Goal: Task Accomplishment & Management: Manage account settings

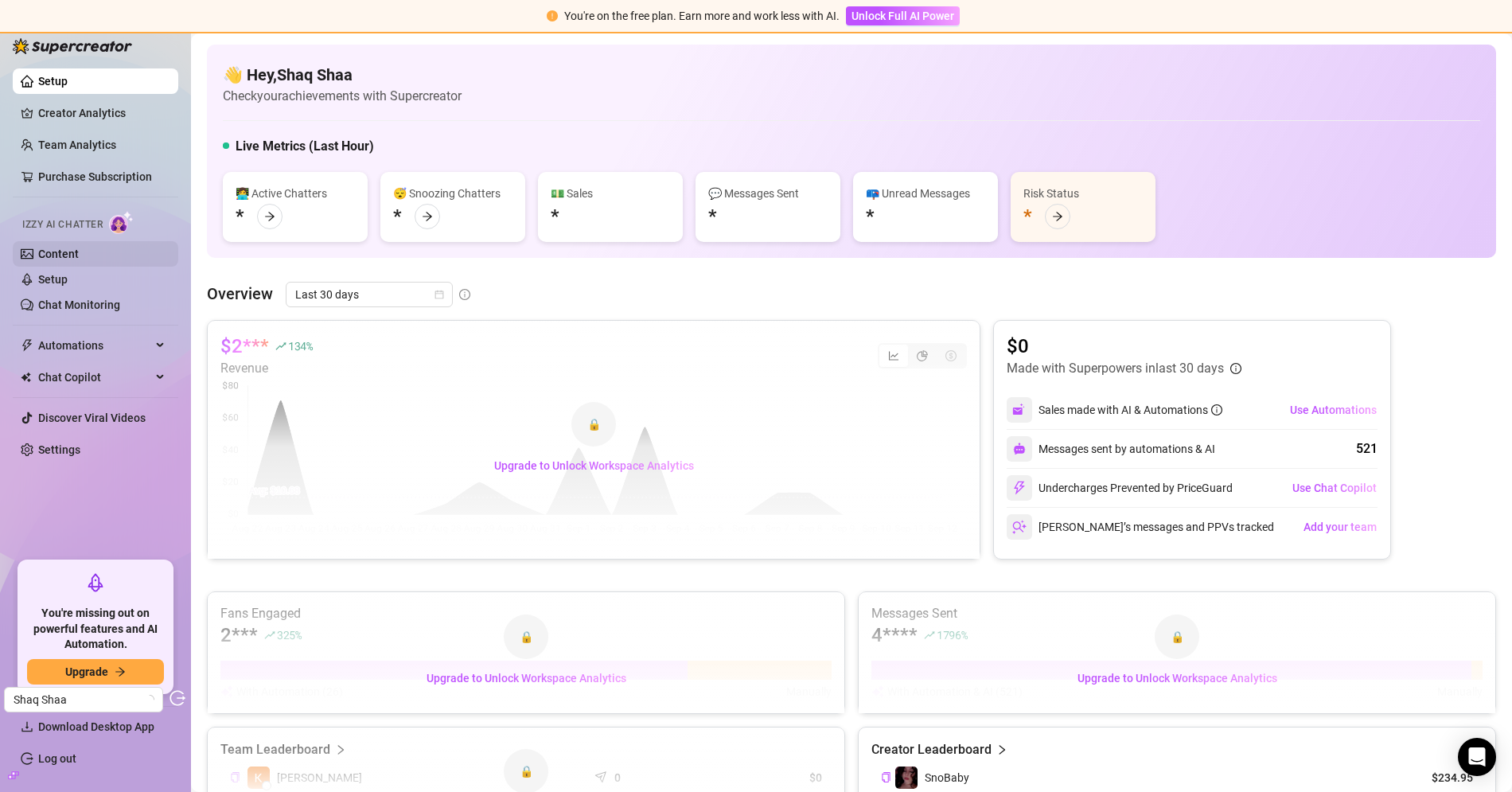
click at [79, 253] on link "Content" at bounding box center [59, 254] width 41 height 13
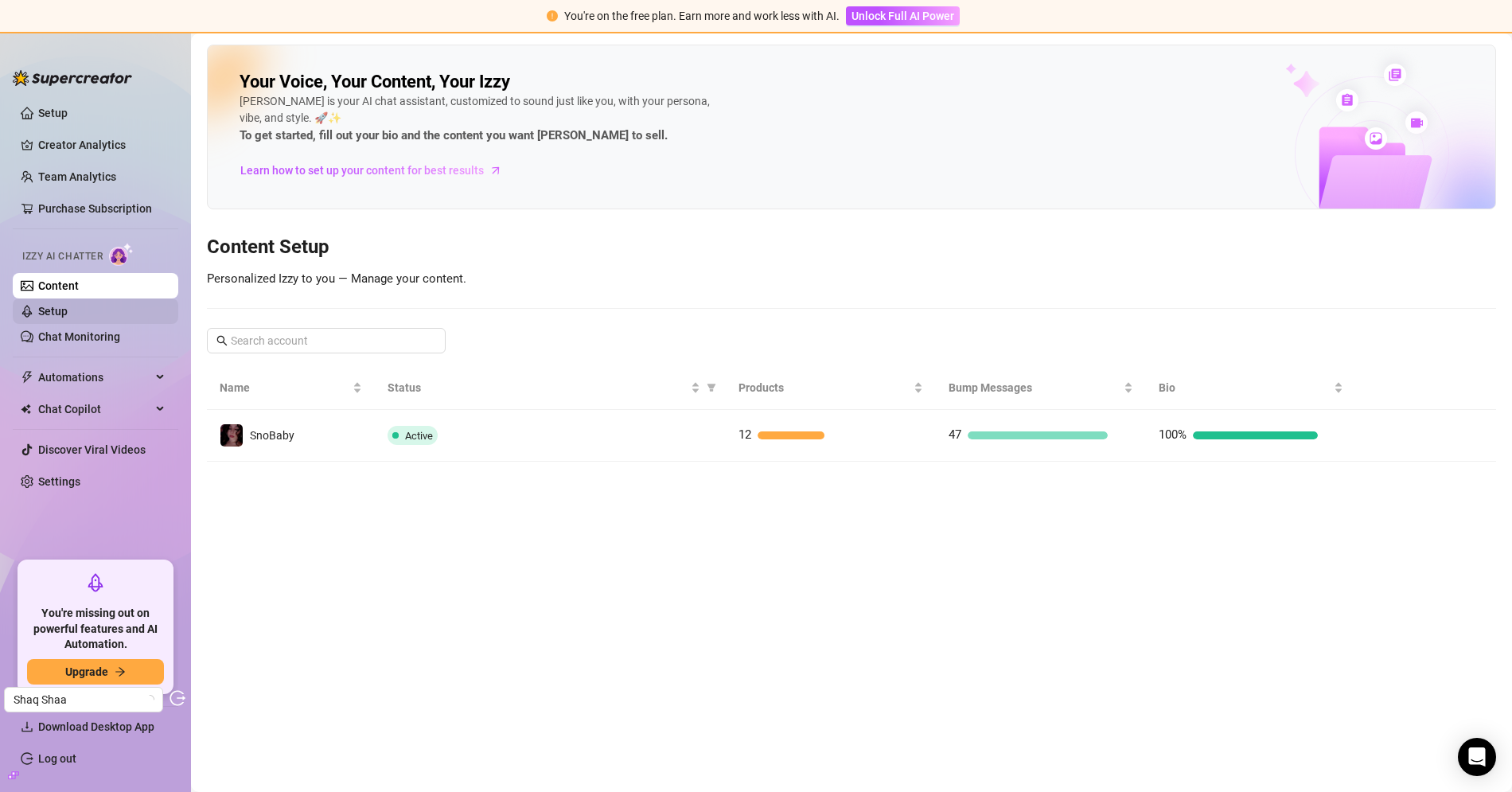
click at [64, 317] on link "Setup" at bounding box center [53, 311] width 30 height 13
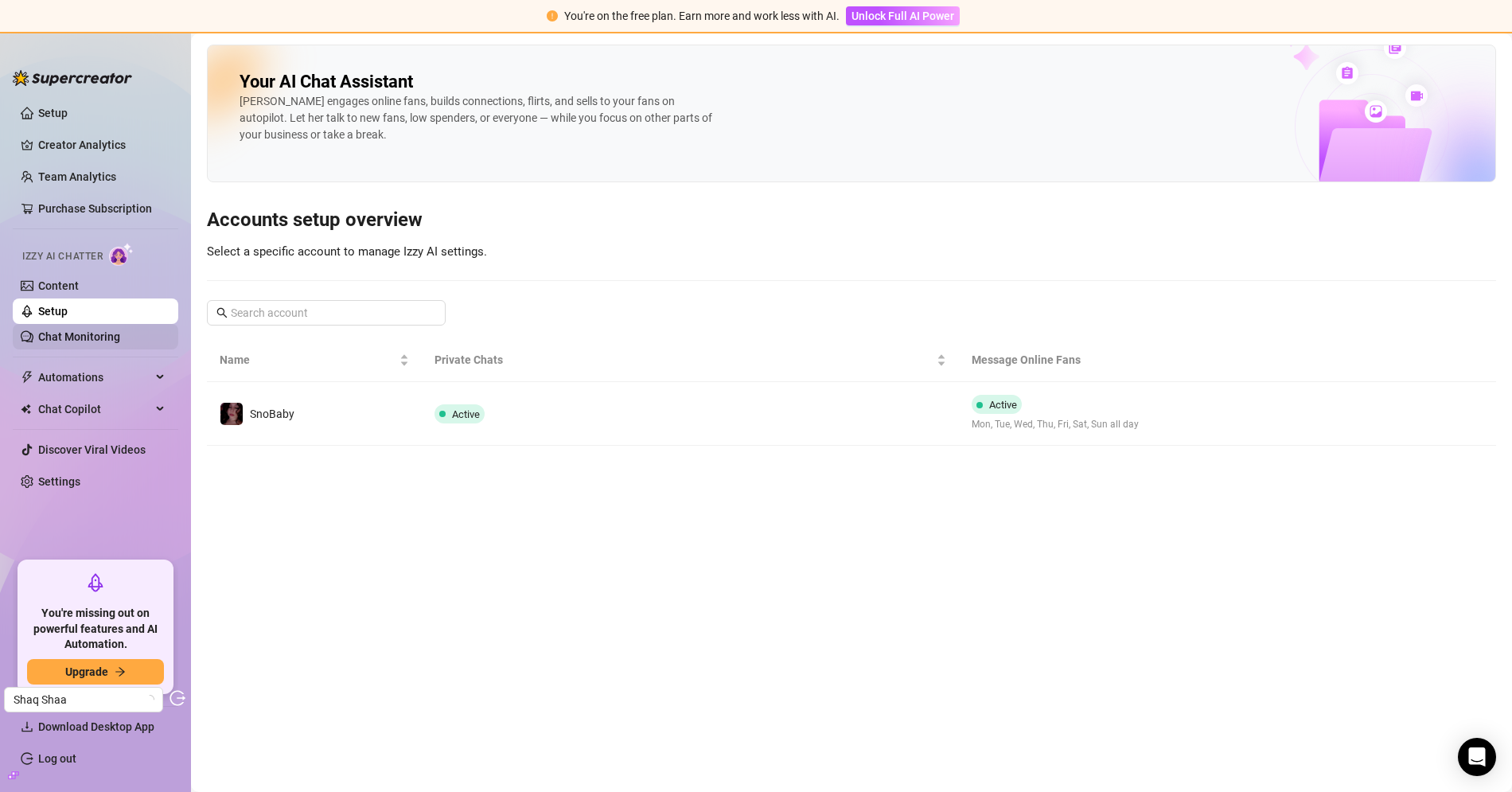
click at [68, 333] on link "Chat Monitoring" at bounding box center [79, 336] width 82 height 13
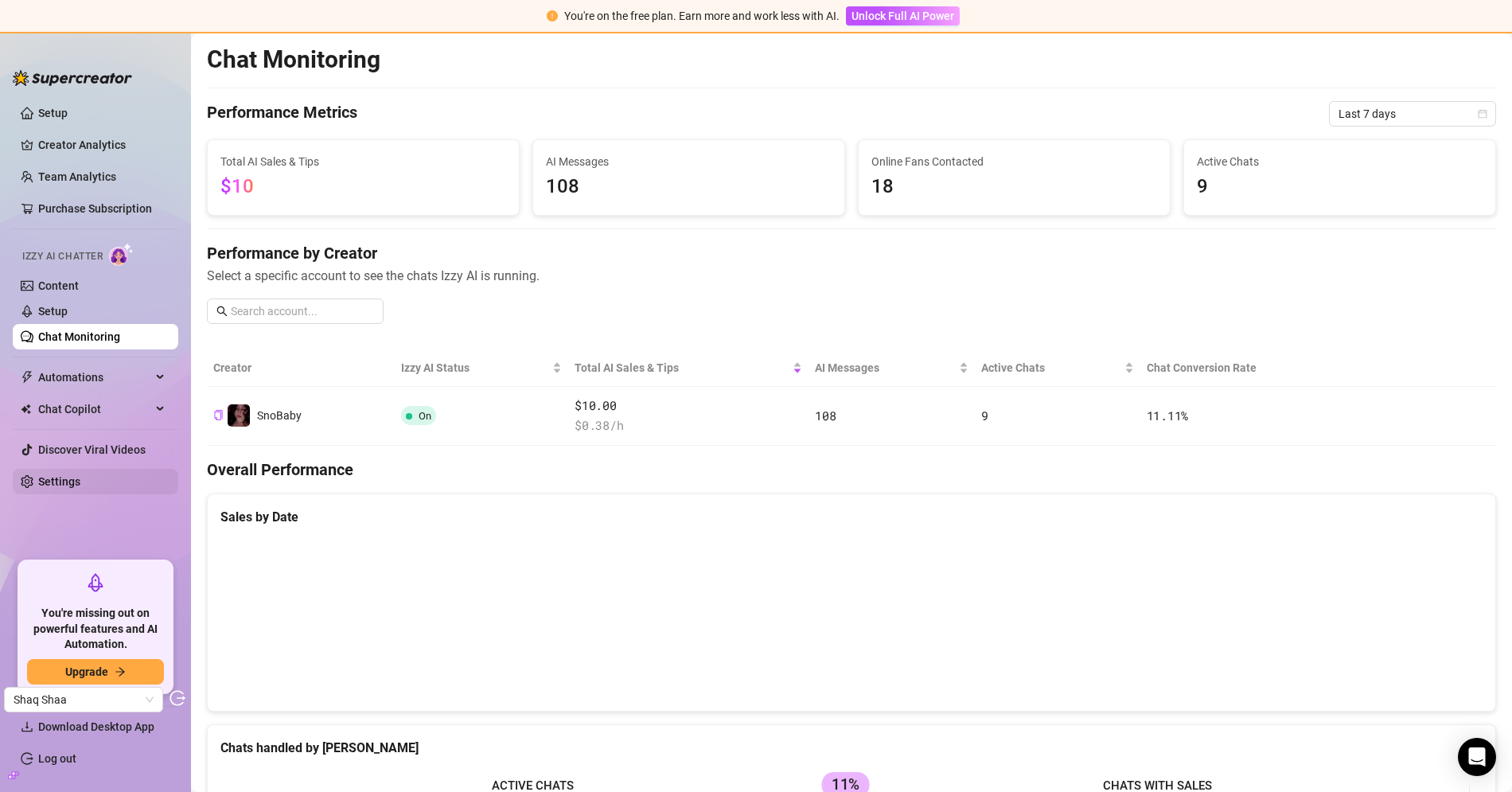
click at [77, 481] on link "Settings" at bounding box center [60, 481] width 43 height 13
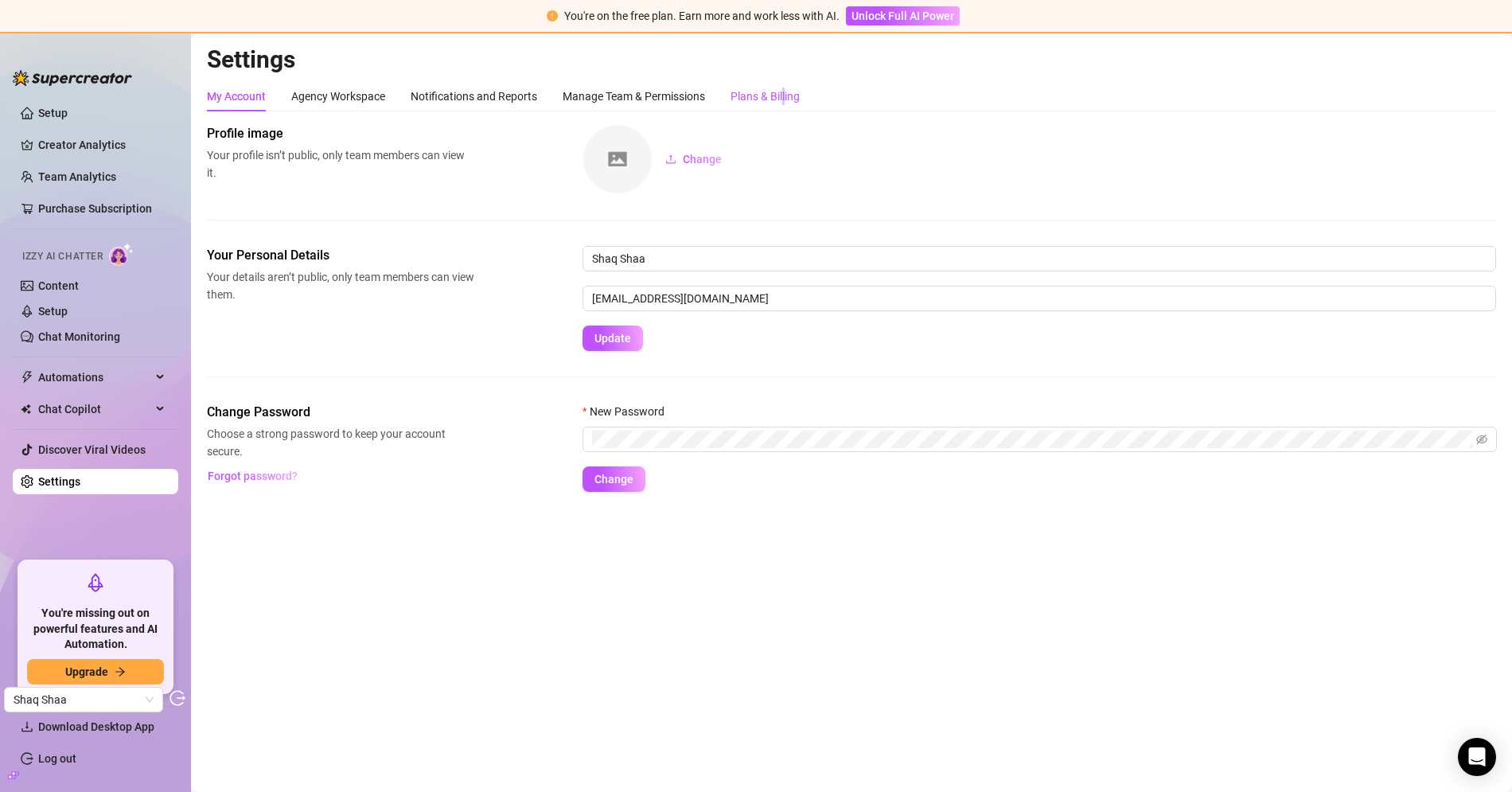
click at [786, 100] on div "Plans & Billing" at bounding box center [765, 96] width 69 height 18
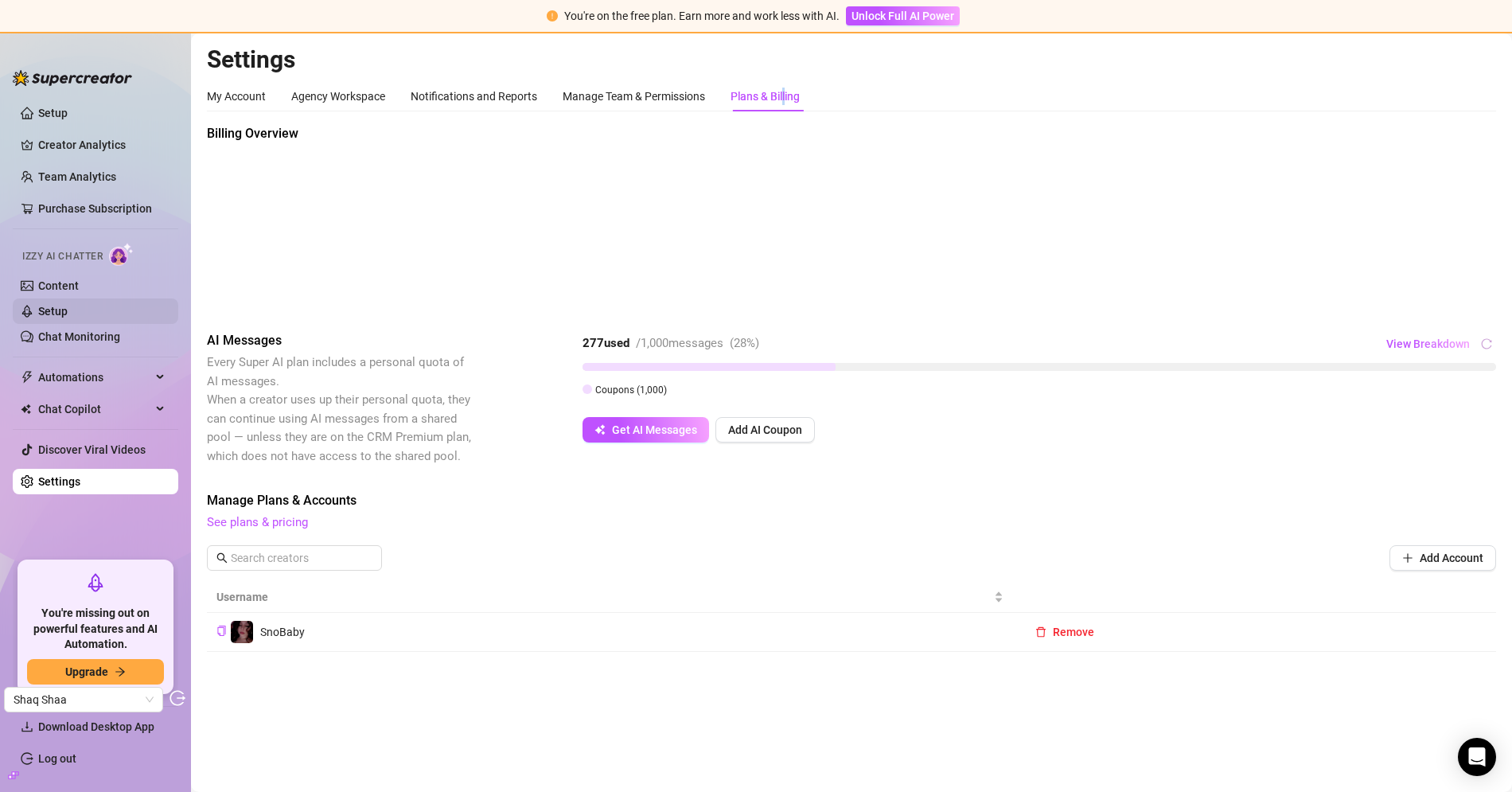
click at [68, 317] on link "Setup" at bounding box center [53, 311] width 30 height 13
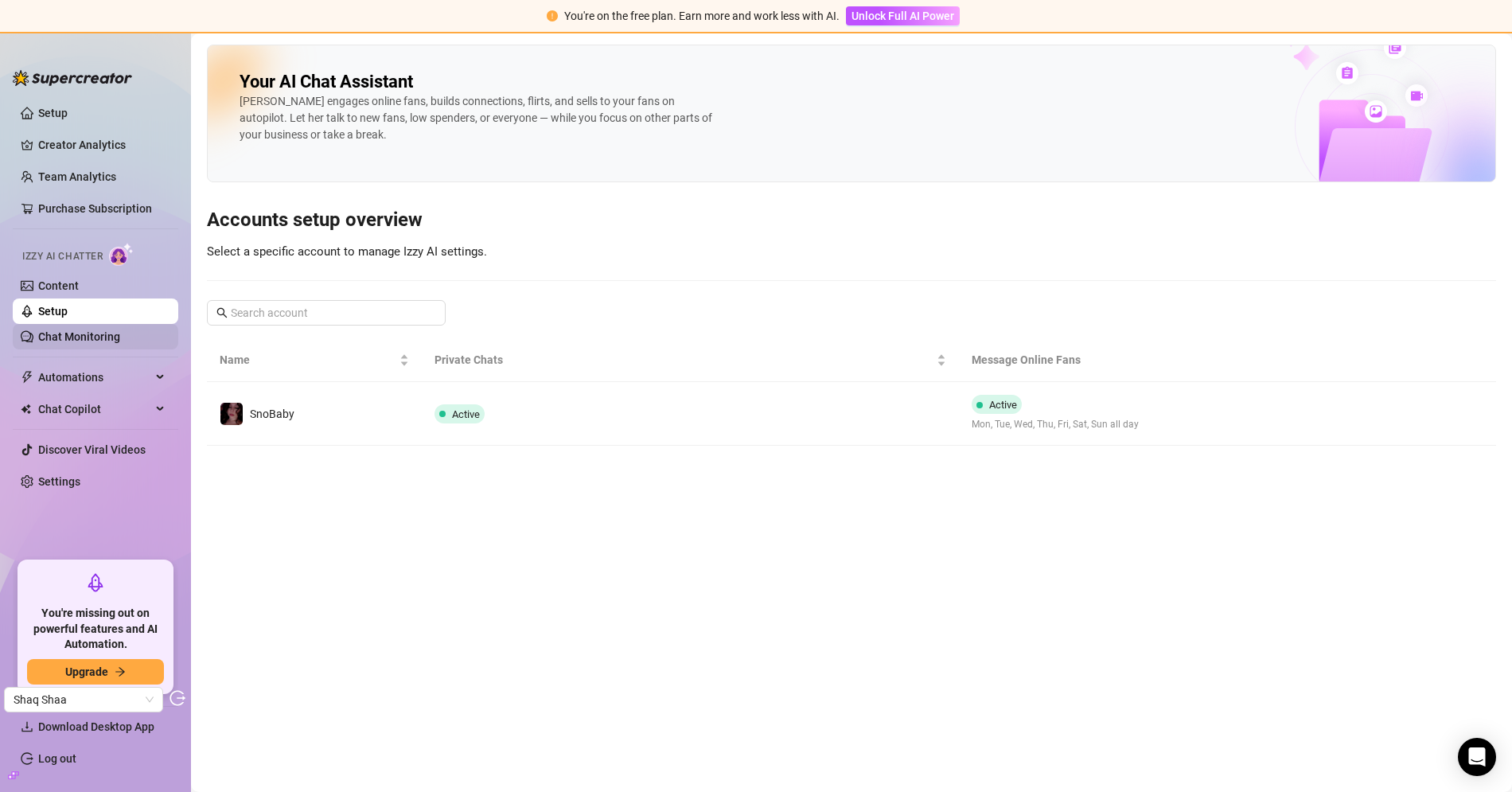
click at [69, 330] on link "Chat Monitoring" at bounding box center [79, 336] width 82 height 13
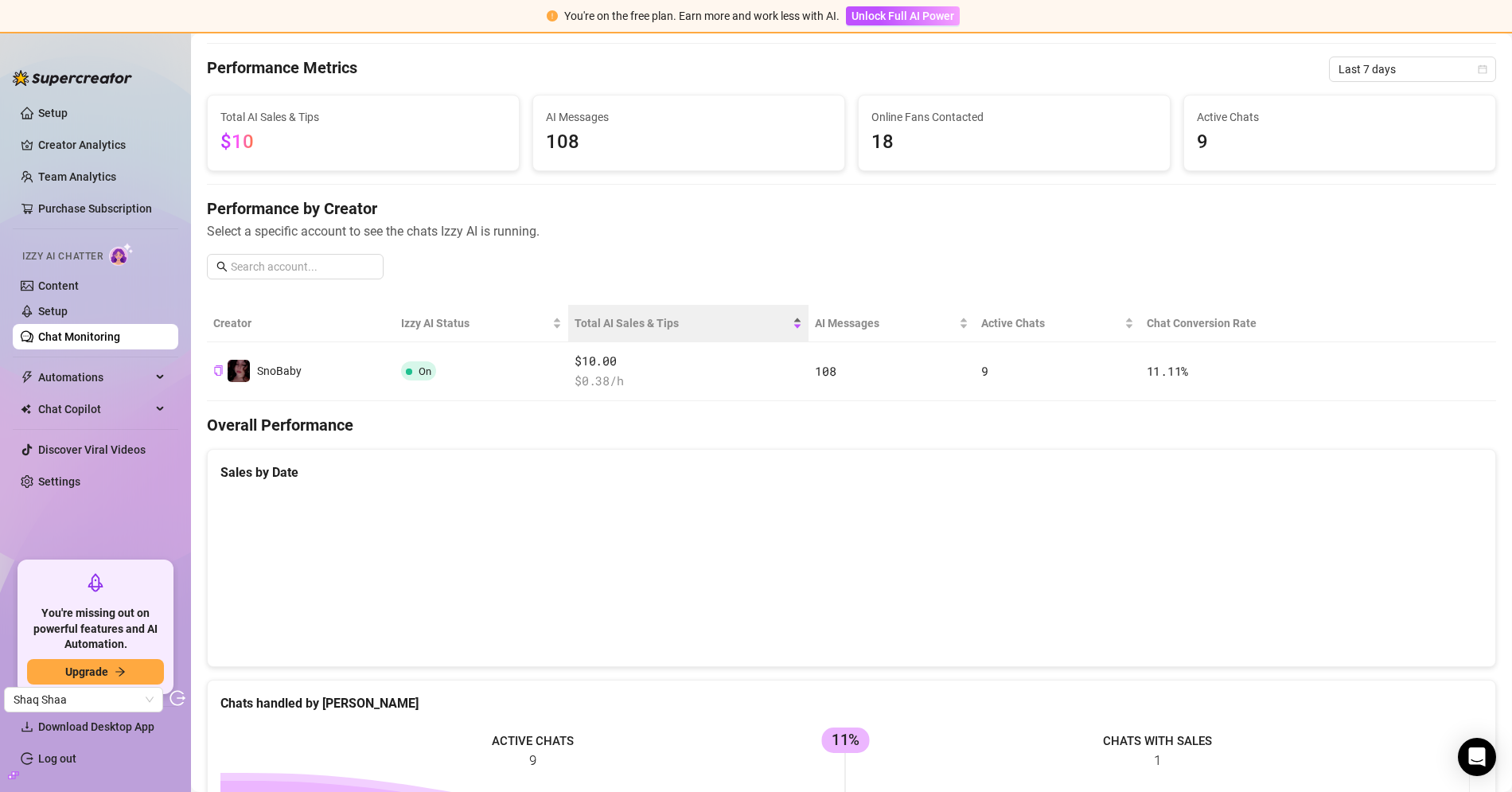
scroll to position [59, 0]
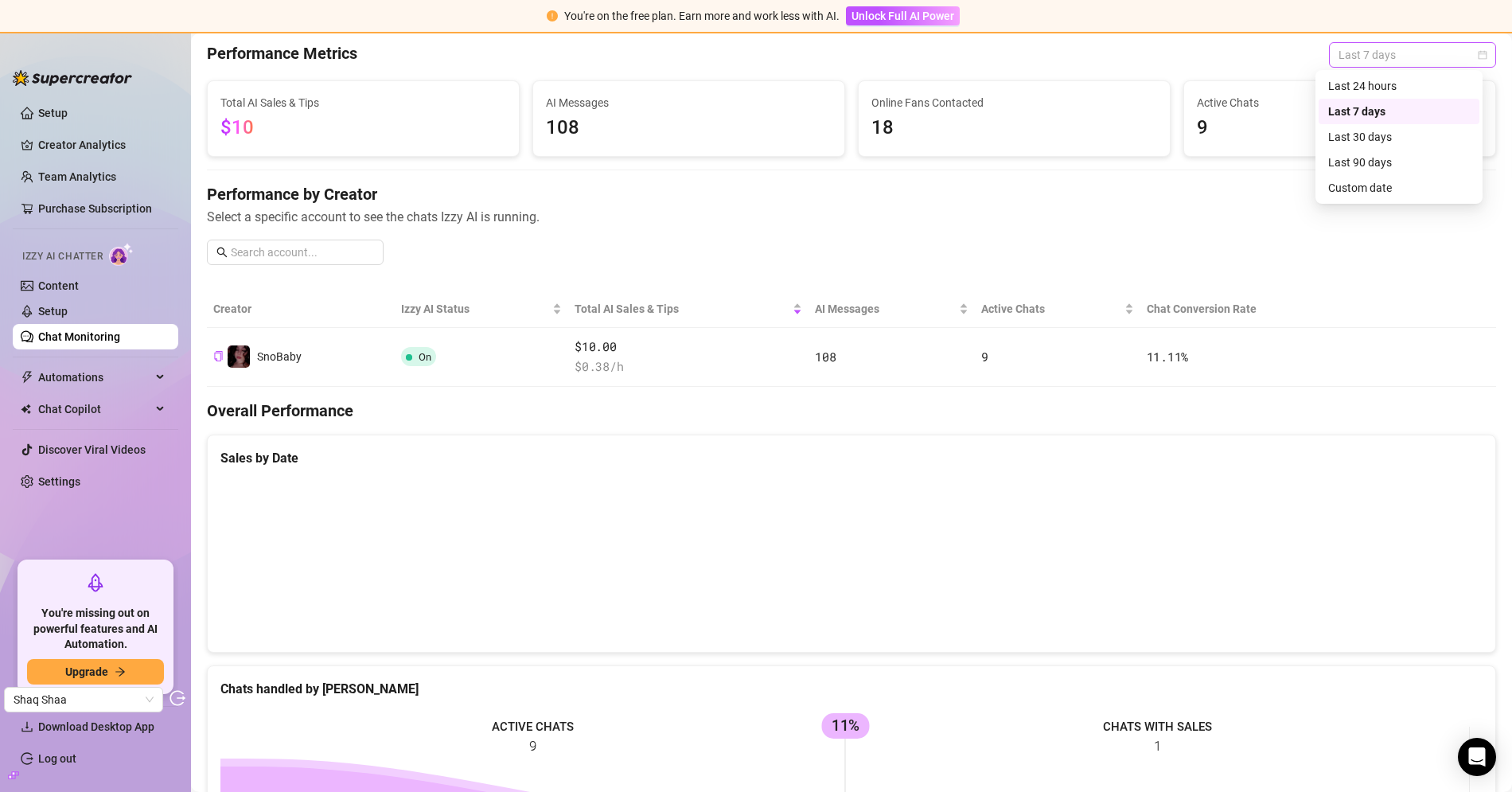
click at [1380, 45] on span "Last 7 days" at bounding box center [1413, 55] width 148 height 24
click at [1380, 139] on div "Last 30 days" at bounding box center [1399, 137] width 142 height 18
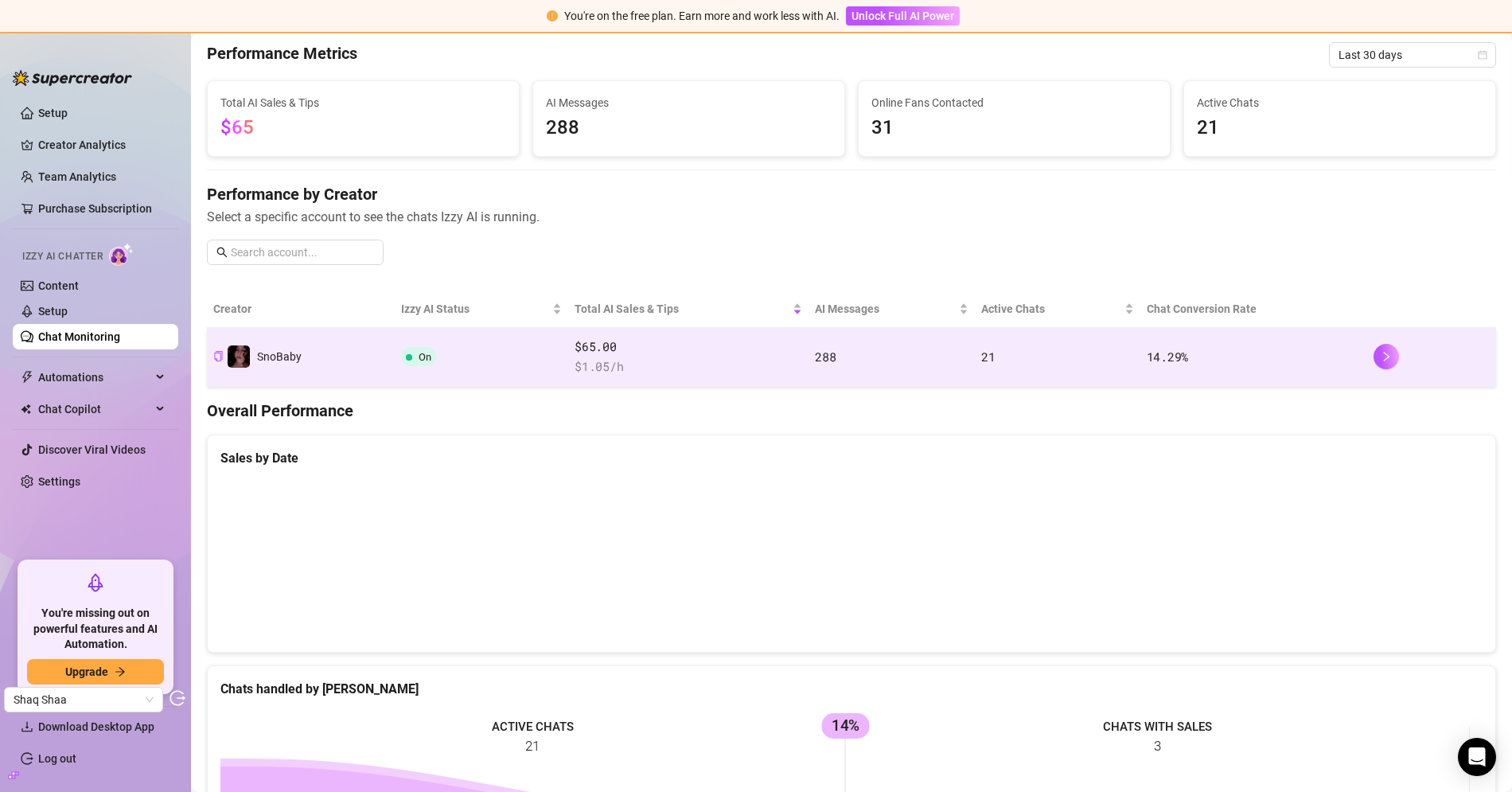
click at [835, 356] on td "288" at bounding box center [892, 357] width 167 height 59
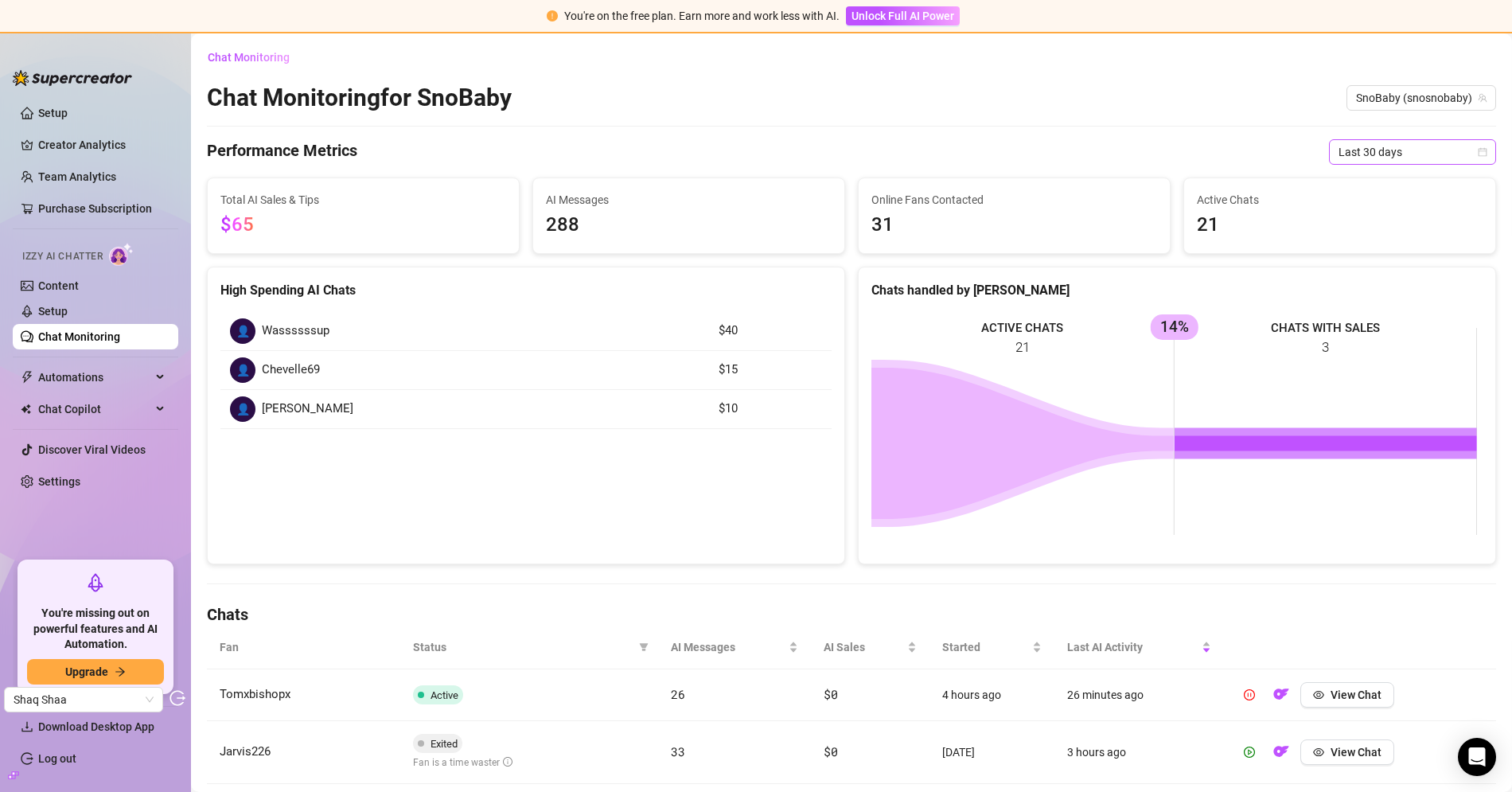
click at [1372, 155] on span "Last 30 days" at bounding box center [1413, 152] width 148 height 24
drag, startPoint x: 1207, startPoint y: 229, endPoint x: 1114, endPoint y: 225, distance: 93.1
click at [1114, 225] on div "Total AI Sales & Tips $65 AI Messages 288 Online Fans Contacted 31 Active Chats…" at bounding box center [851, 216] width 1302 height 77
click at [1206, 226] on span "21" at bounding box center [1339, 225] width 286 height 31
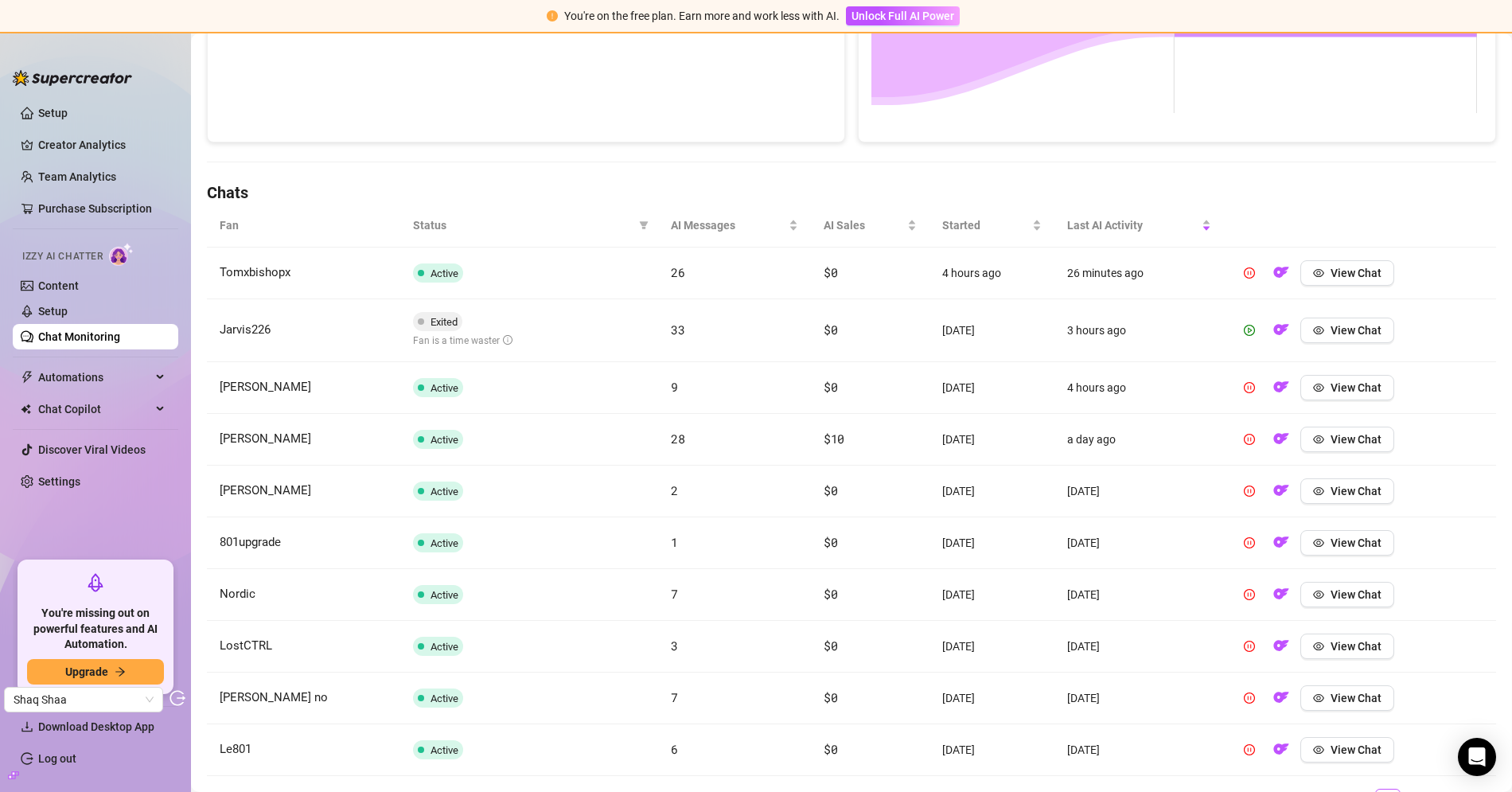
scroll to position [498, 0]
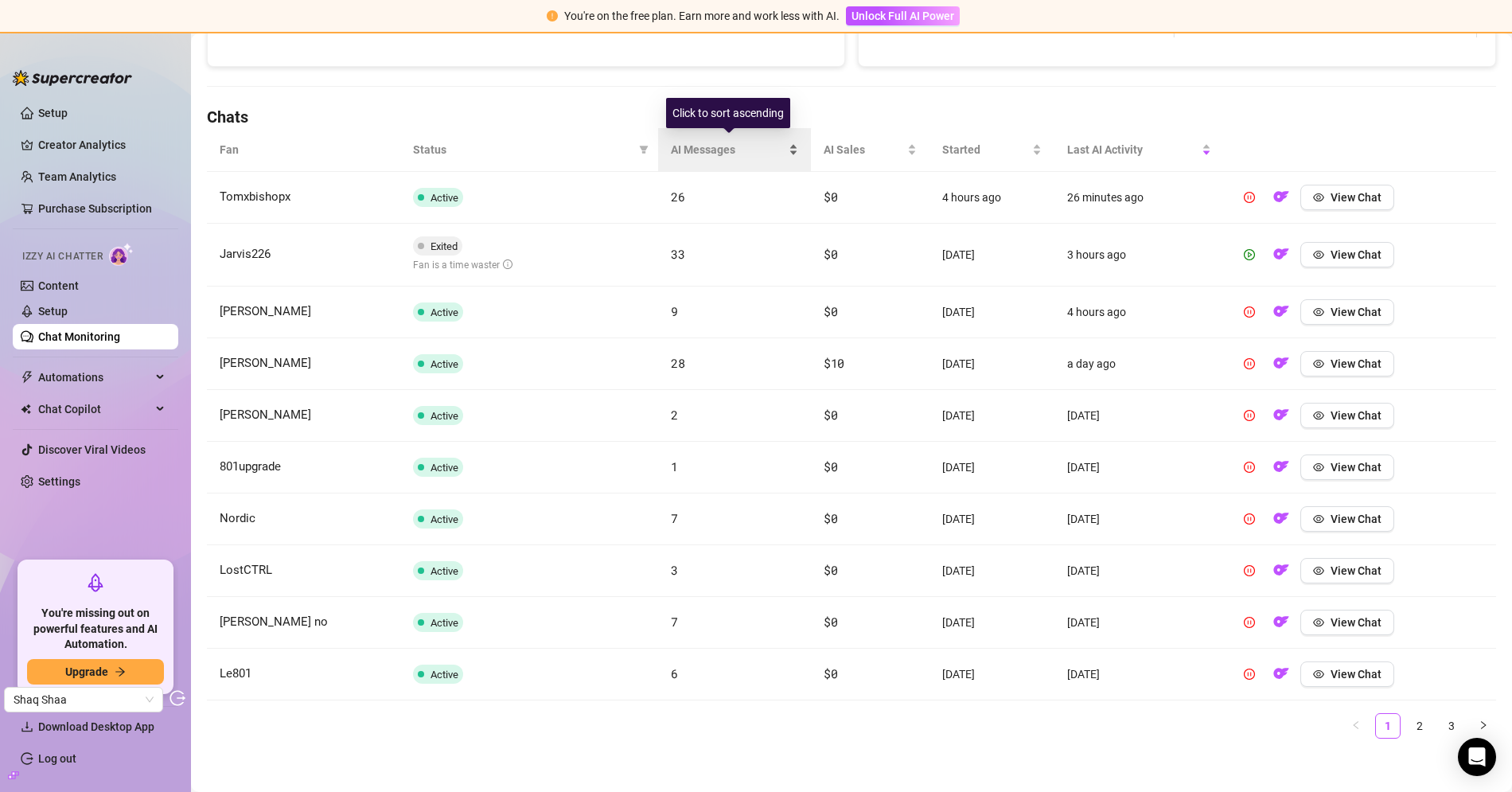
click at [687, 142] on span "AI Messages" at bounding box center [728, 150] width 115 height 18
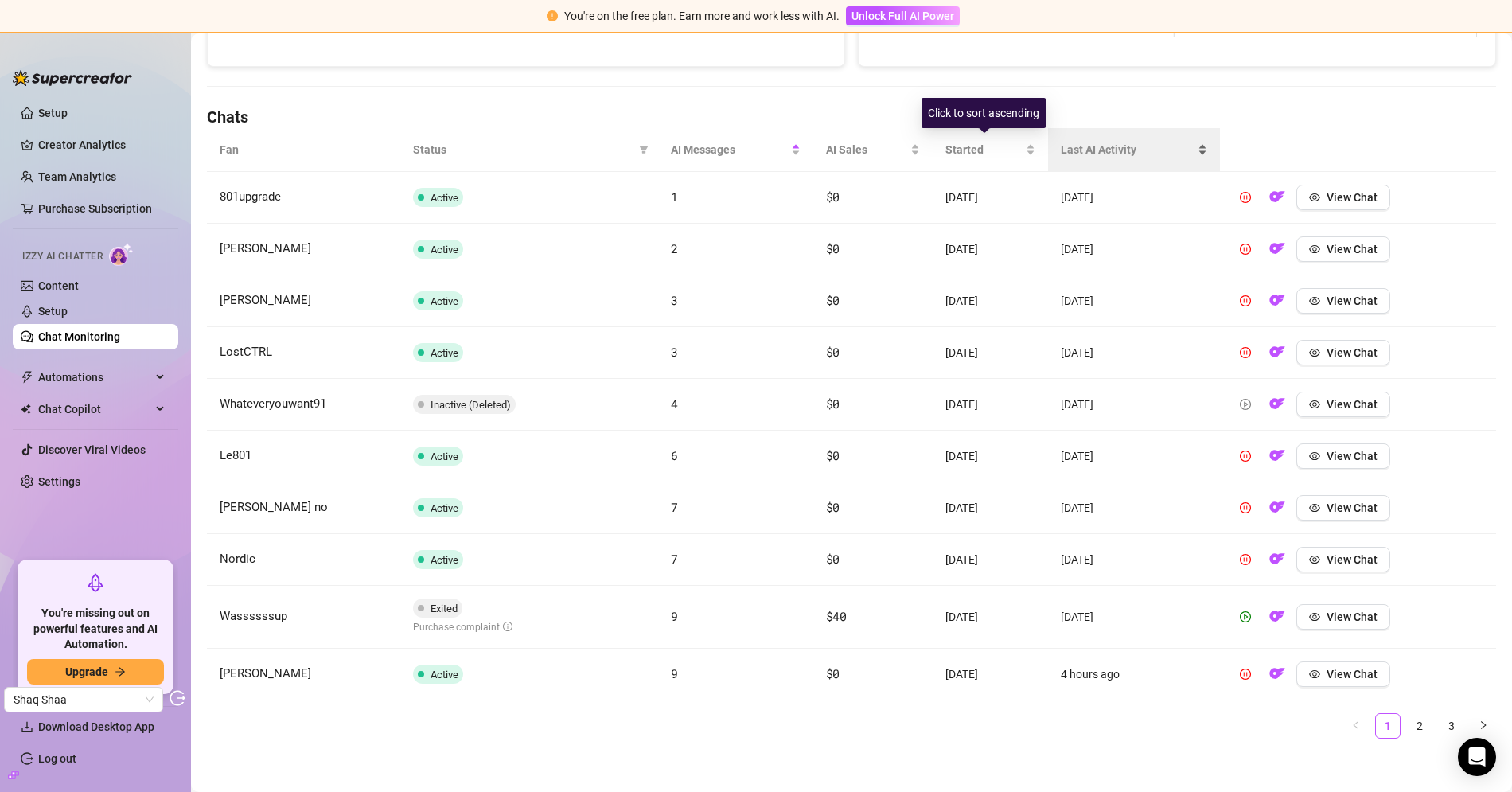
click at [1101, 150] on span "Last AI Activity" at bounding box center [1127, 150] width 134 height 18
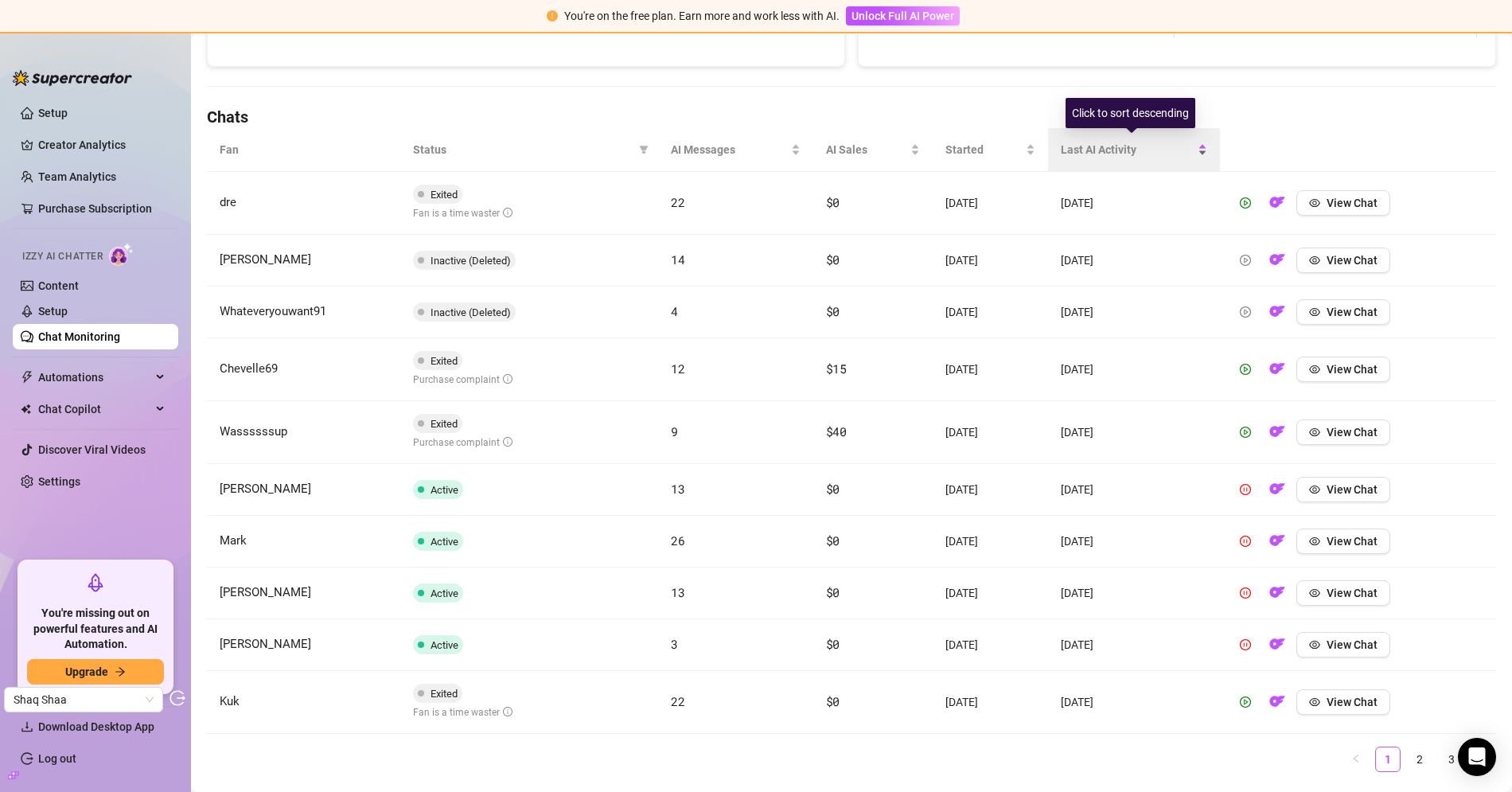
click at [1103, 150] on span "Last AI Activity" at bounding box center [1127, 150] width 134 height 18
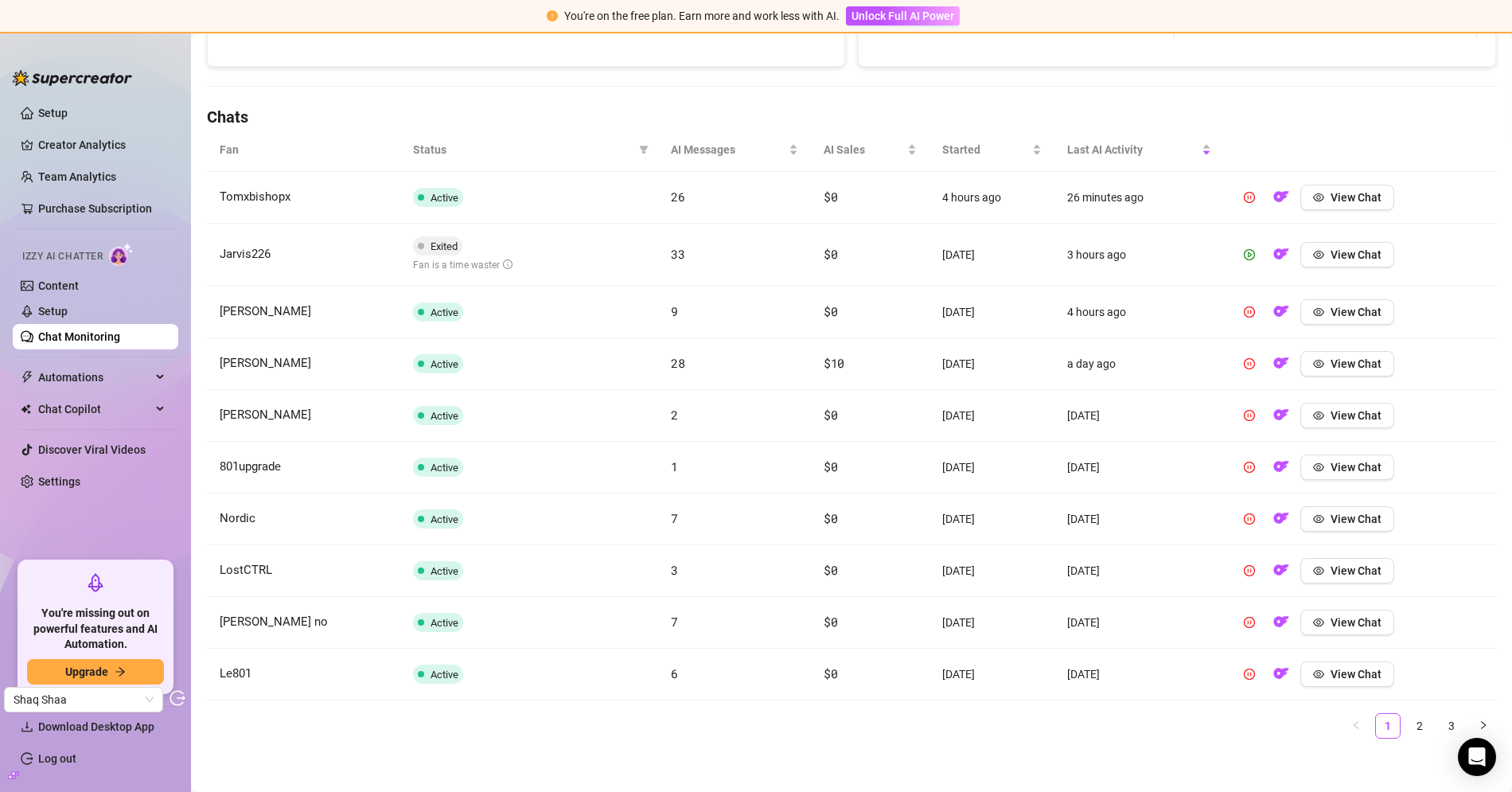
scroll to position [0, 0]
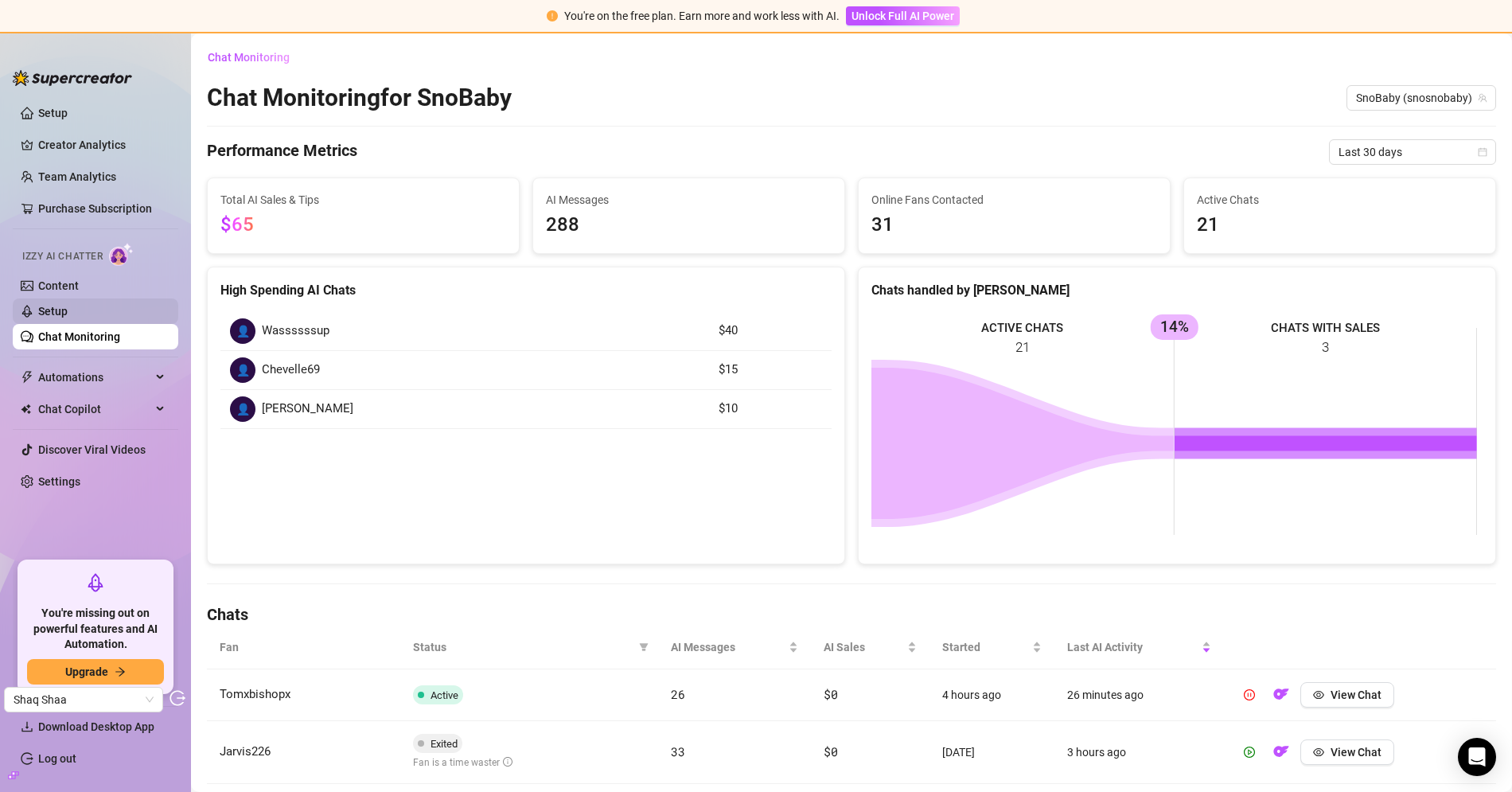
click at [68, 305] on link "Setup" at bounding box center [53, 311] width 30 height 13
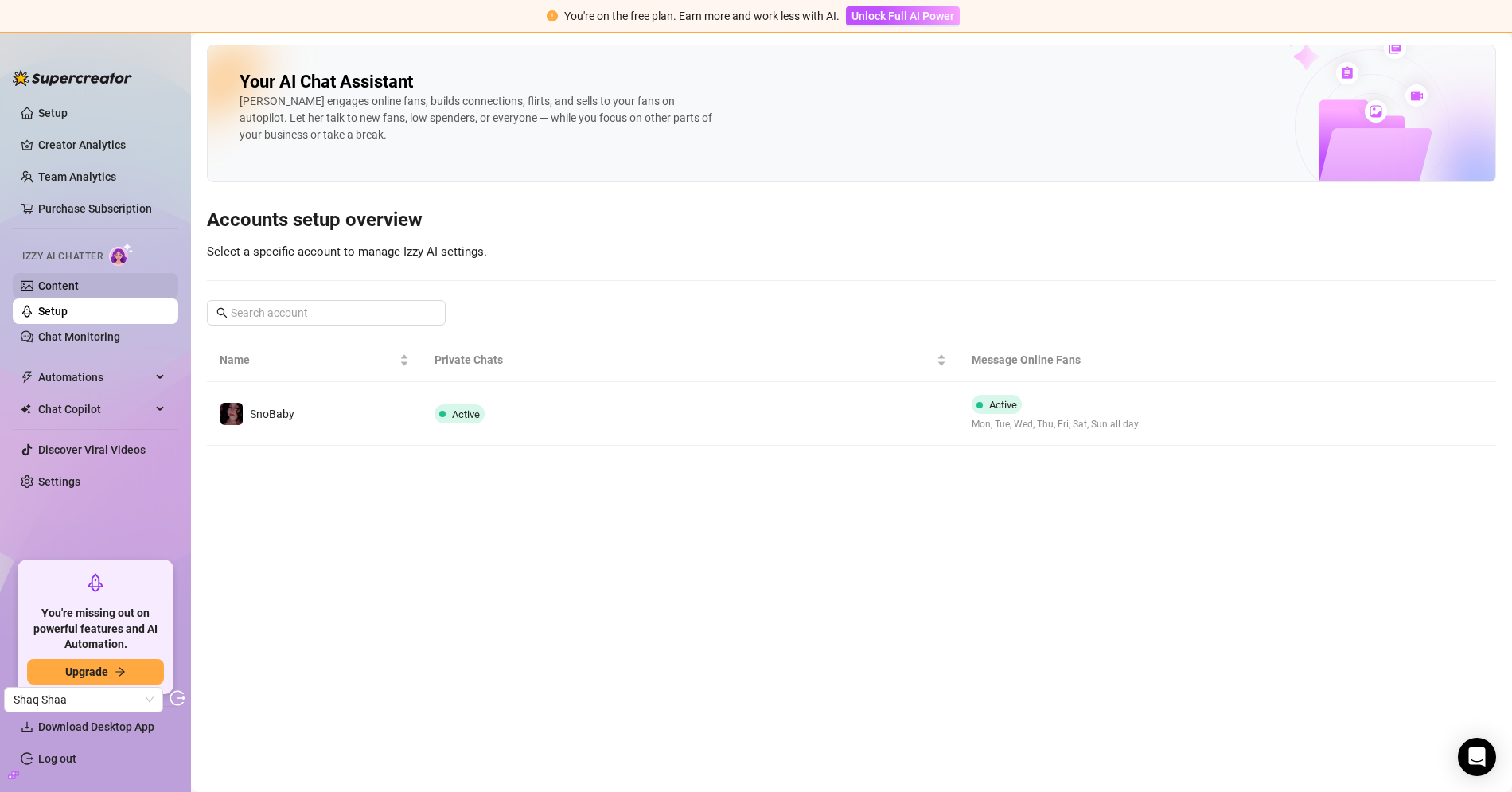
click at [65, 286] on link "Content" at bounding box center [59, 285] width 41 height 13
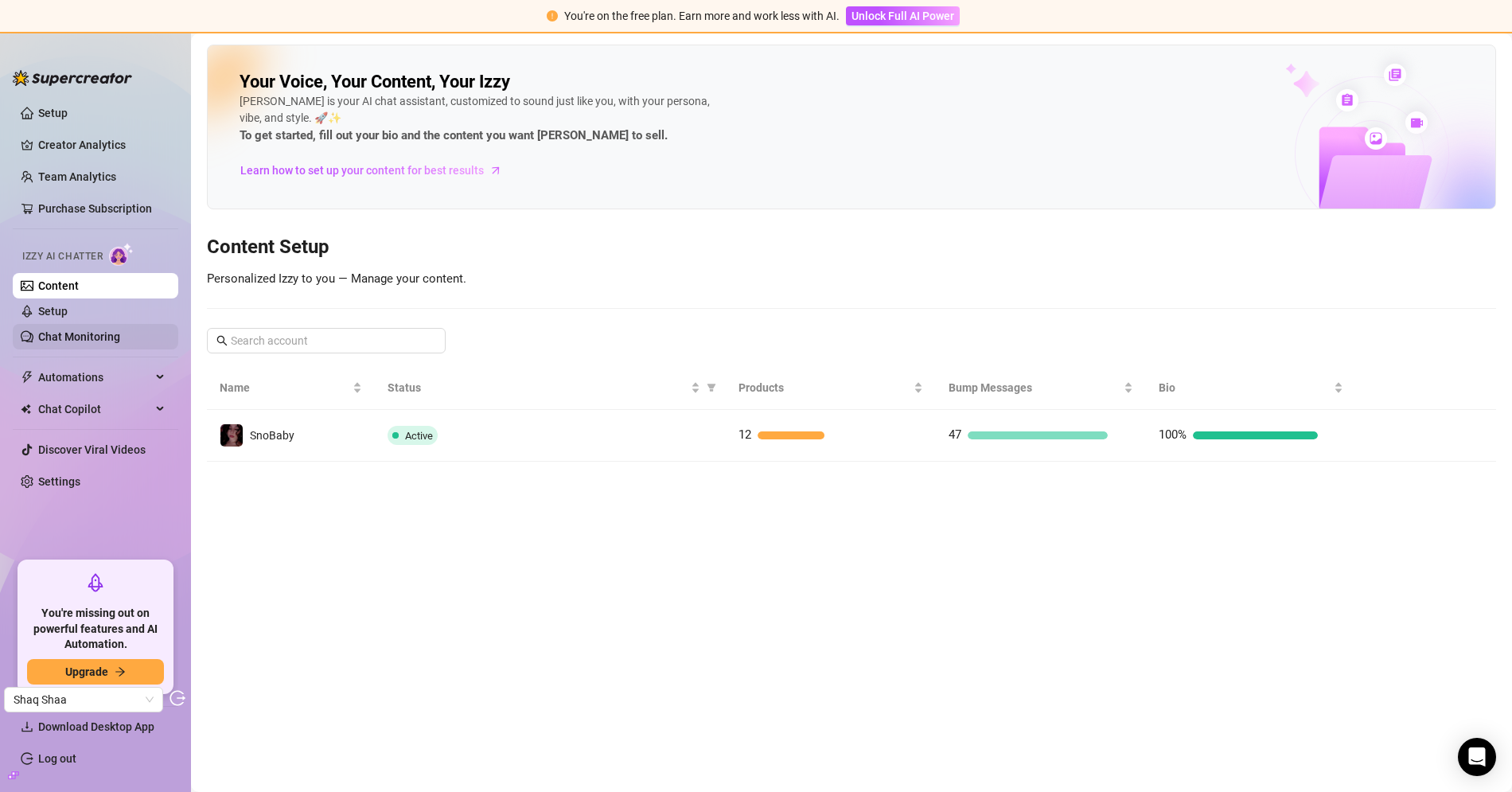
click at [91, 338] on link "Chat Monitoring" at bounding box center [79, 336] width 82 height 13
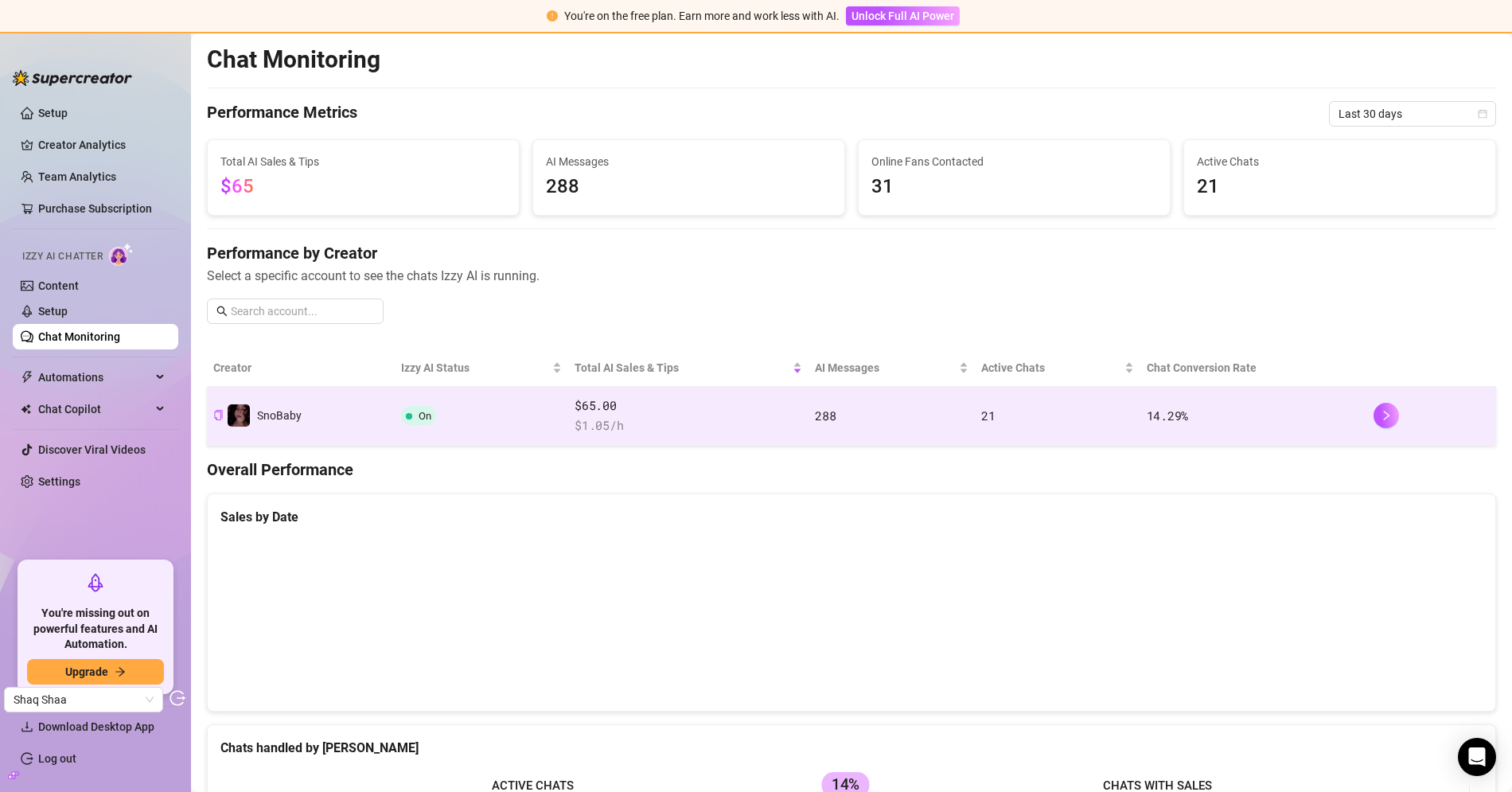
click at [531, 411] on td "On" at bounding box center [481, 416] width 174 height 59
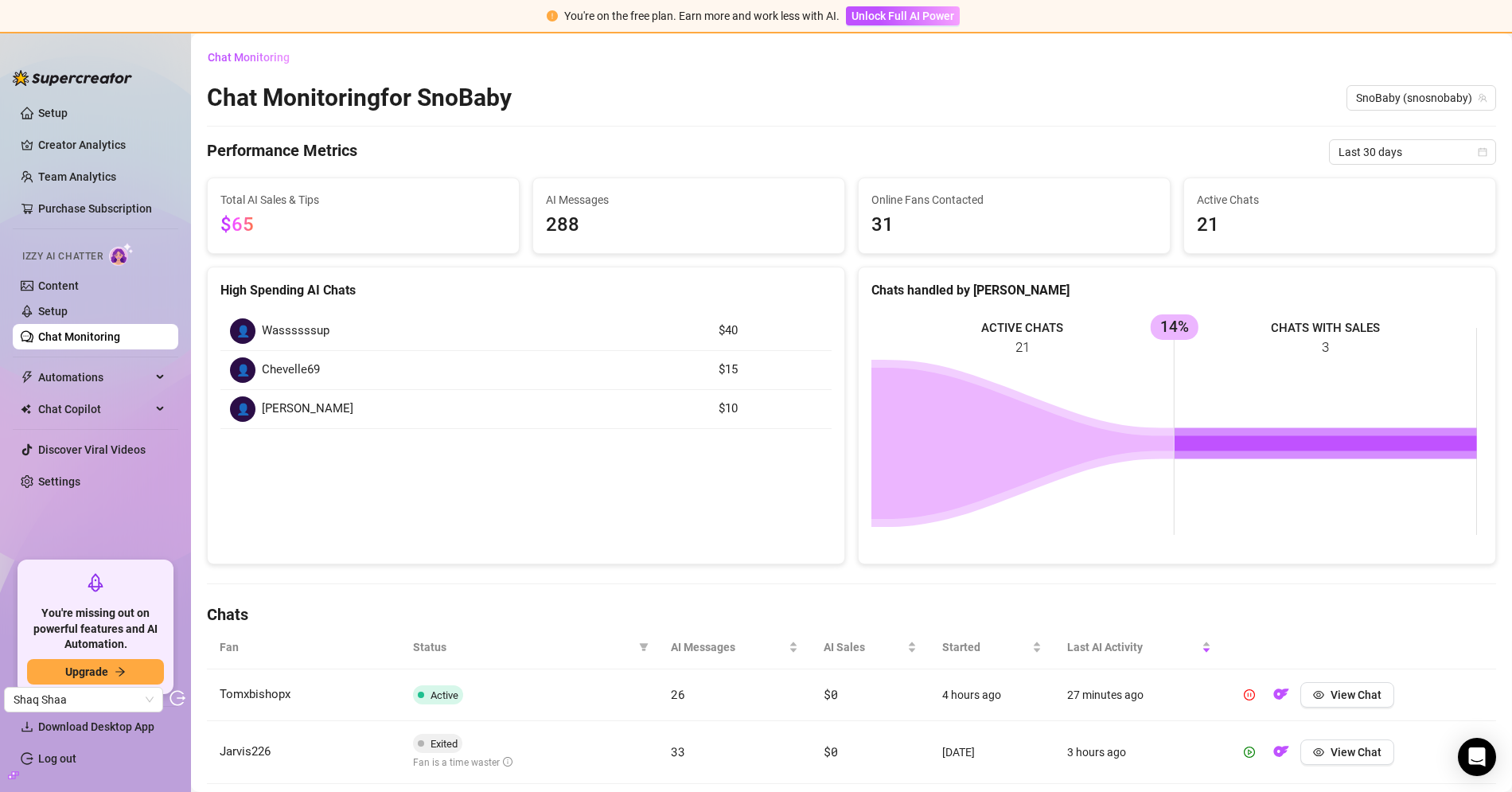
scroll to position [394, 0]
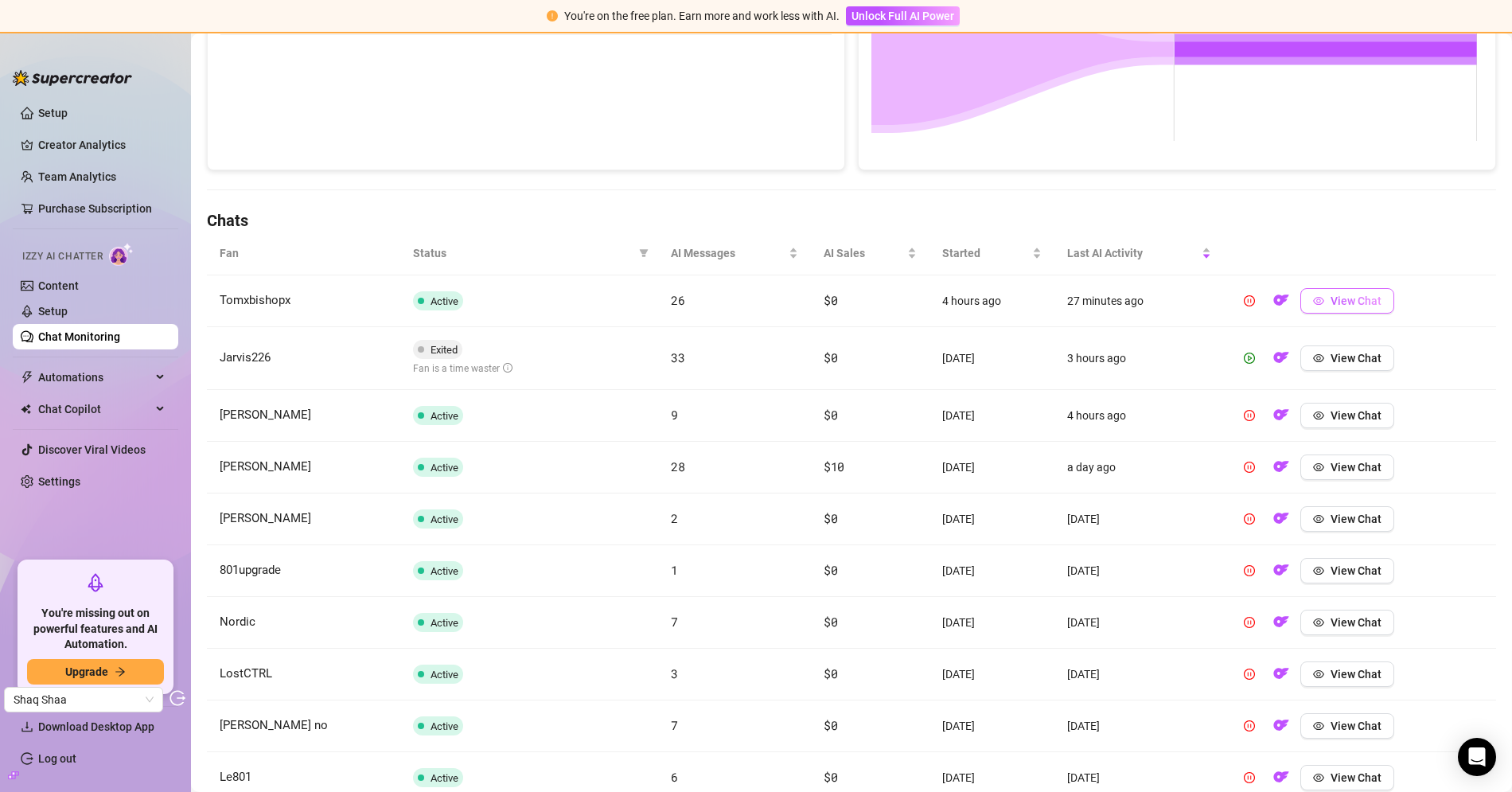
click at [1355, 307] on button "View Chat" at bounding box center [1347, 301] width 94 height 26
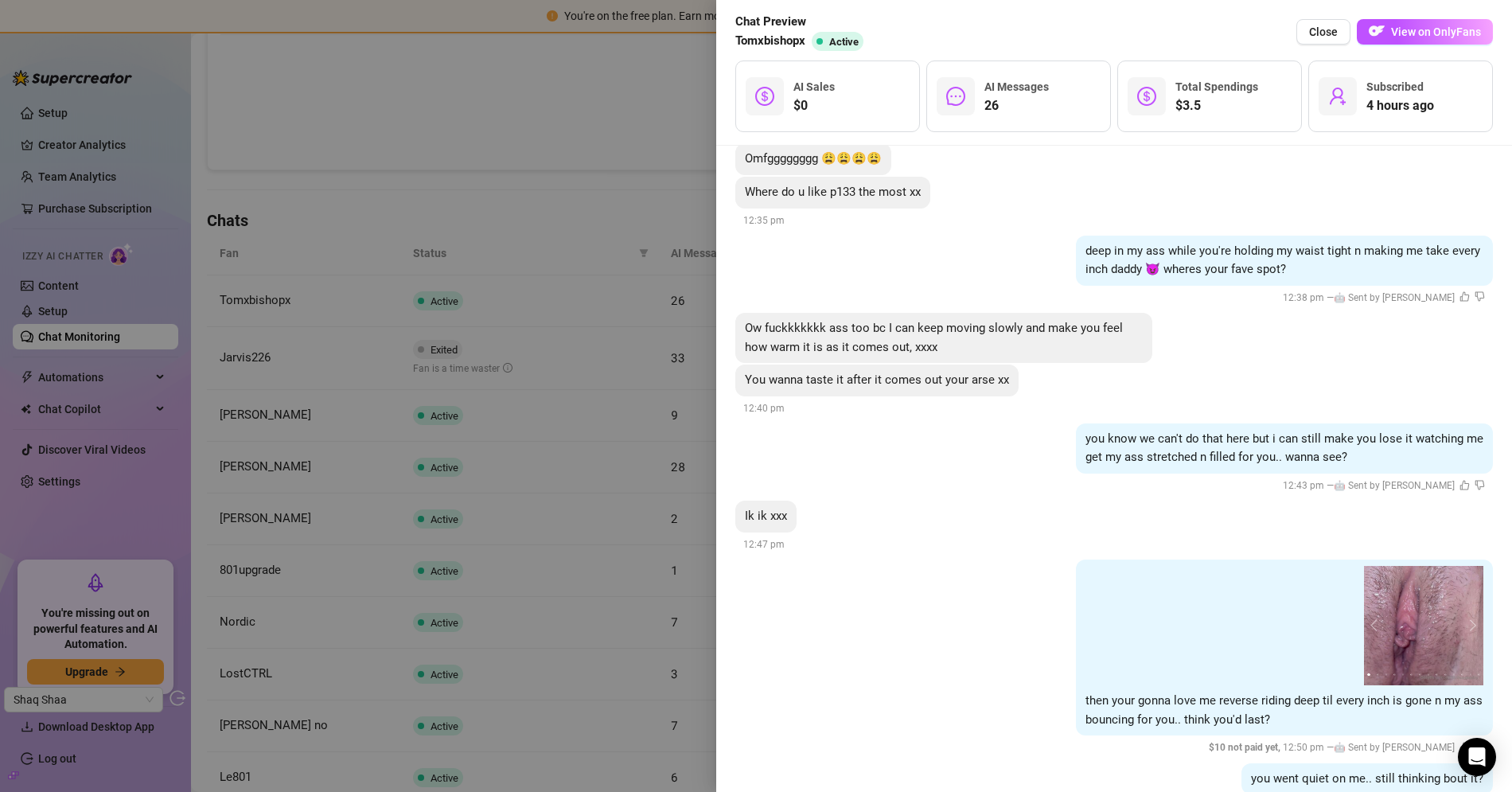
scroll to position [4412, 0]
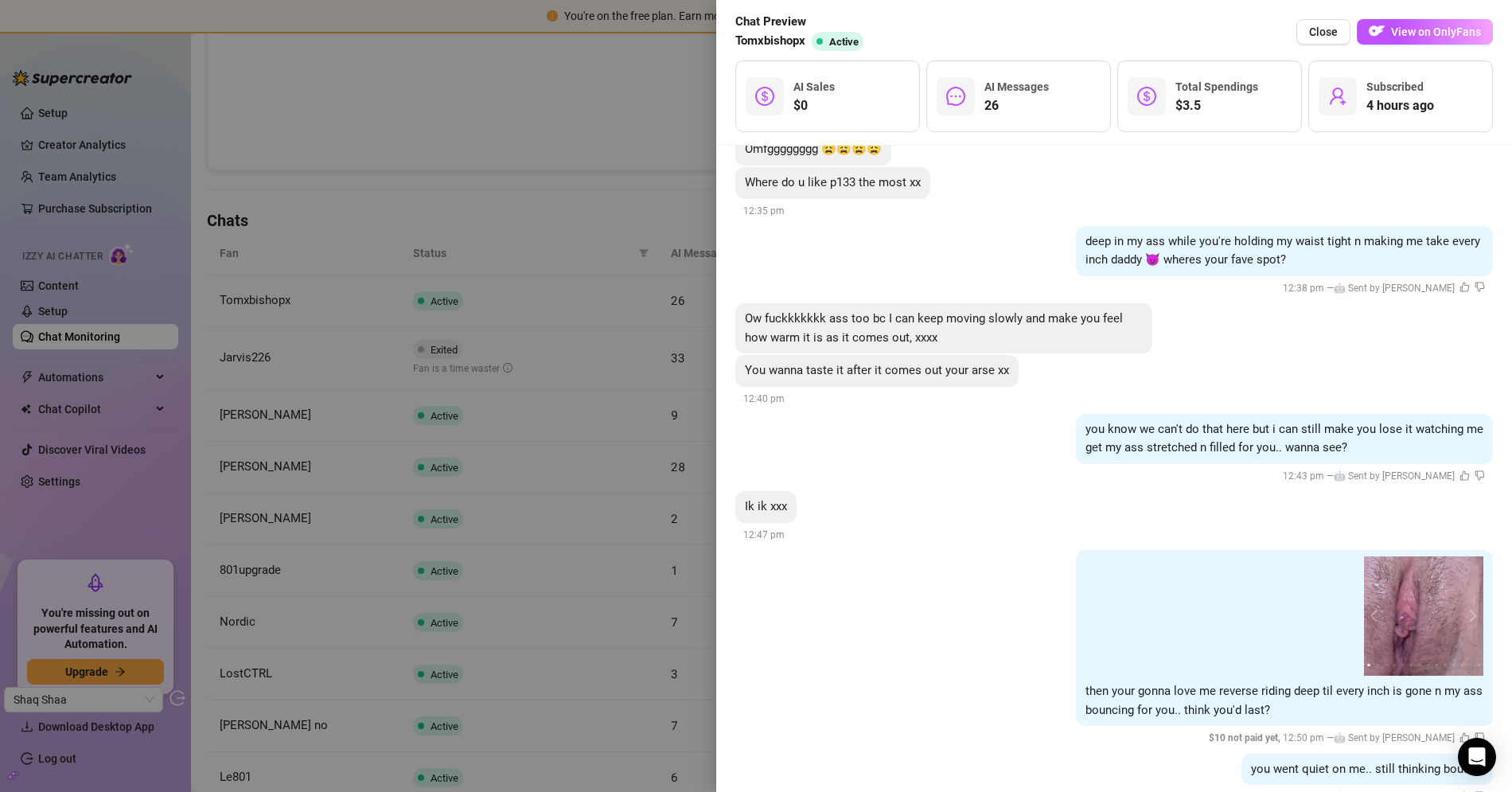
click at [658, 128] on div at bounding box center [756, 396] width 1512 height 792
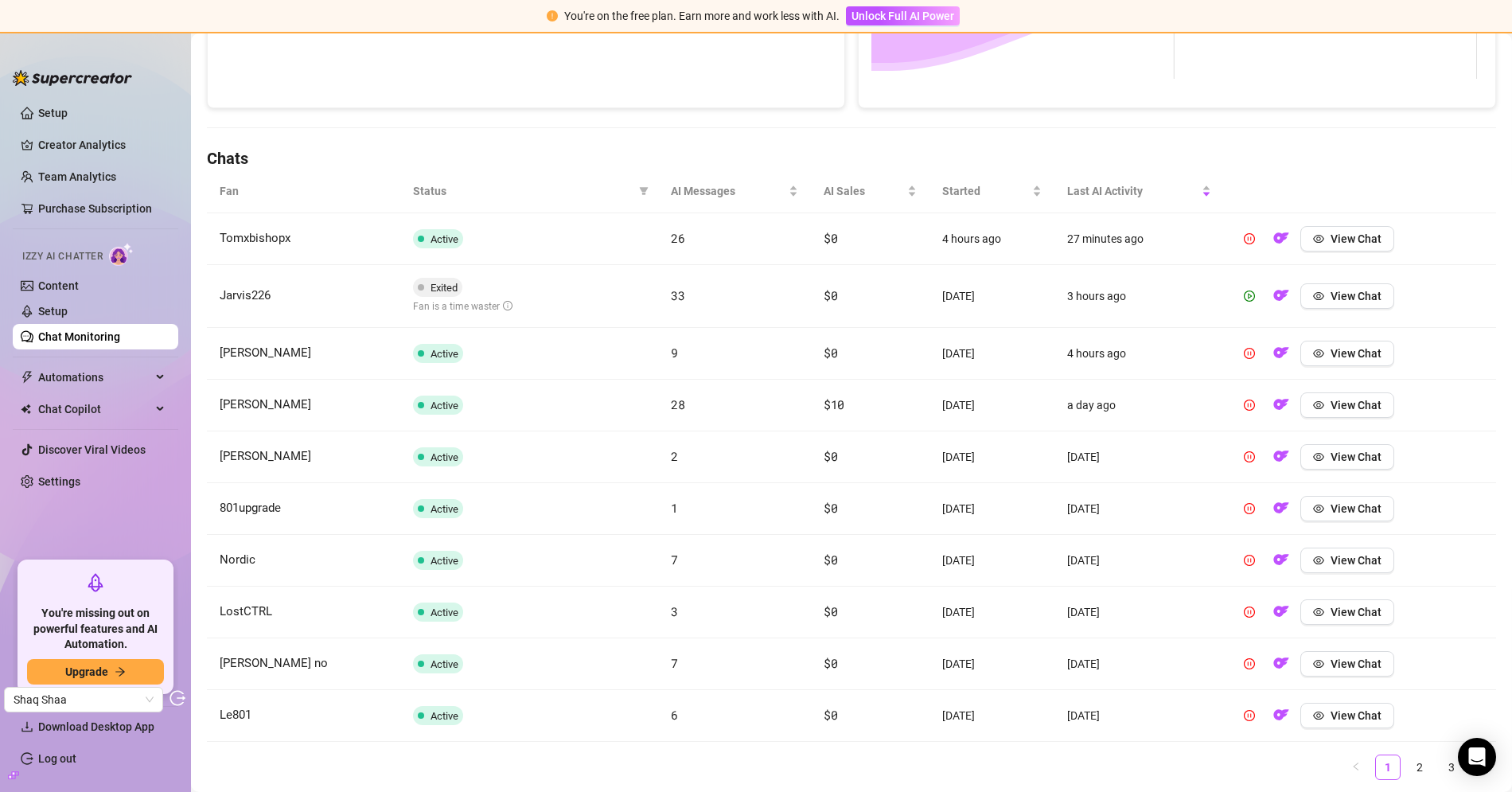
scroll to position [498, 0]
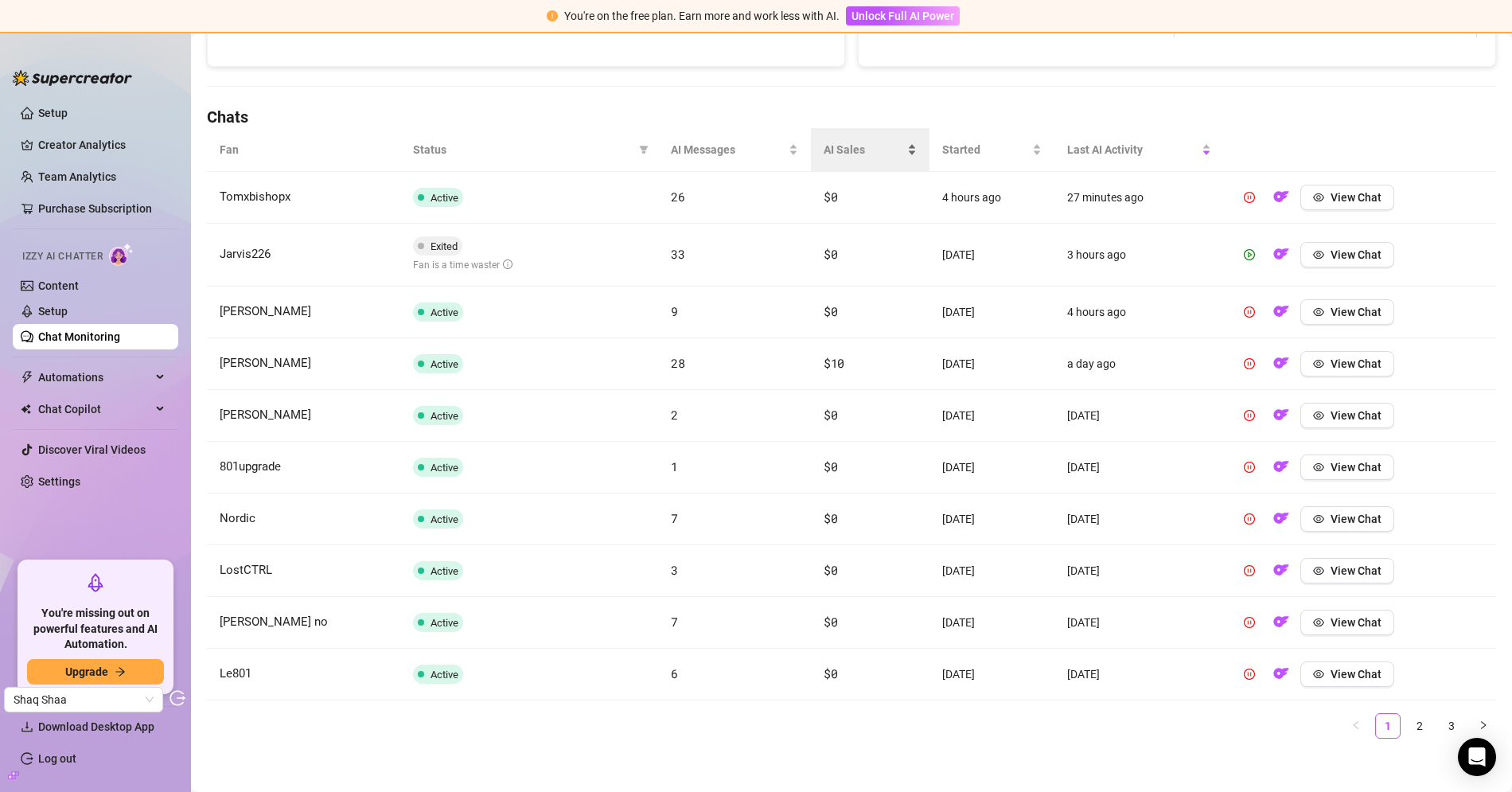
click at [847, 149] on span "AI Sales" at bounding box center [863, 150] width 81 height 18
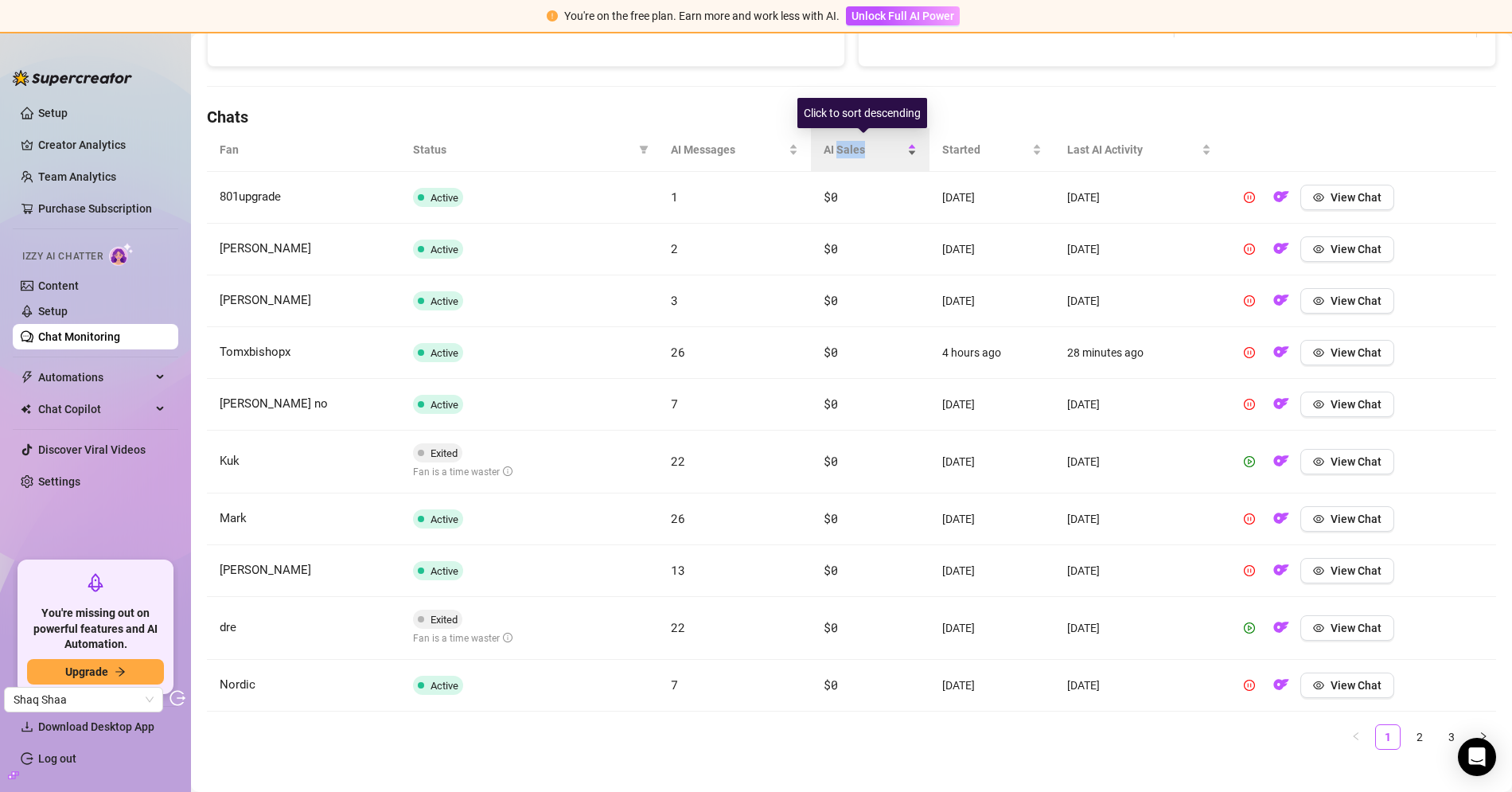
click at [847, 149] on span "AI Sales" at bounding box center [863, 150] width 81 height 18
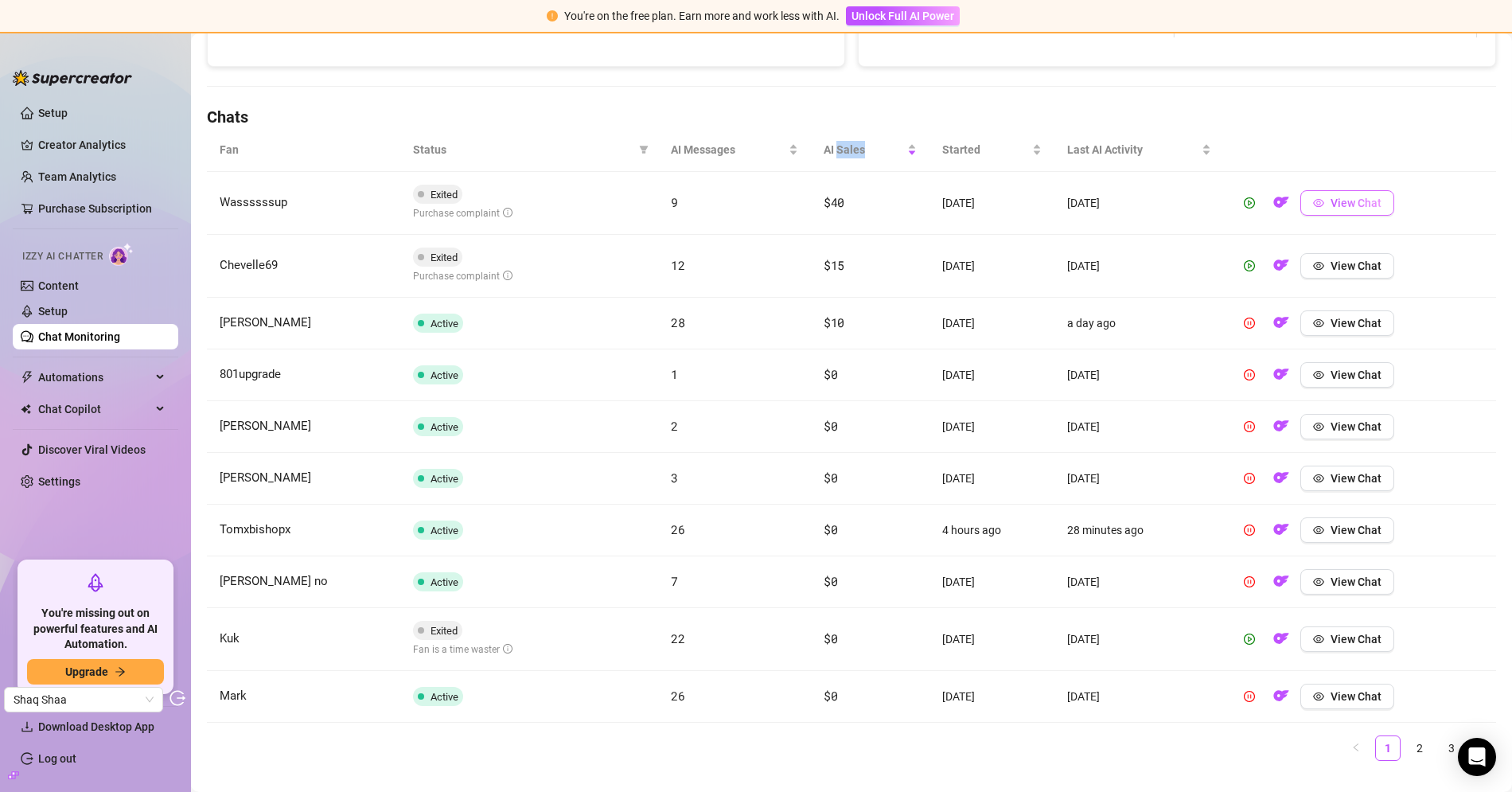
click at [1374, 199] on button "View Chat" at bounding box center [1347, 203] width 94 height 26
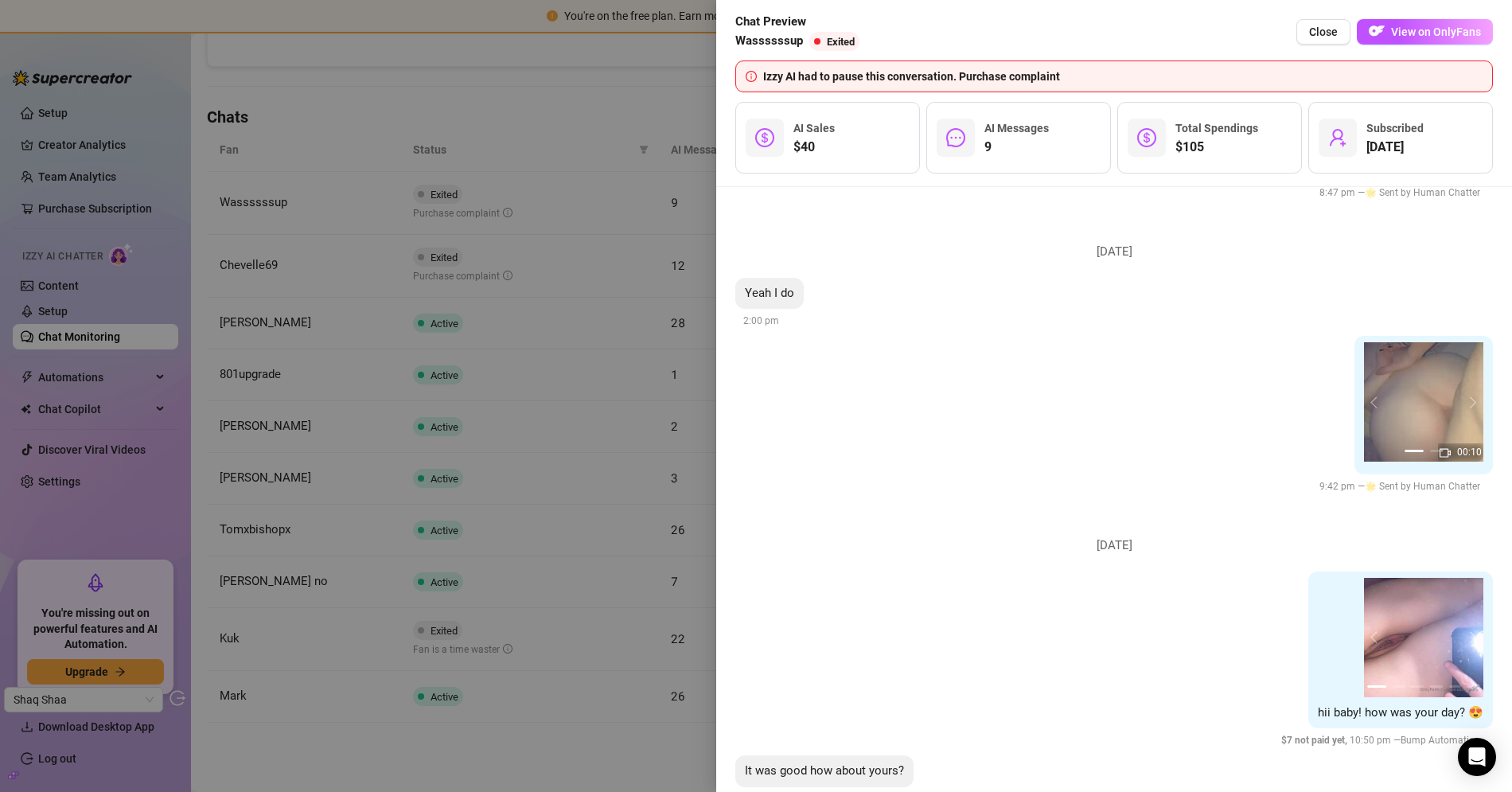
scroll to position [4837, 0]
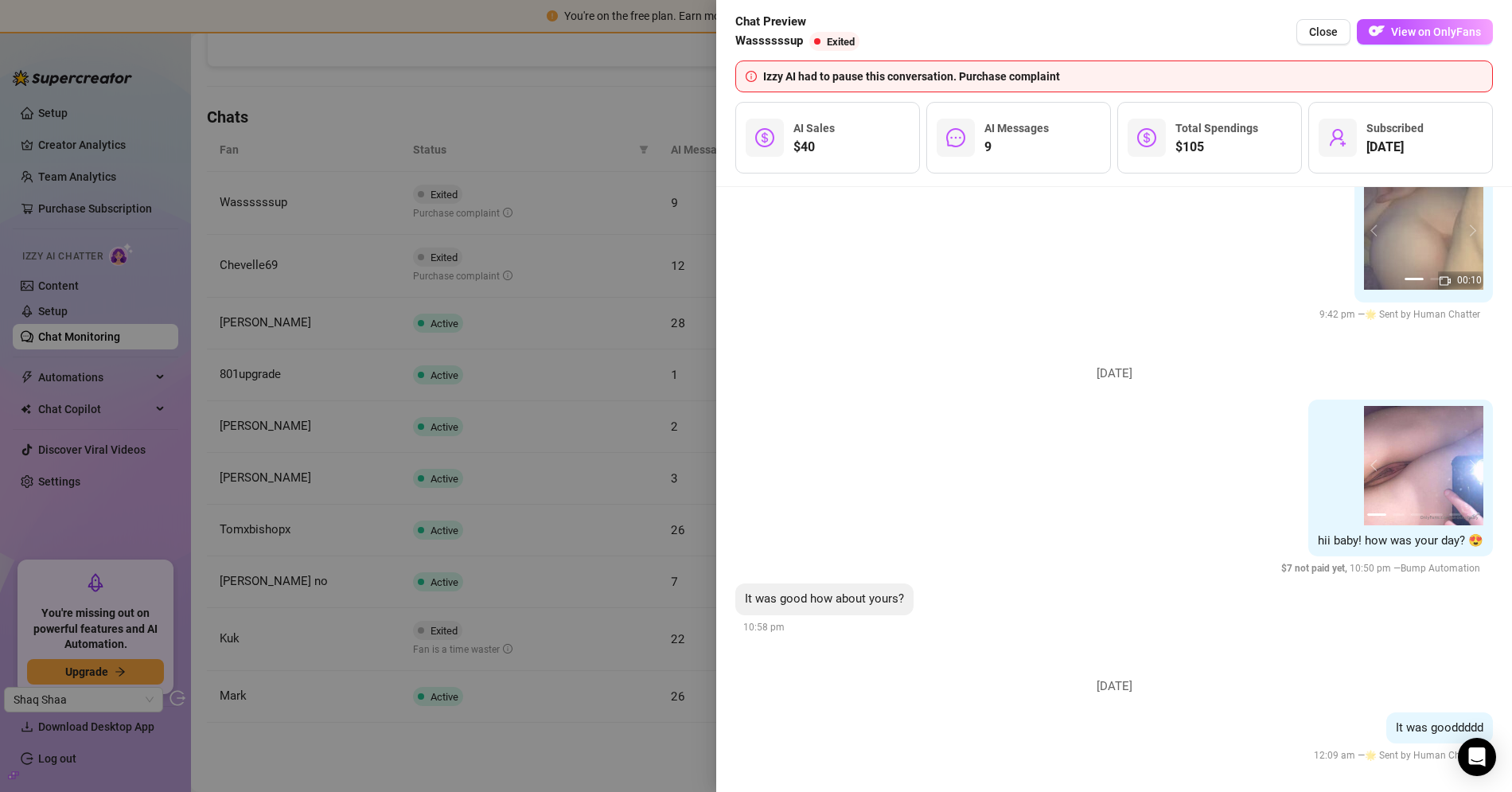
click at [612, 163] on div at bounding box center [756, 396] width 1512 height 792
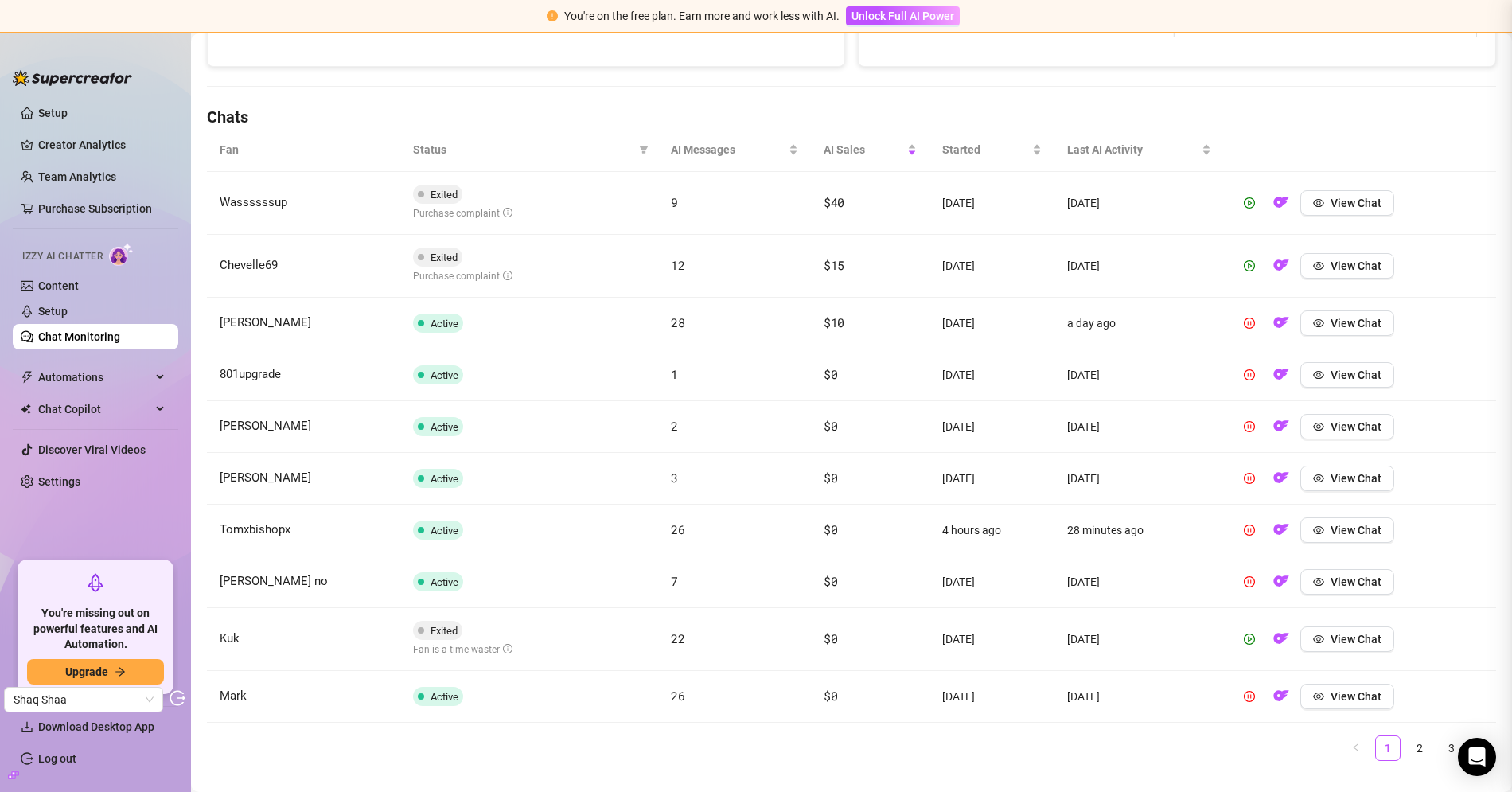
scroll to position [0, 0]
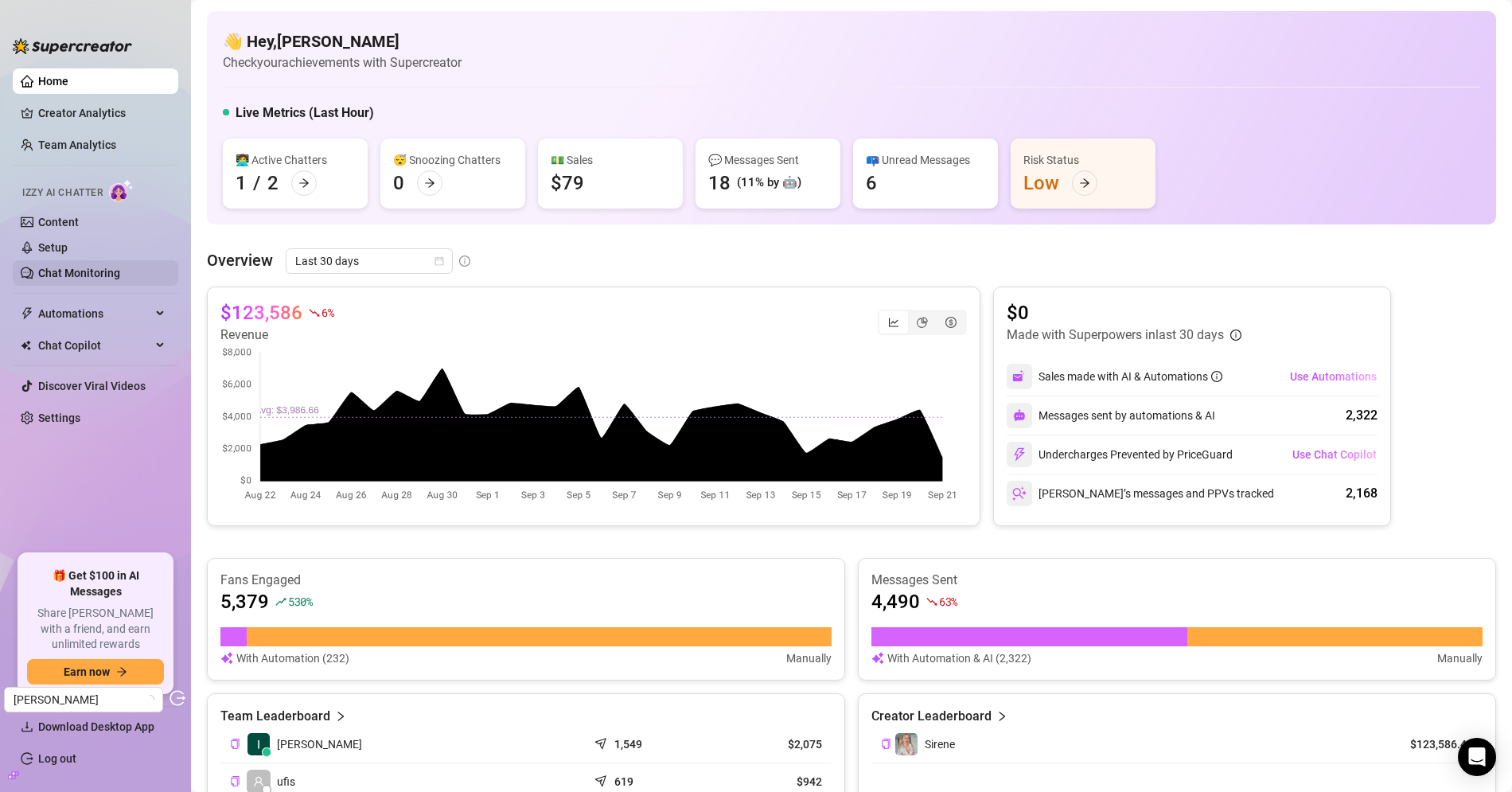
click at [94, 266] on link "Chat Monitoring" at bounding box center [79, 272] width 82 height 13
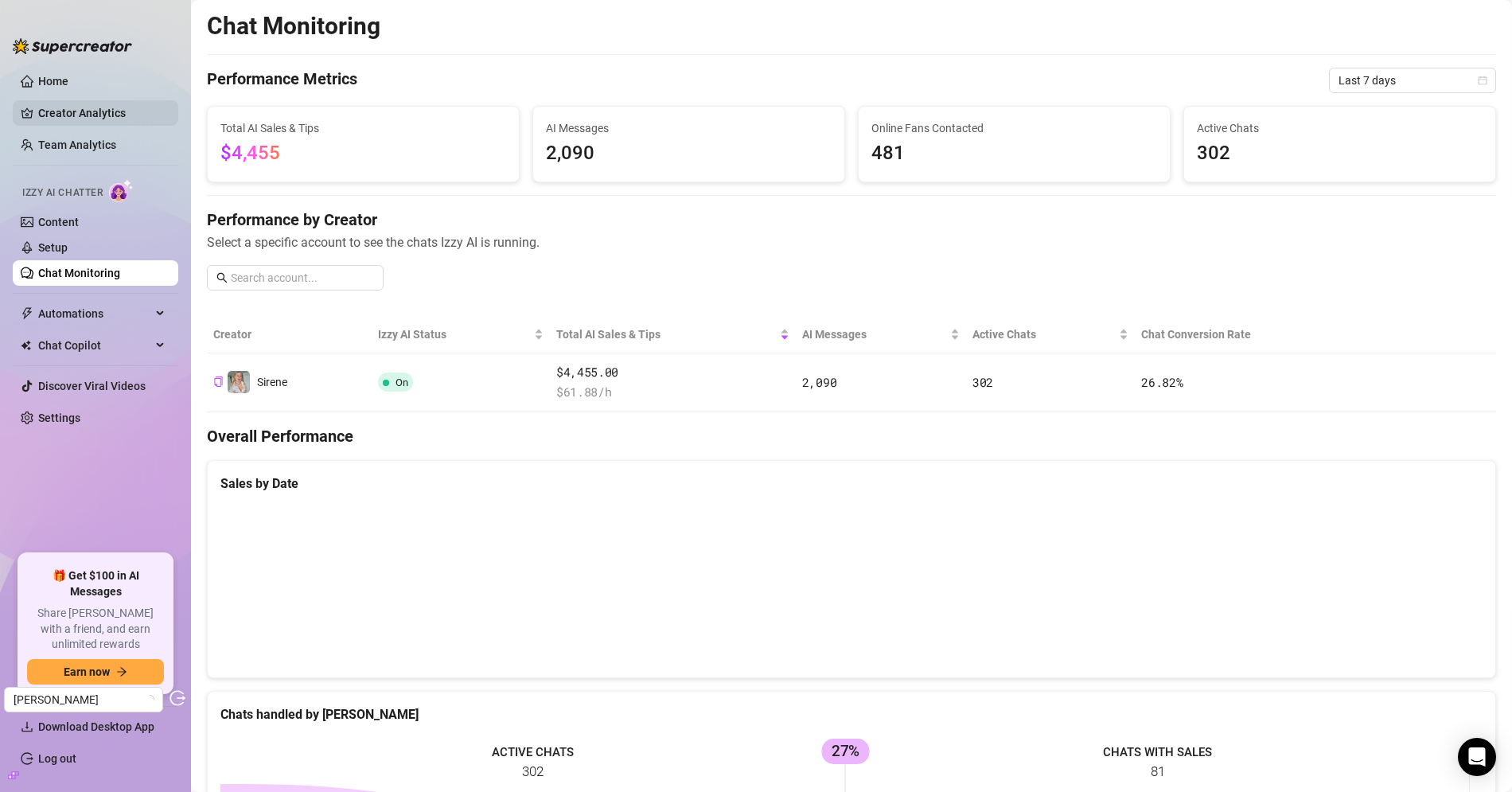
click at [98, 117] on link "Creator Analytics" at bounding box center [102, 113] width 128 height 26
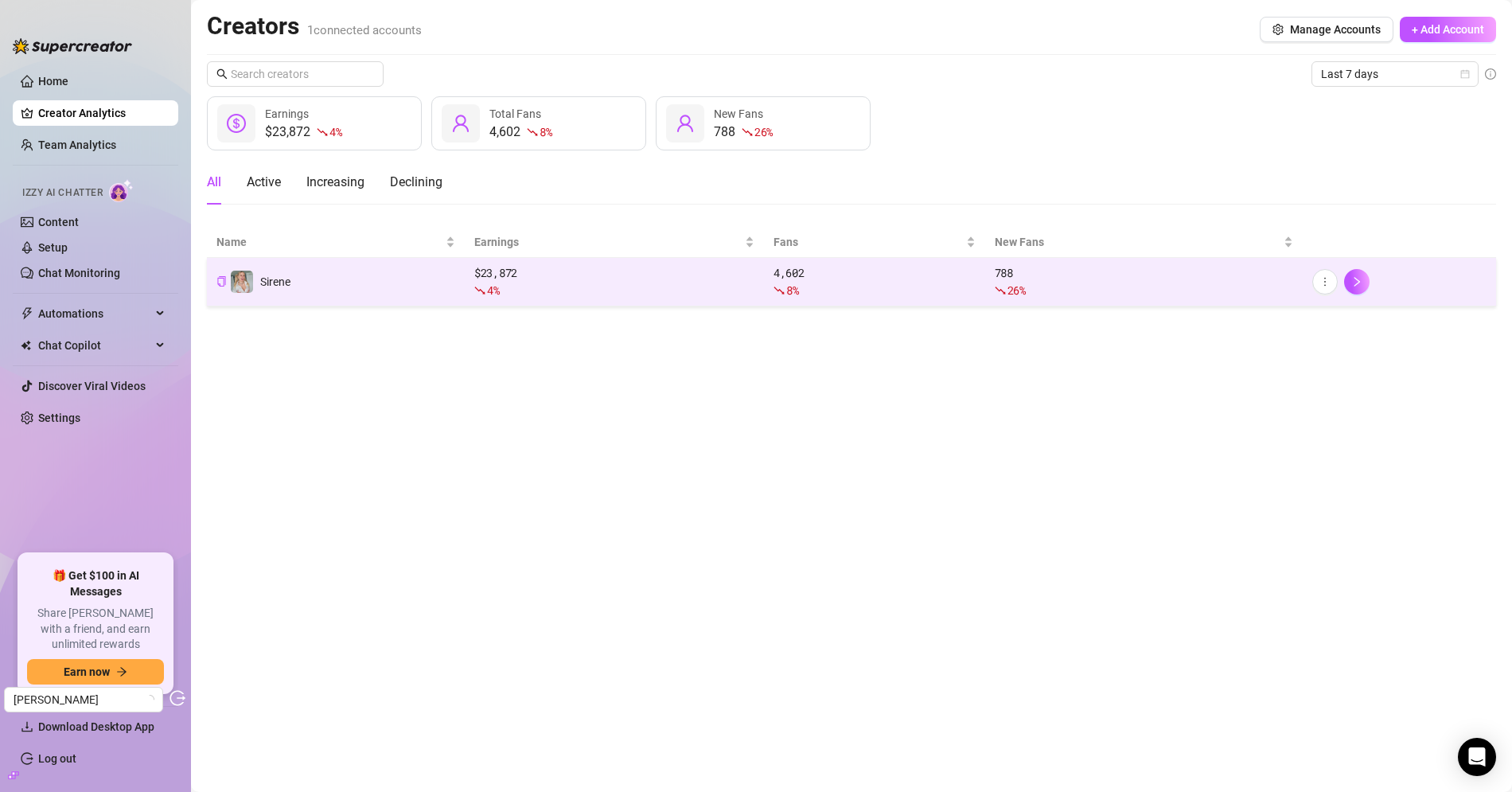
click at [428, 279] on td "Sirene" at bounding box center [335, 282] width 258 height 48
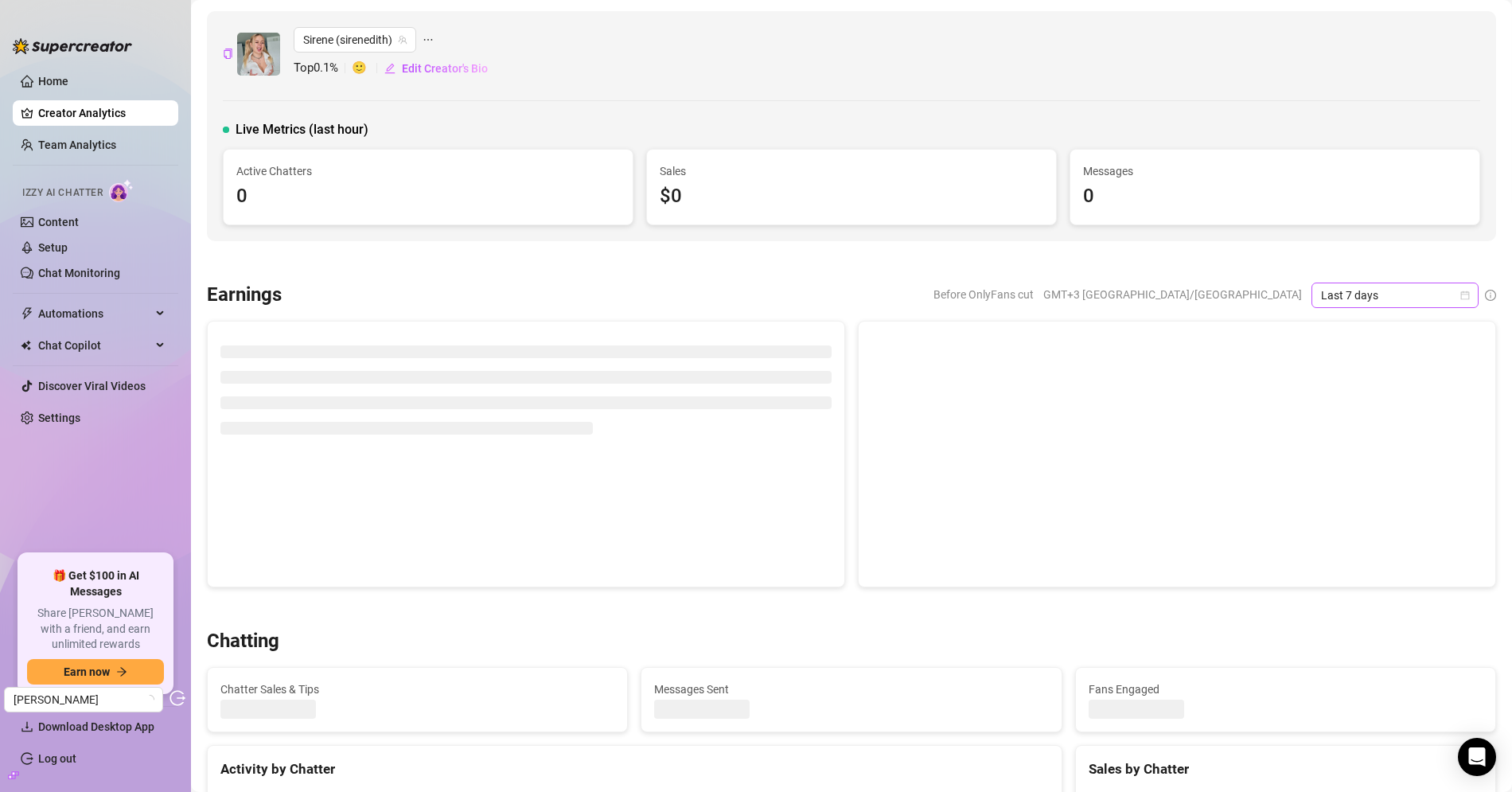
click at [1384, 299] on span "Last 7 days" at bounding box center [1395, 295] width 148 height 24
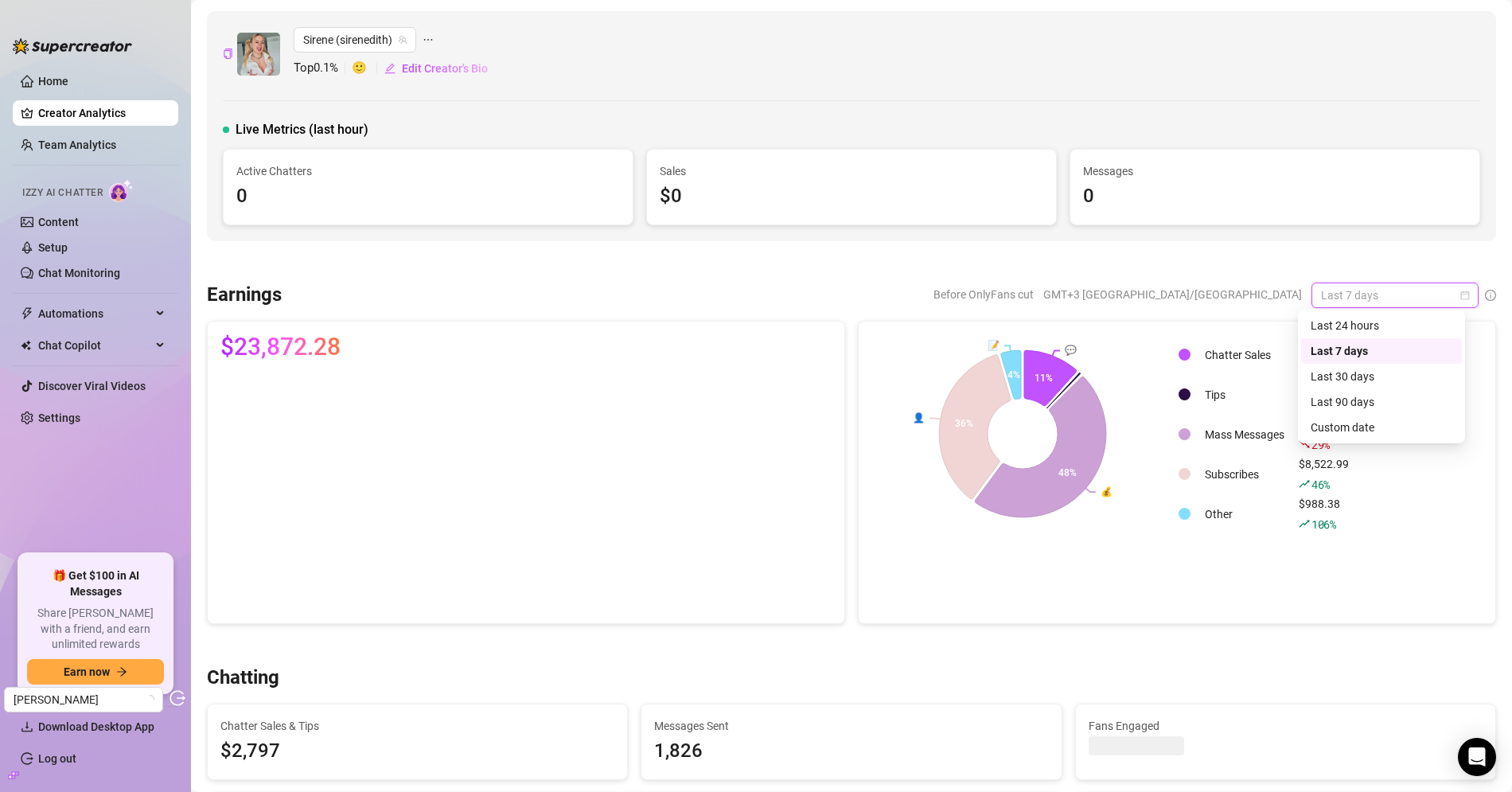
drag, startPoint x: 1360, startPoint y: 380, endPoint x: 1339, endPoint y: 377, distance: 21.2
click at [1360, 380] on div "Last 30 days" at bounding box center [1381, 376] width 142 height 18
click at [1341, 378] on td "$65 25 %" at bounding box center [1324, 395] width 63 height 38
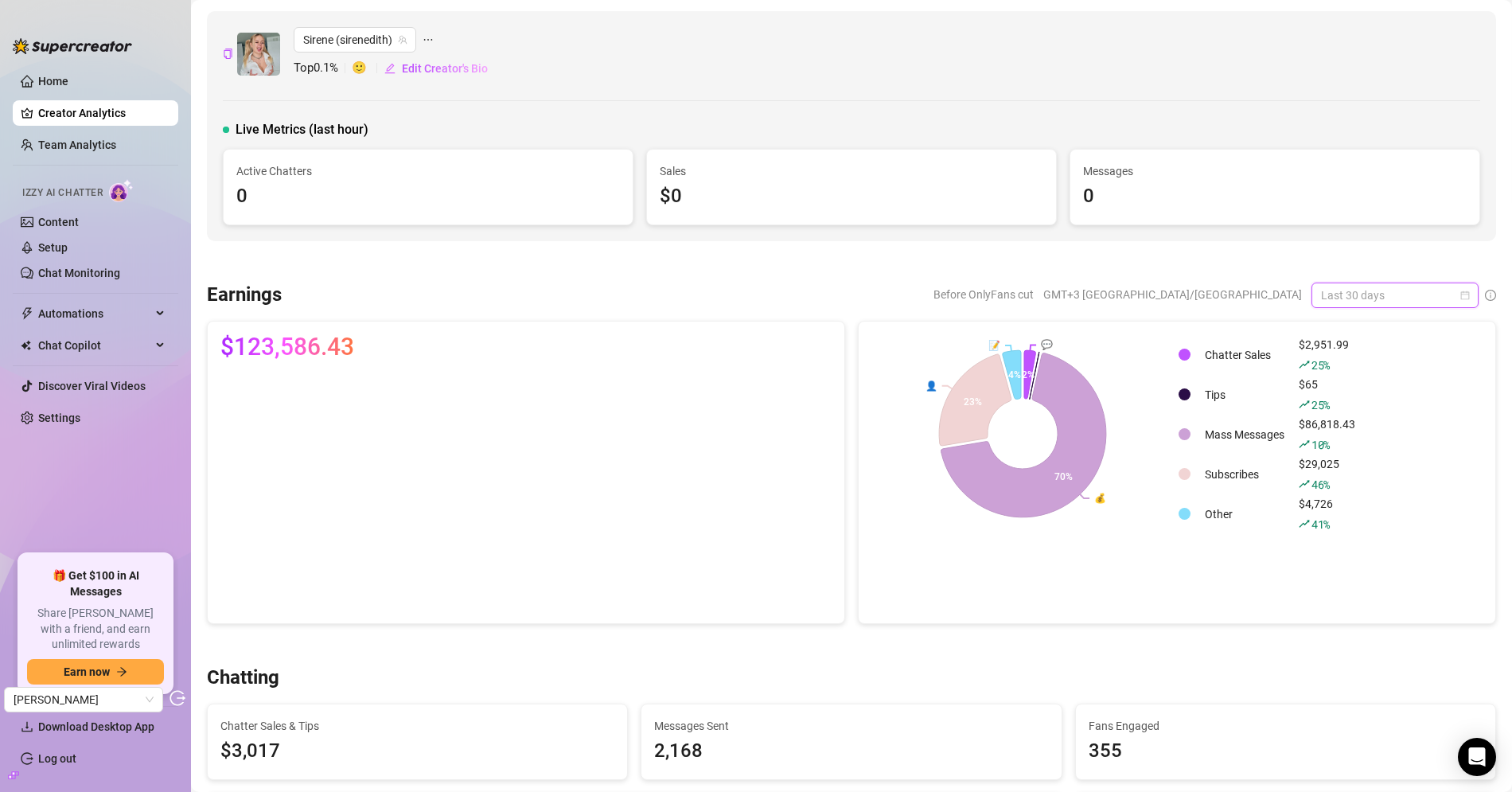
click at [1370, 298] on span "Last 30 days" at bounding box center [1395, 295] width 148 height 24
click at [1367, 356] on div "Last 7 days" at bounding box center [1381, 350] width 142 height 18
click at [392, 259] on div at bounding box center [851, 261] width 1289 height 16
click at [73, 217] on link "Content" at bounding box center [59, 222] width 41 height 13
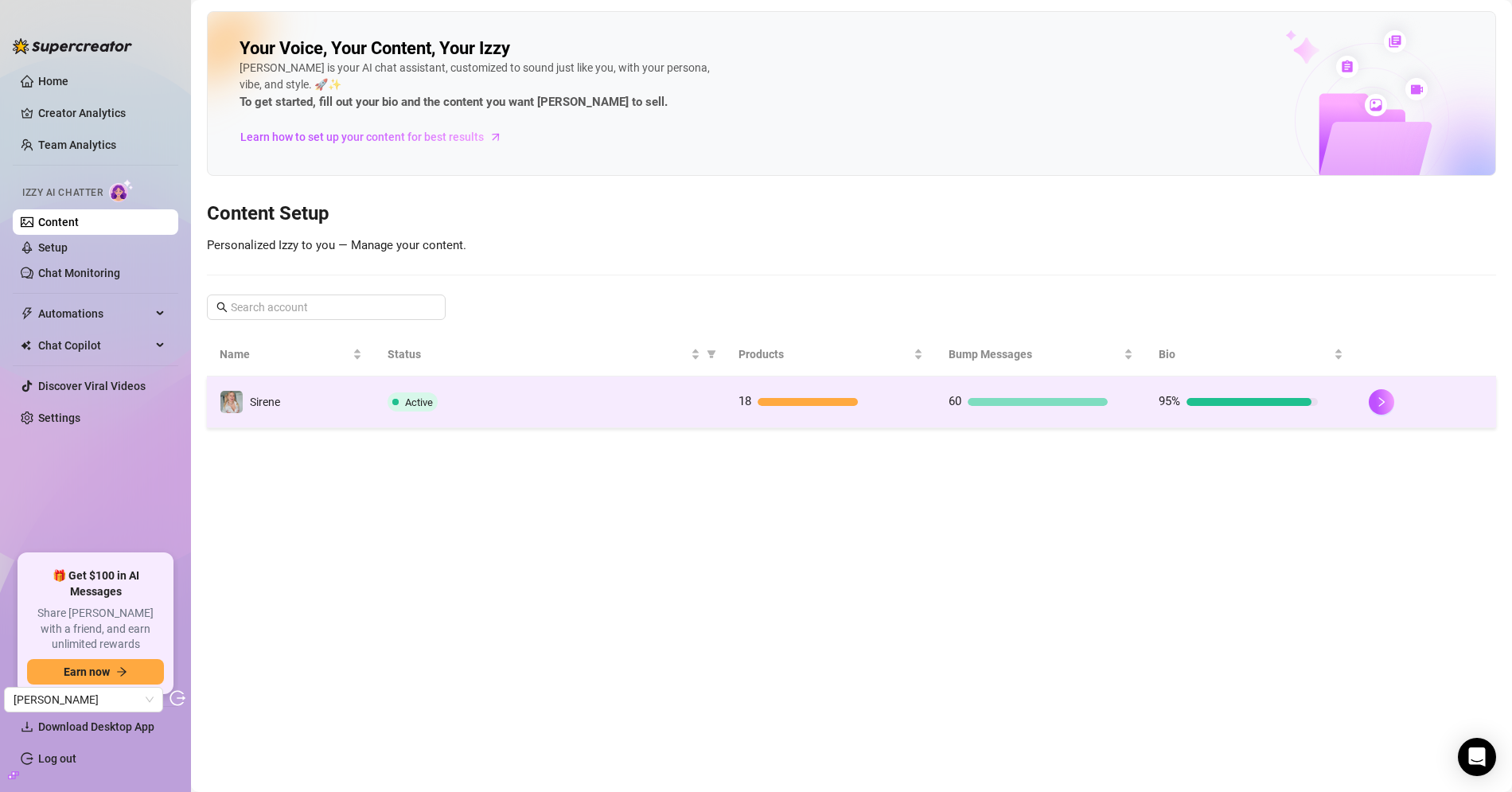
click at [316, 405] on td "Sirene" at bounding box center [290, 402] width 168 height 52
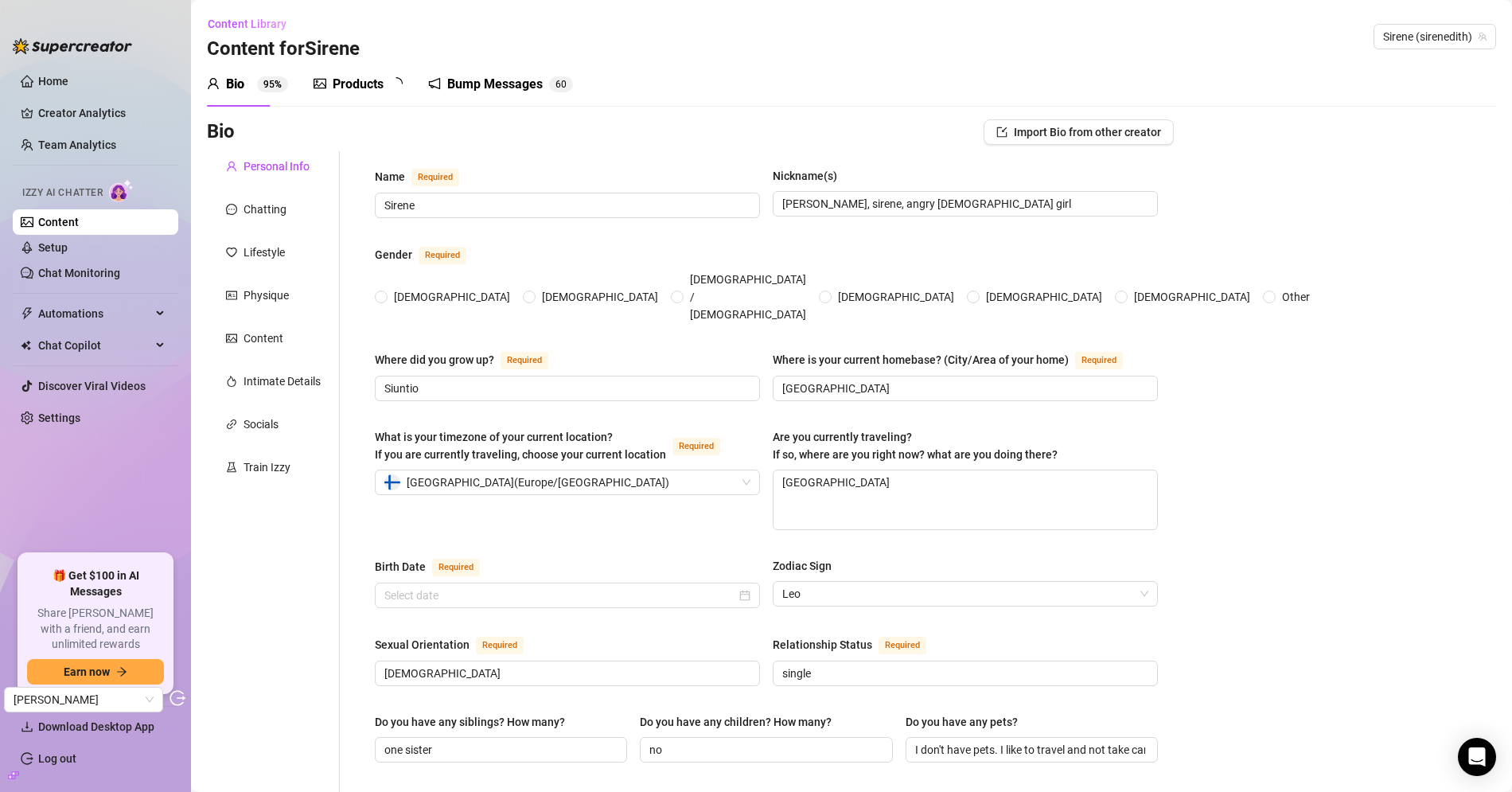
radio input "true"
type input "August 11th, 1992"
click at [264, 211] on div "Chatting" at bounding box center [264, 209] width 43 height 18
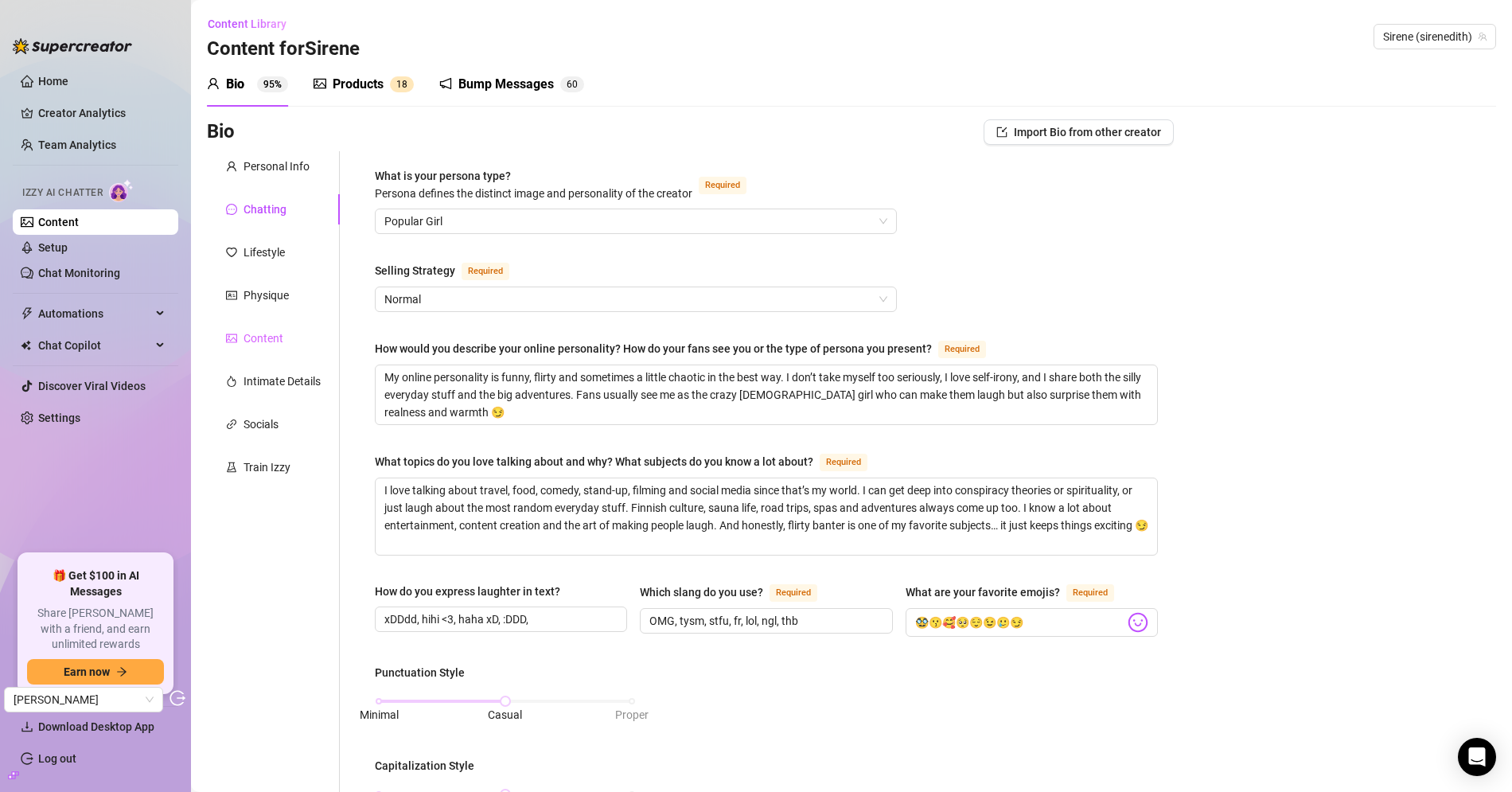
click at [264, 327] on div "Content" at bounding box center [273, 339] width 133 height 31
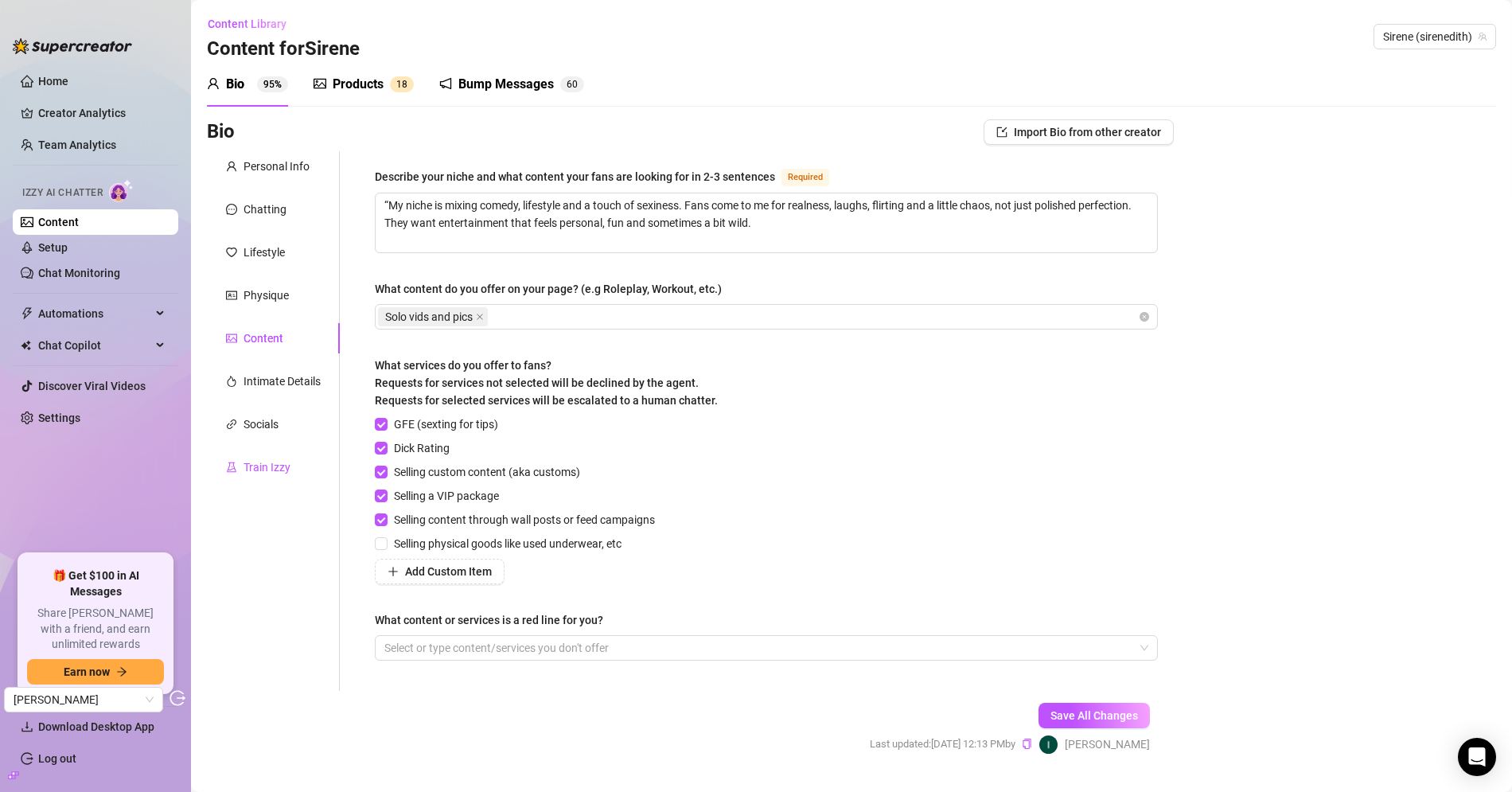
click at [246, 464] on div "Train Izzy" at bounding box center [266, 467] width 47 height 18
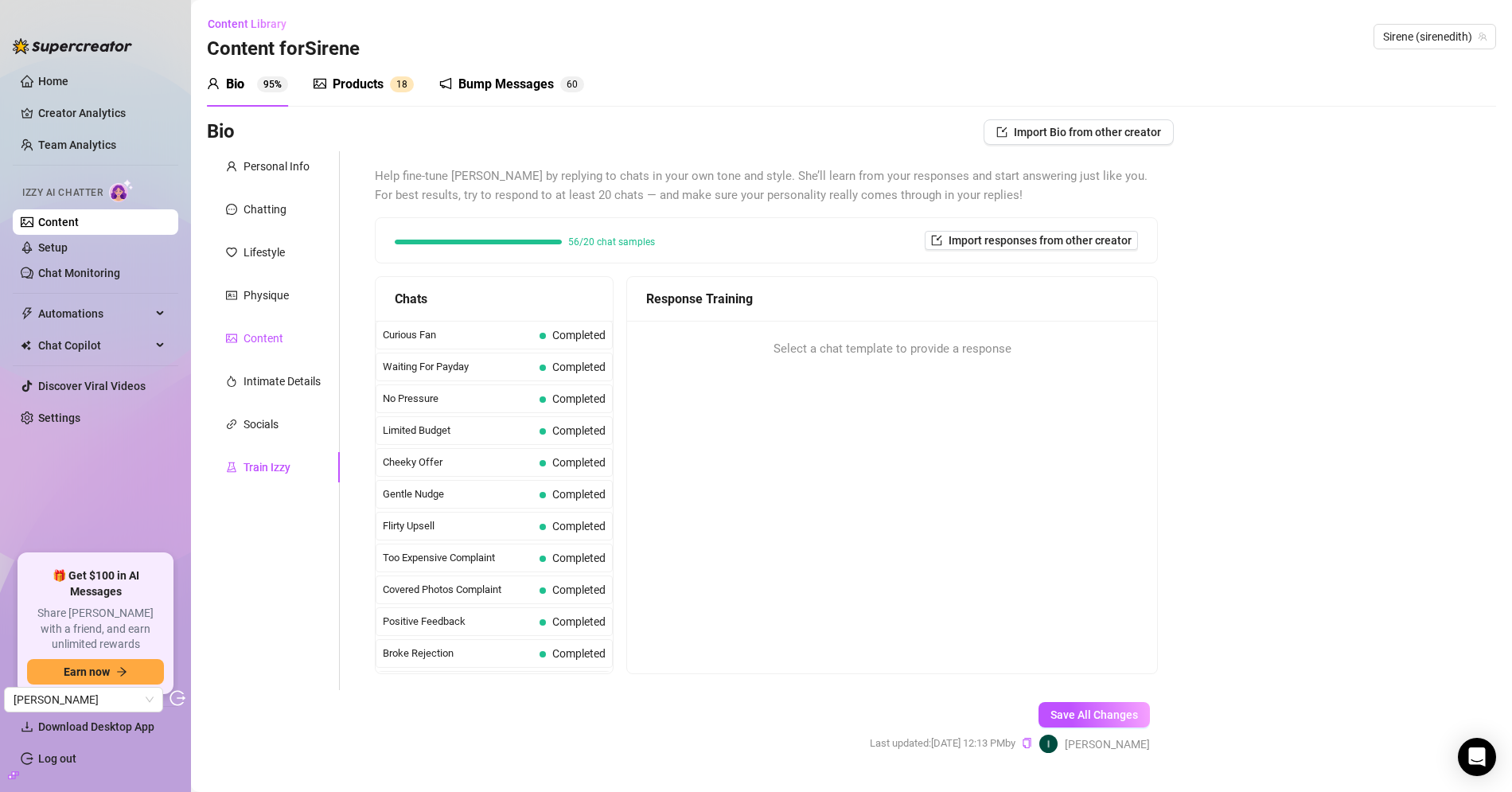
click at [268, 335] on div "Content" at bounding box center [263, 338] width 40 height 18
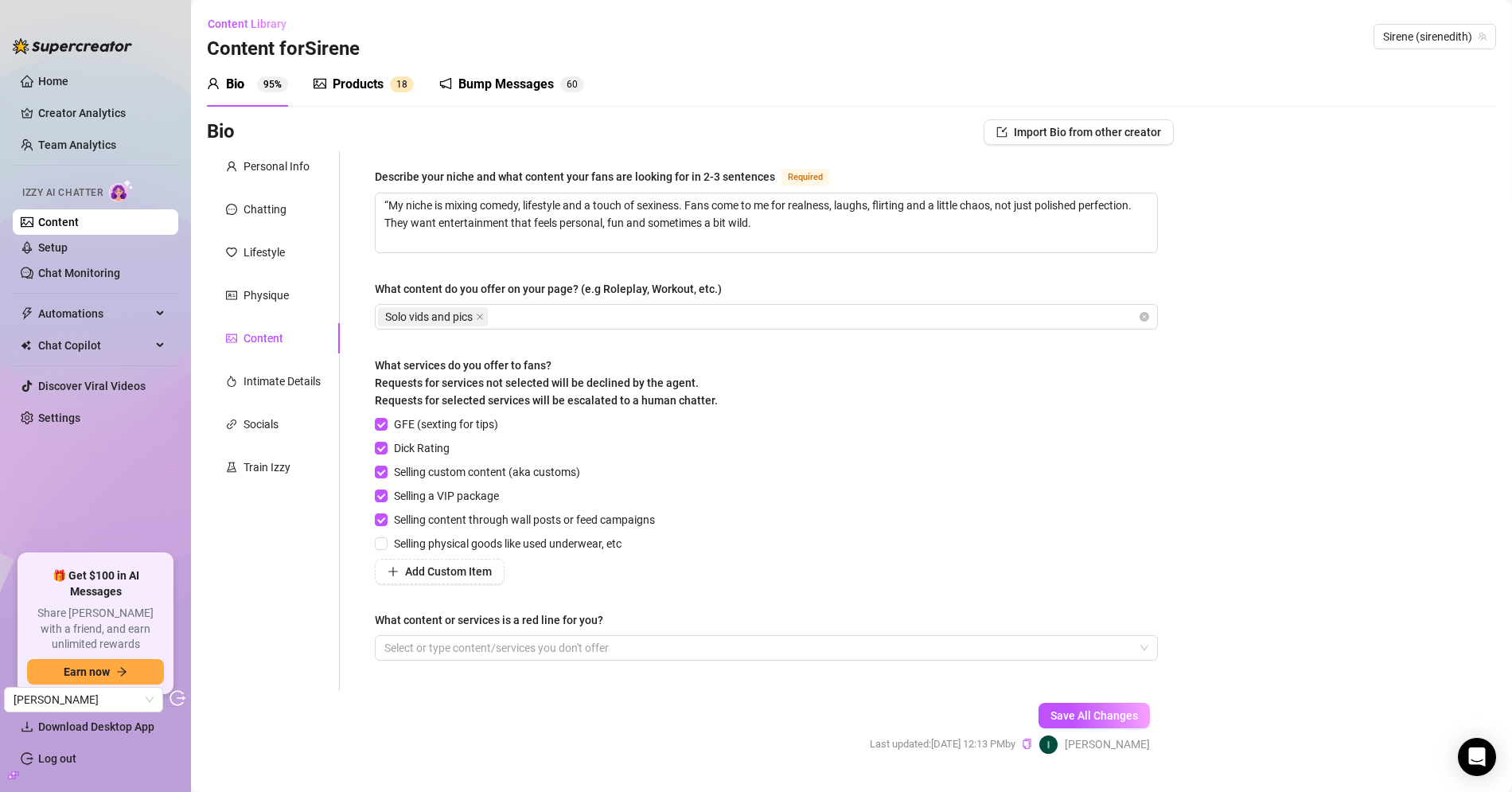
click at [281, 185] on div "Personal Info Chatting Lifestyle Physique Content Intimate Details Socials Trai…" at bounding box center [273, 421] width 133 height 539
click at [286, 171] on div "Personal Info" at bounding box center [276, 166] width 66 height 18
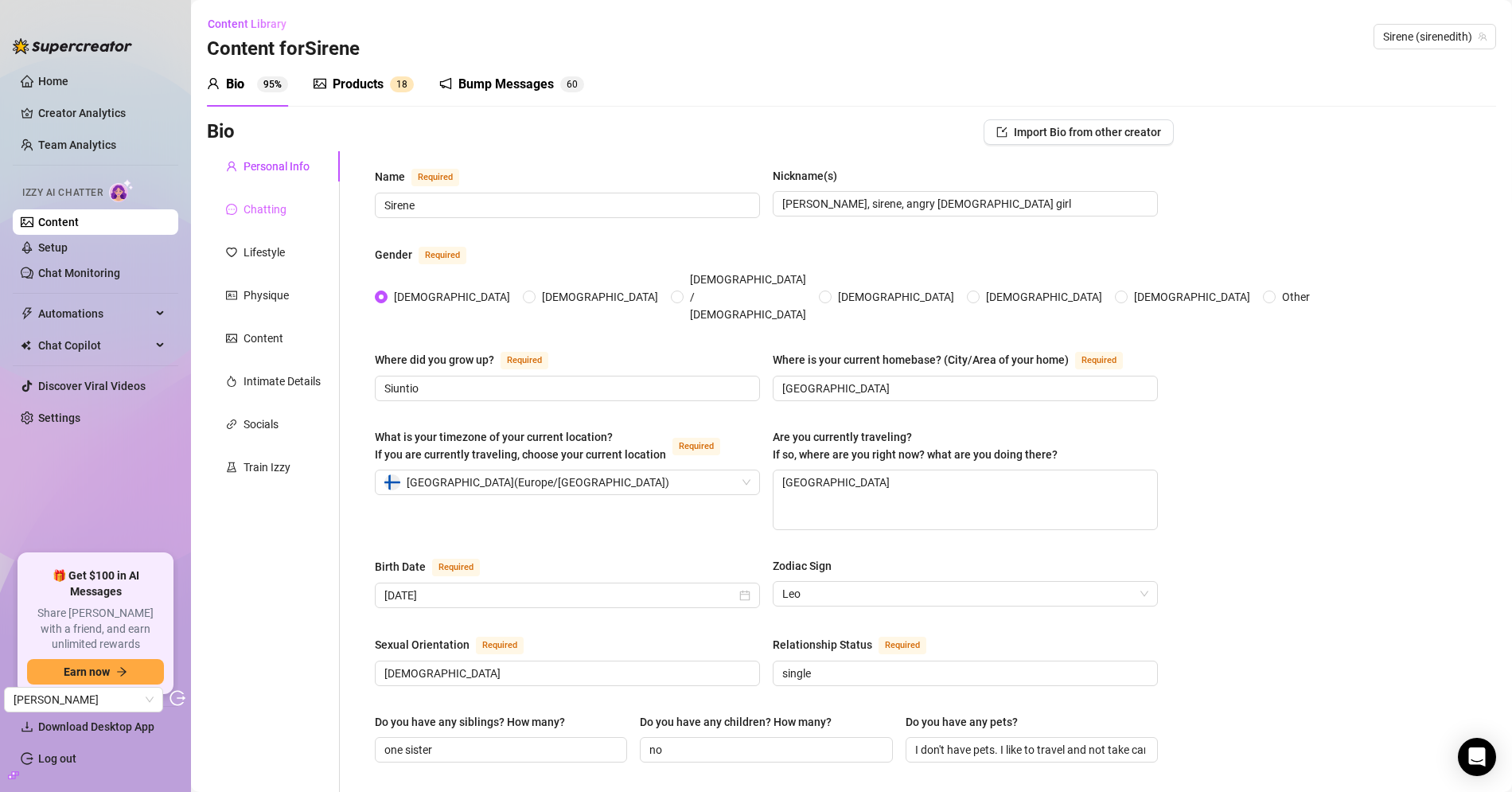
click at [276, 195] on div "Chatting" at bounding box center [273, 209] width 133 height 31
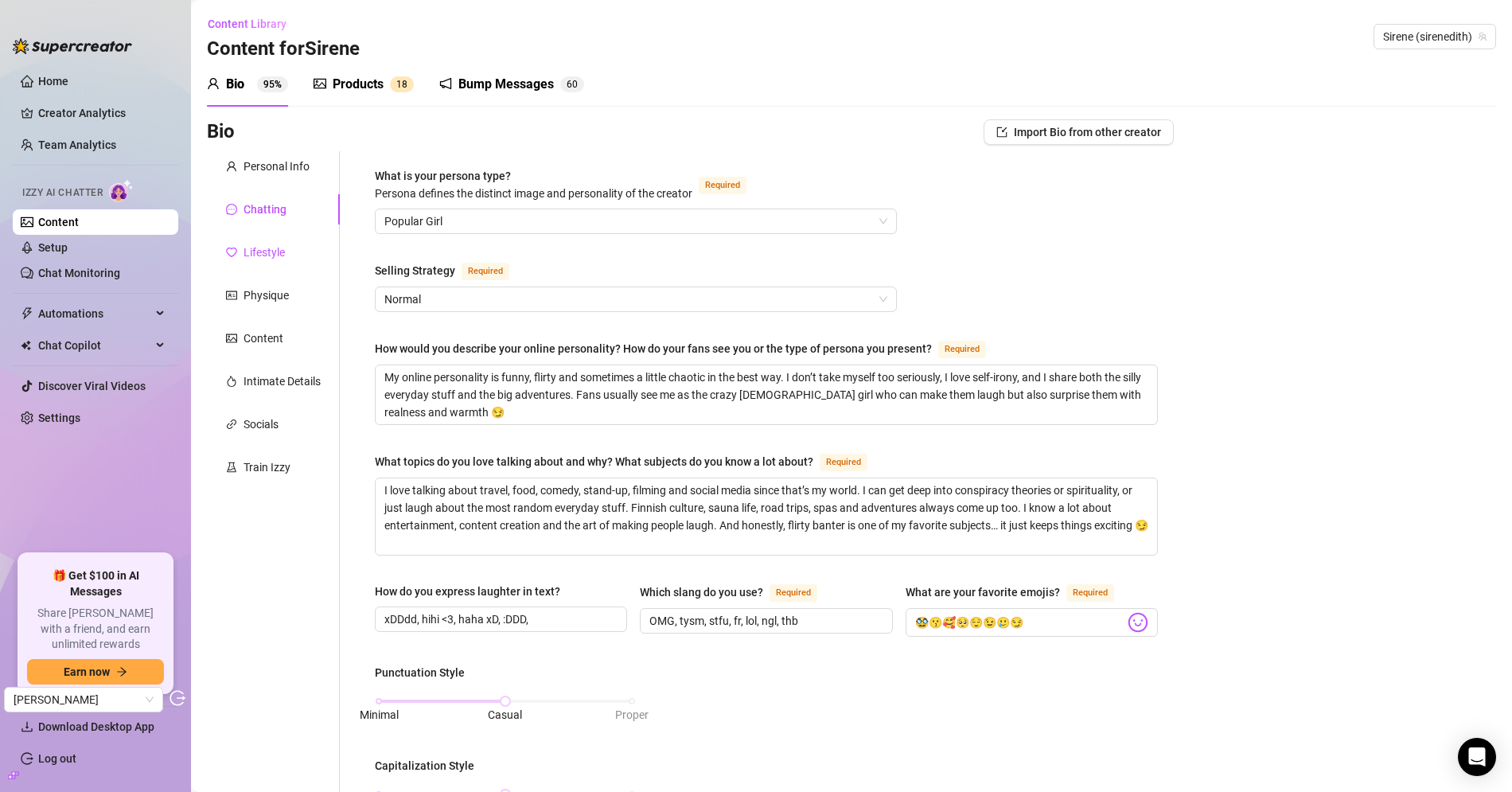
click at [268, 254] on div "Lifestyle" at bounding box center [264, 252] width 42 height 18
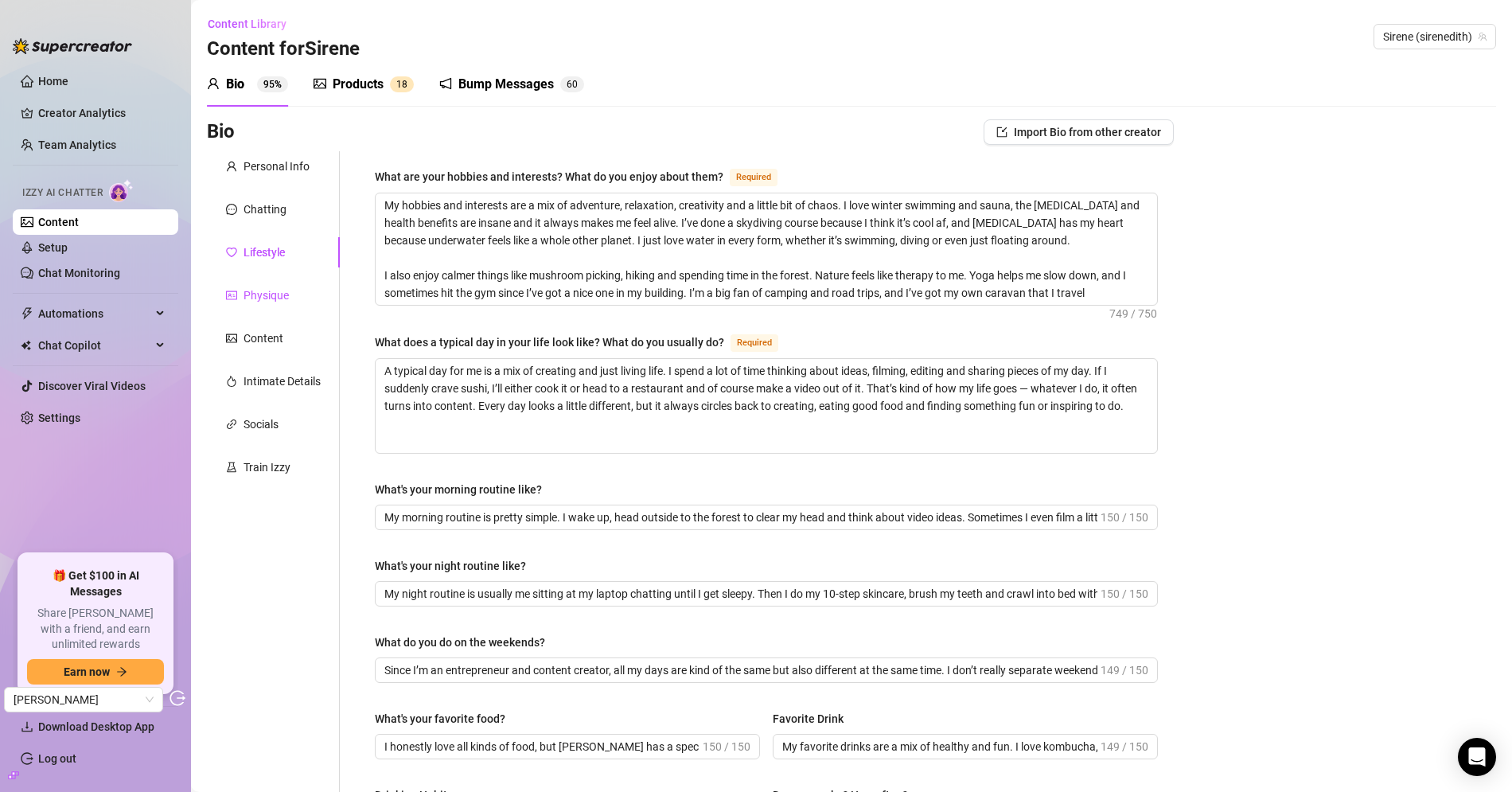
click at [287, 290] on div "Physique" at bounding box center [265, 295] width 45 height 18
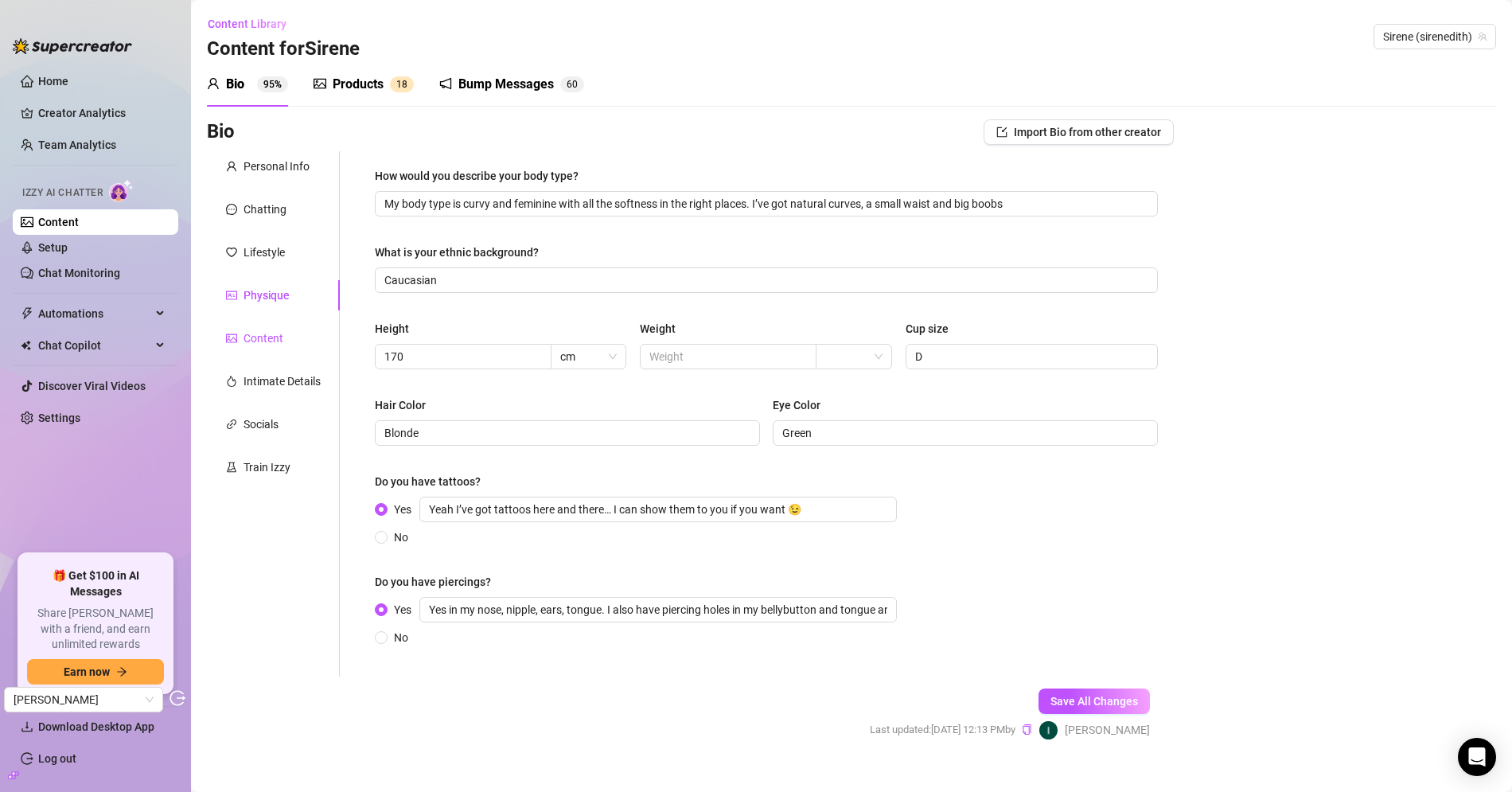
click at [262, 345] on div "Content" at bounding box center [263, 338] width 40 height 18
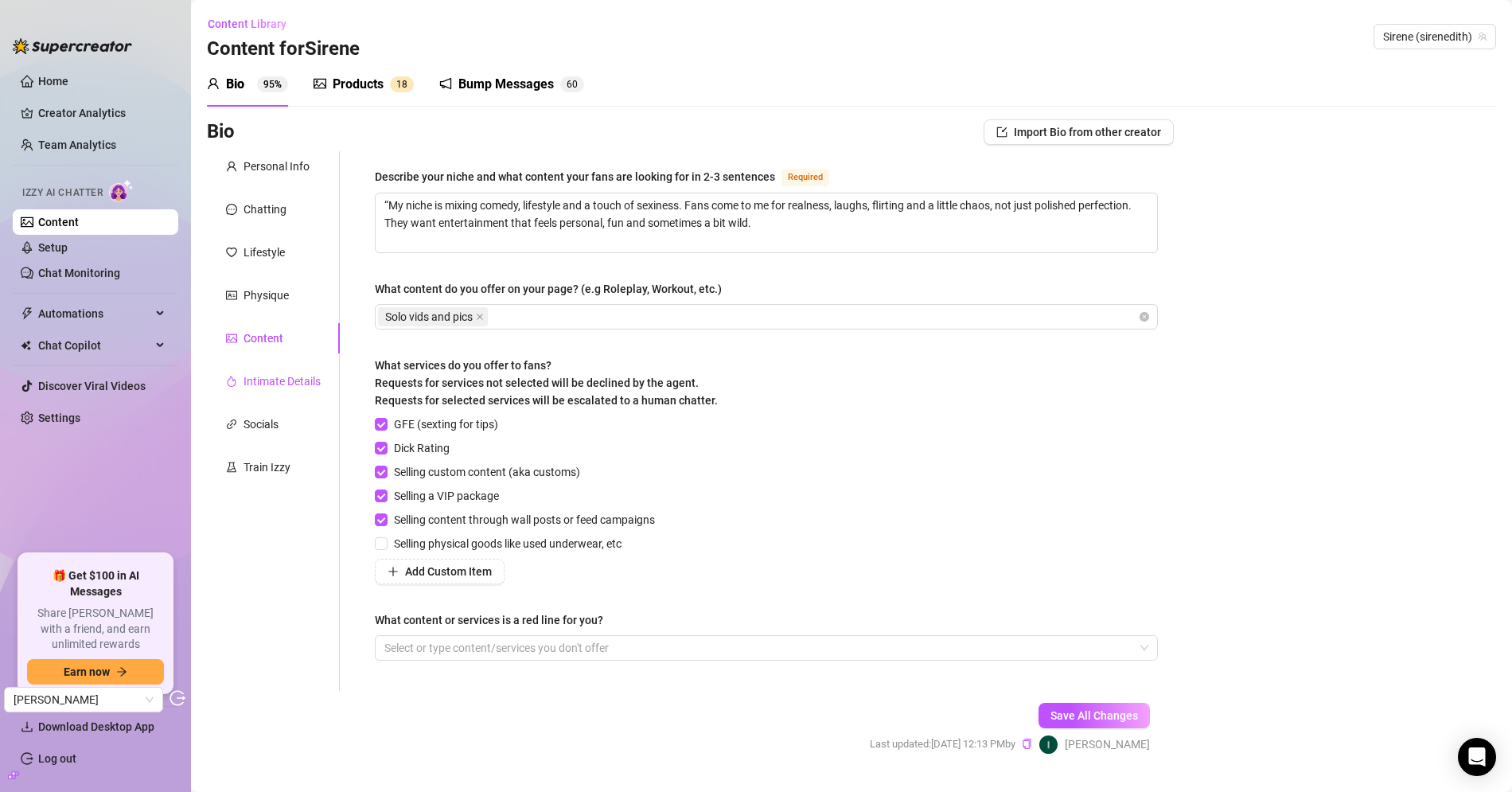
click at [284, 373] on div "Intimate Details" at bounding box center [281, 381] width 77 height 18
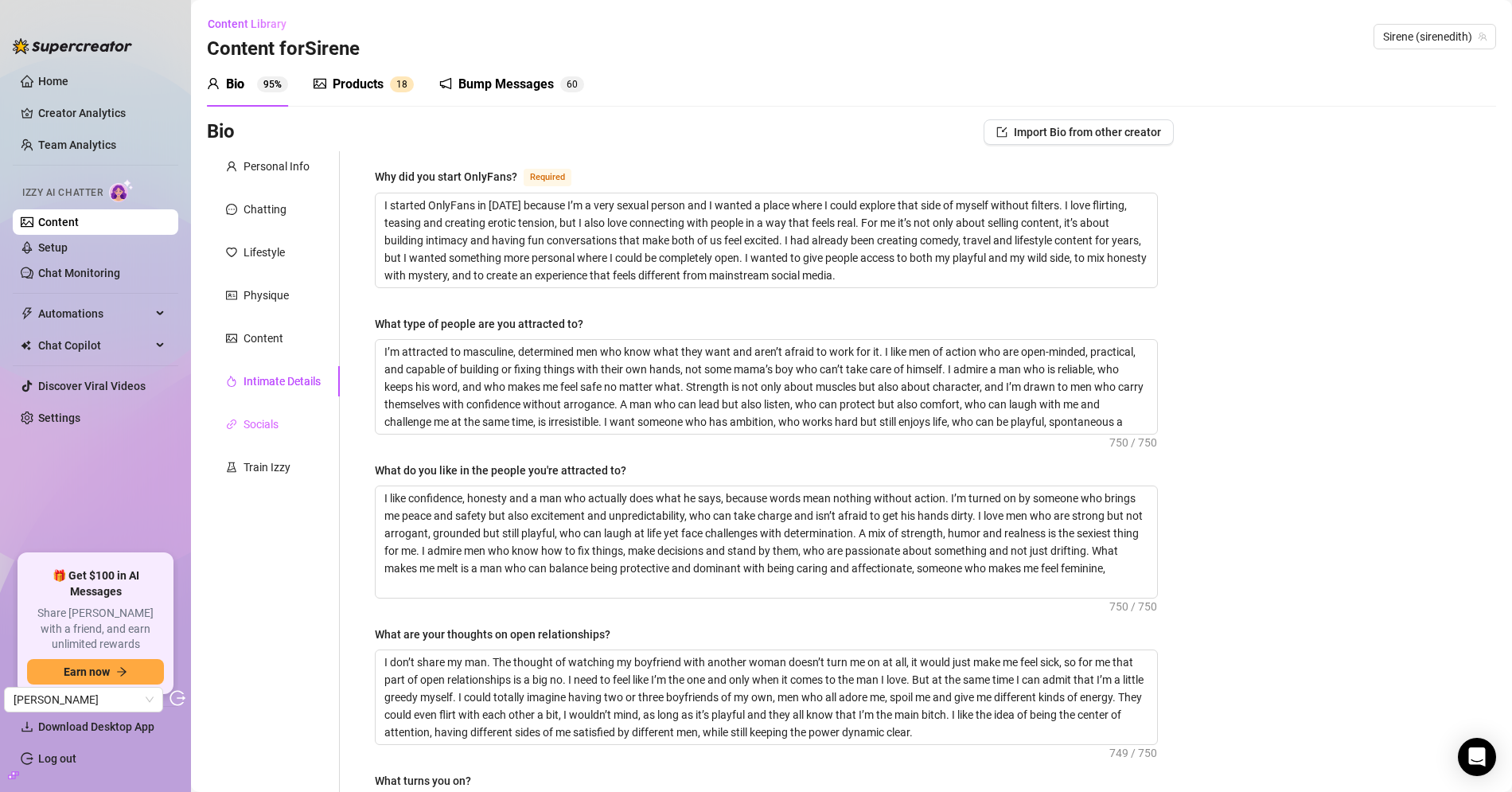
click at [266, 413] on div "Socials" at bounding box center [273, 424] width 133 height 31
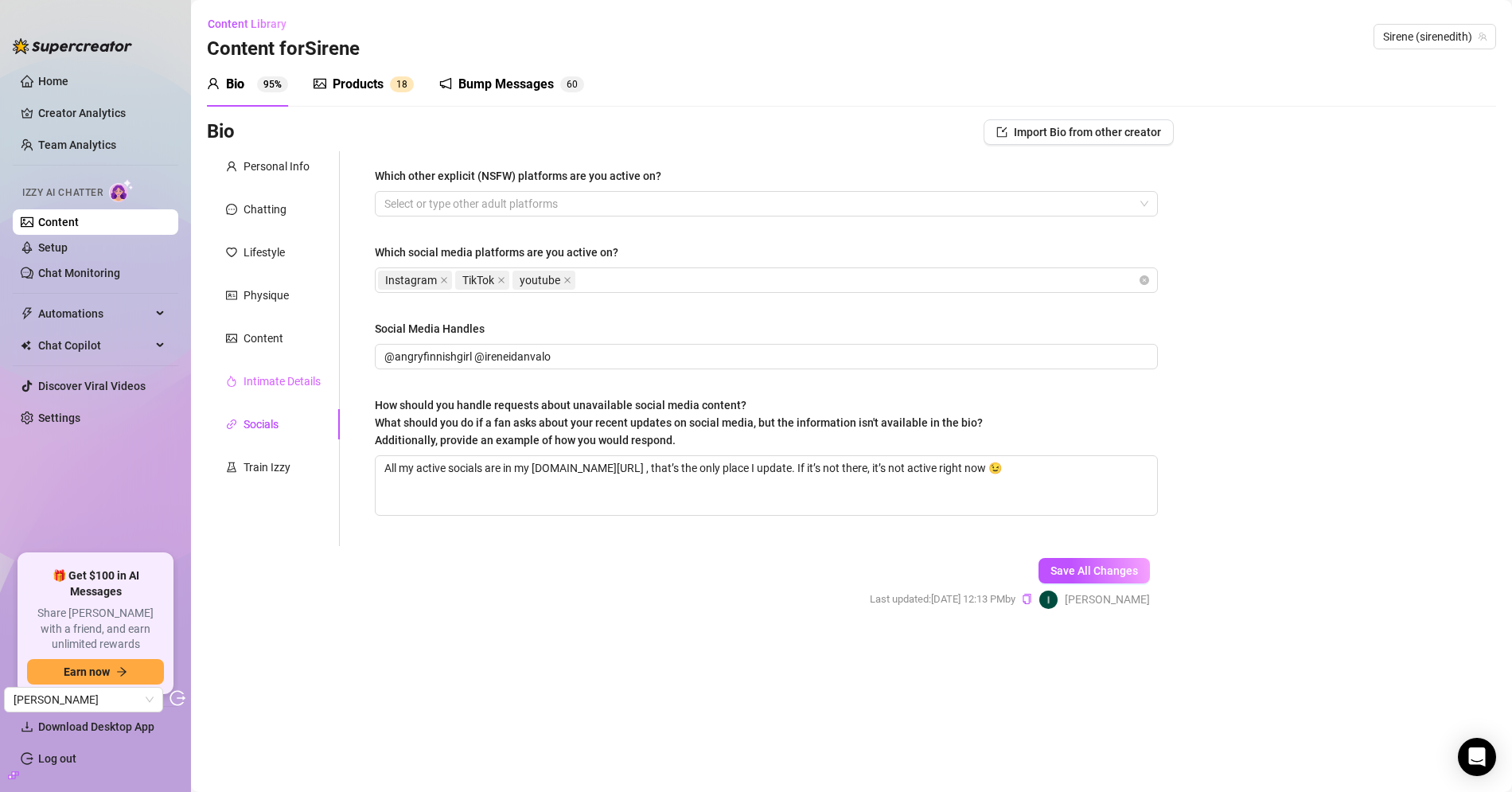
click at [290, 370] on div "Intimate Details" at bounding box center [273, 381] width 133 height 31
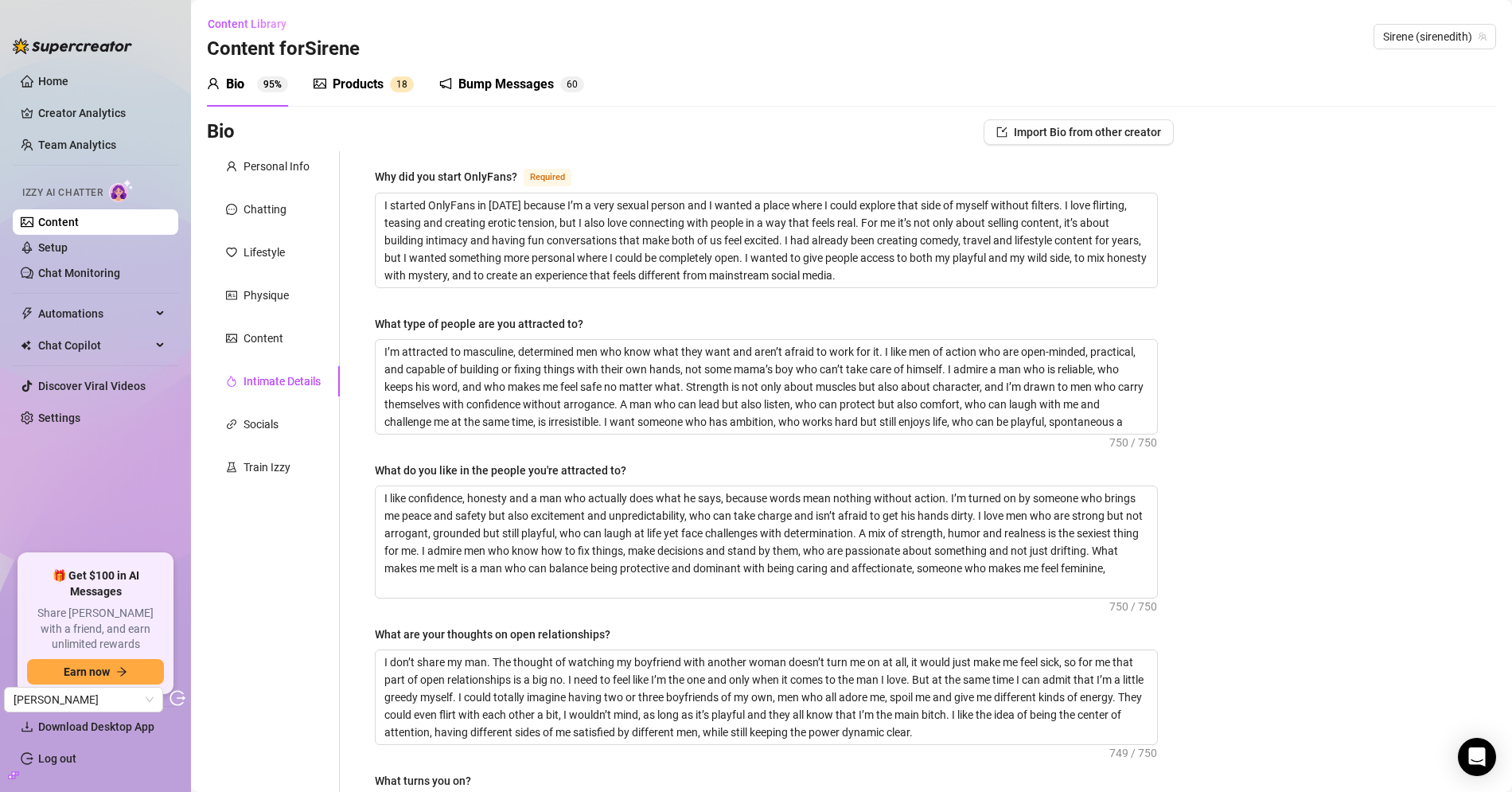
click at [352, 81] on div "Products" at bounding box center [358, 84] width 51 height 19
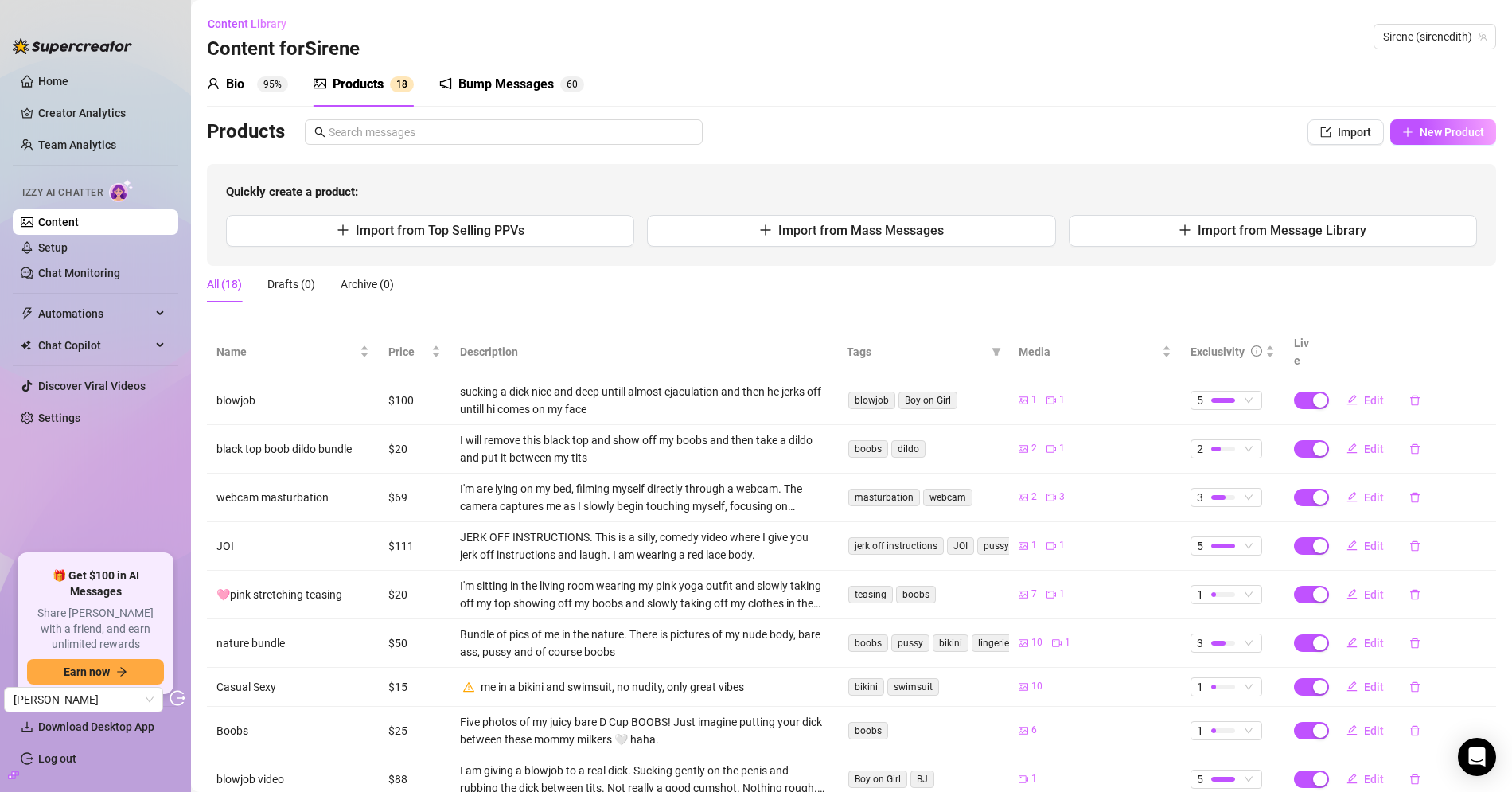
click at [259, 83] on sup "95%" at bounding box center [272, 84] width 31 height 16
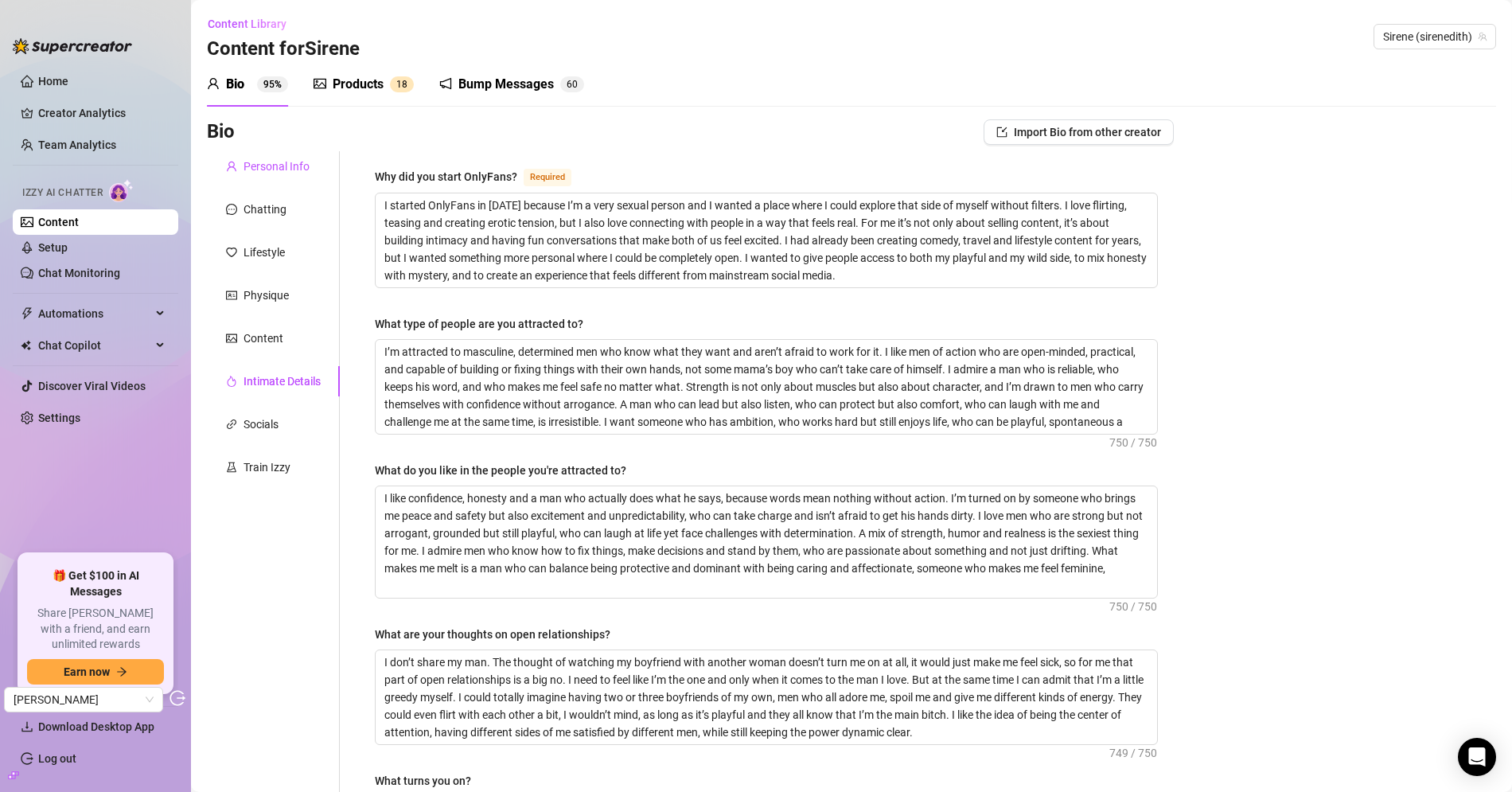
click at [276, 173] on div "Personal Info" at bounding box center [276, 166] width 66 height 18
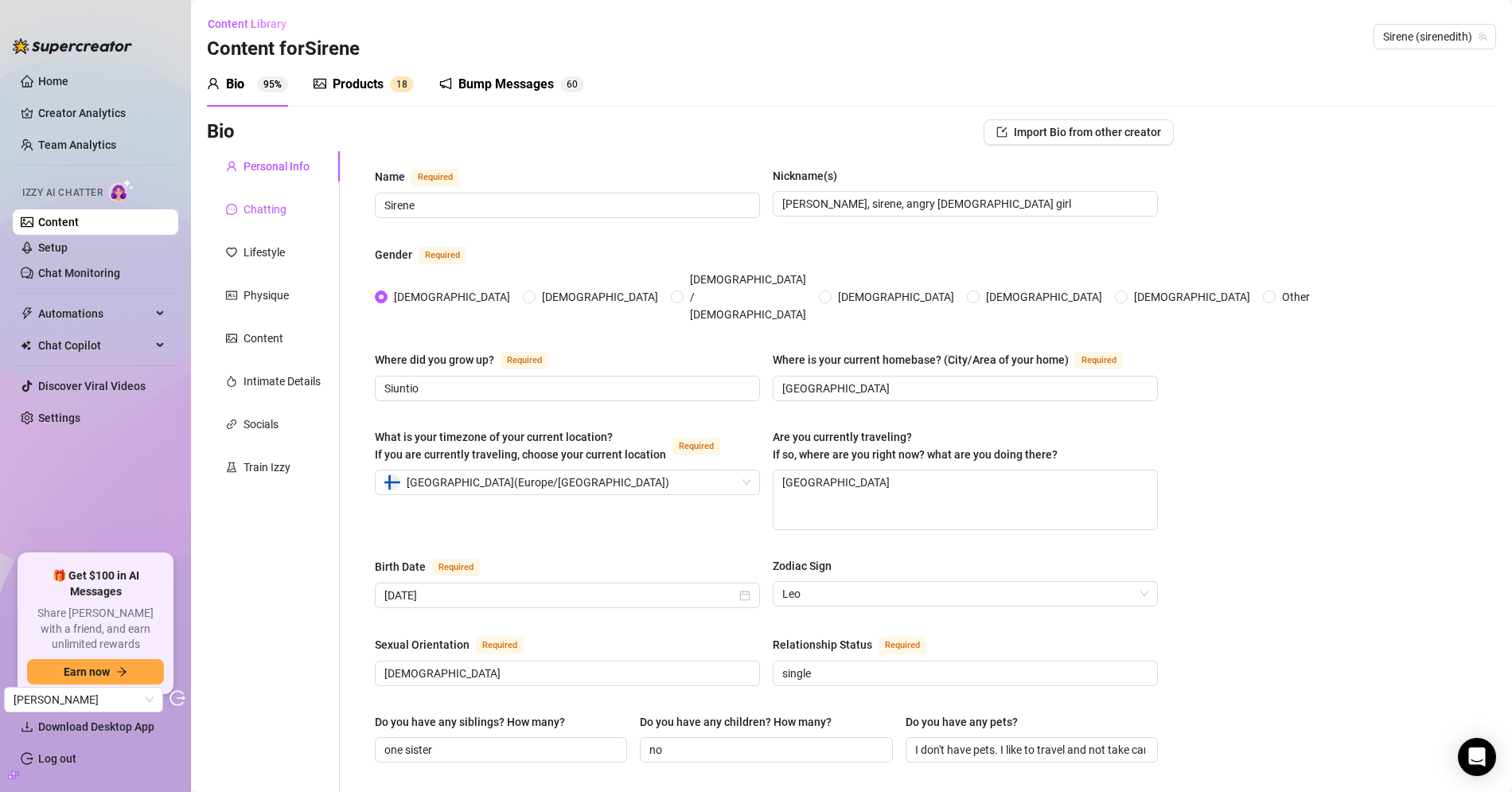
click at [259, 214] on div "Chatting" at bounding box center [264, 209] width 43 height 18
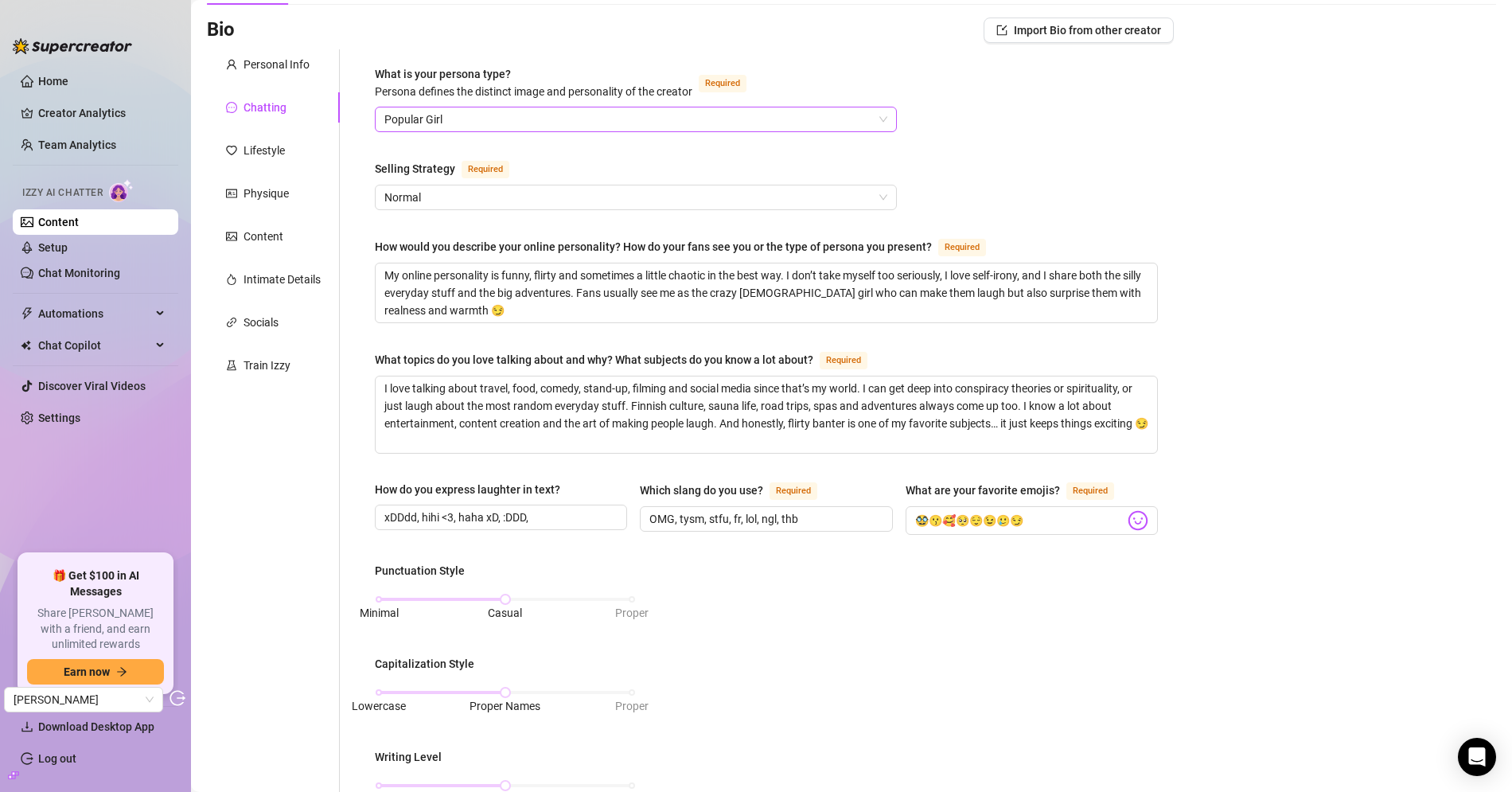
scroll to position [117, 0]
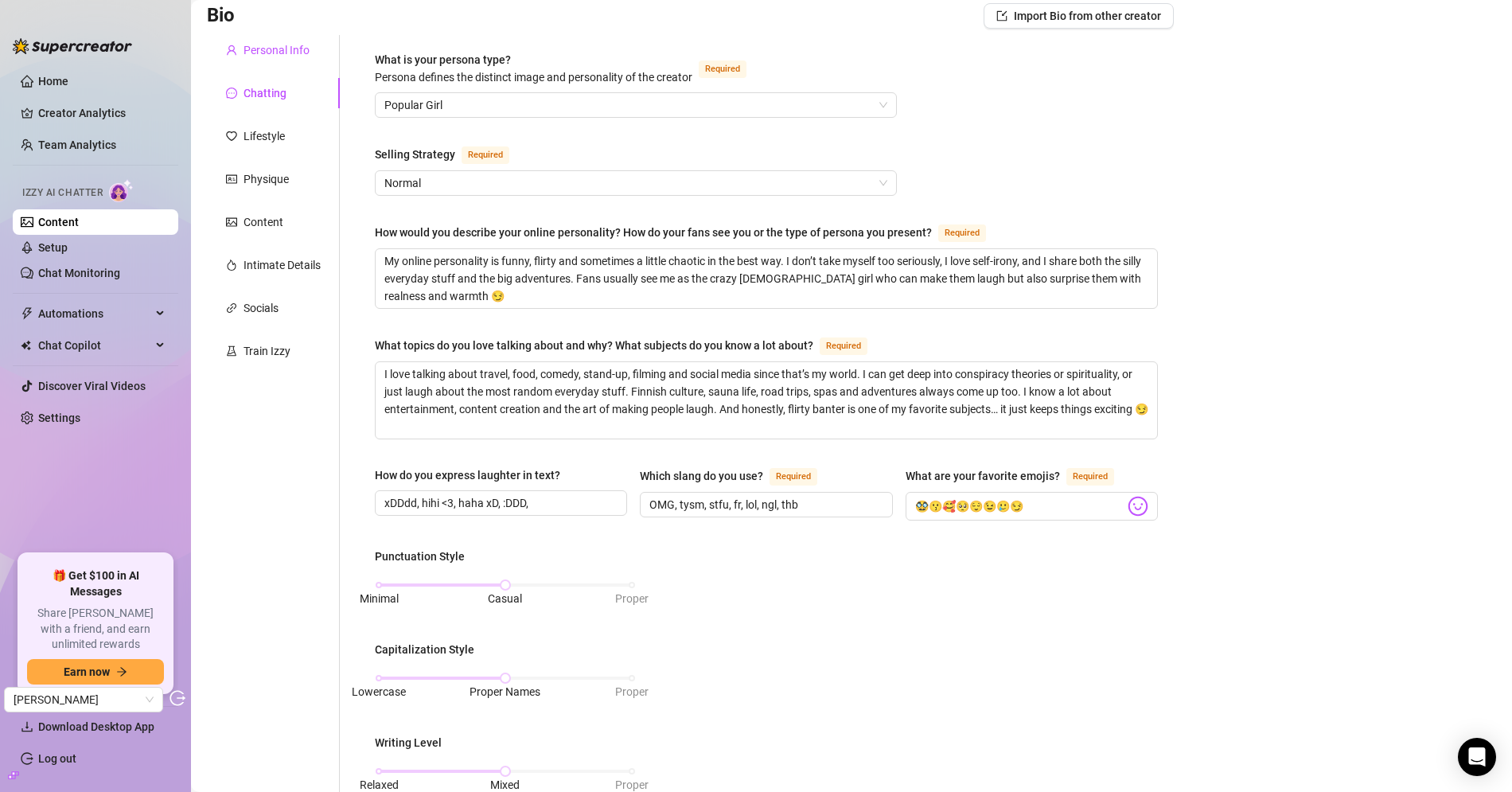
click at [278, 58] on div "Personal Info" at bounding box center [276, 50] width 66 height 18
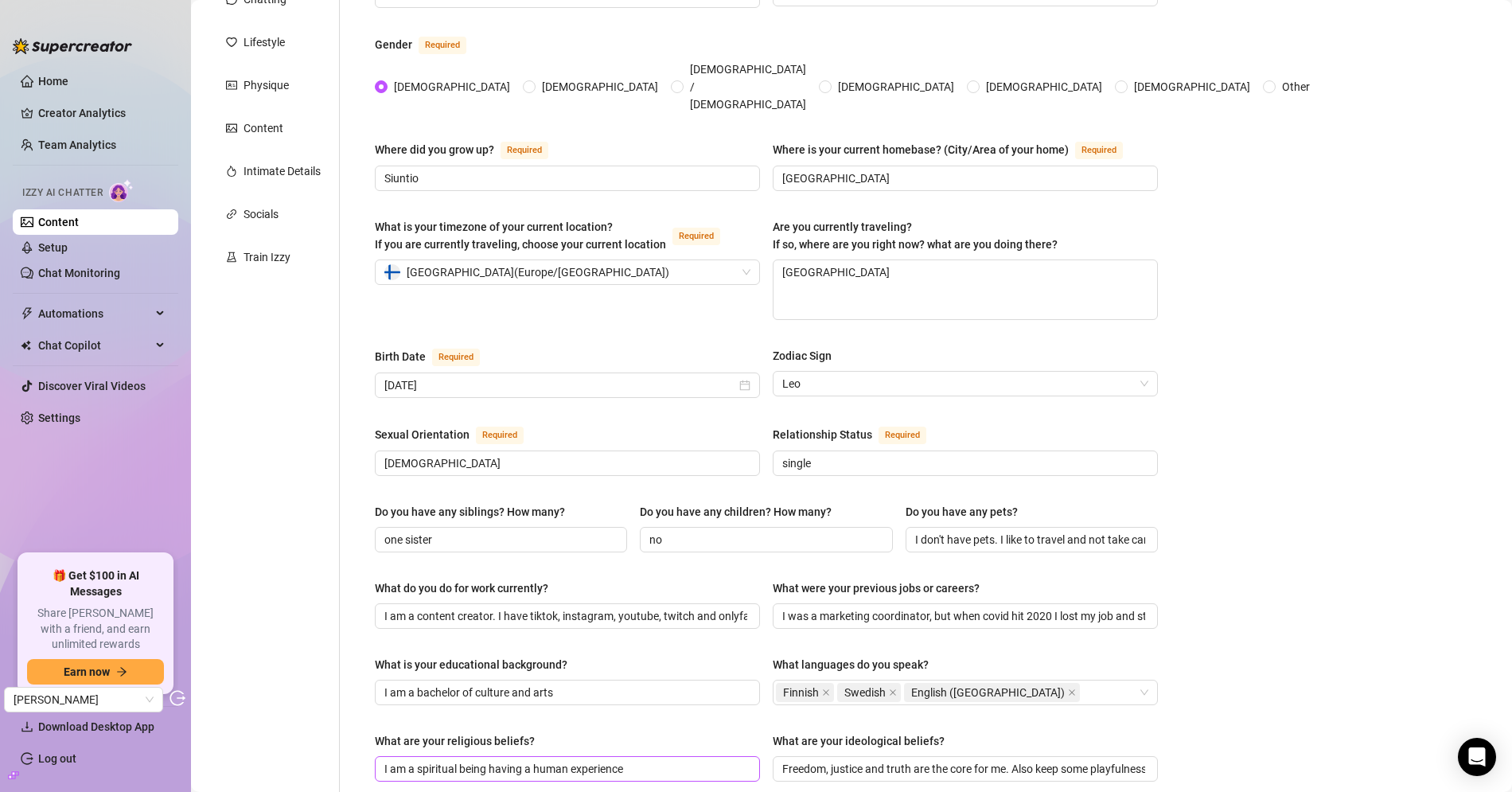
scroll to position [0, 0]
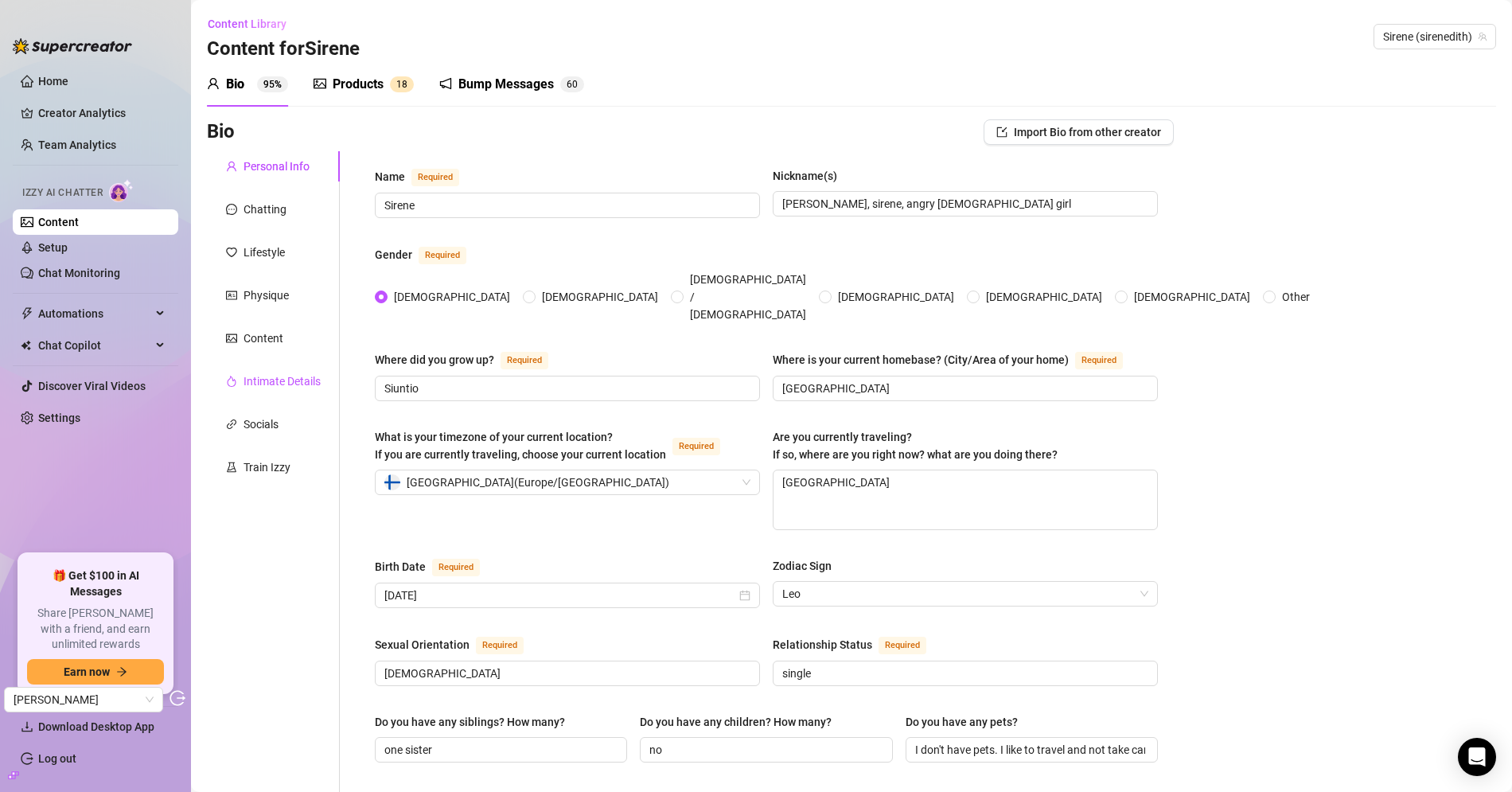
click at [269, 375] on div "Intimate Details" at bounding box center [281, 381] width 77 height 18
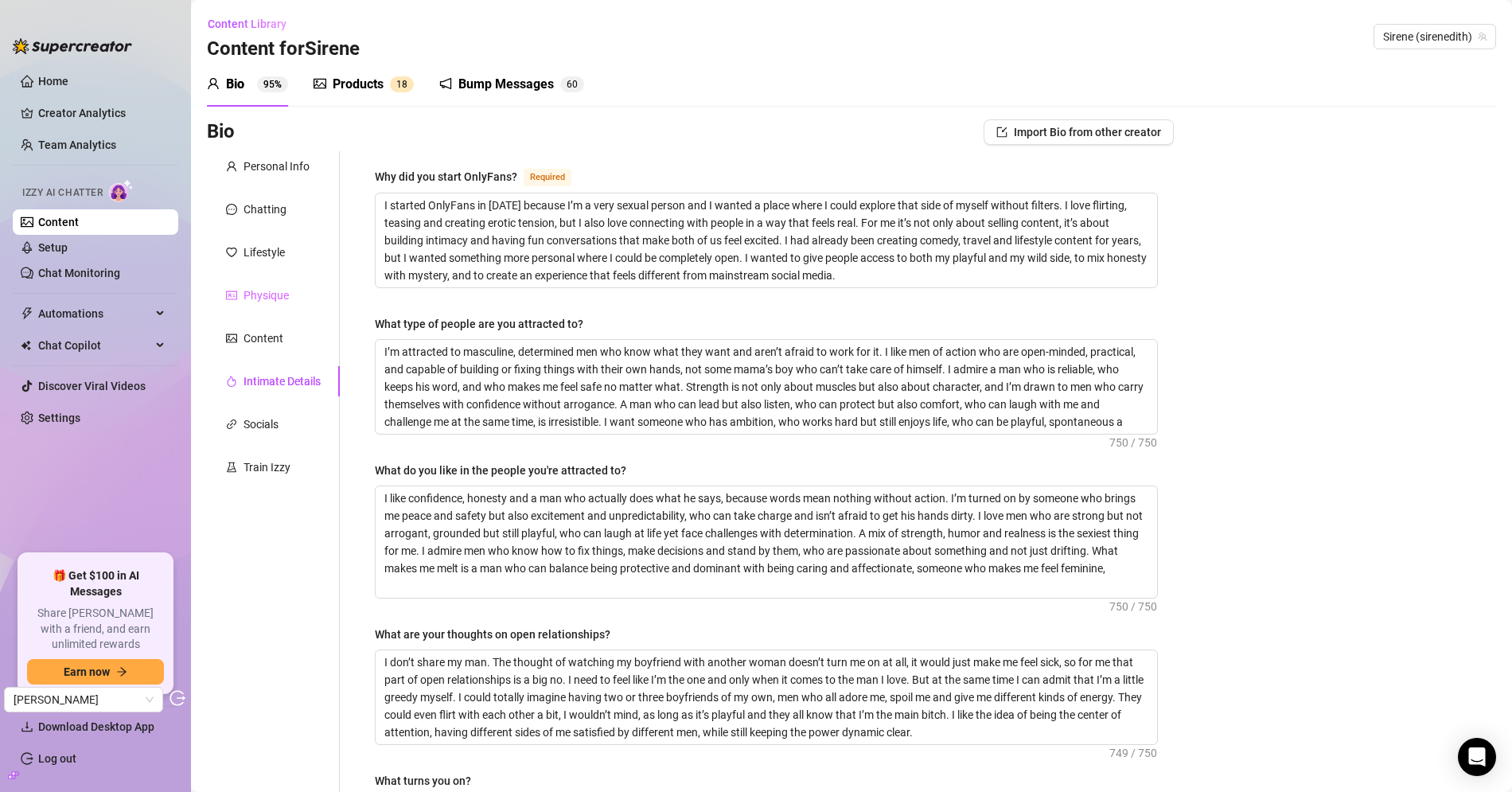
click at [280, 307] on div "Physique" at bounding box center [273, 295] width 133 height 31
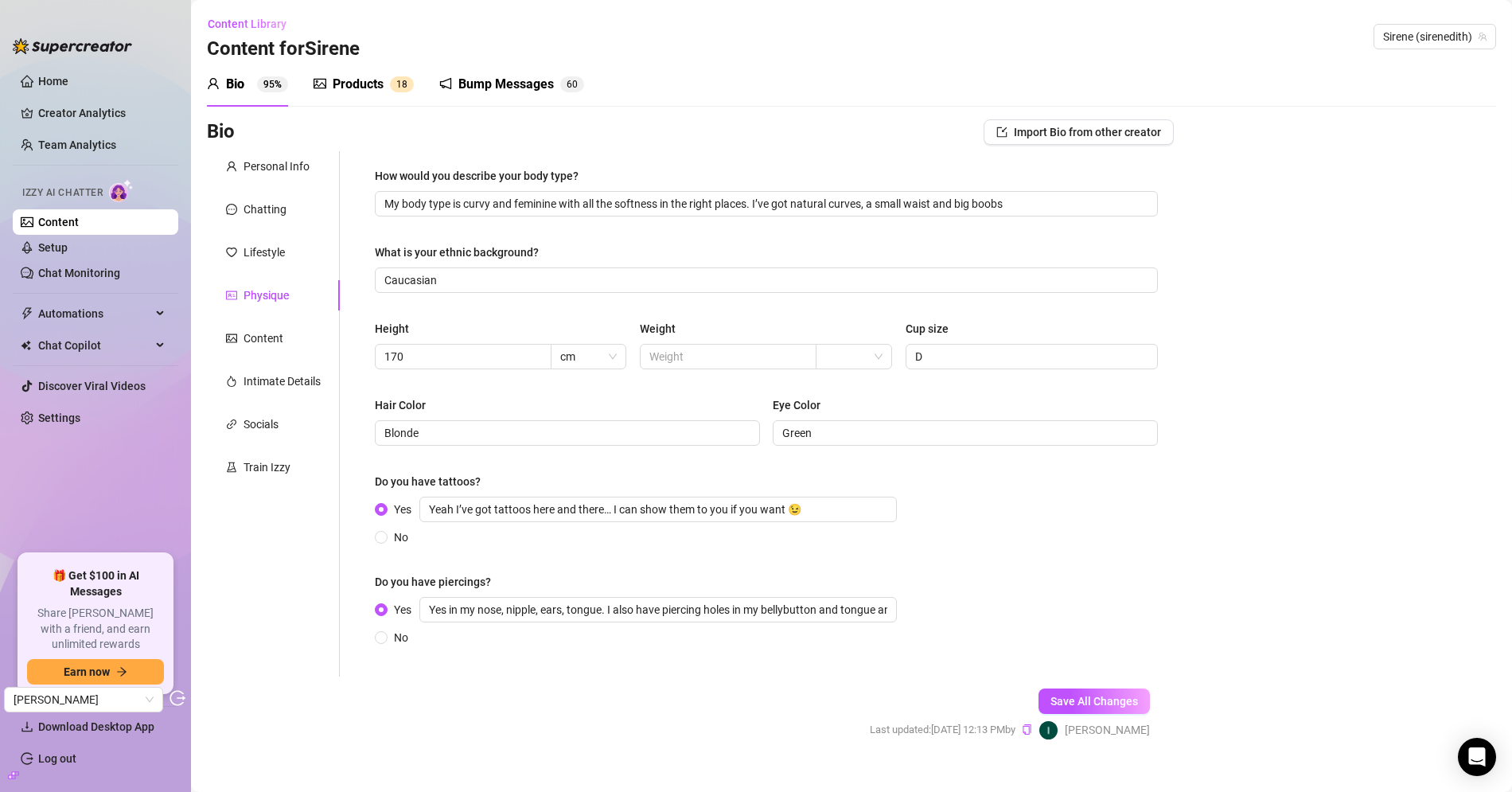
click at [278, 282] on div "Physique" at bounding box center [273, 295] width 133 height 31
click at [283, 264] on div "Lifestyle" at bounding box center [273, 253] width 133 height 31
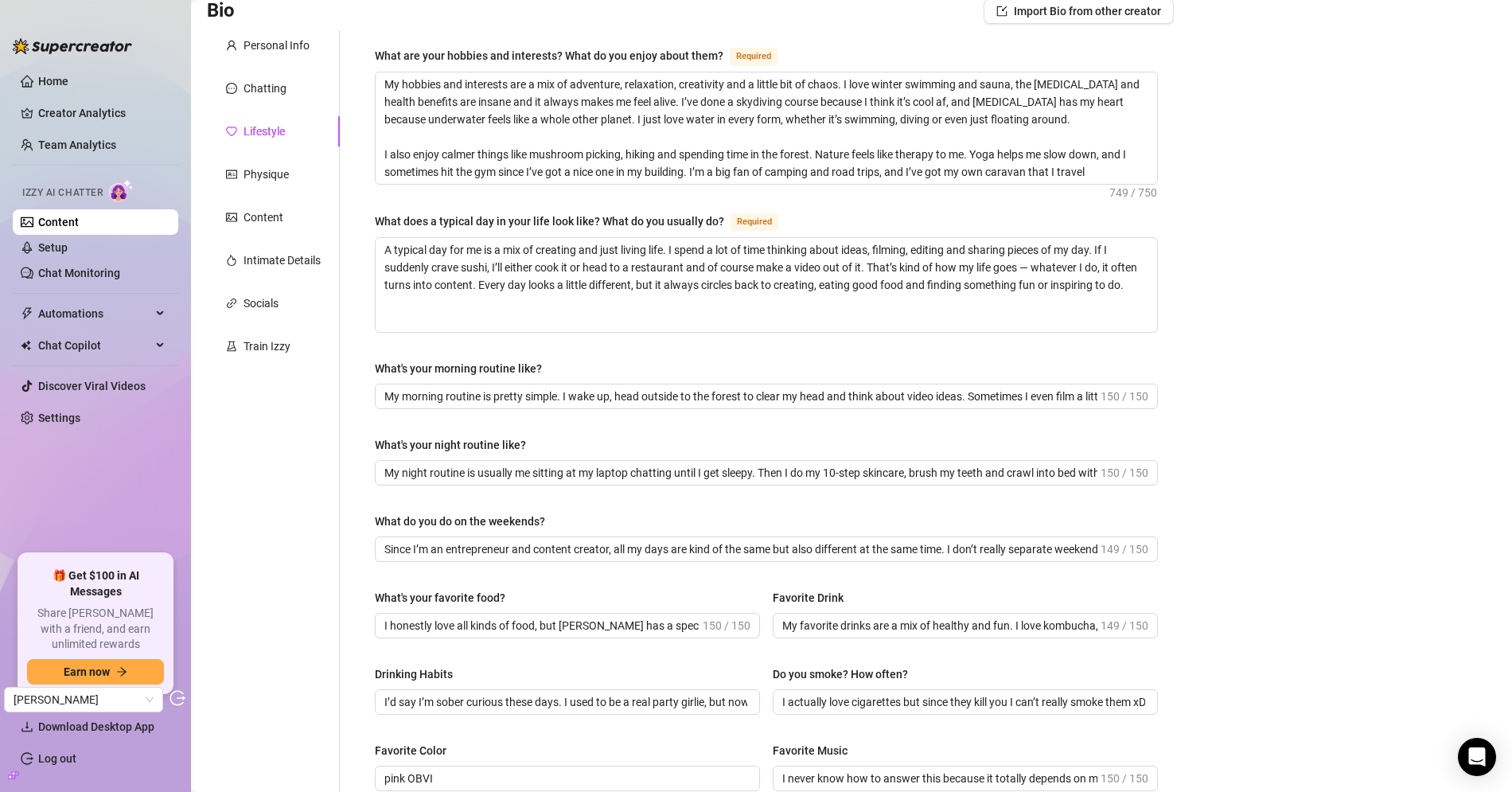
scroll to position [111, 0]
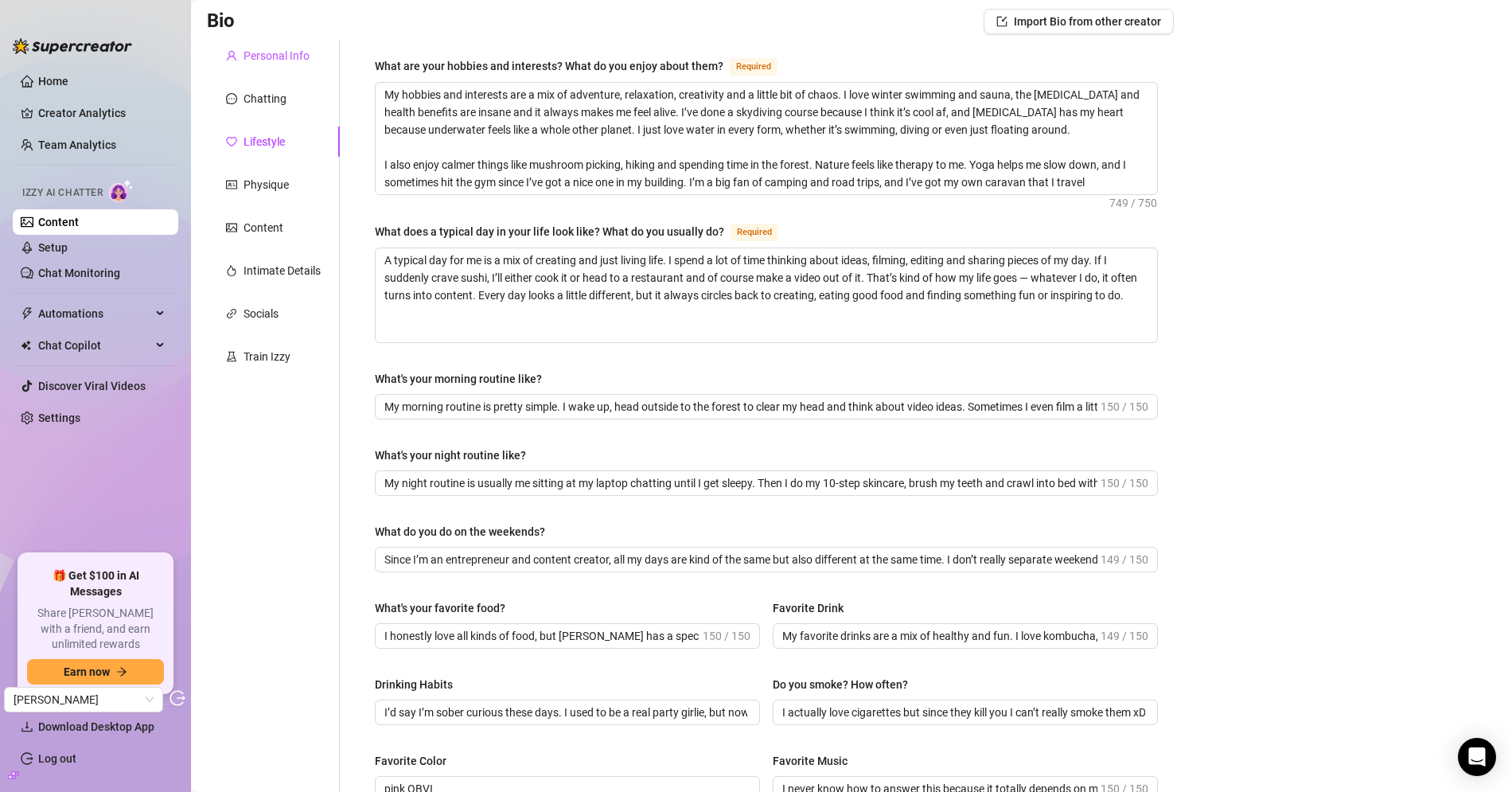
click at [265, 53] on div "Personal Info" at bounding box center [276, 55] width 66 height 18
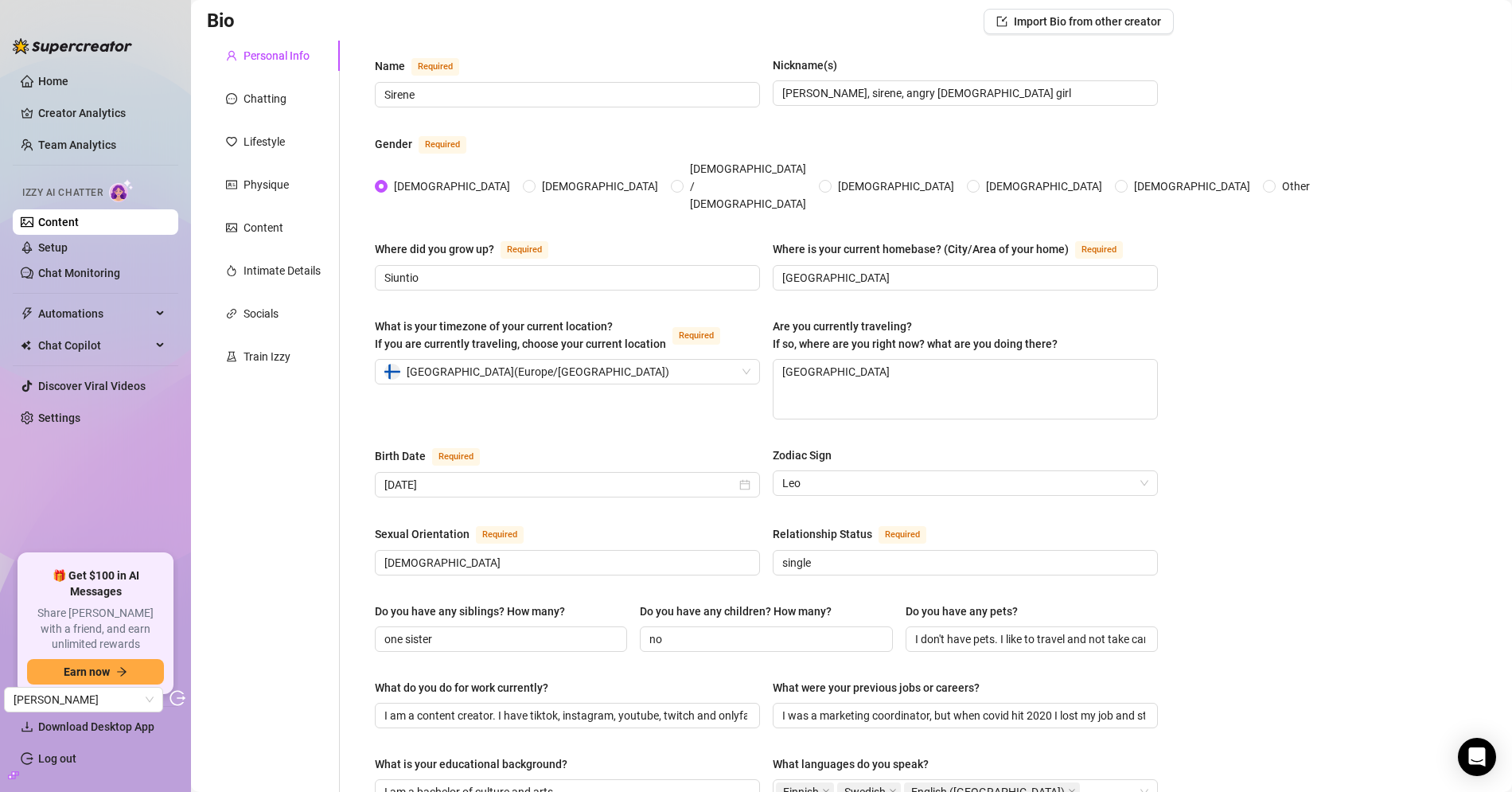
click at [1327, 472] on div "Bio Import Bio from other creator Personal Info Chatting Lifestyle Physique Con…" at bounding box center [851, 782] width 1289 height 1547
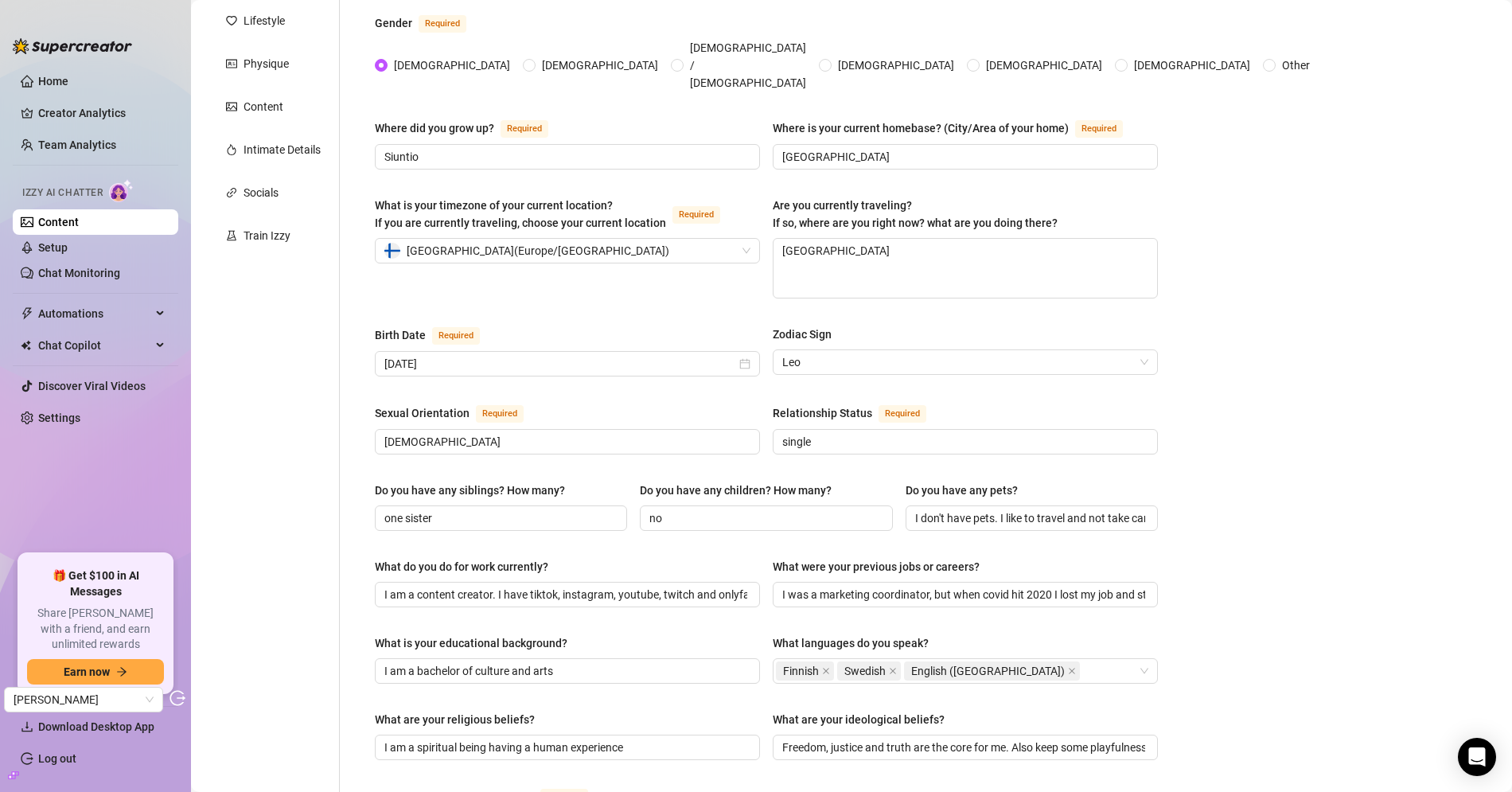
scroll to position [321, 0]
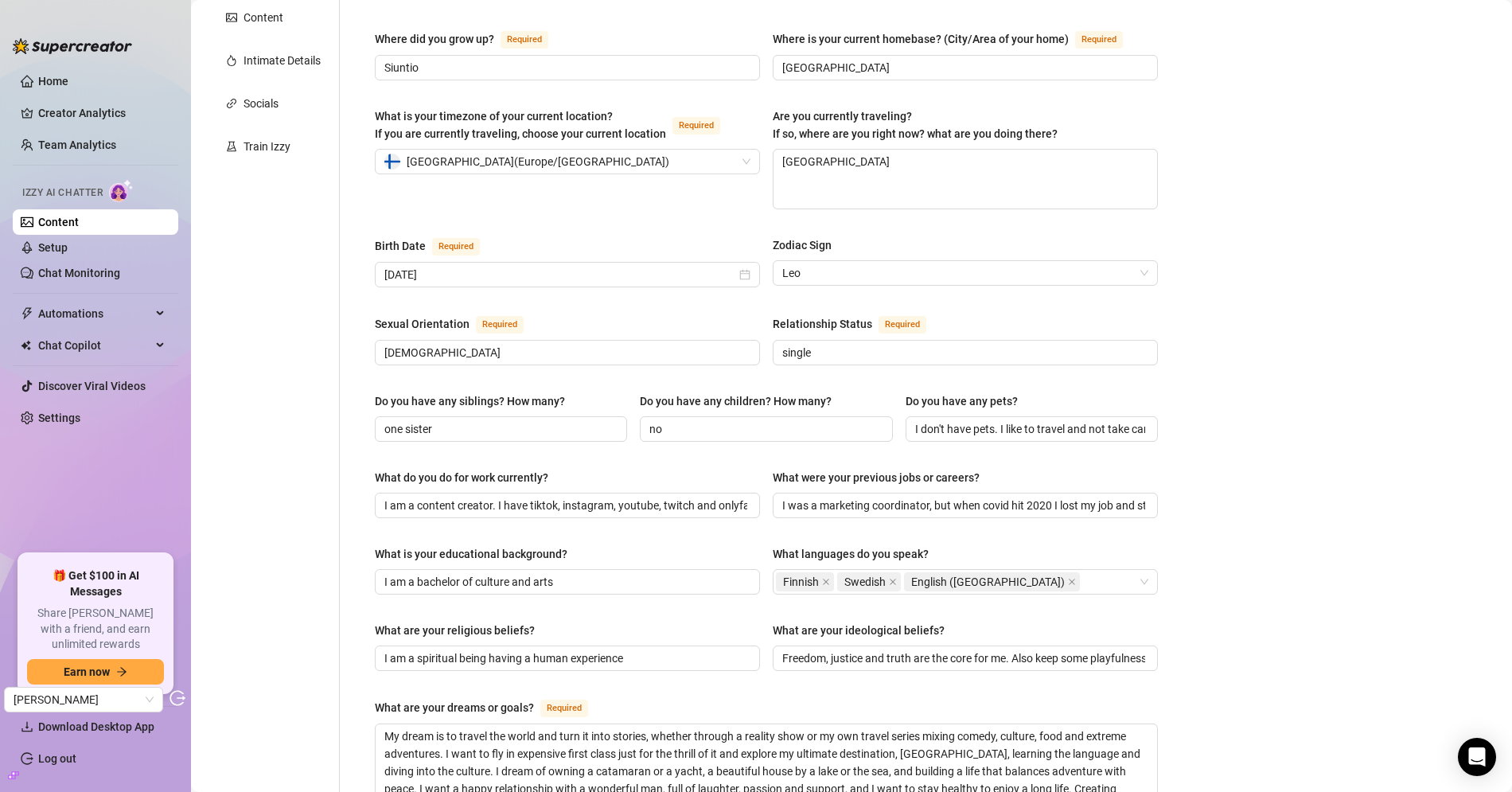
click at [441, 469] on div "What do you do for work currently?" at bounding box center [462, 477] width 173 height 18
click at [441, 497] on input "I am a content creator. I have tiktok, instagram, youtube, twitch and onlyfans" at bounding box center [566, 505] width 363 height 18
click at [440, 469] on div "What do you do for work currently?" at bounding box center [462, 477] width 173 height 18
click at [440, 497] on input "I am a content creator. I have tiktok, instagram, youtube, twitch and onlyfans" at bounding box center [566, 505] width 363 height 18
click at [440, 469] on div "What do you do for work currently?" at bounding box center [462, 477] width 173 height 18
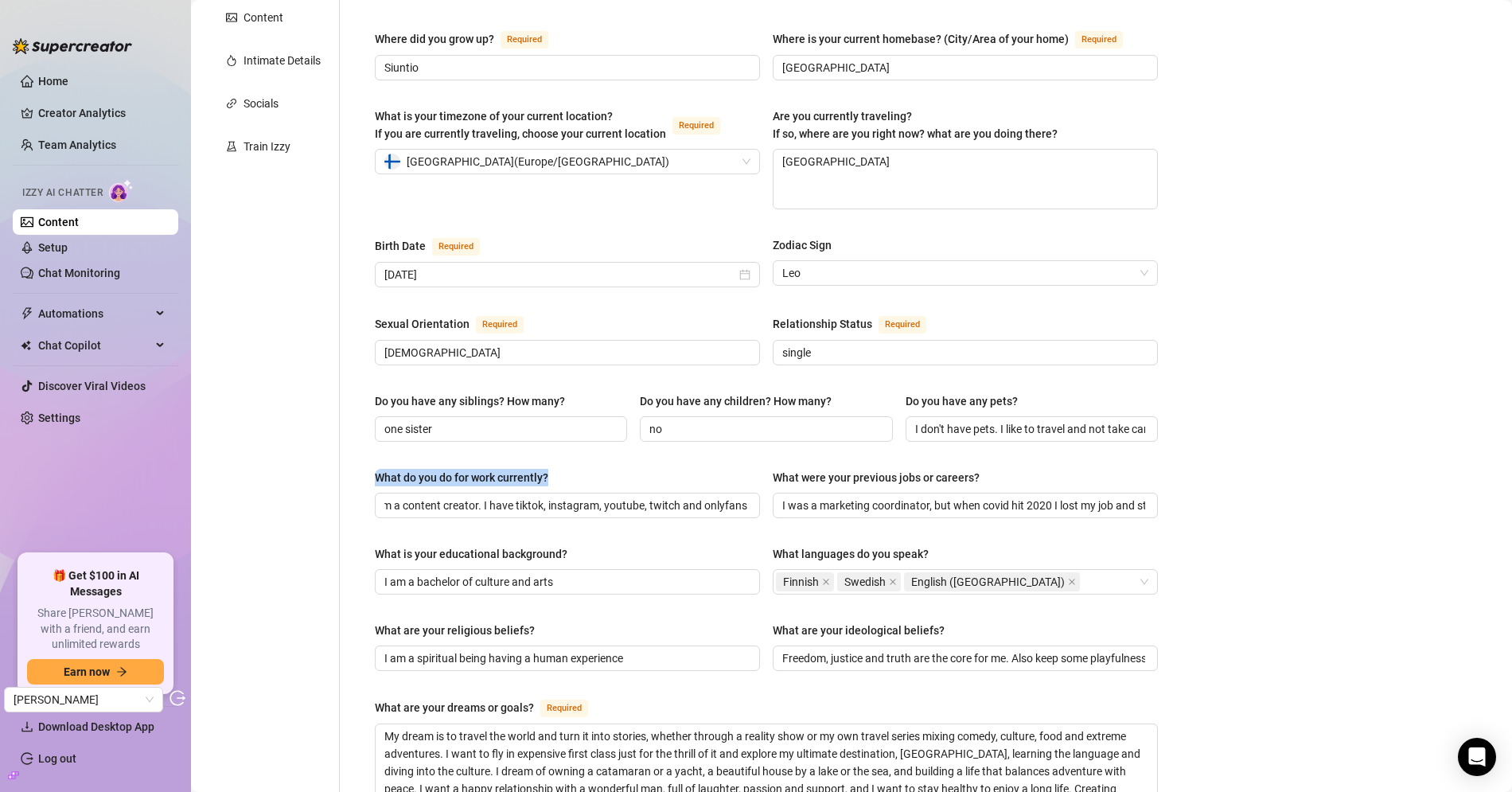
click at [440, 497] on input "I am a content creator. I have tiktok, instagram, youtube, twitch and onlyfans" at bounding box center [566, 505] width 363 height 18
click at [451, 469] on div "What do you do for work currently?" at bounding box center [462, 477] width 173 height 18
click at [451, 497] on input "I am a content creator. I have tiktok, instagram, youtube, twitch and onlyfans" at bounding box center [566, 505] width 363 height 18
click at [451, 469] on div "What do you do for work currently?" at bounding box center [462, 477] width 173 height 18
click at [451, 497] on input "I am a content creator. I have tiktok, instagram, youtube, twitch and onlyfans" at bounding box center [566, 505] width 363 height 18
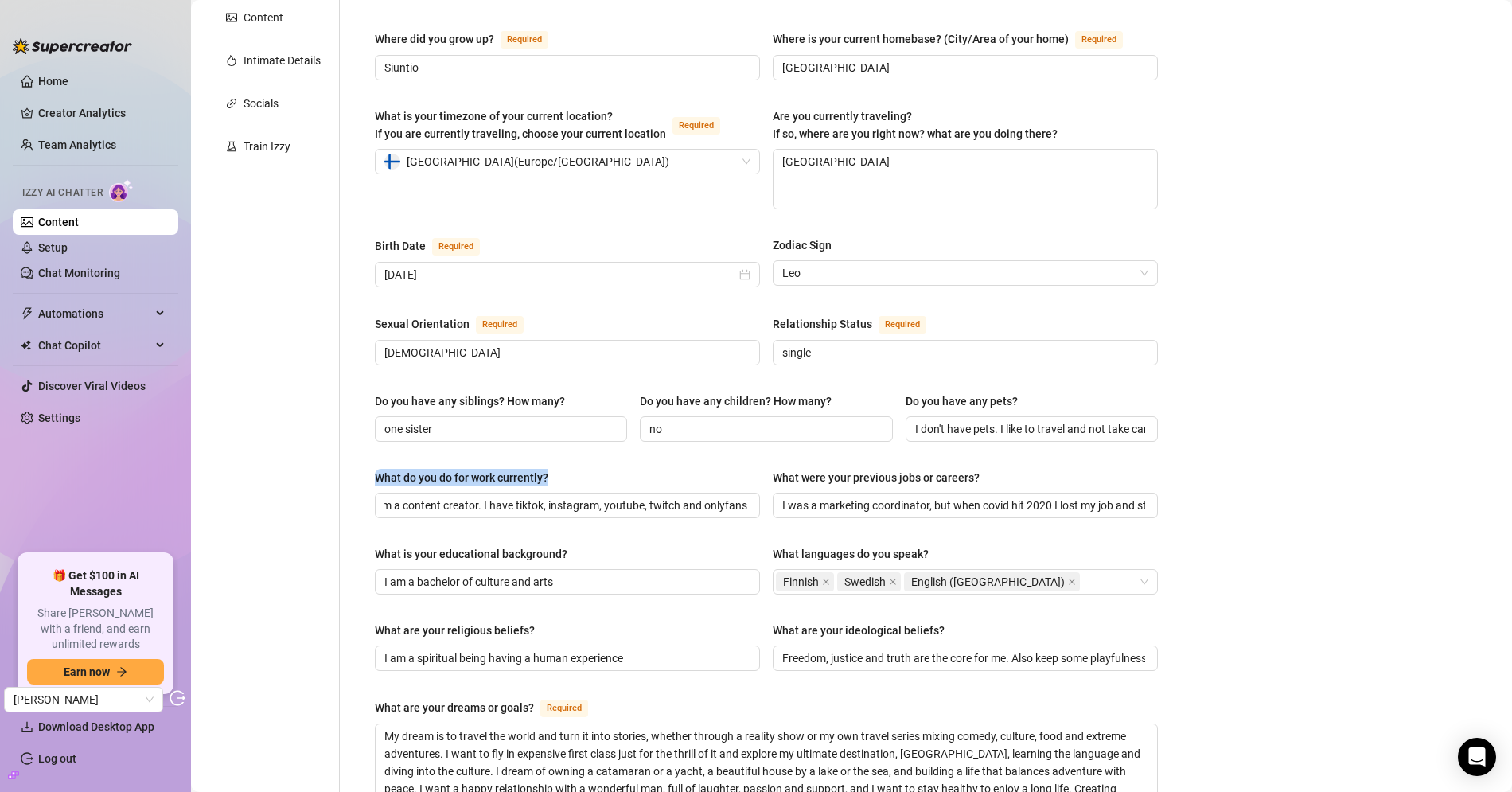
click at [450, 469] on div "What do you do for work currently?" at bounding box center [462, 477] width 173 height 18
click at [450, 497] on input "I am a content creator. I have tiktok, instagram, youtube, twitch and onlyfans" at bounding box center [566, 505] width 363 height 18
click at [456, 469] on div "What do you do for work currently?" at bounding box center [462, 477] width 173 height 18
click at [456, 497] on input "I am a content creator. I have tiktok, instagram, youtube, twitch and onlyfans" at bounding box center [566, 505] width 363 height 18
drag, startPoint x: 456, startPoint y: 440, endPoint x: 525, endPoint y: 445, distance: 69.2
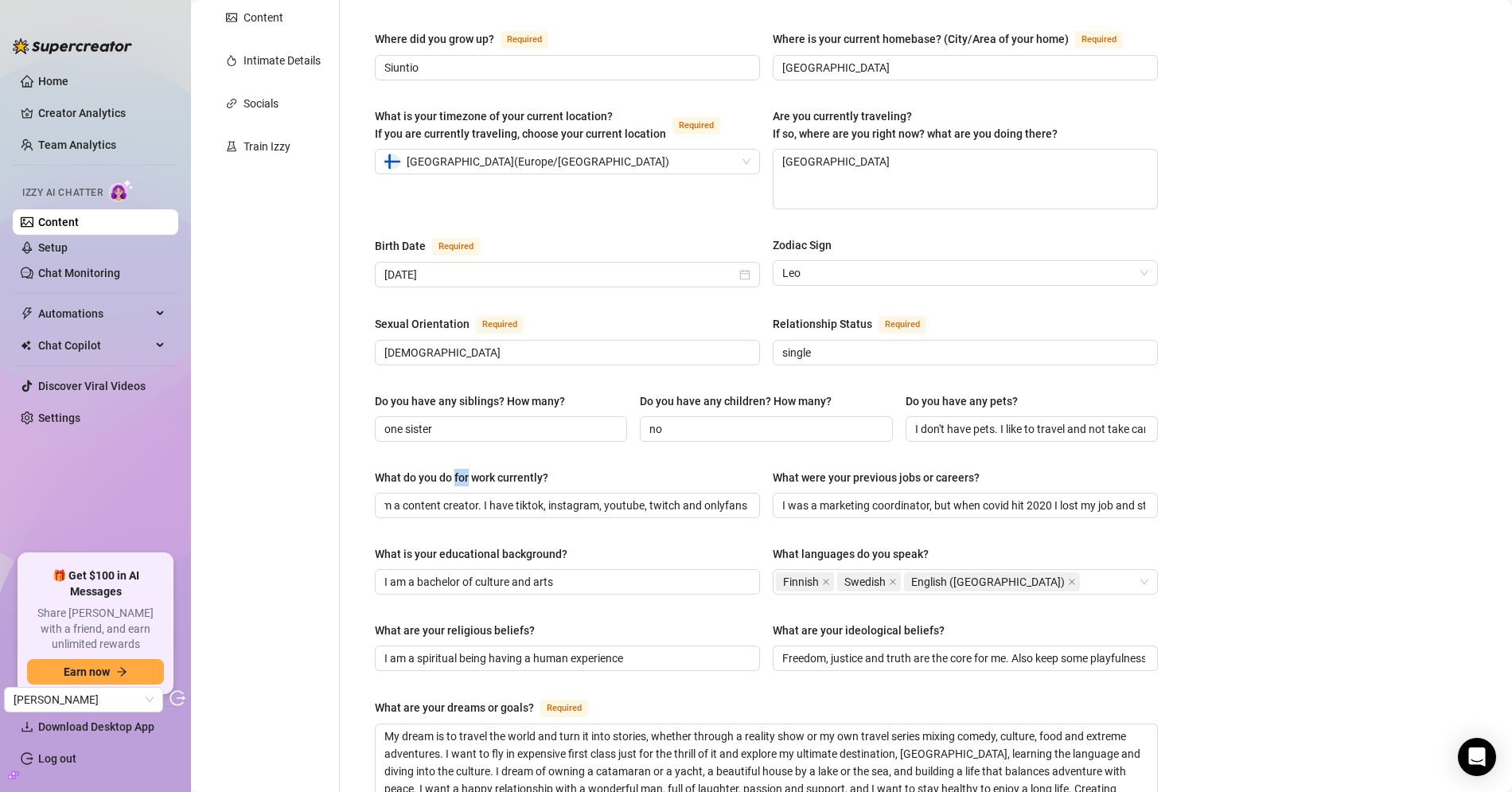
click at [455, 469] on div "What do you do for work currently?" at bounding box center [462, 477] width 173 height 18
click at [455, 497] on input "I am a content creator. I have tiktok, instagram, youtube, twitch and onlyfans" at bounding box center [566, 505] width 363 height 18
drag, startPoint x: 582, startPoint y: 440, endPoint x: 367, endPoint y: 449, distance: 215.2
click at [367, 449] on div "Name Required Sirene Nickname(s) irene, sirene, angry finnish girl Gender Requi…" at bounding box center [766, 542] width 815 height 1423
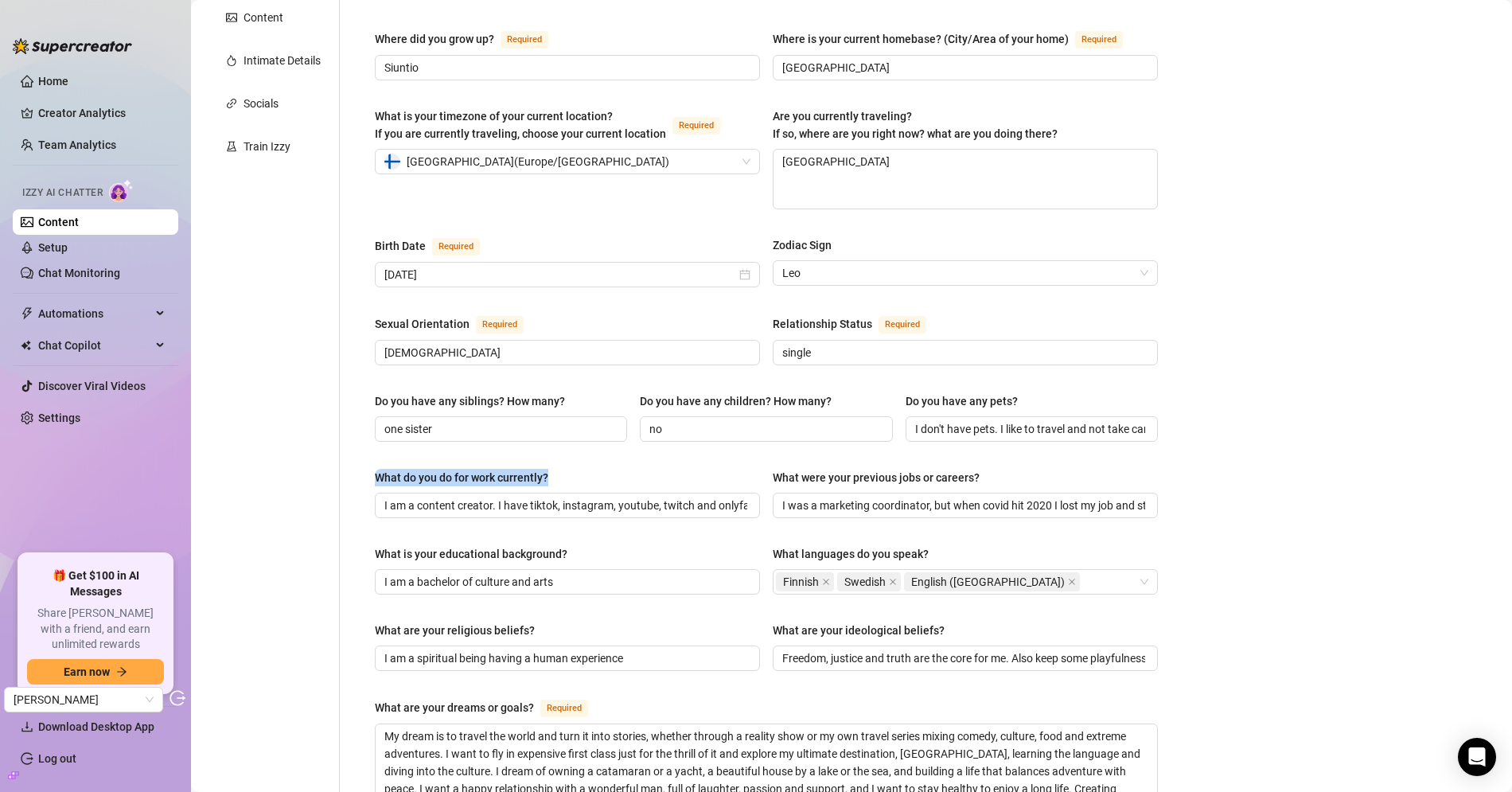
copy div "What do you do for work currently?"
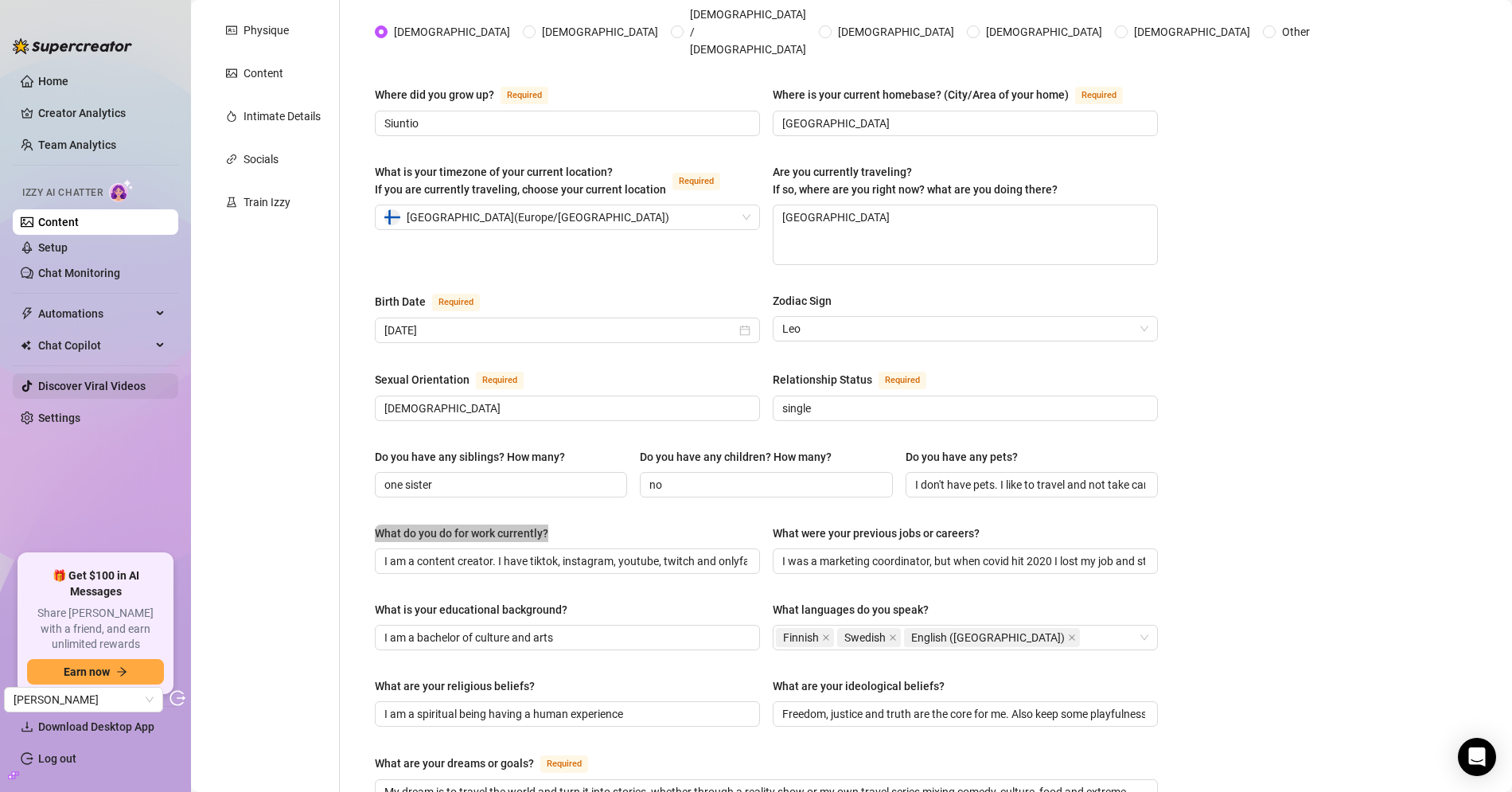
scroll to position [157, 0]
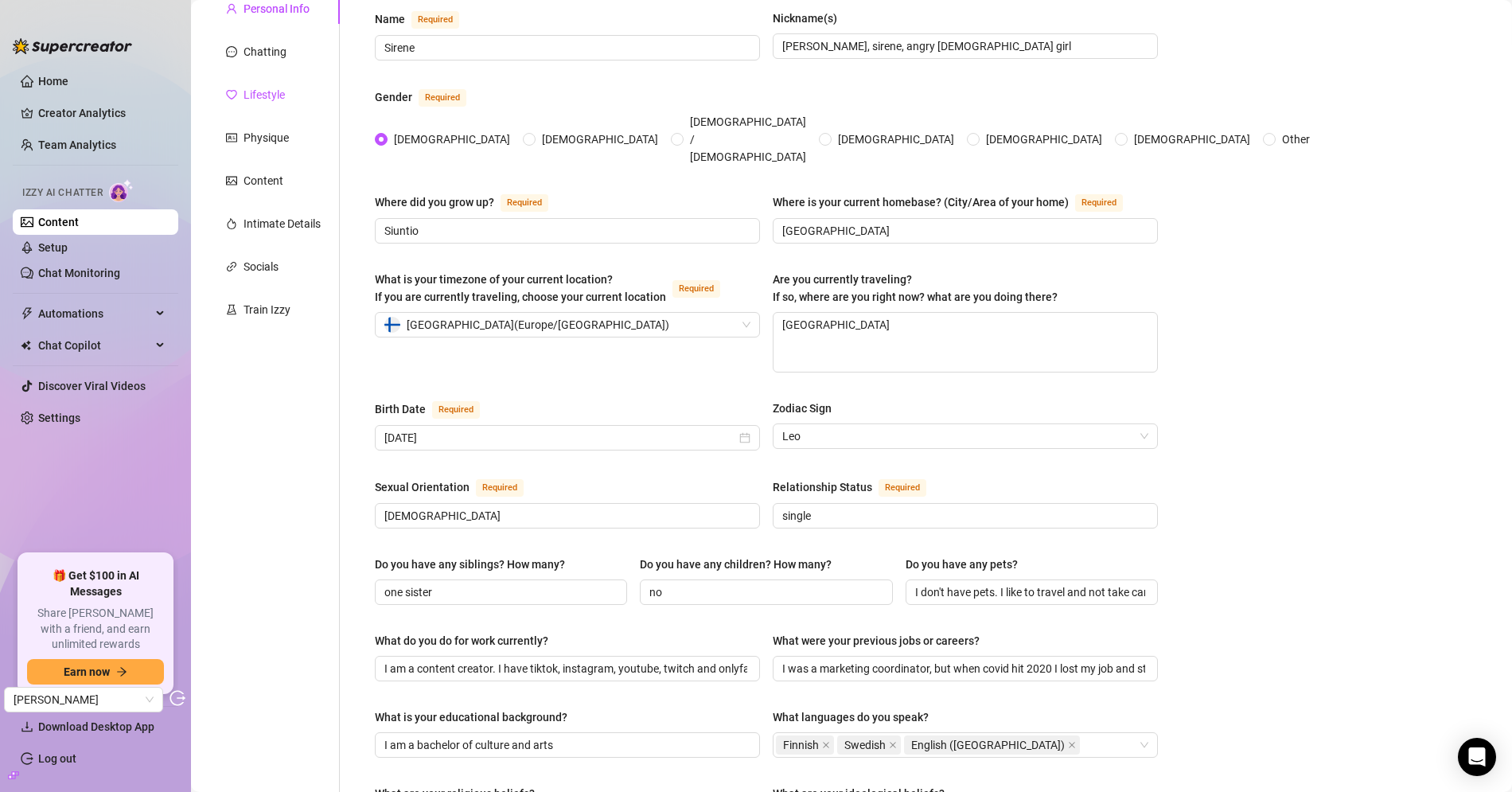
click at [282, 98] on div "Lifestyle" at bounding box center [264, 94] width 42 height 18
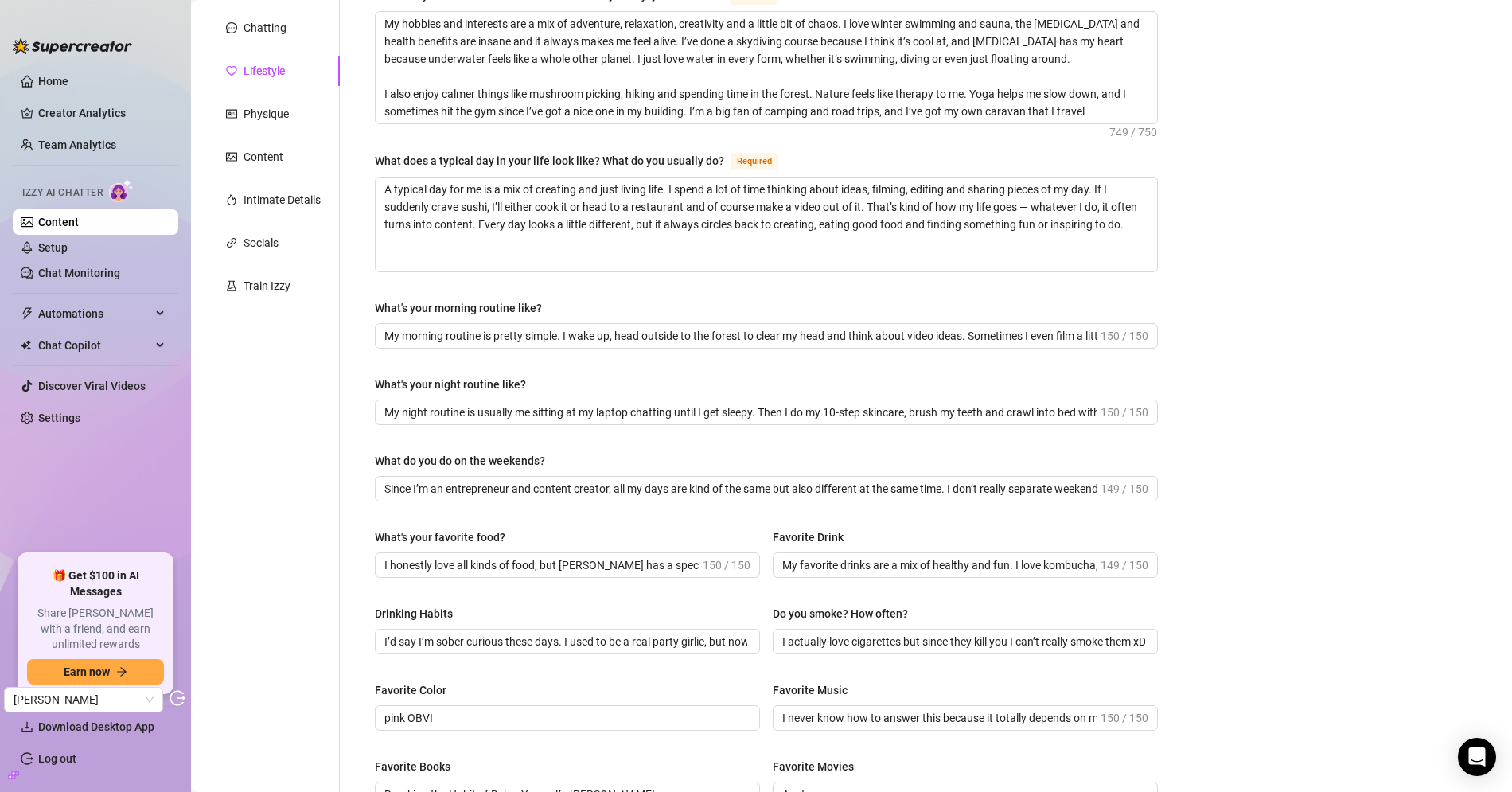
scroll to position [208, 0]
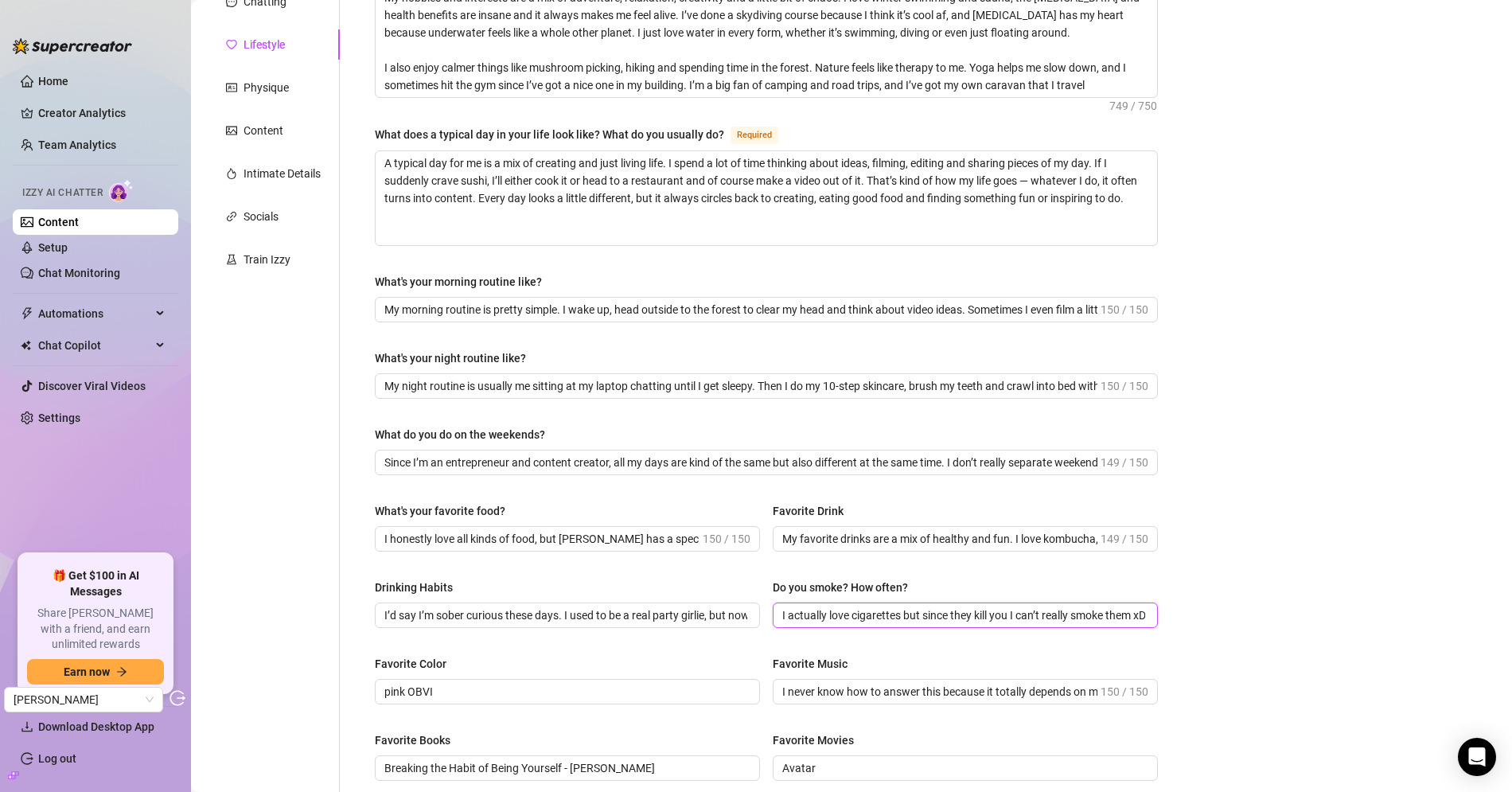
click at [946, 620] on input "I actually love cigarettes but since they kill you I can’t really smoke them xD…" at bounding box center [963, 615] width 363 height 18
click at [947, 618] on input "I actually love cigarettes but since they kill you I can’t really smoke them xD…" at bounding box center [963, 615] width 363 height 18
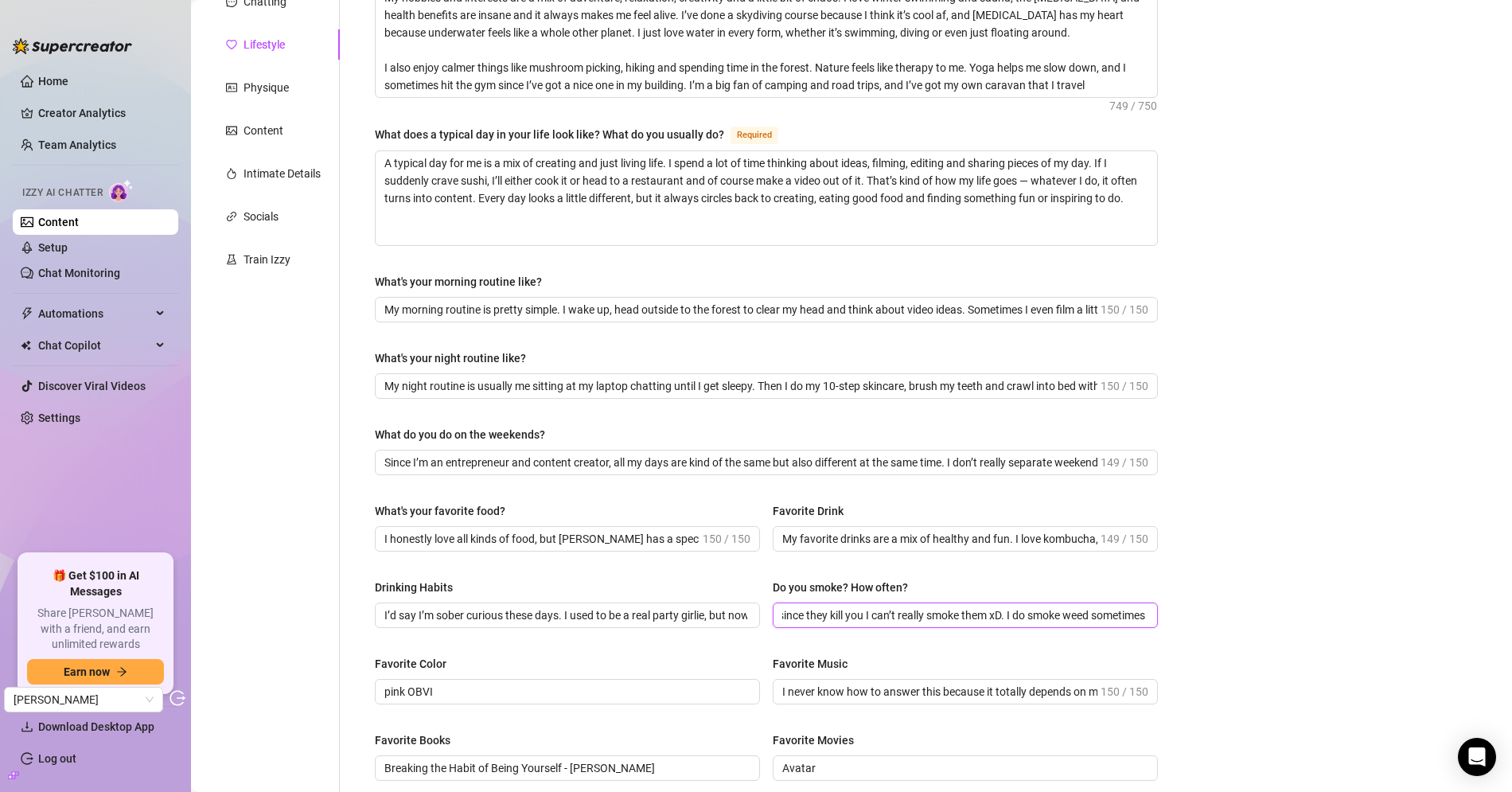
drag, startPoint x: 937, startPoint y: 613, endPoint x: 1312, endPoint y: 631, distance: 375.4
click at [1312, 631] on div "Bio Import Bio from other creator Personal Info Chatting Lifestyle Physique Con…" at bounding box center [851, 518] width 1289 height 1214
click at [1275, 616] on div "Bio Import Bio from other creator Personal Info Chatting Lifestyle Physique Con…" at bounding box center [851, 518] width 1289 height 1214
click at [907, 541] on input "My favorite drinks are a mix of healthy and fun. I love kombucha, electrolyte d…" at bounding box center [940, 538] width 315 height 18
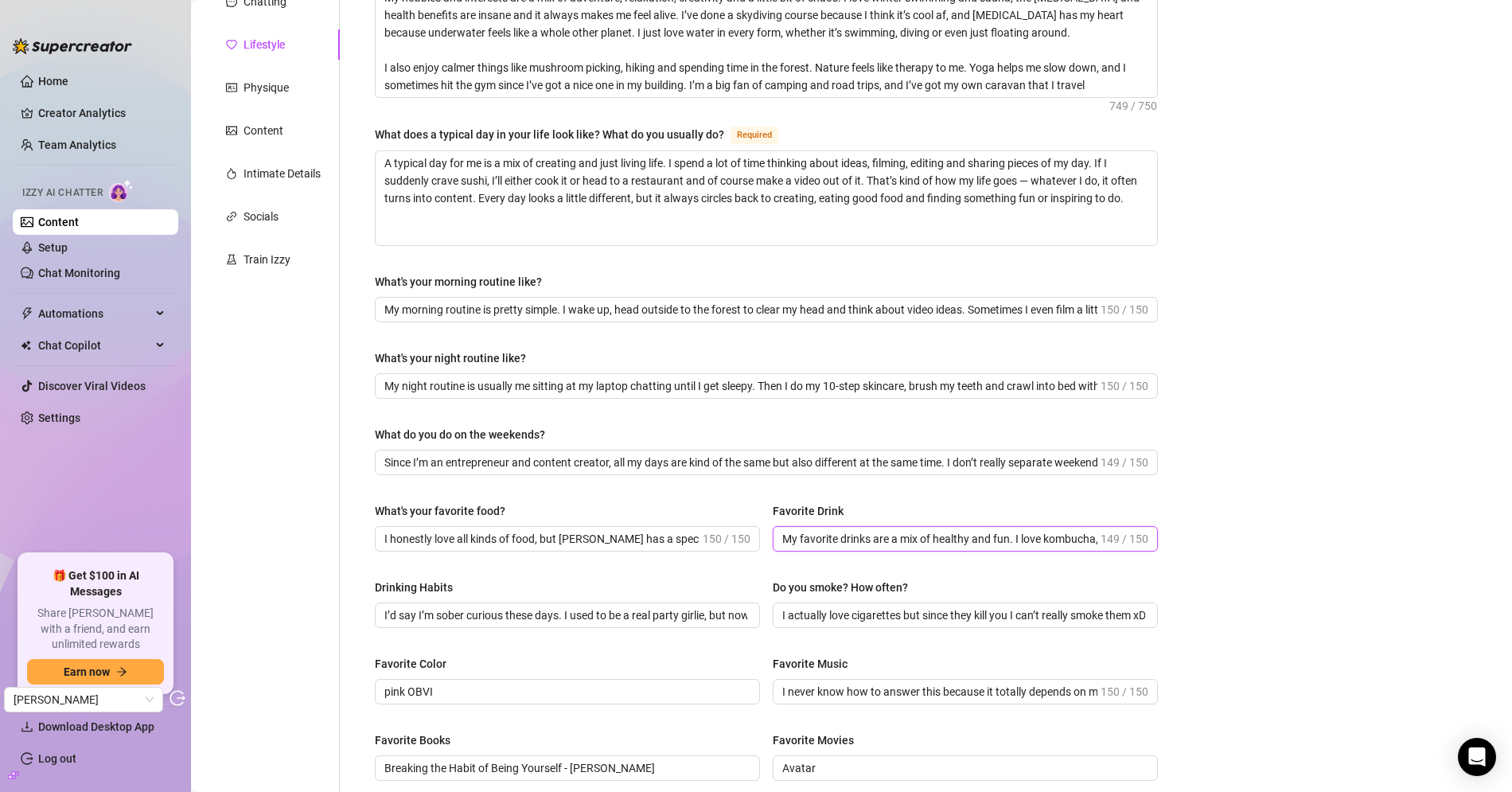
click at [906, 541] on input "My favorite drinks are a mix of healthy and fun. I love kombucha, electrolyte d…" at bounding box center [940, 538] width 315 height 18
click at [872, 536] on input "My favorite drinks are a mix of healthy and fun. I love kombucha, electrolyte d…" at bounding box center [940, 538] width 315 height 18
drag, startPoint x: 838, startPoint y: 533, endPoint x: 1207, endPoint y: 551, distance: 369.4
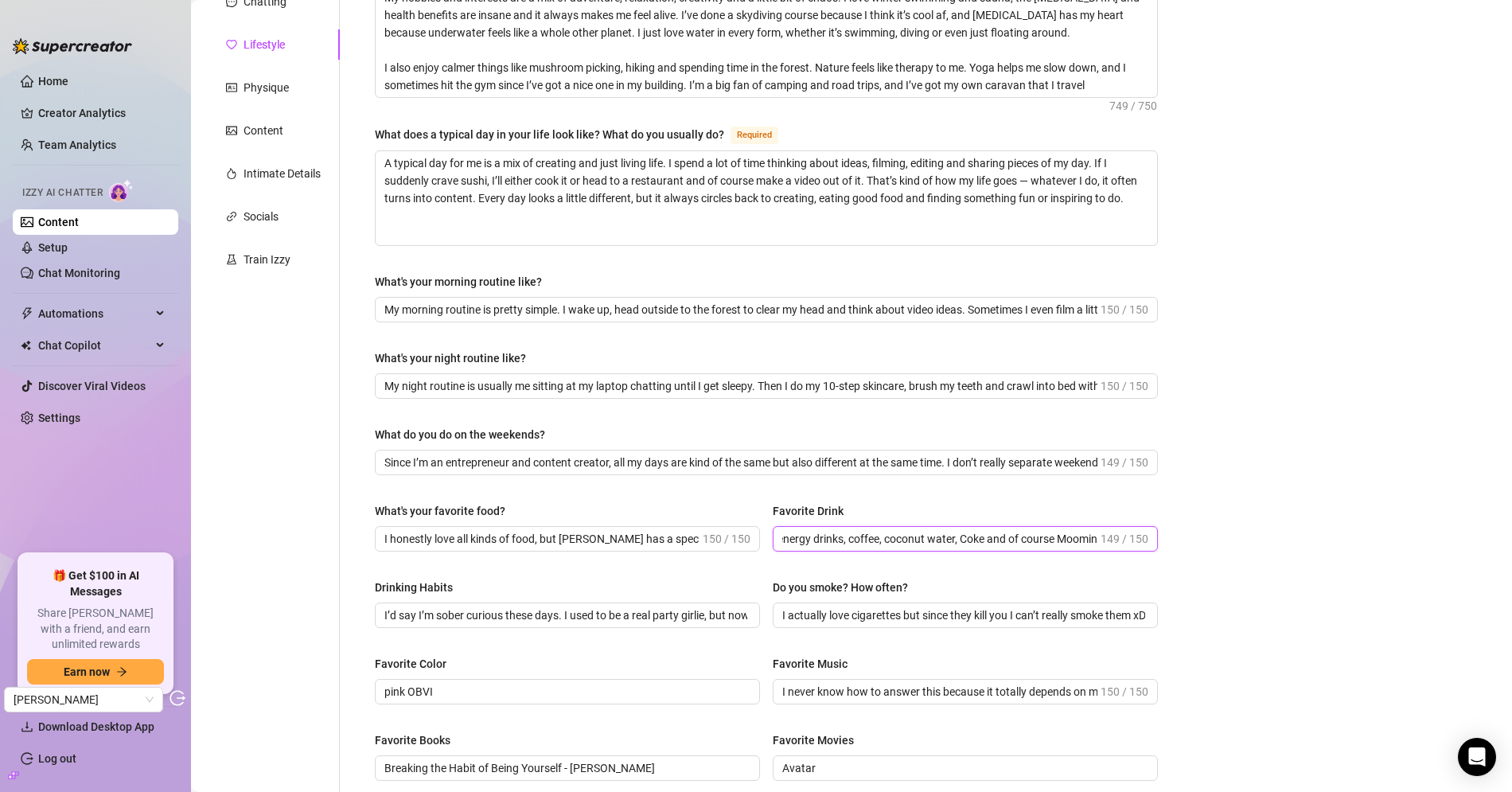
click at [1207, 551] on div "Bio Import Bio from other creator Personal Info Chatting Lifestyle Physique Con…" at bounding box center [851, 518] width 1289 height 1214
click at [964, 539] on input "My favorite drinks are a mix of healthy and fun. I love kombucha, electrolyte d…" at bounding box center [940, 538] width 315 height 18
click at [925, 537] on input "My favorite drinks are a mix of healthy and fun. I love kombucha, electrolyte d…" at bounding box center [940, 538] width 315 height 18
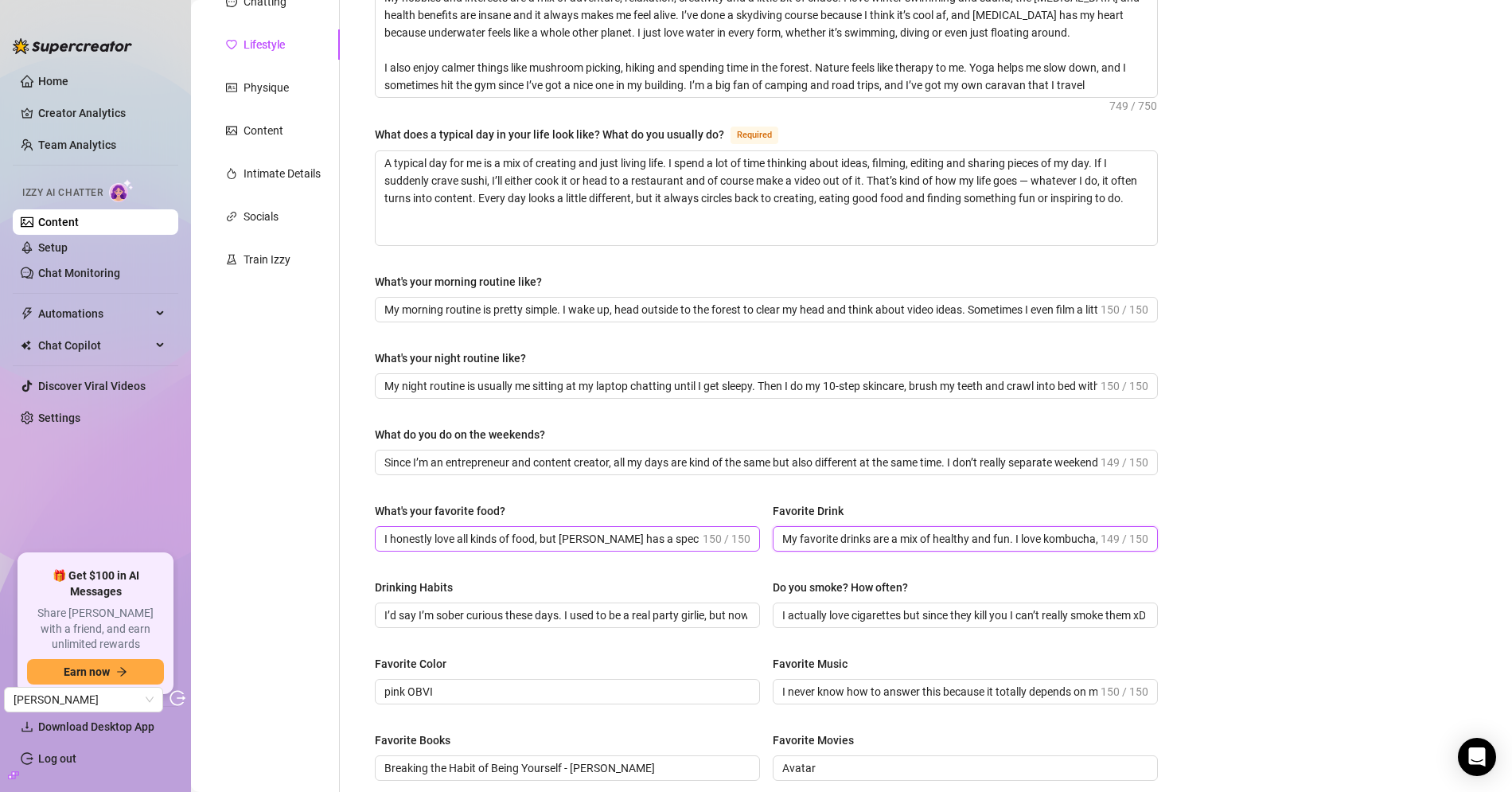
drag, startPoint x: 902, startPoint y: 536, endPoint x: 731, endPoint y: 534, distance: 171.0
click at [731, 534] on div "What's your favorite food? I honestly love all kinds of food, but sushi has a s…" at bounding box center [766, 533] width 783 height 64
click at [941, 538] on input "My favorite drinks are a mix of healthy and fun. I love kombucha, electrolyte d…" at bounding box center [940, 538] width 315 height 18
drag, startPoint x: 868, startPoint y: 530, endPoint x: 682, endPoint y: 532, distance: 186.0
click at [682, 532] on div "What's your favorite food? I honestly love all kinds of food, but sushi has a s…" at bounding box center [766, 533] width 783 height 64
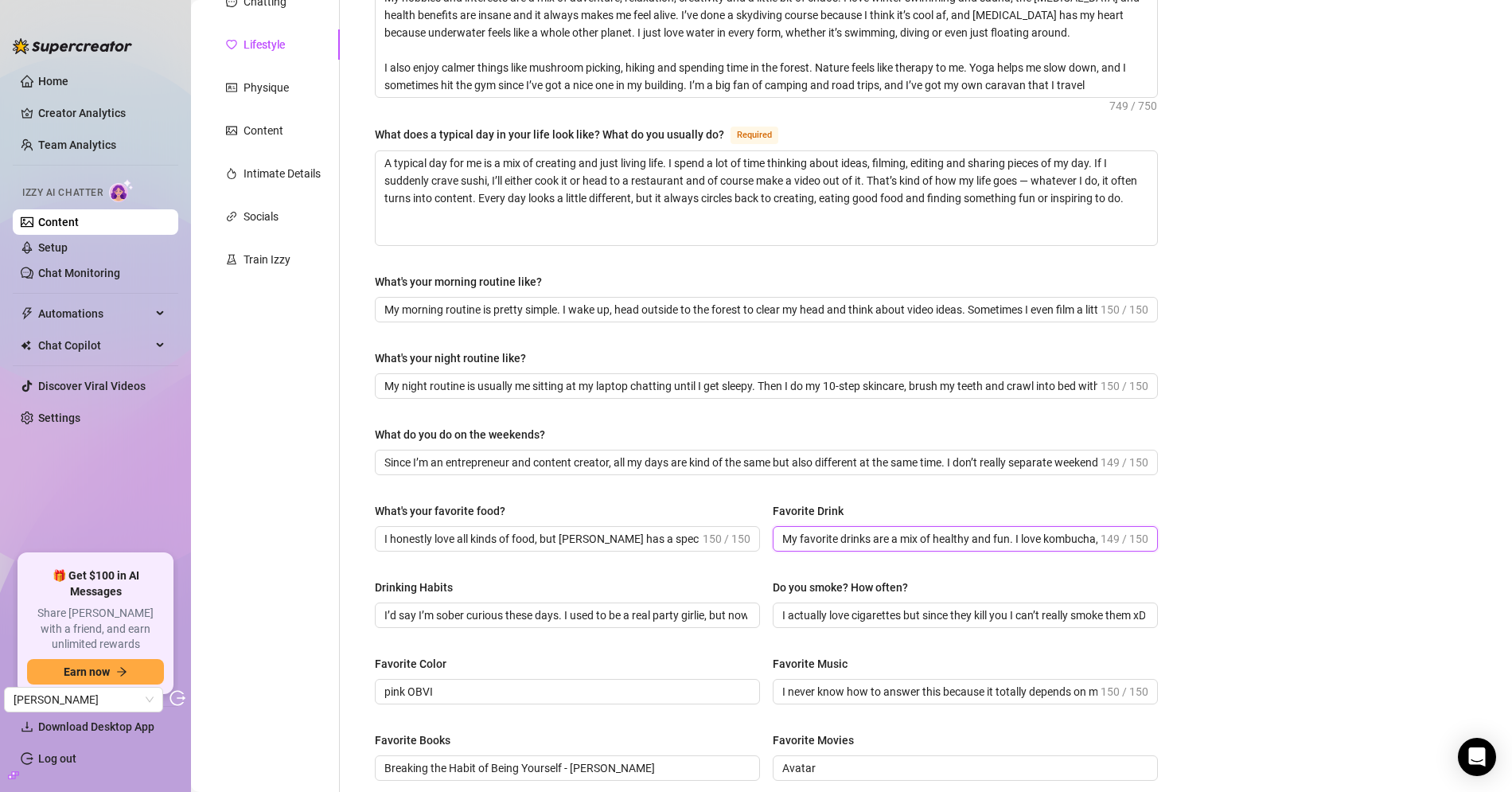
click at [918, 533] on input "My favorite drinks are a mix of healthy and fun. I love kombucha, electrolyte d…" at bounding box center [940, 538] width 315 height 18
click at [1051, 530] on input "My favorite drinks are a mix of healthy and fun. I love kombucha, electrolyte d…" at bounding box center [940, 538] width 315 height 18
click at [1026, 533] on input "My favorite drinks are a mix of healthy and fun. I love kombucha, electrolyte d…" at bounding box center [940, 538] width 315 height 18
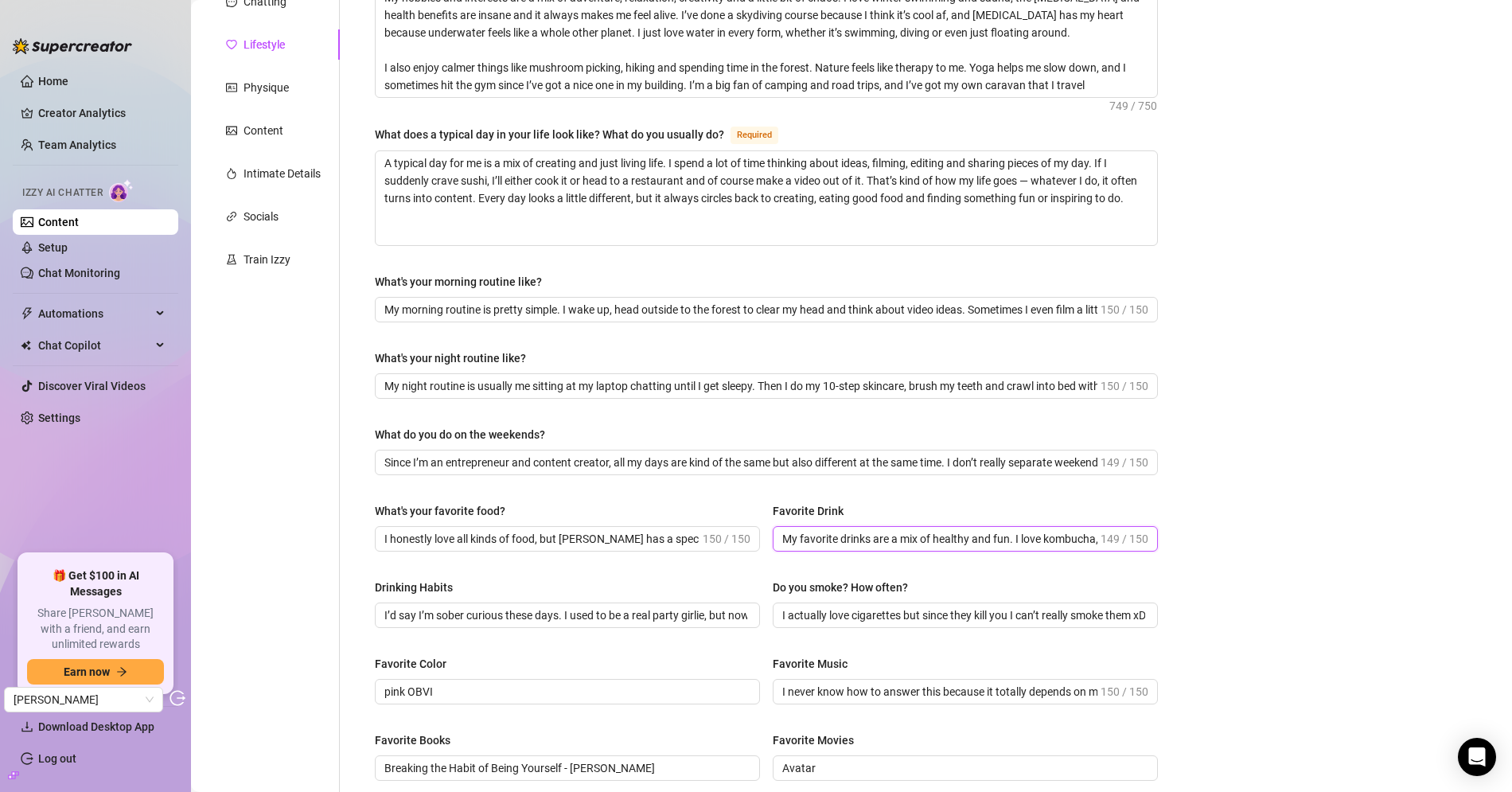
drag, startPoint x: 1008, startPoint y: 535, endPoint x: 645, endPoint y: 519, distance: 363.4
click at [645, 519] on div "What's your favorite food? I honestly love all kinds of food, but sushi has a s…" at bounding box center [766, 533] width 783 height 64
click at [922, 543] on input "My favorite drinks are a mix of healthy and fun. I love kombucha, electrolyte d…" at bounding box center [940, 538] width 315 height 18
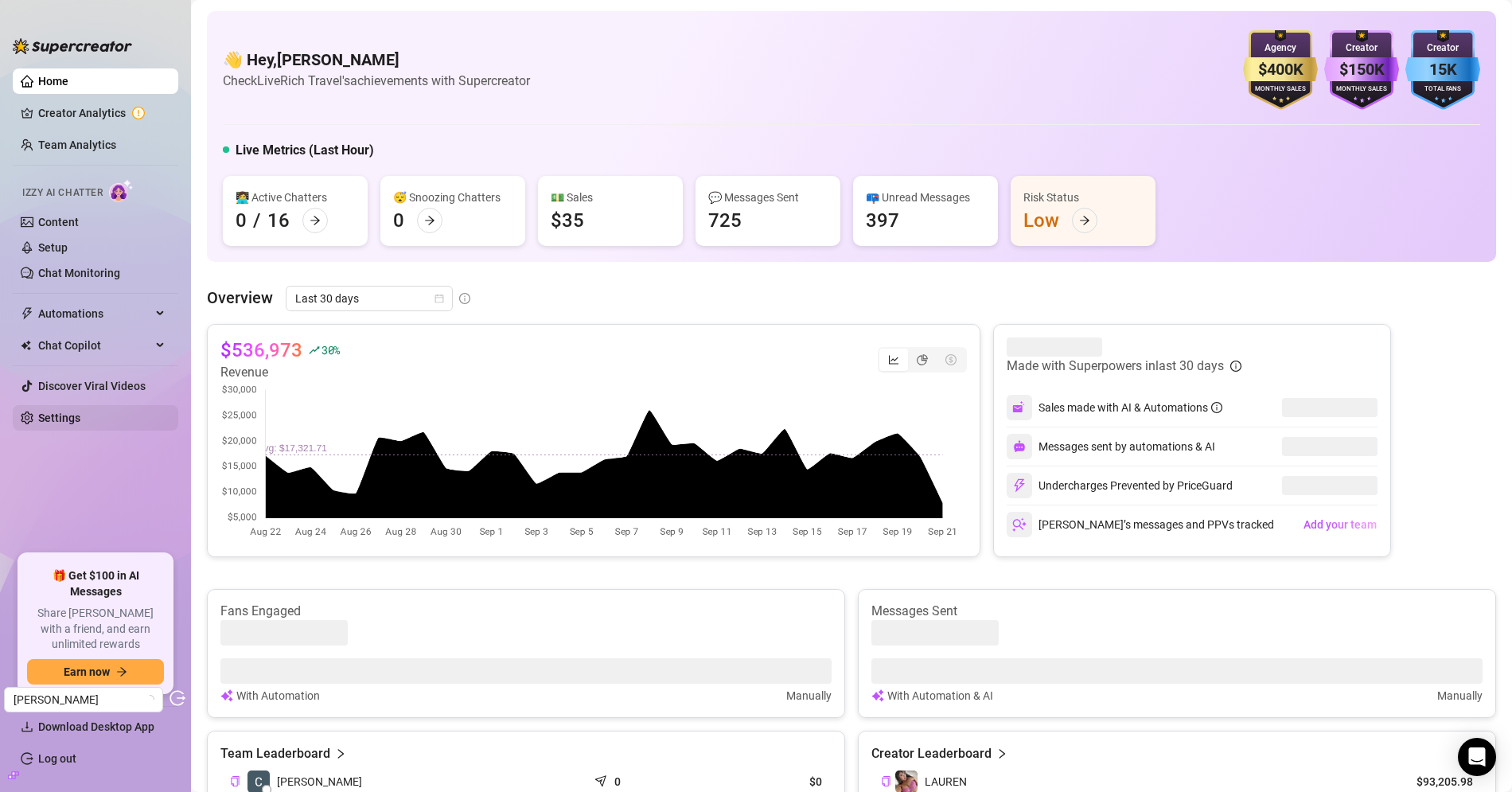
click at [81, 414] on link "Settings" at bounding box center [60, 418] width 43 height 13
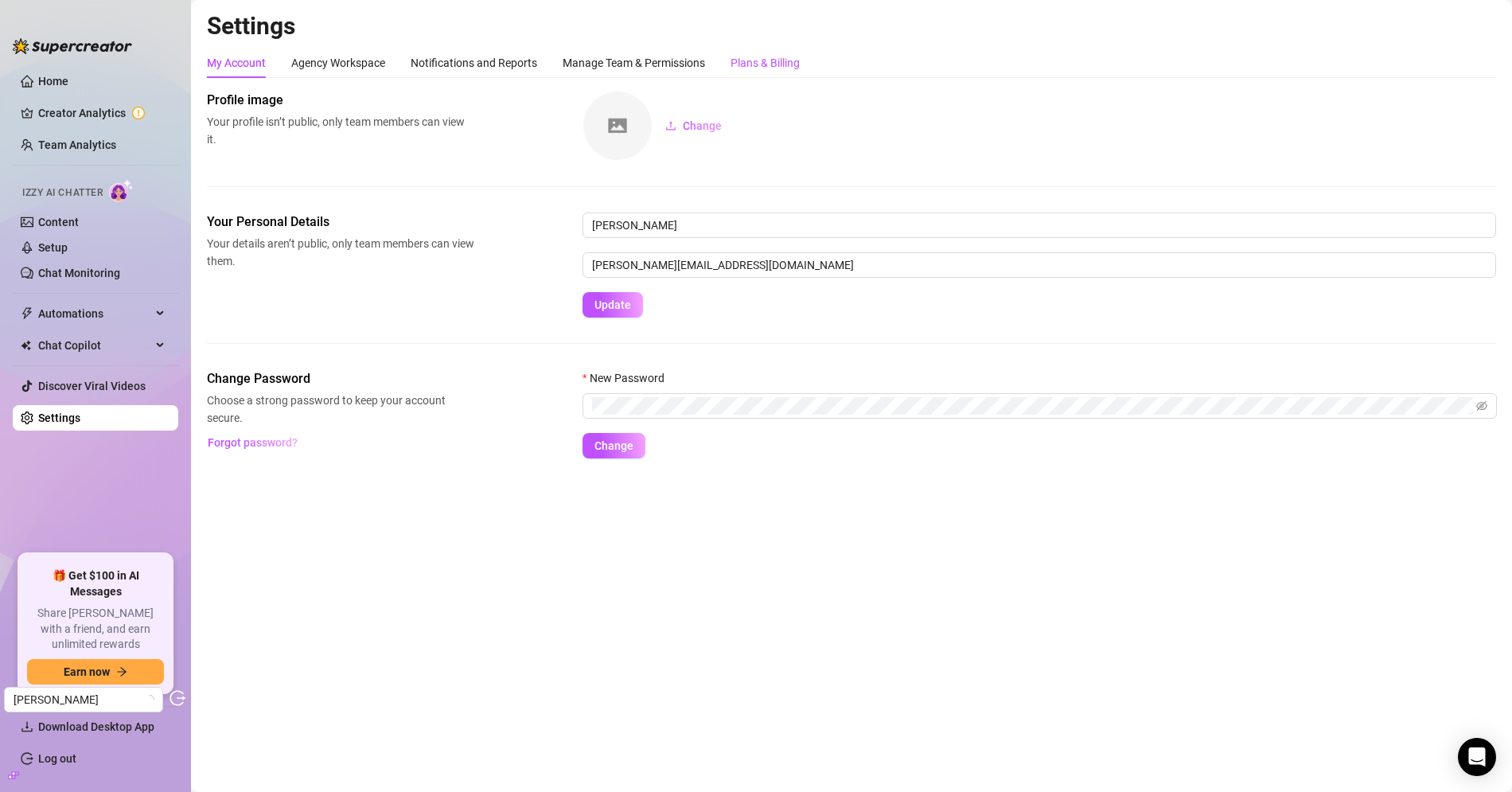
click at [759, 67] on div "Plans & Billing" at bounding box center [765, 63] width 69 height 18
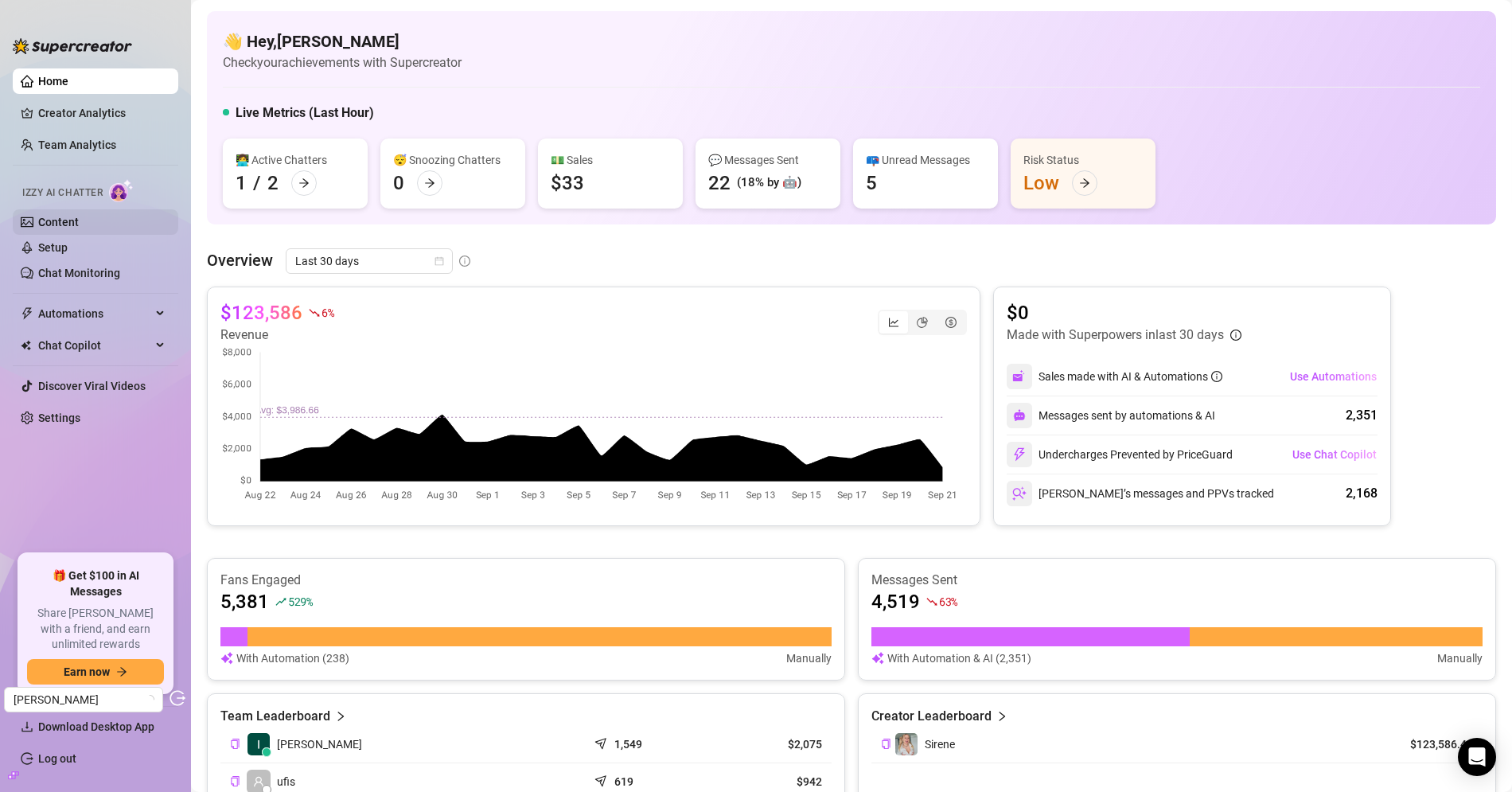
click at [79, 221] on link "Content" at bounding box center [59, 222] width 41 height 13
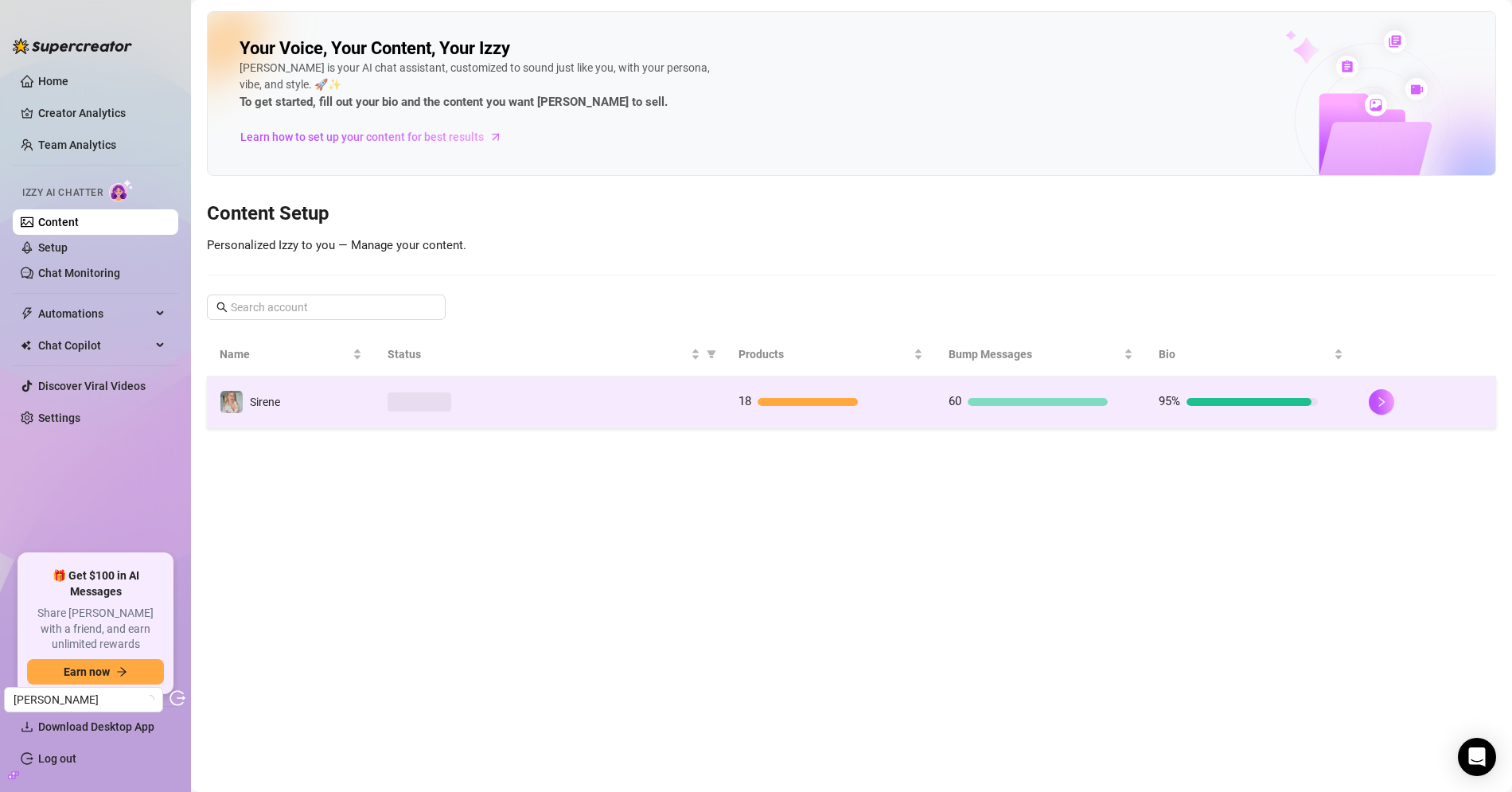
click at [325, 400] on td "Sirene" at bounding box center [290, 402] width 168 height 52
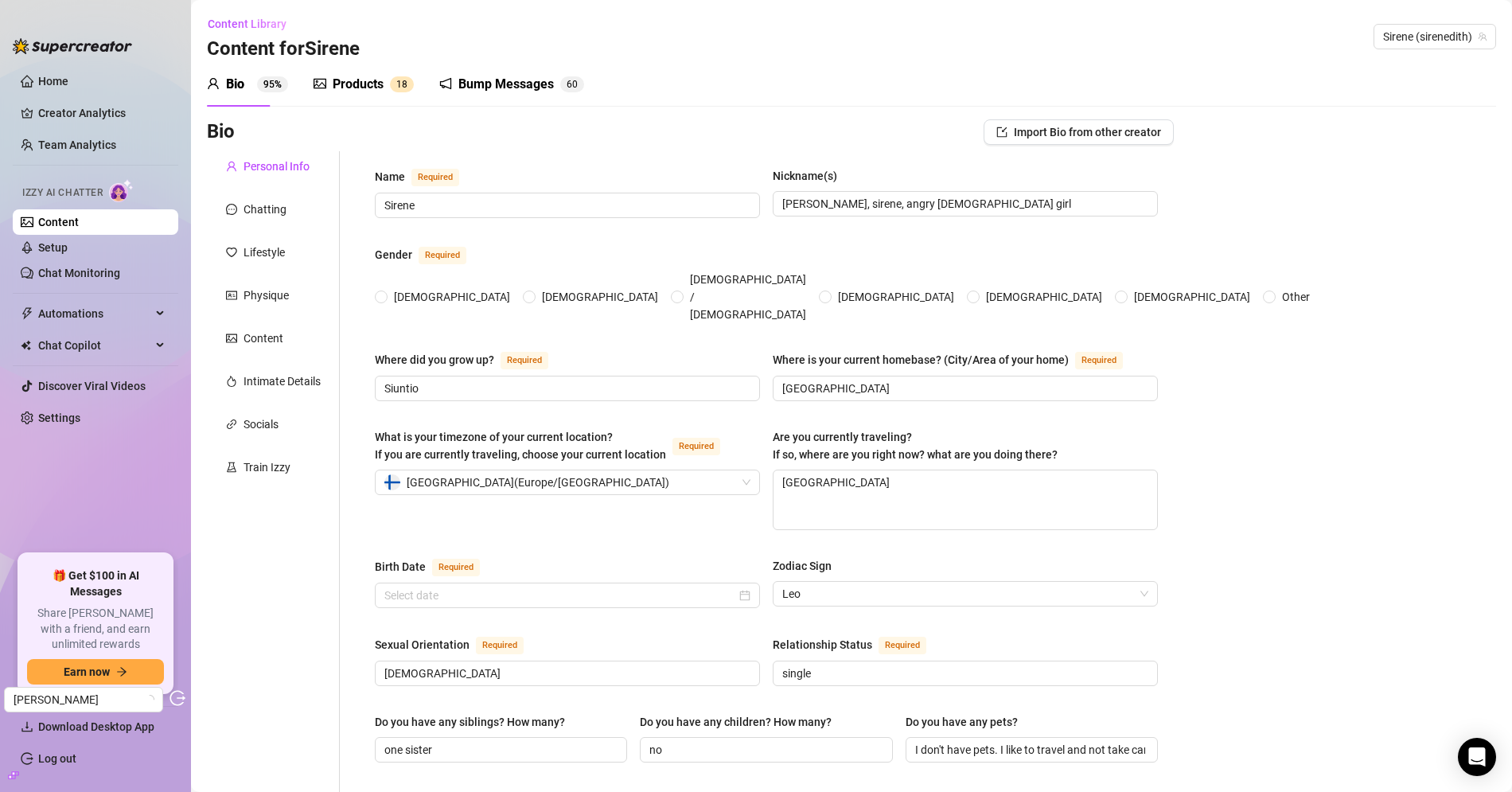
radio input "true"
type input "[DATE]"
click at [291, 208] on div "Chatting" at bounding box center [273, 209] width 133 height 31
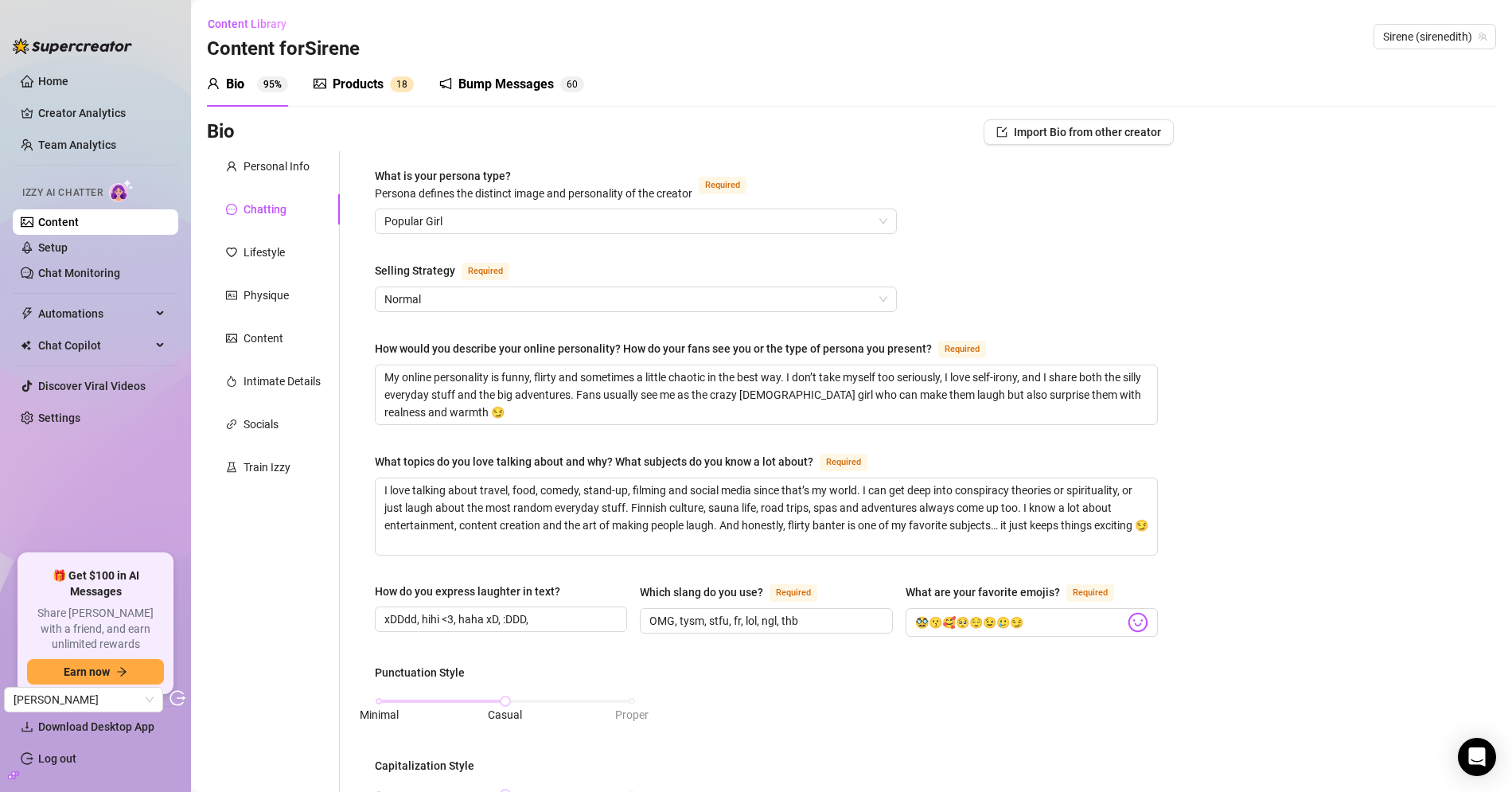
scroll to position [134, 0]
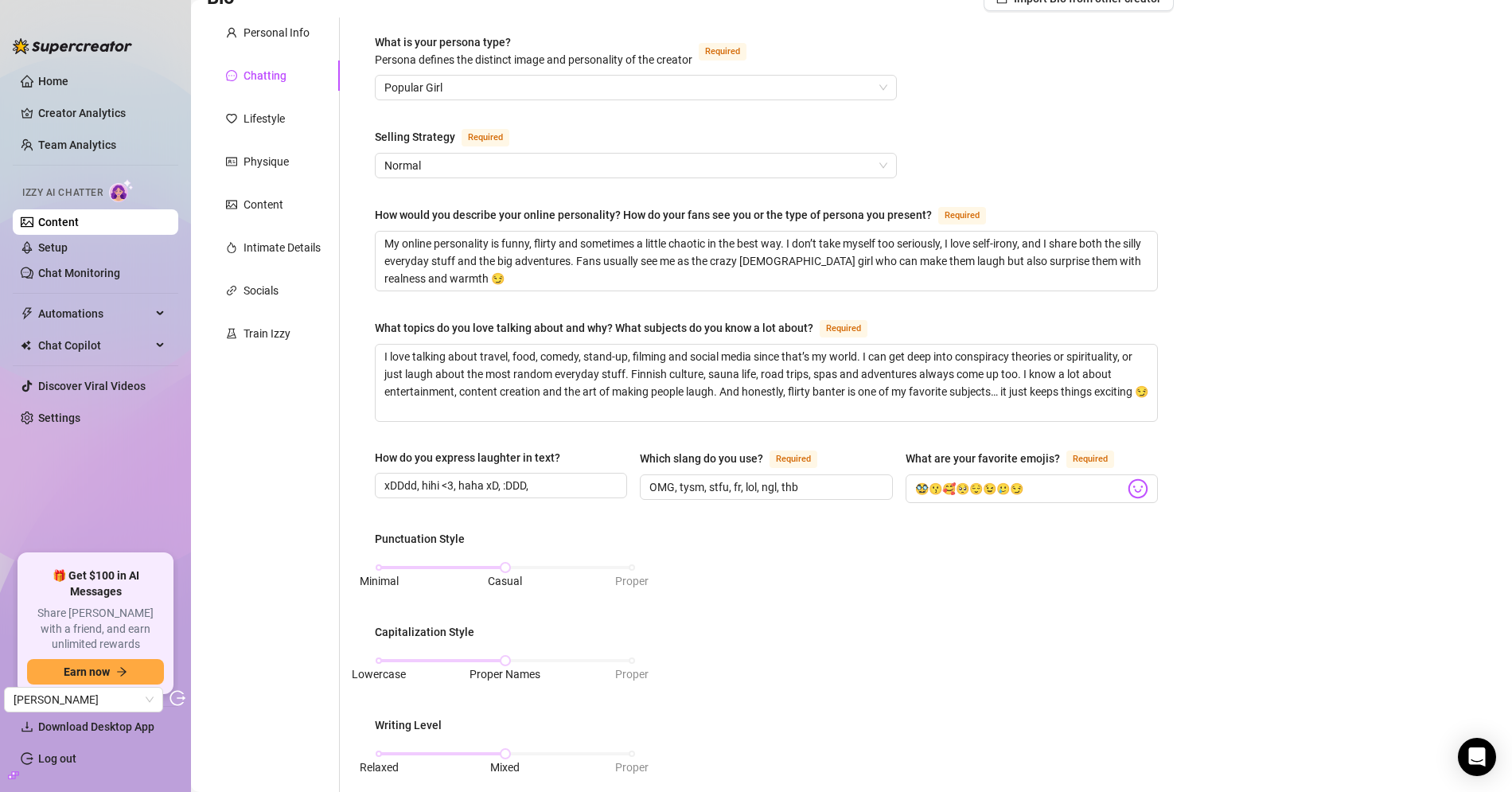
click at [488, 134] on span "Required" at bounding box center [486, 138] width 48 height 18
click at [488, 154] on input "Selling Strategy Required" at bounding box center [628, 166] width 489 height 24
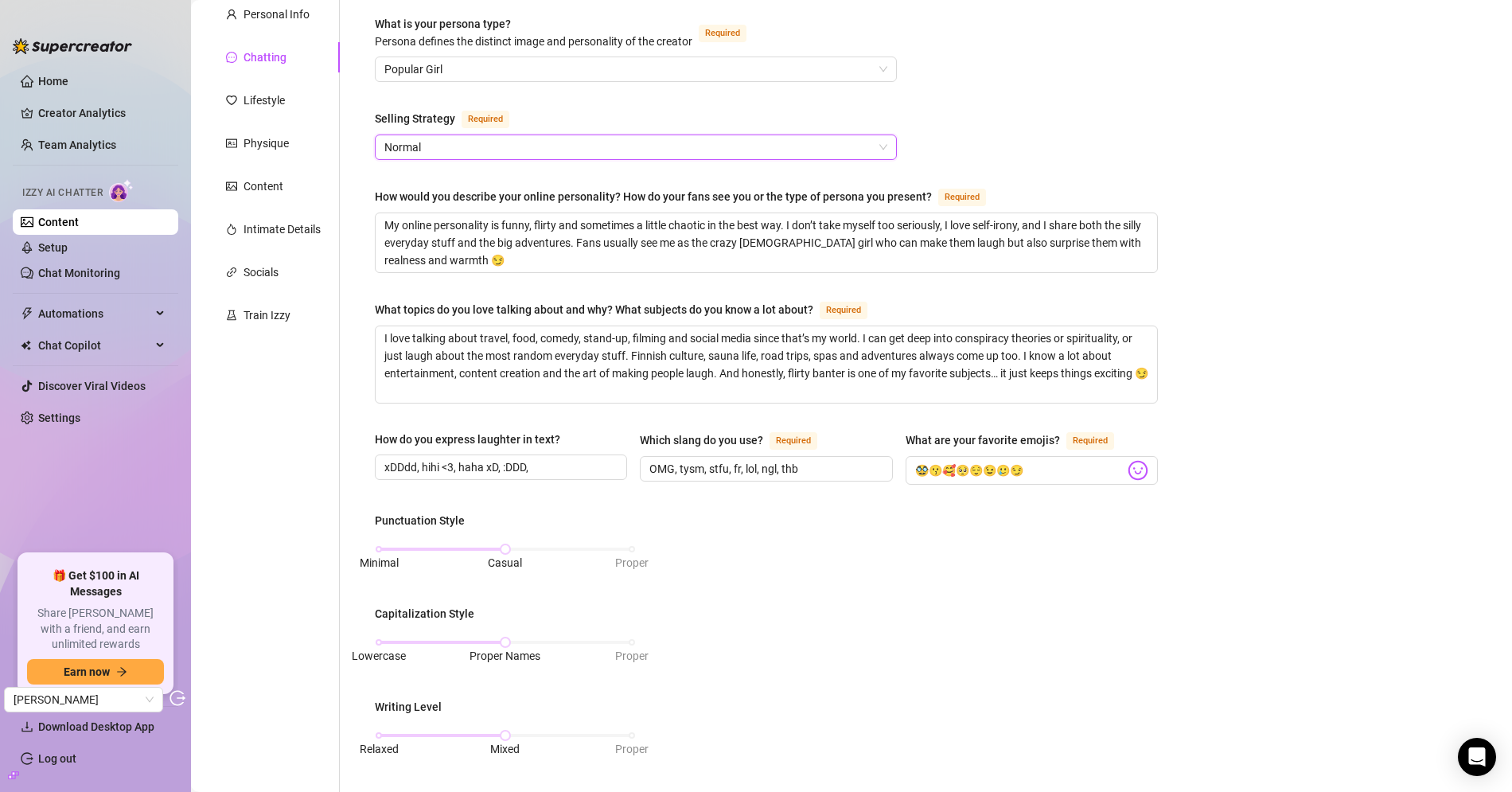
scroll to position [0, 0]
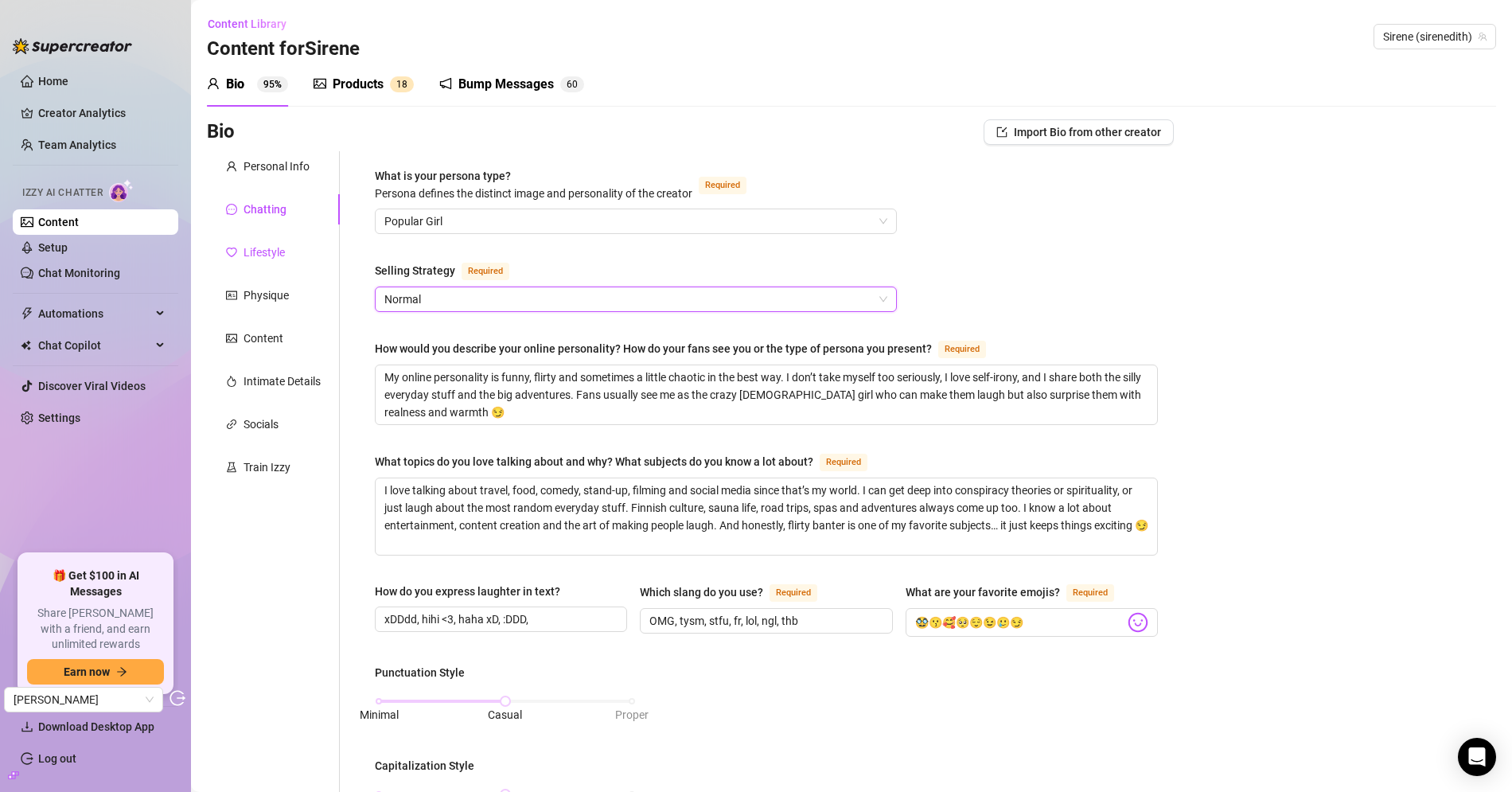
click at [259, 256] on div "Lifestyle" at bounding box center [264, 252] width 42 height 18
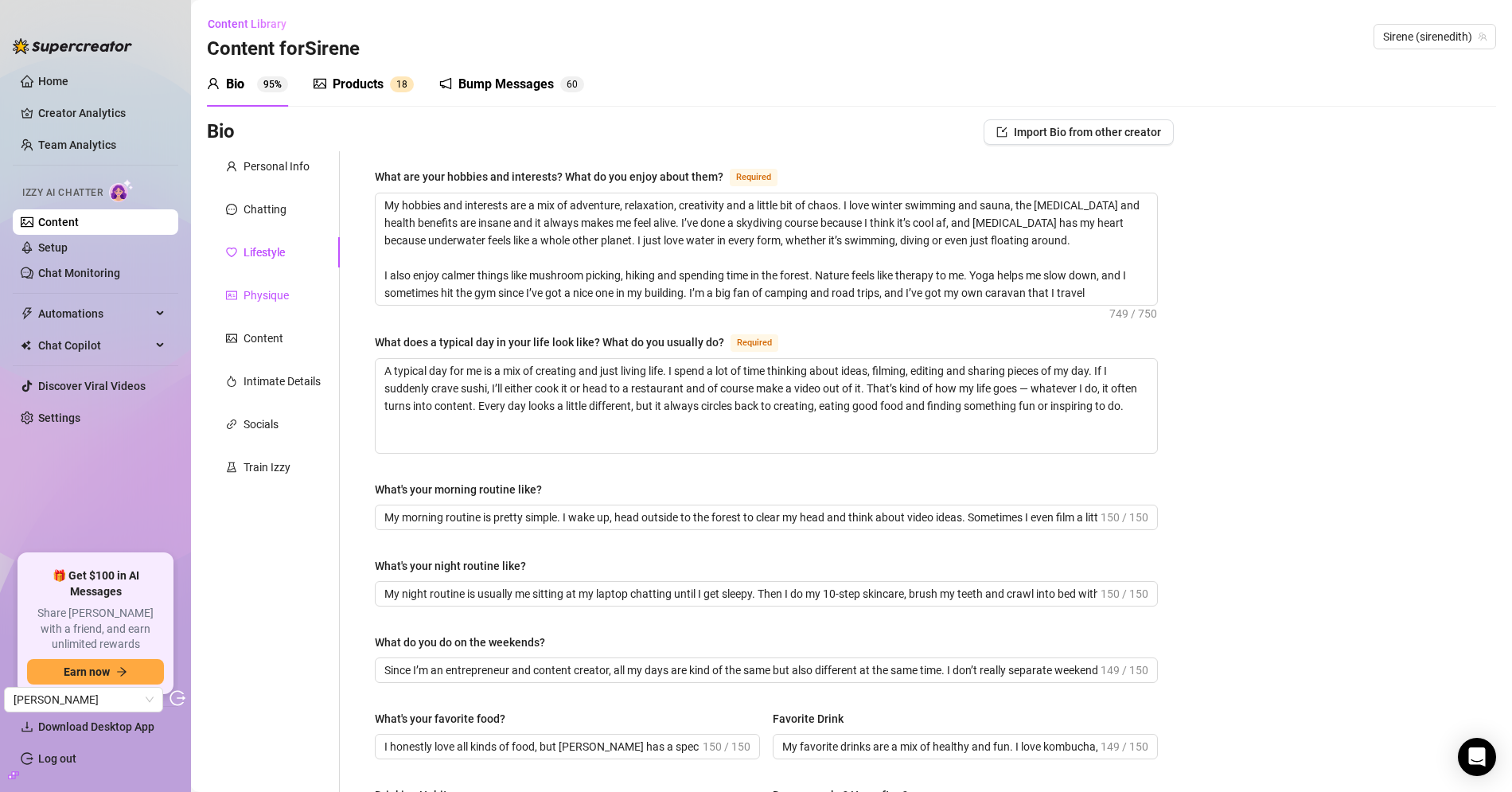
click at [266, 291] on div "Physique" at bounding box center [265, 295] width 45 height 18
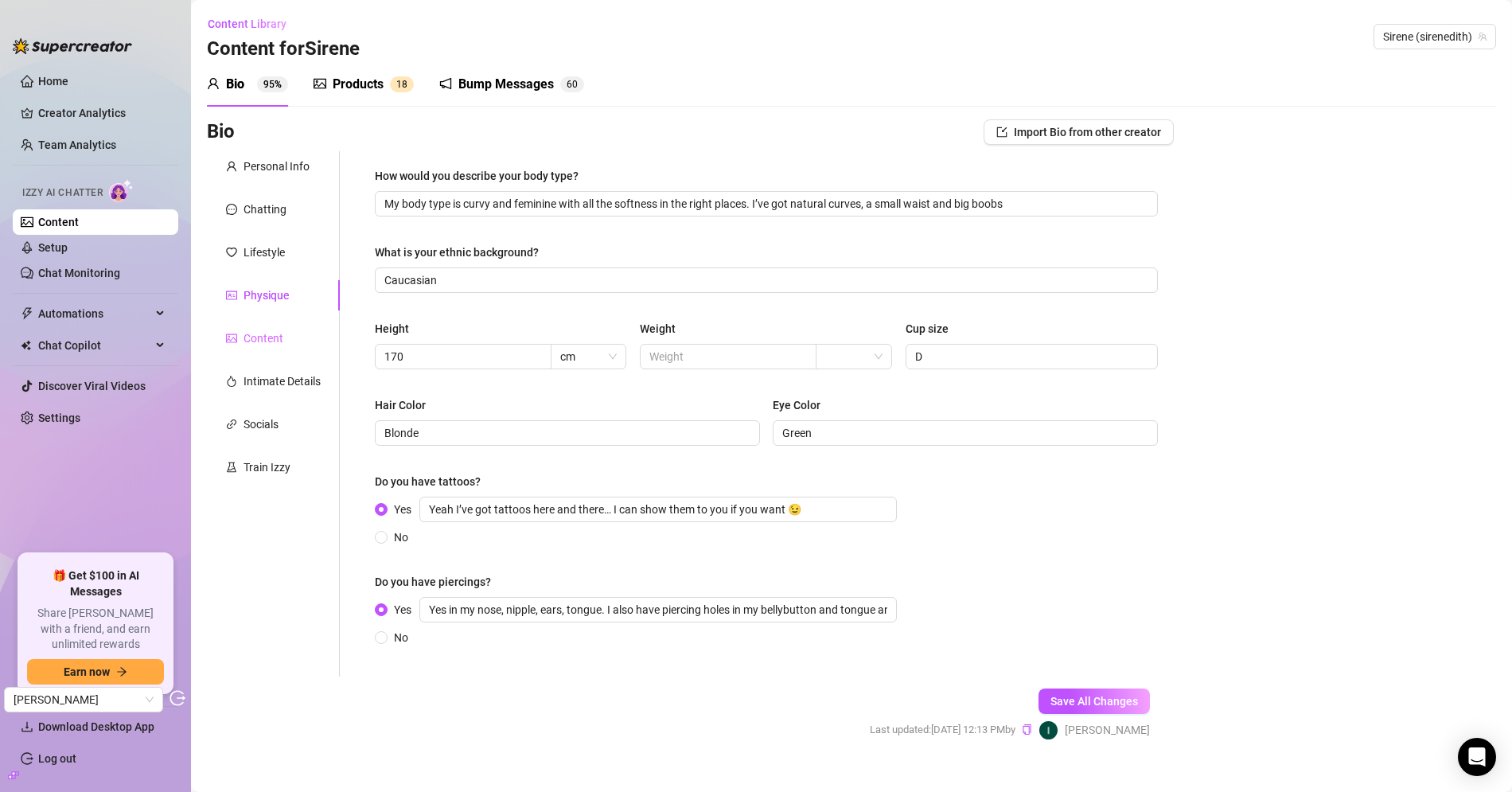
click at [270, 328] on div "Content" at bounding box center [273, 339] width 133 height 31
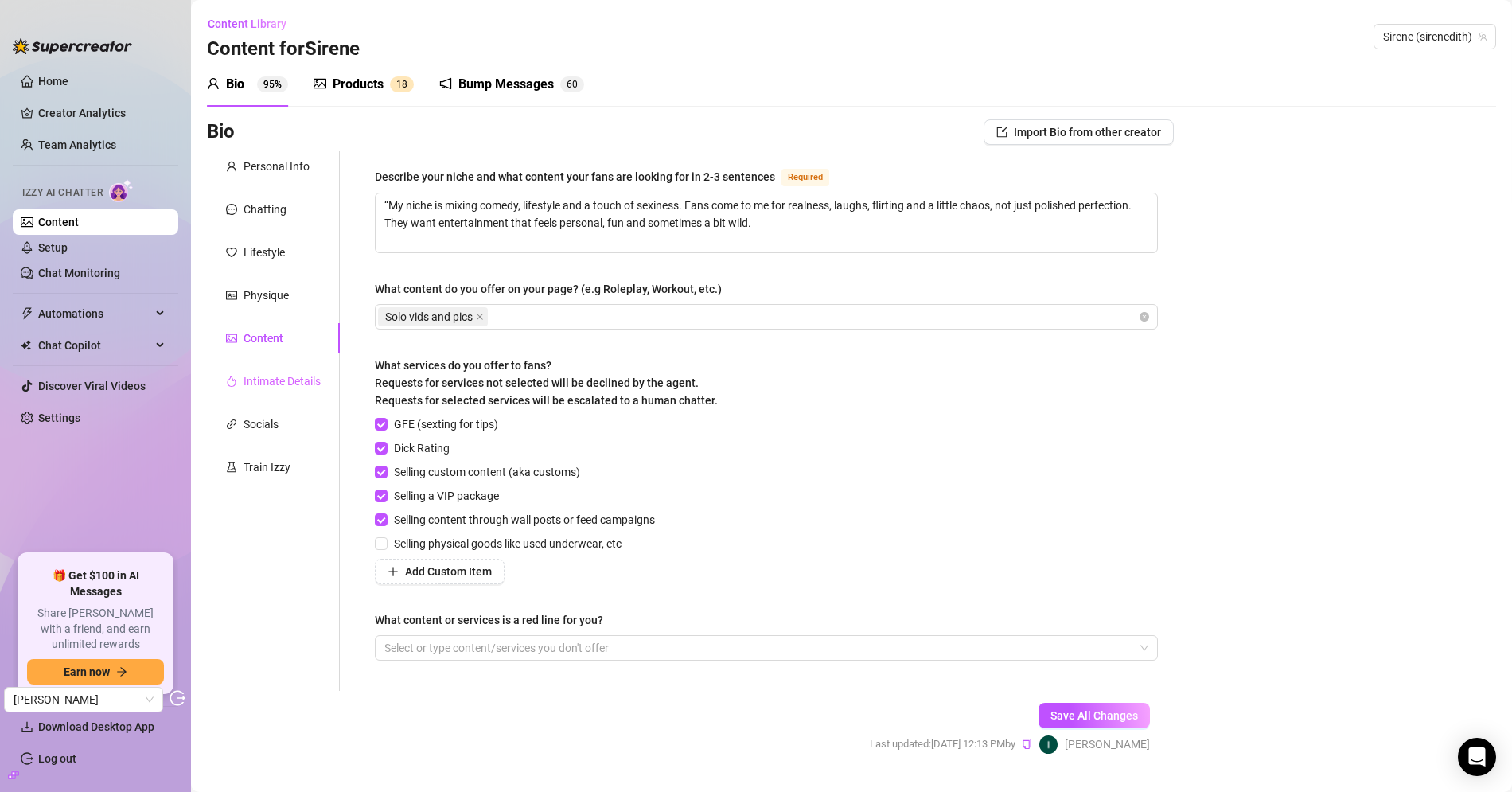
click at [273, 370] on div "Intimate Details" at bounding box center [273, 381] width 133 height 31
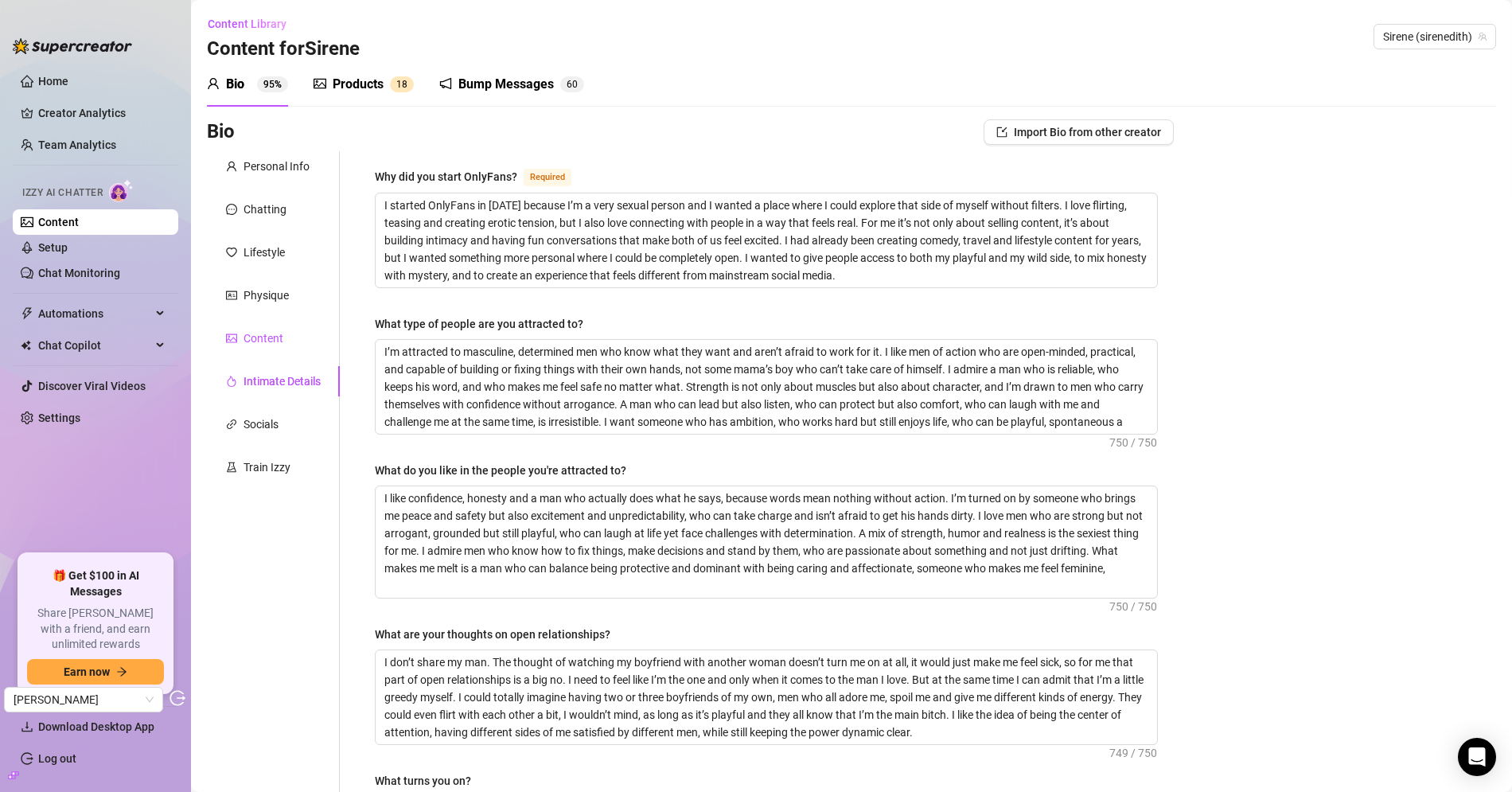
click at [269, 338] on div "Content" at bounding box center [263, 338] width 40 height 18
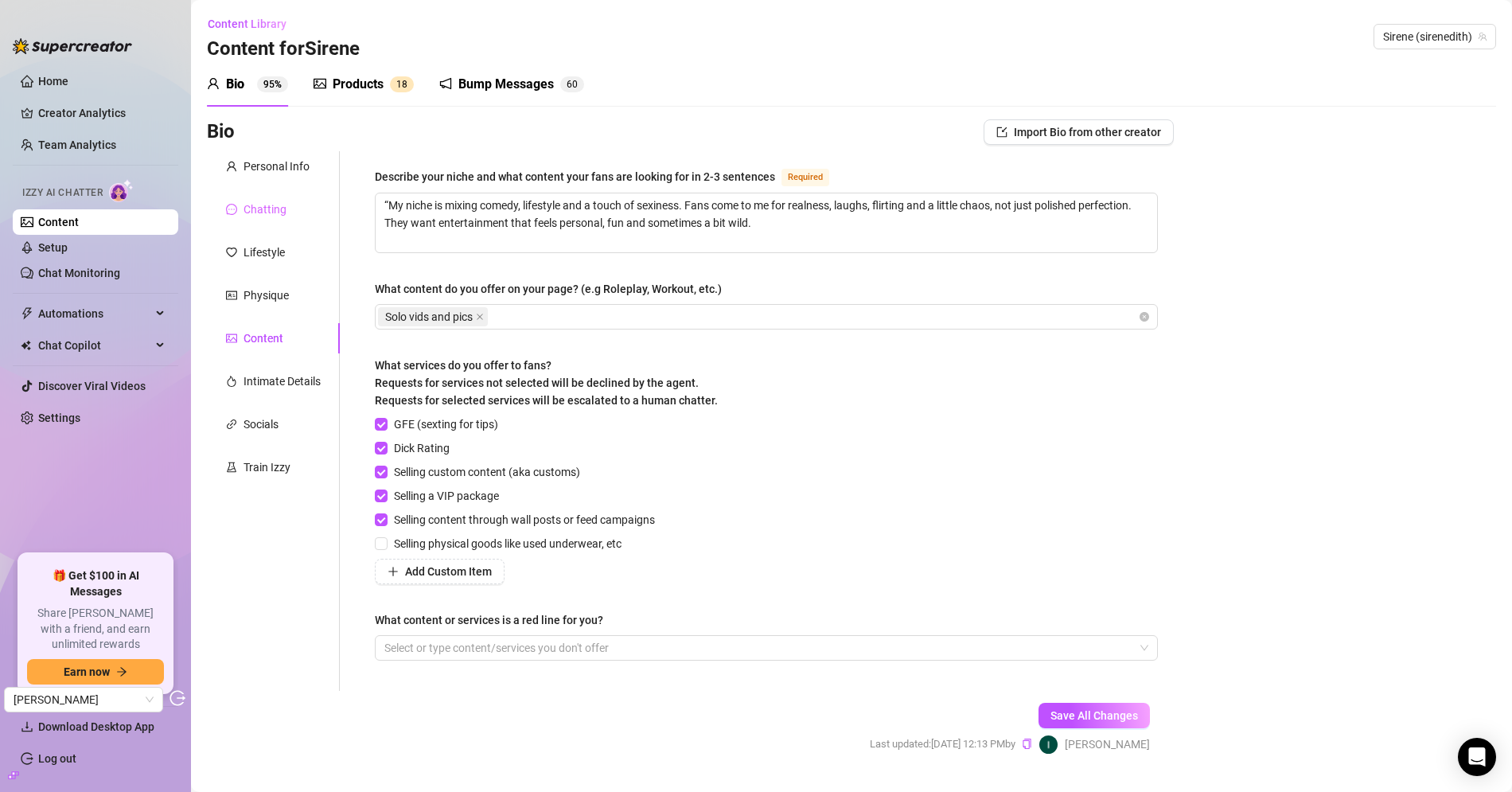
click at [278, 199] on div "Chatting" at bounding box center [273, 209] width 133 height 31
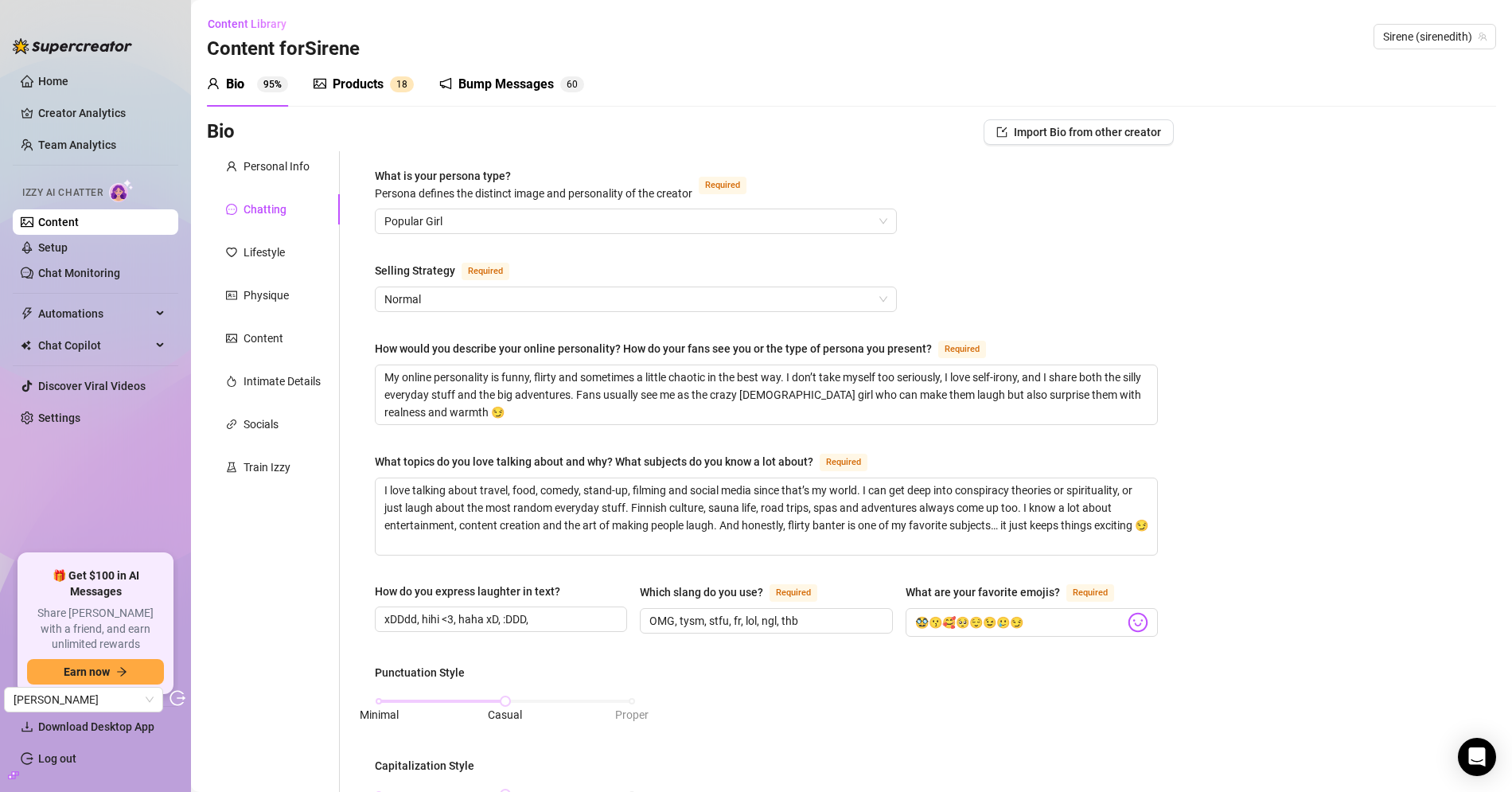
click at [278, 181] on div "Personal Info Chatting Lifestyle Physique Content Intimate Details Socials Trai…" at bounding box center [273, 755] width 133 height 1206
click at [290, 172] on div "Personal Info" at bounding box center [276, 166] width 66 height 18
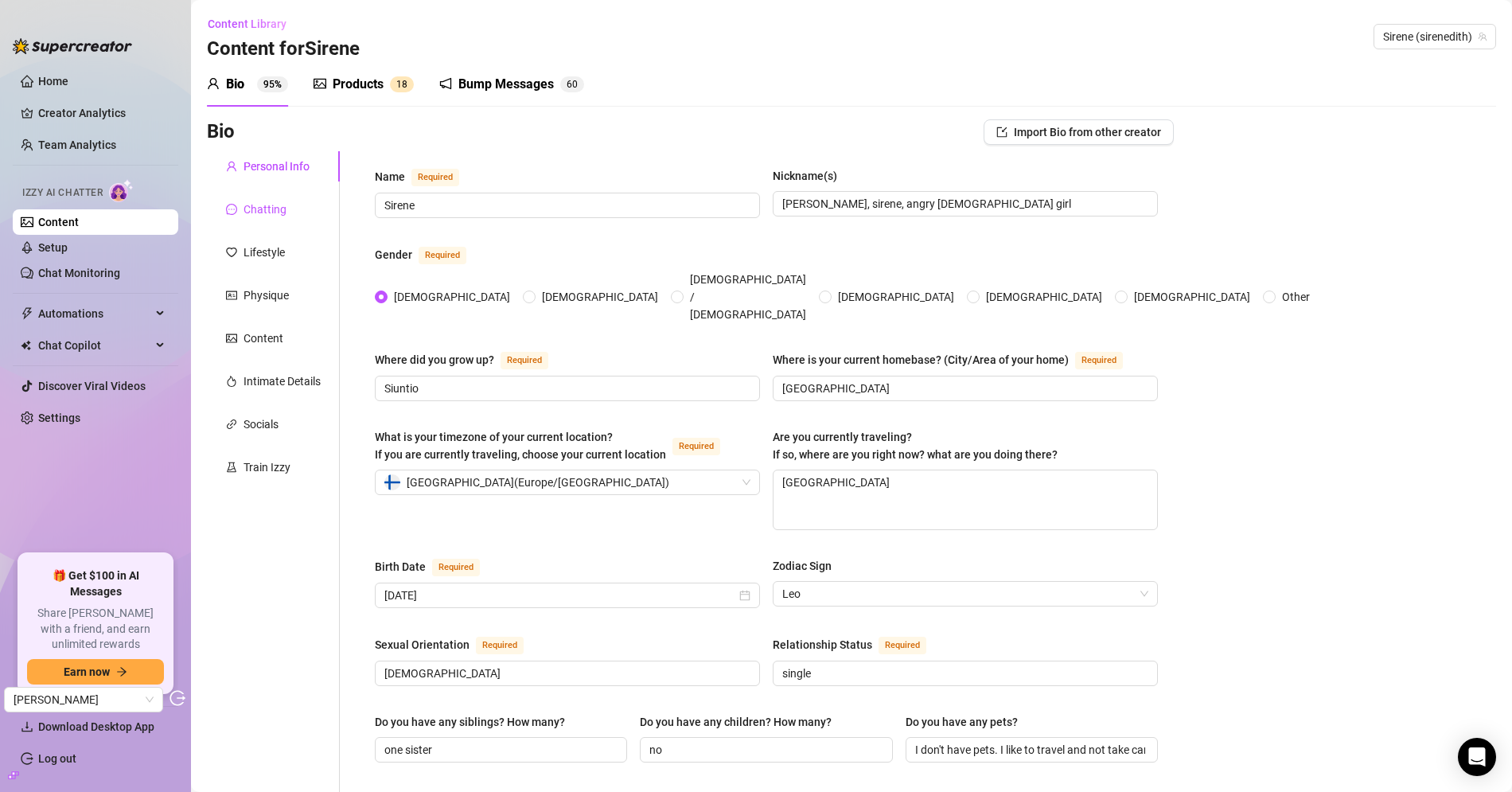
click at [273, 209] on div "Chatting" at bounding box center [264, 209] width 43 height 18
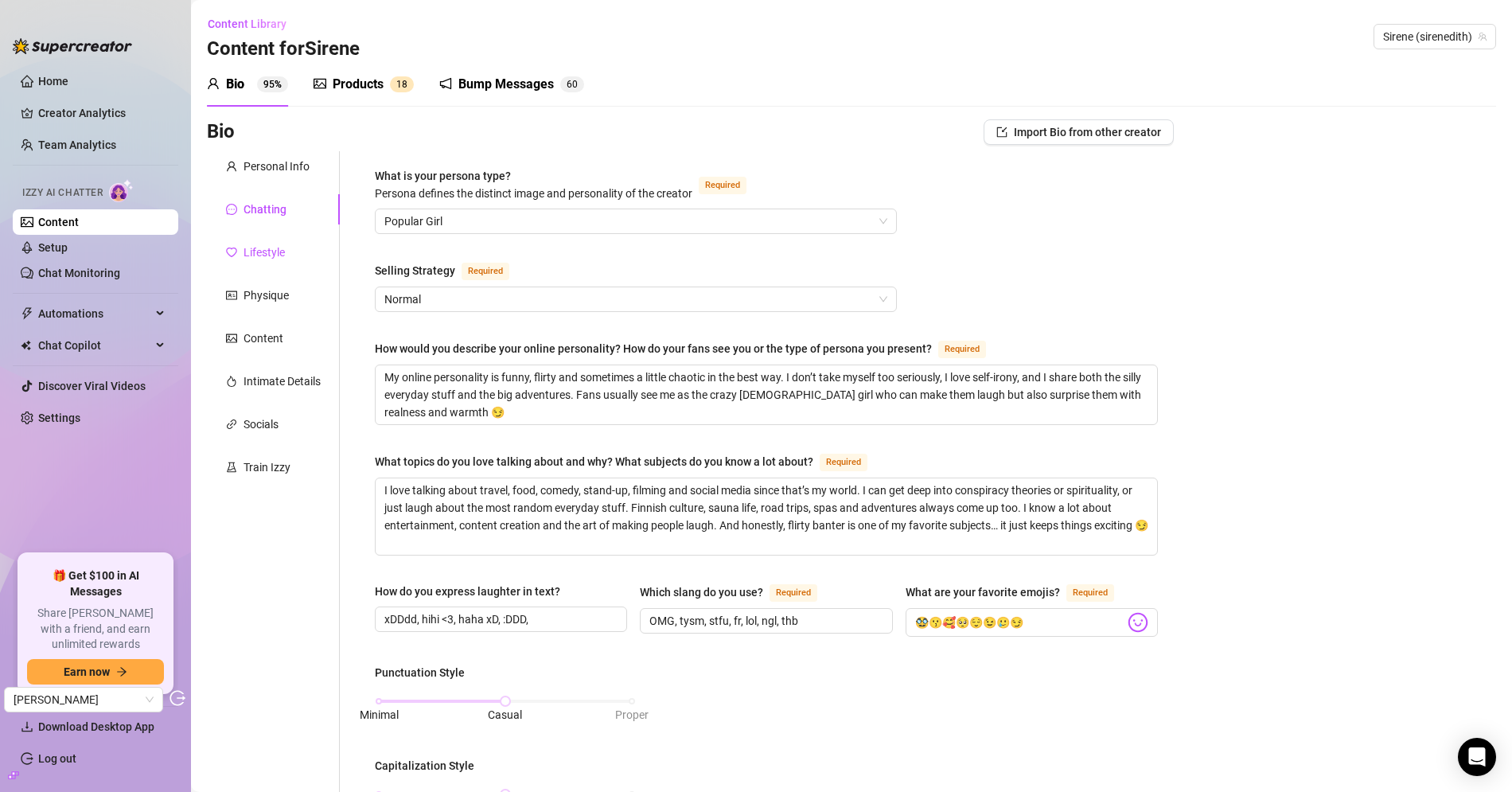
click at [275, 258] on div "Lifestyle" at bounding box center [264, 252] width 42 height 18
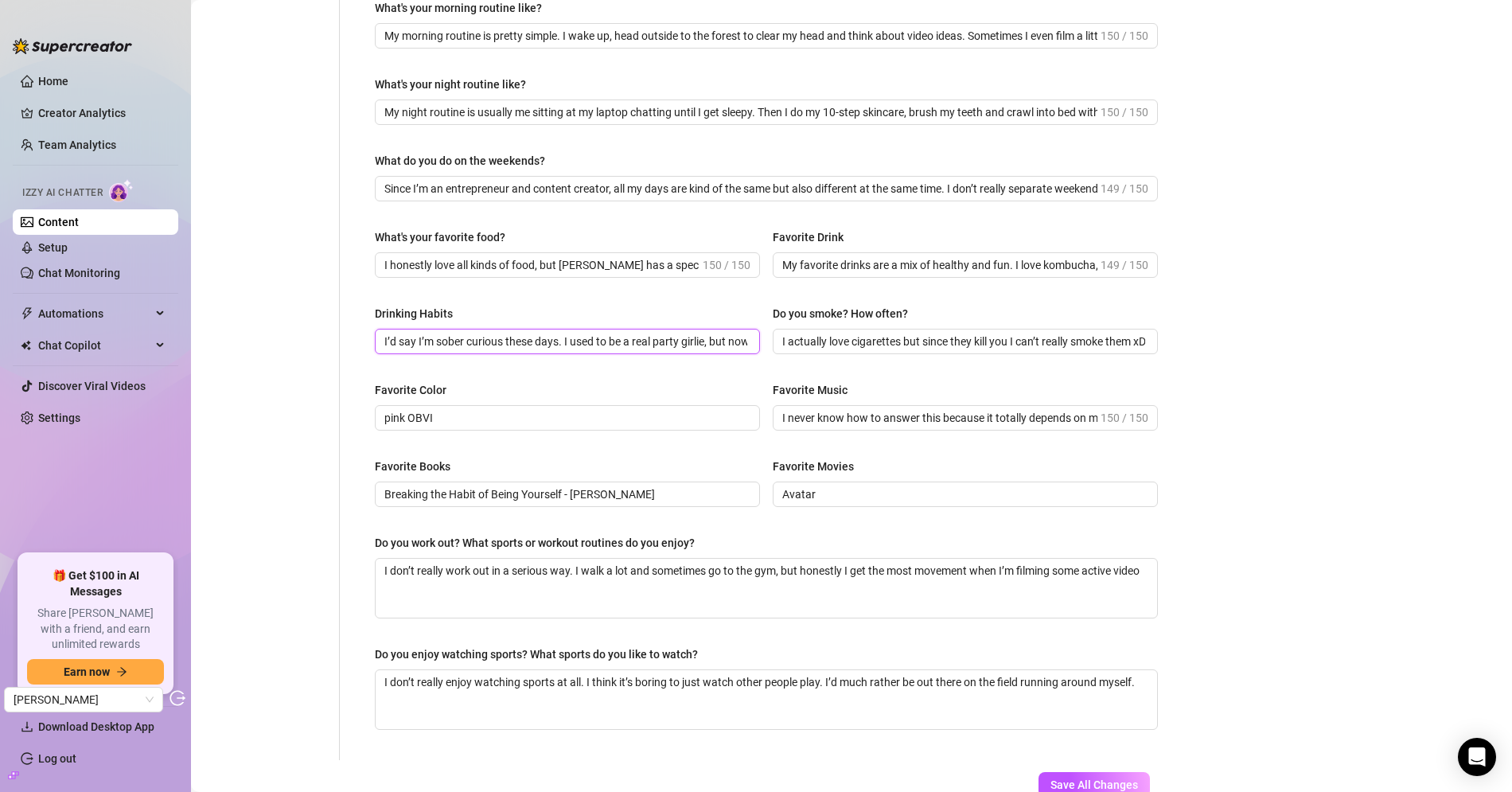
drag, startPoint x: 600, startPoint y: 344, endPoint x: 291, endPoint y: 328, distance: 309.4
click at [291, 328] on div "Personal Info Chatting Lifestyle Physique Content Intimate Details Socials Trai…" at bounding box center [690, 215] width 967 height 1091
click at [577, 382] on div "Favorite Color" at bounding box center [567, 393] width 385 height 24
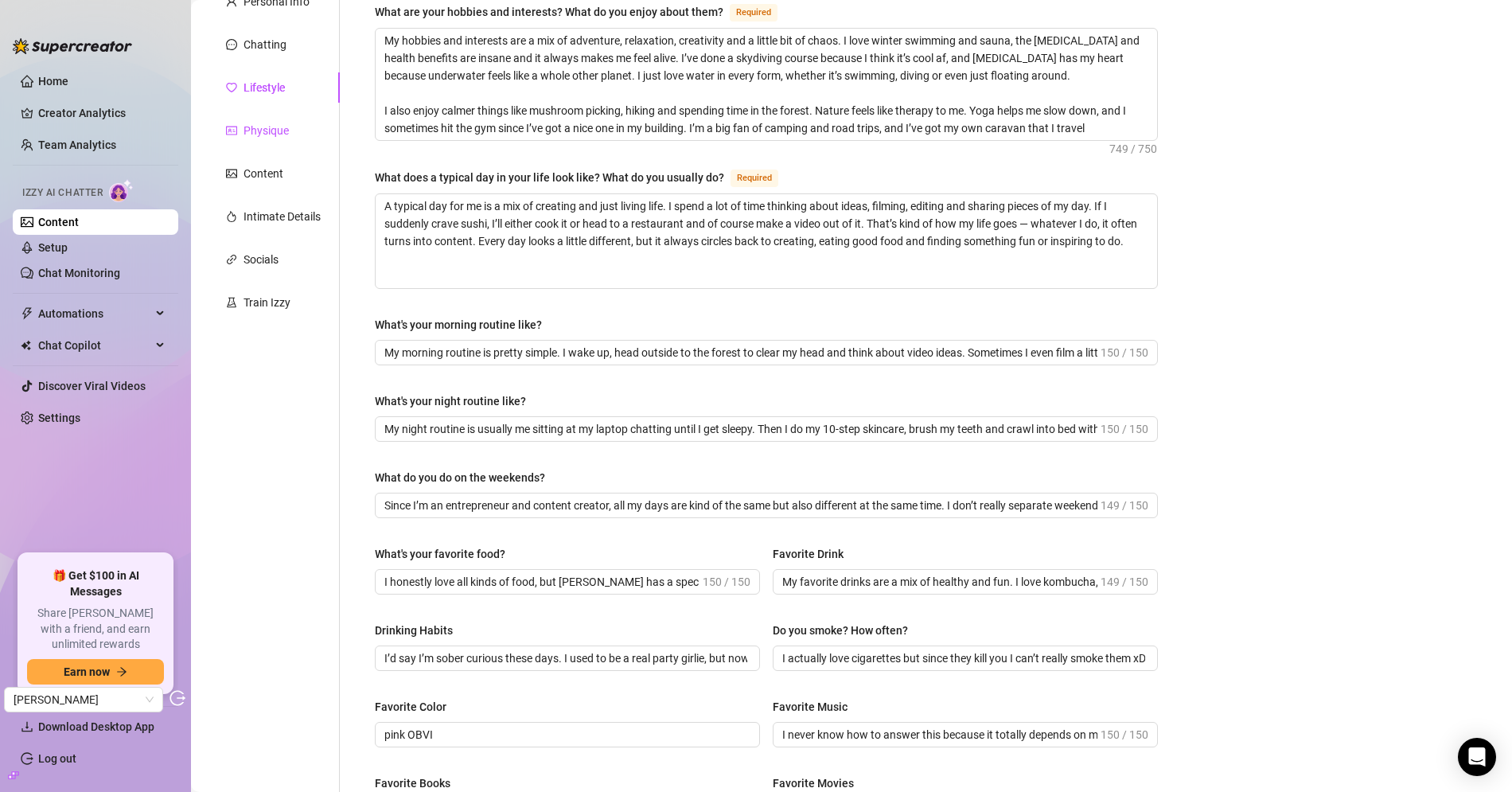
click at [260, 123] on div "Physique" at bounding box center [265, 130] width 45 height 18
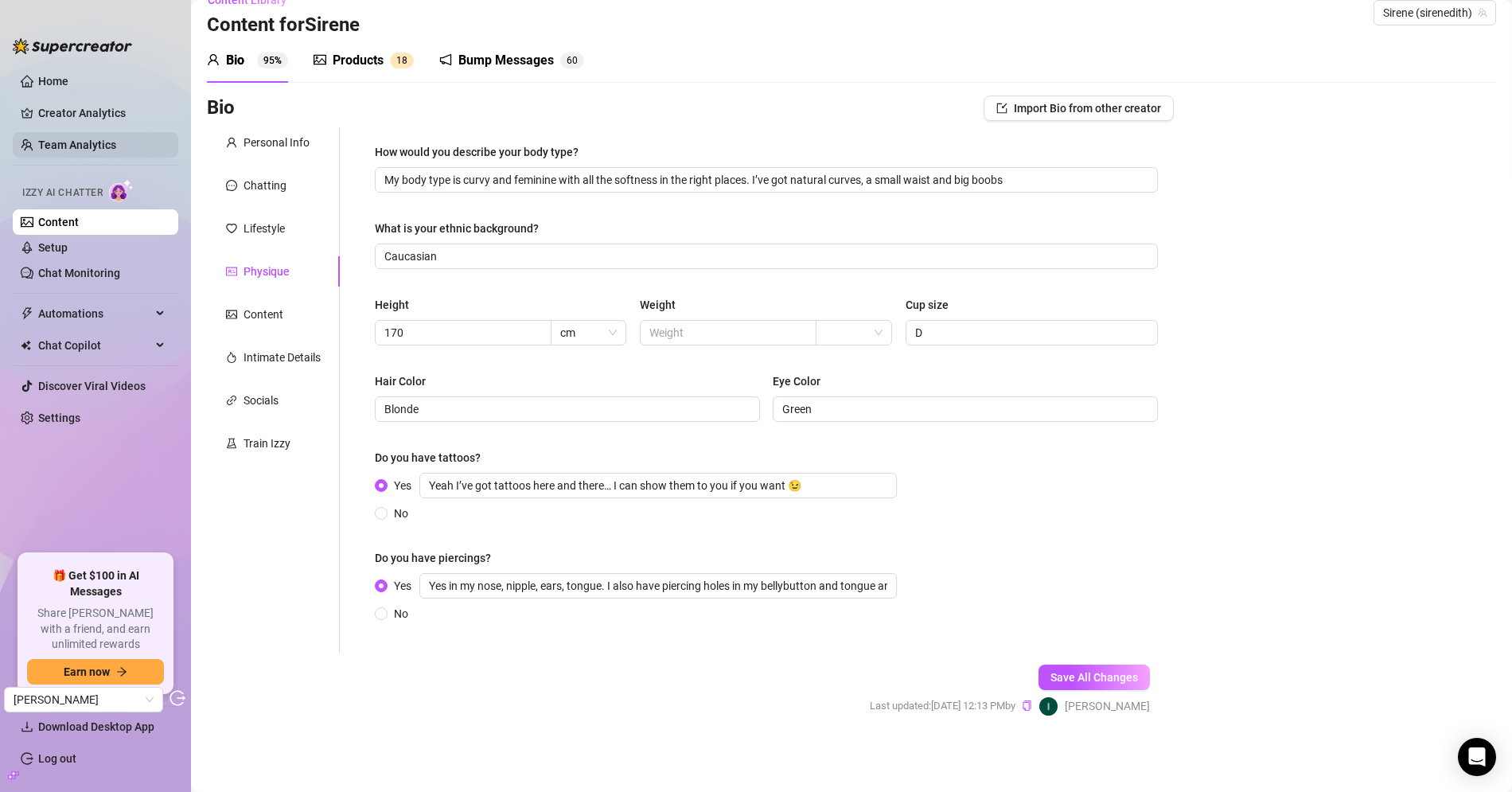
scroll to position [21, 0]
click at [262, 316] on div "Content" at bounding box center [263, 316] width 40 height 18
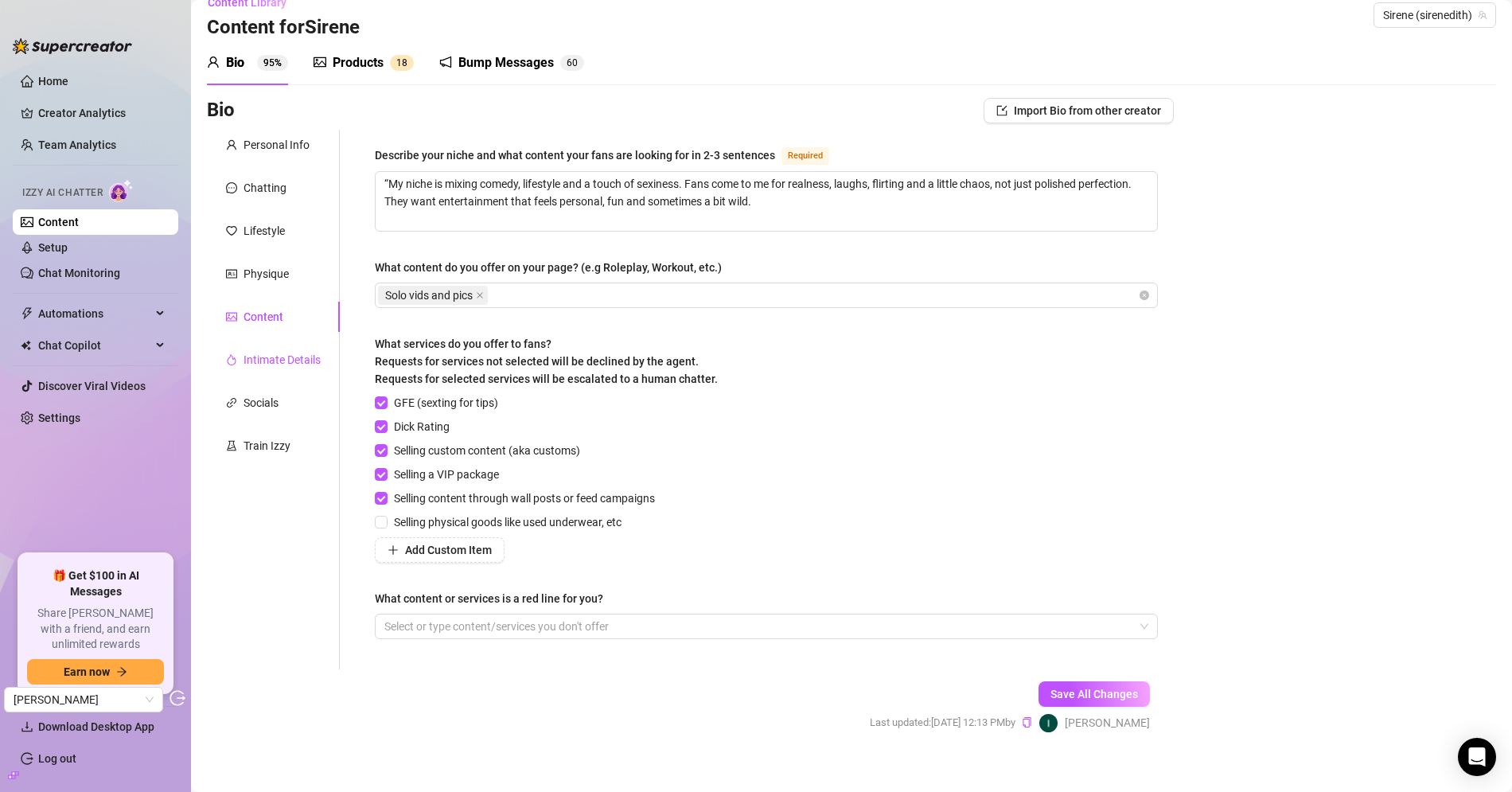
click at [291, 356] on div "Intimate Details" at bounding box center [281, 360] width 77 height 18
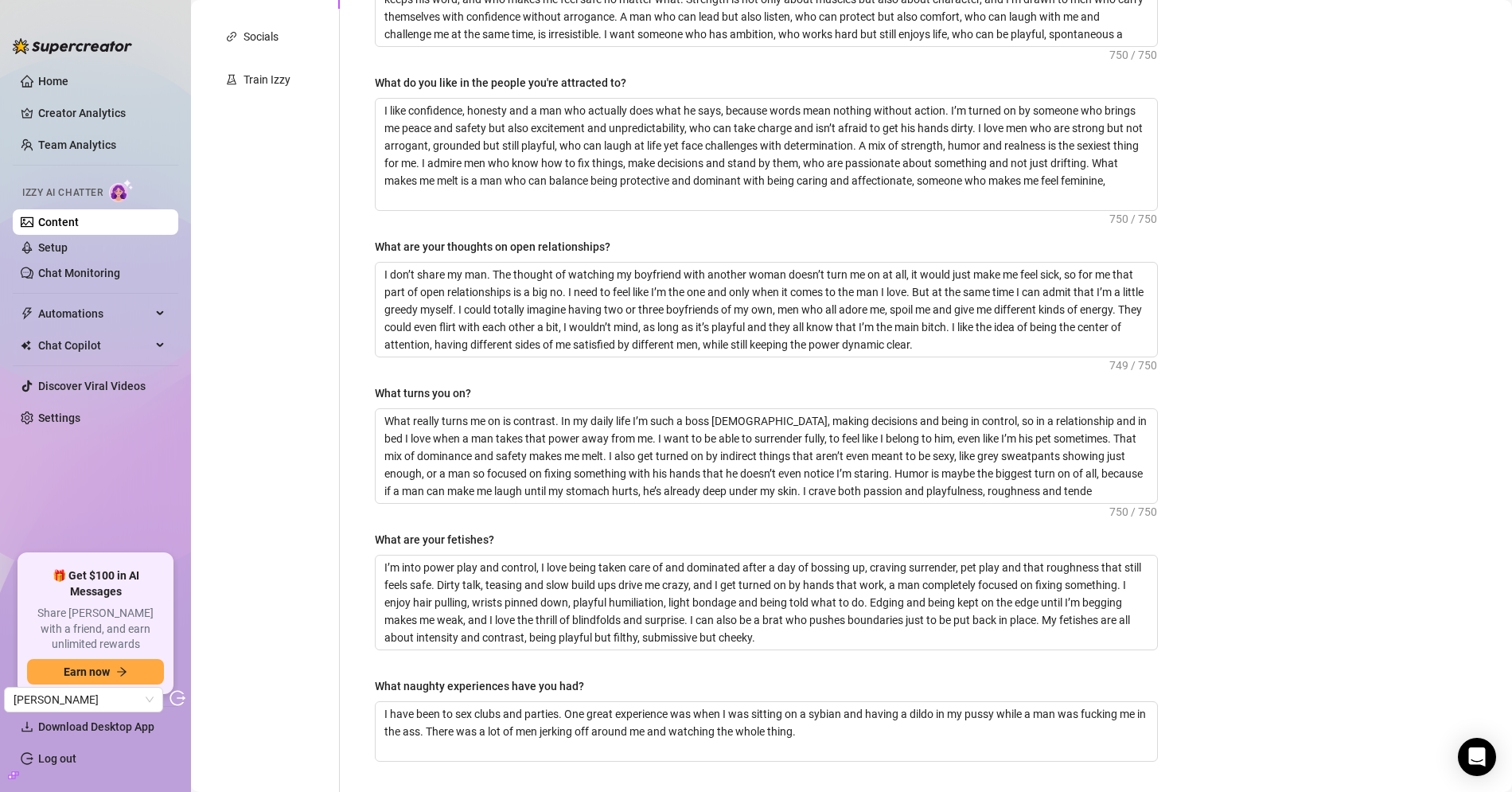
scroll to position [179, 0]
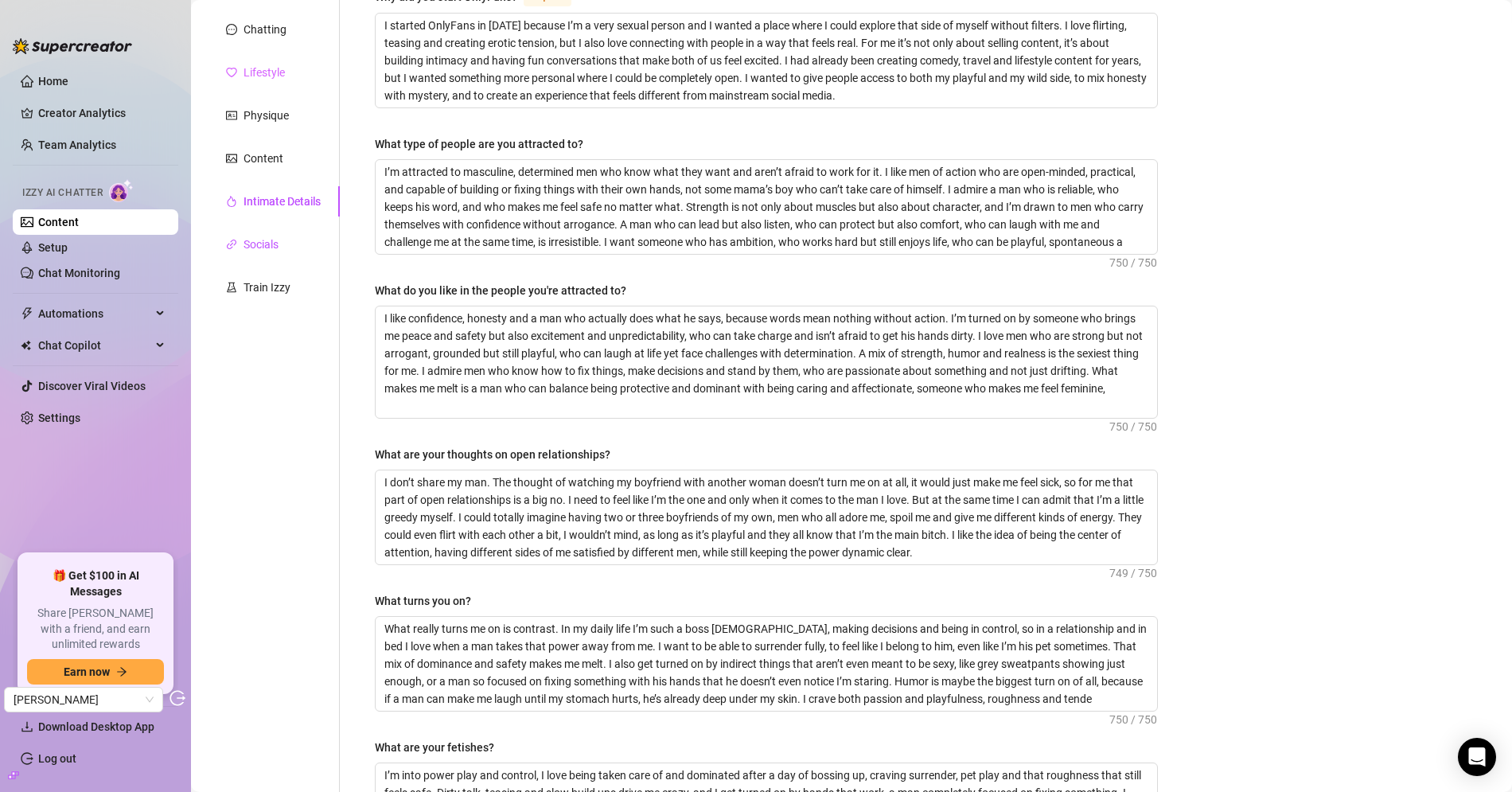
click at [275, 243] on div "Socials" at bounding box center [260, 244] width 35 height 18
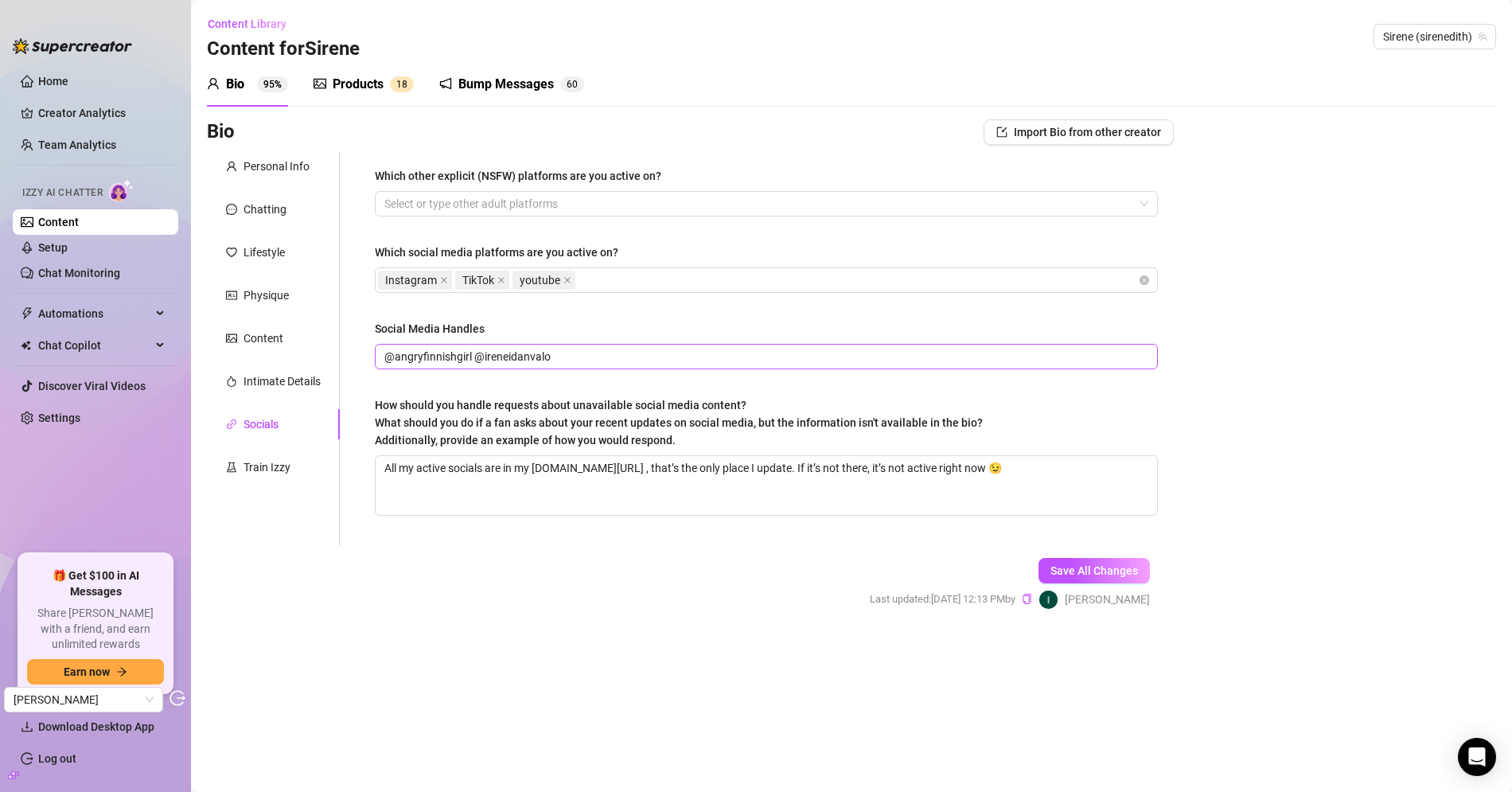
scroll to position [0, 0]
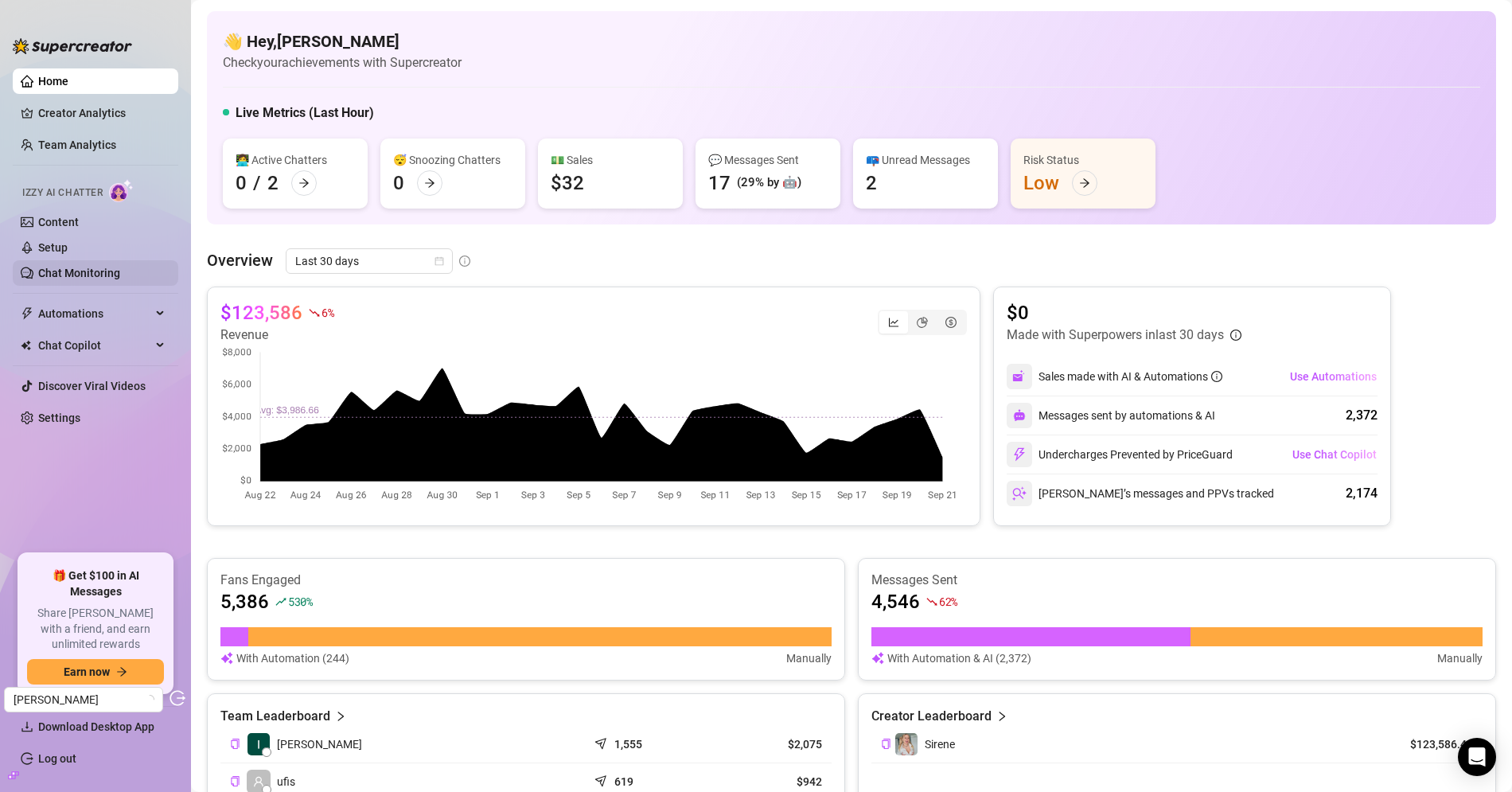
click at [99, 266] on link "Chat Monitoring" at bounding box center [79, 272] width 82 height 13
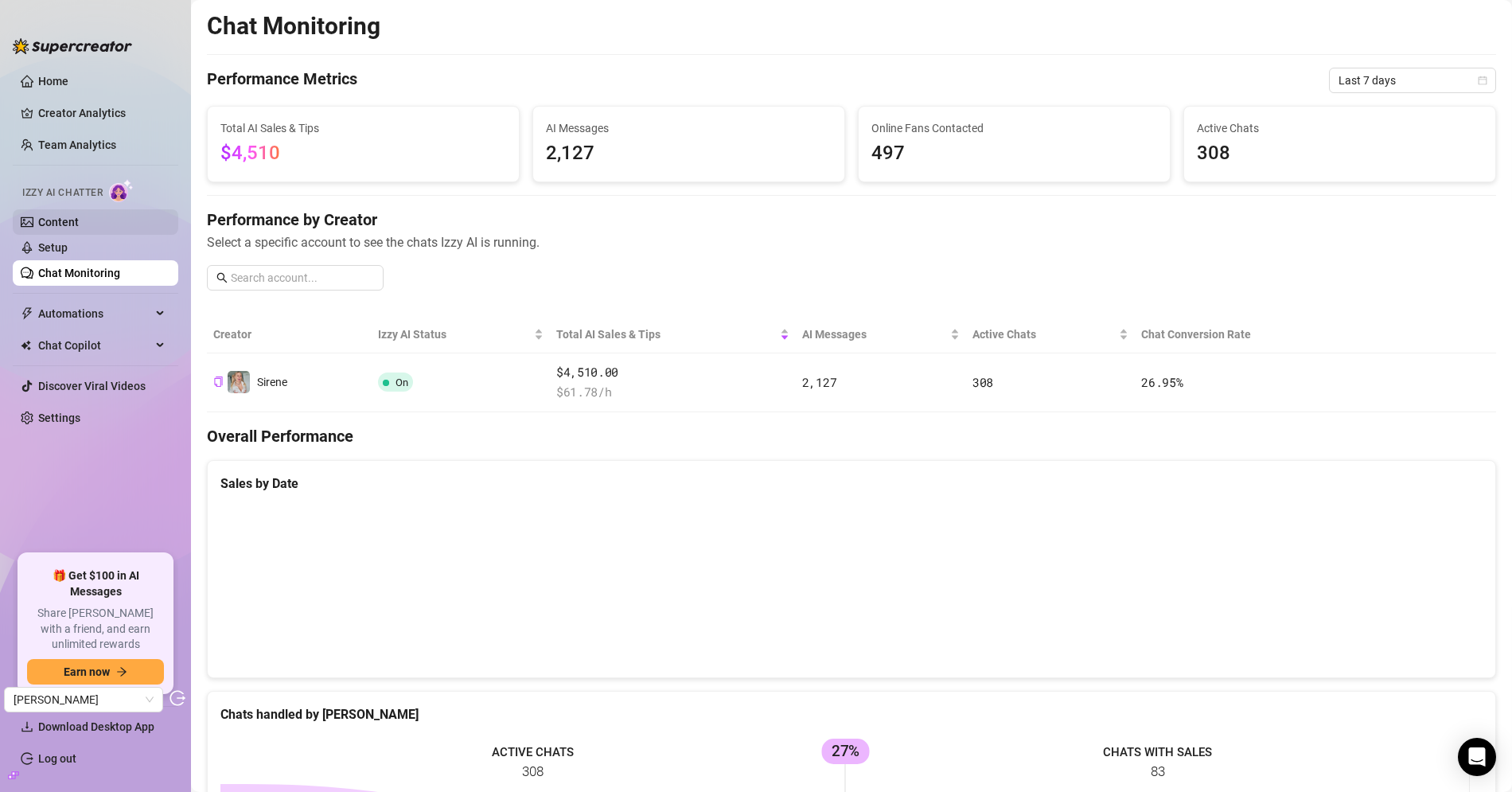
click at [69, 216] on link "Content" at bounding box center [59, 222] width 41 height 13
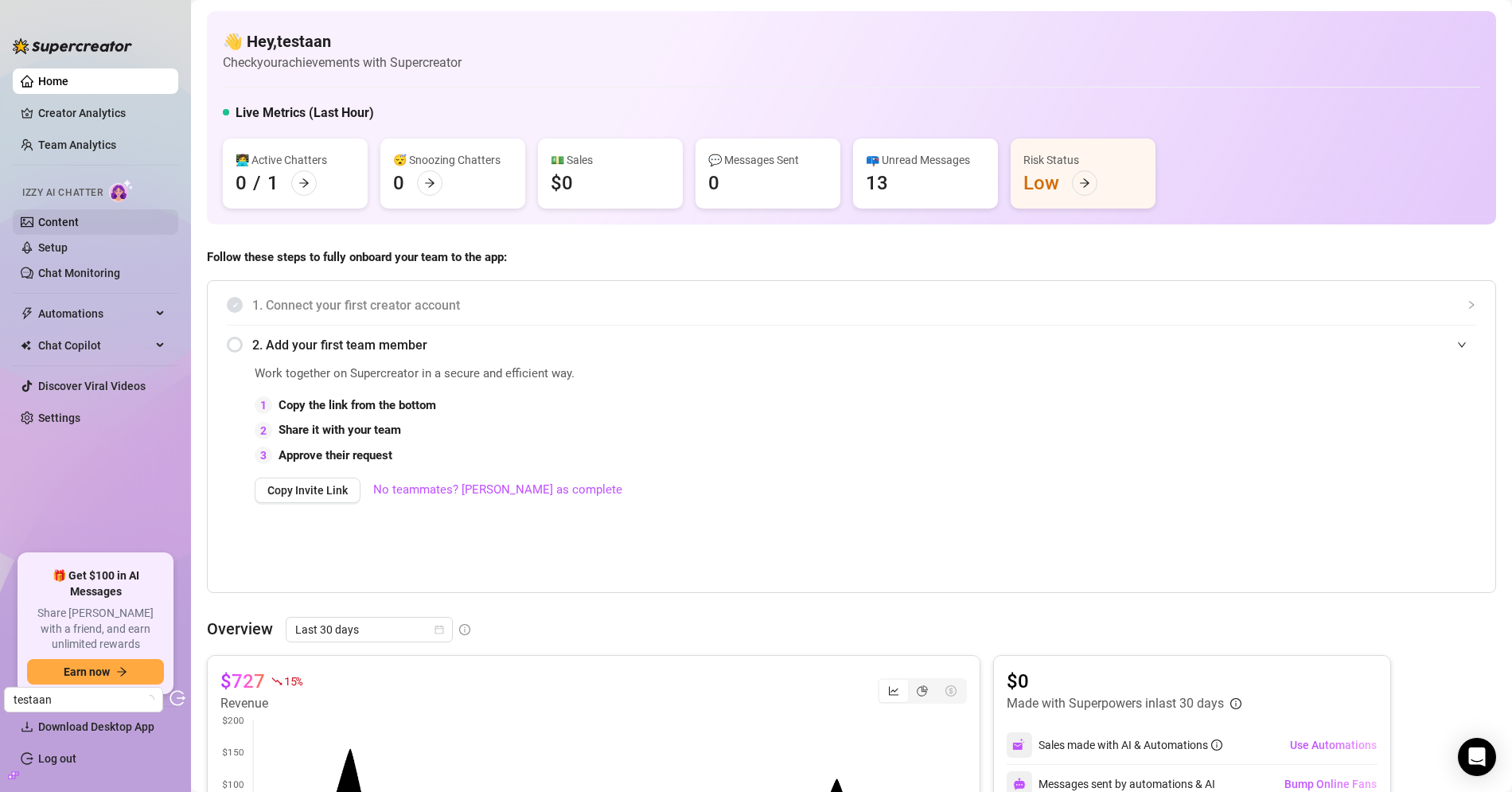
click at [65, 216] on link "Content" at bounding box center [59, 222] width 41 height 13
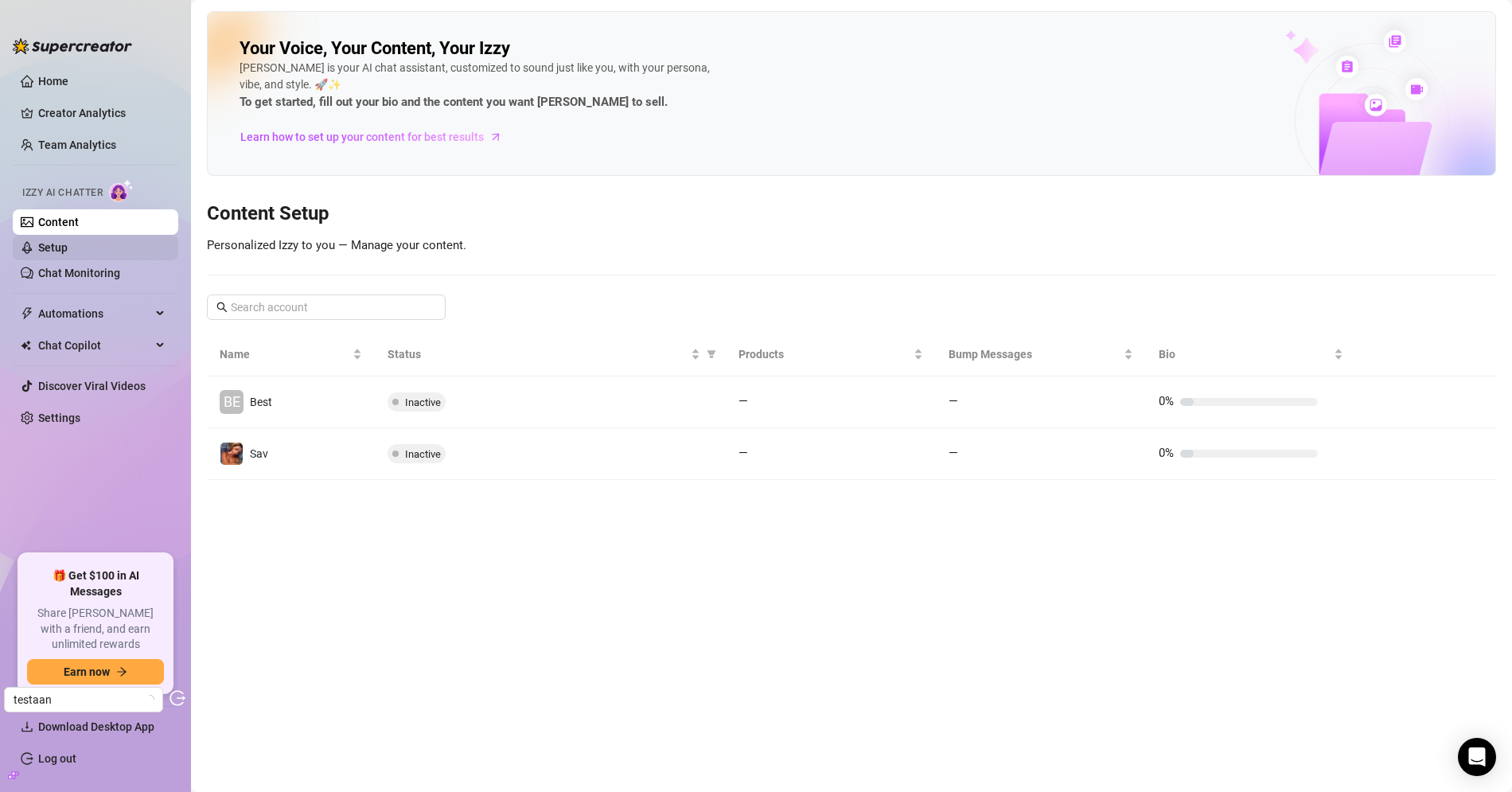
click at [68, 247] on link "Setup" at bounding box center [53, 248] width 30 height 13
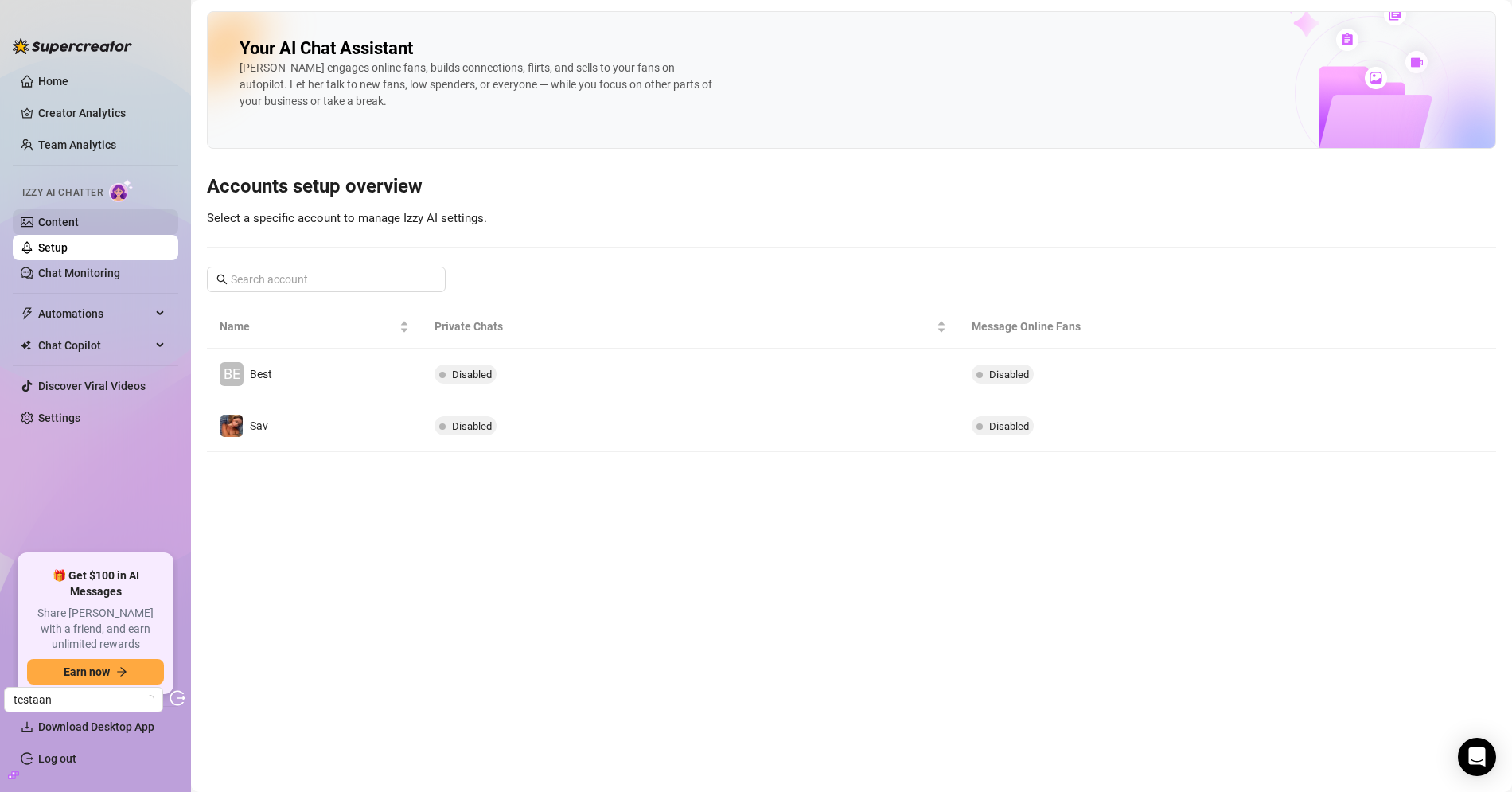
click at [79, 229] on link "Content" at bounding box center [59, 222] width 41 height 13
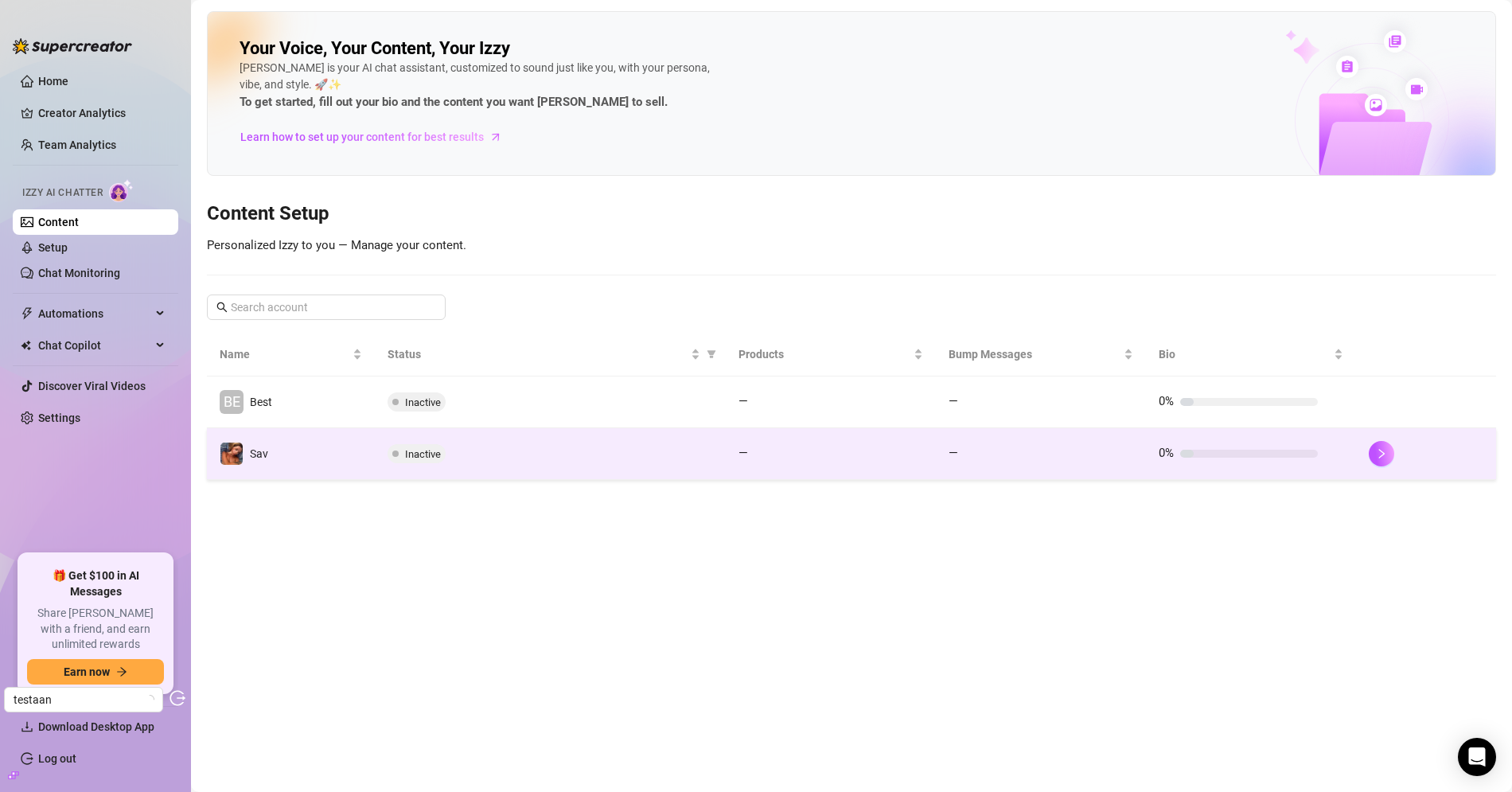
click at [341, 463] on td "Sav" at bounding box center [290, 453] width 168 height 52
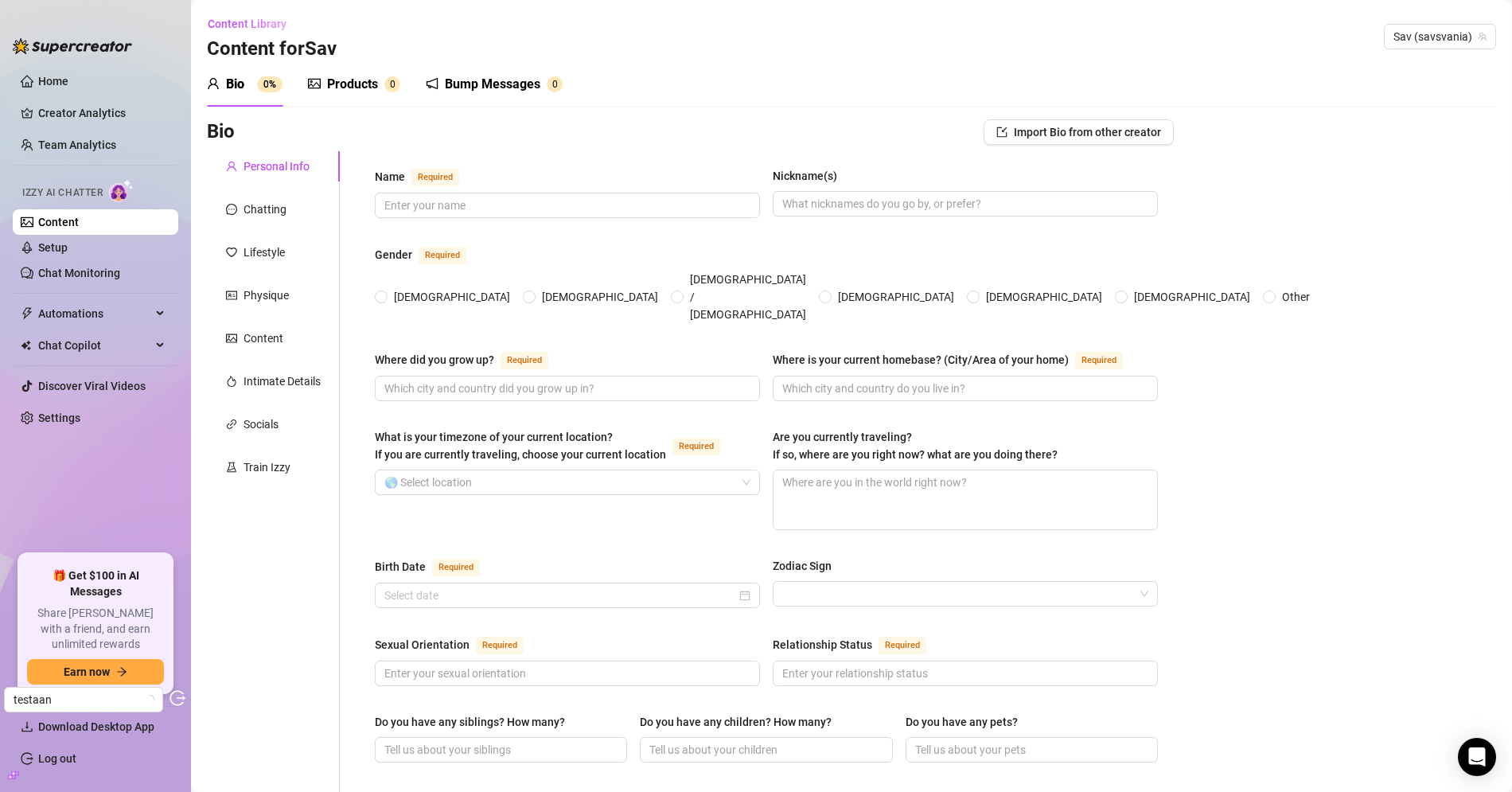
click at [340, 100] on div "Products 0" at bounding box center [354, 84] width 93 height 44
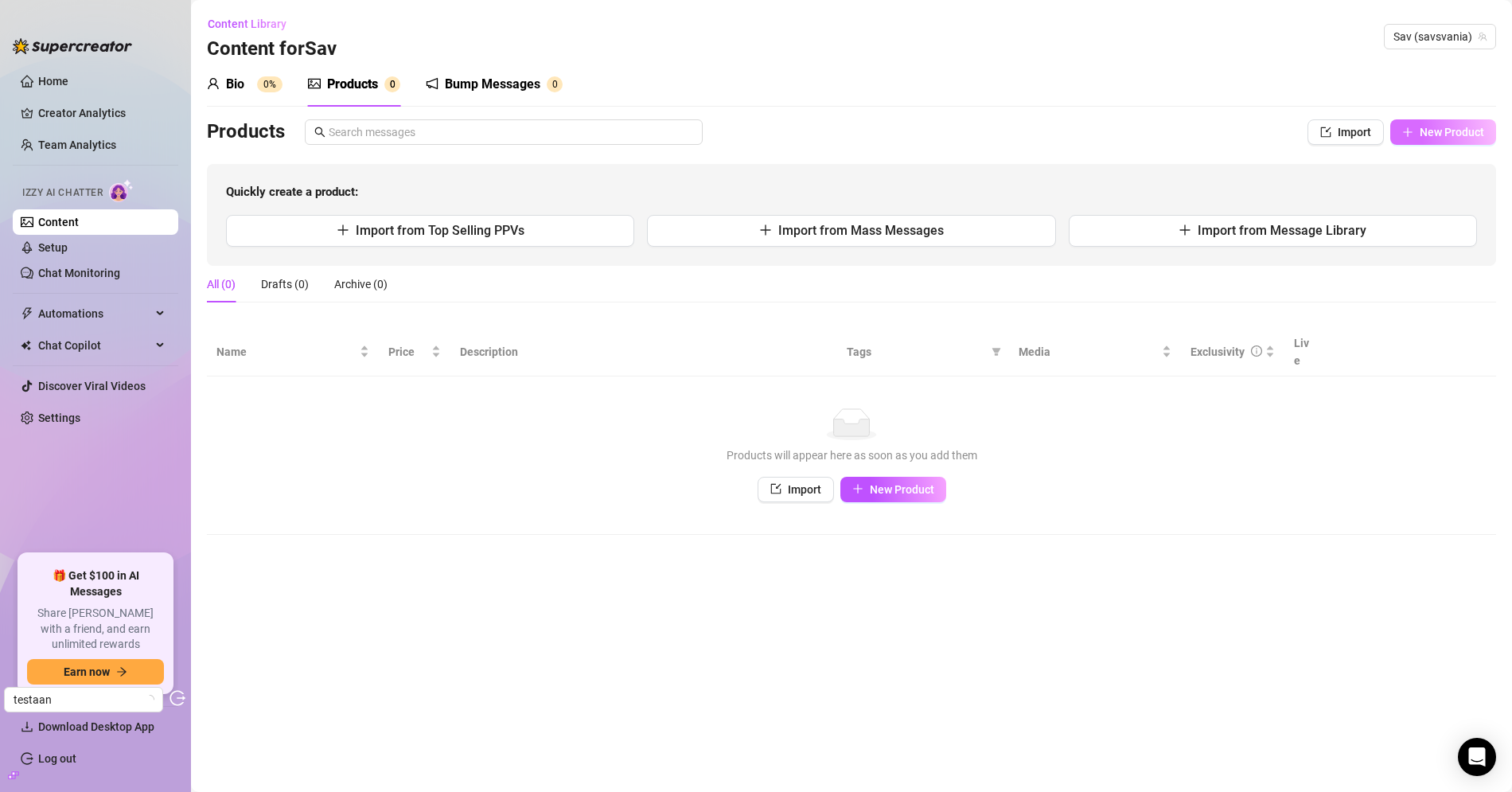
click at [1480, 134] on span "New Product" at bounding box center [1452, 132] width 65 height 13
type textarea "Type your message here..."
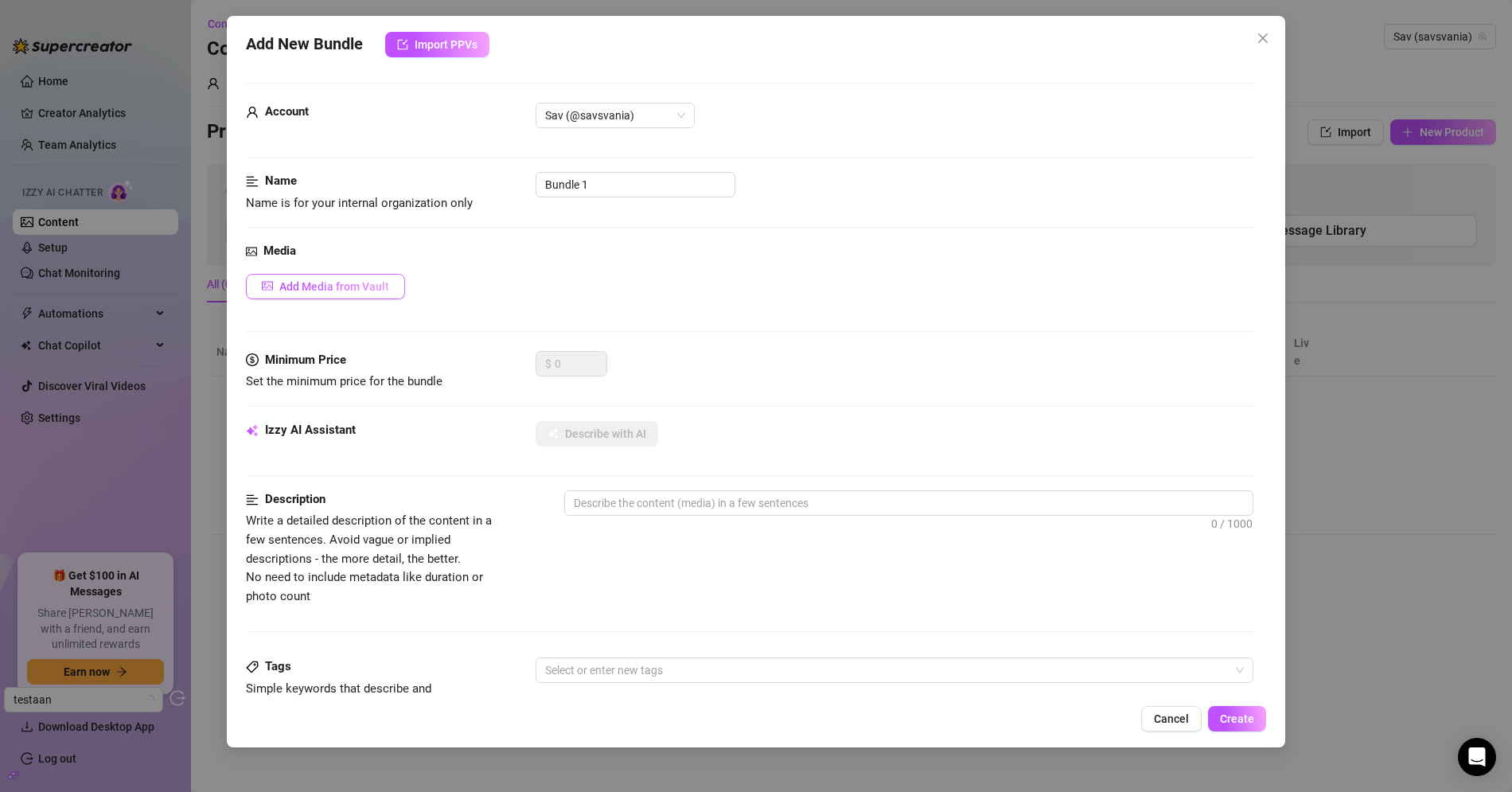
click at [311, 280] on span "Add Media from Vault" at bounding box center [333, 286] width 110 height 13
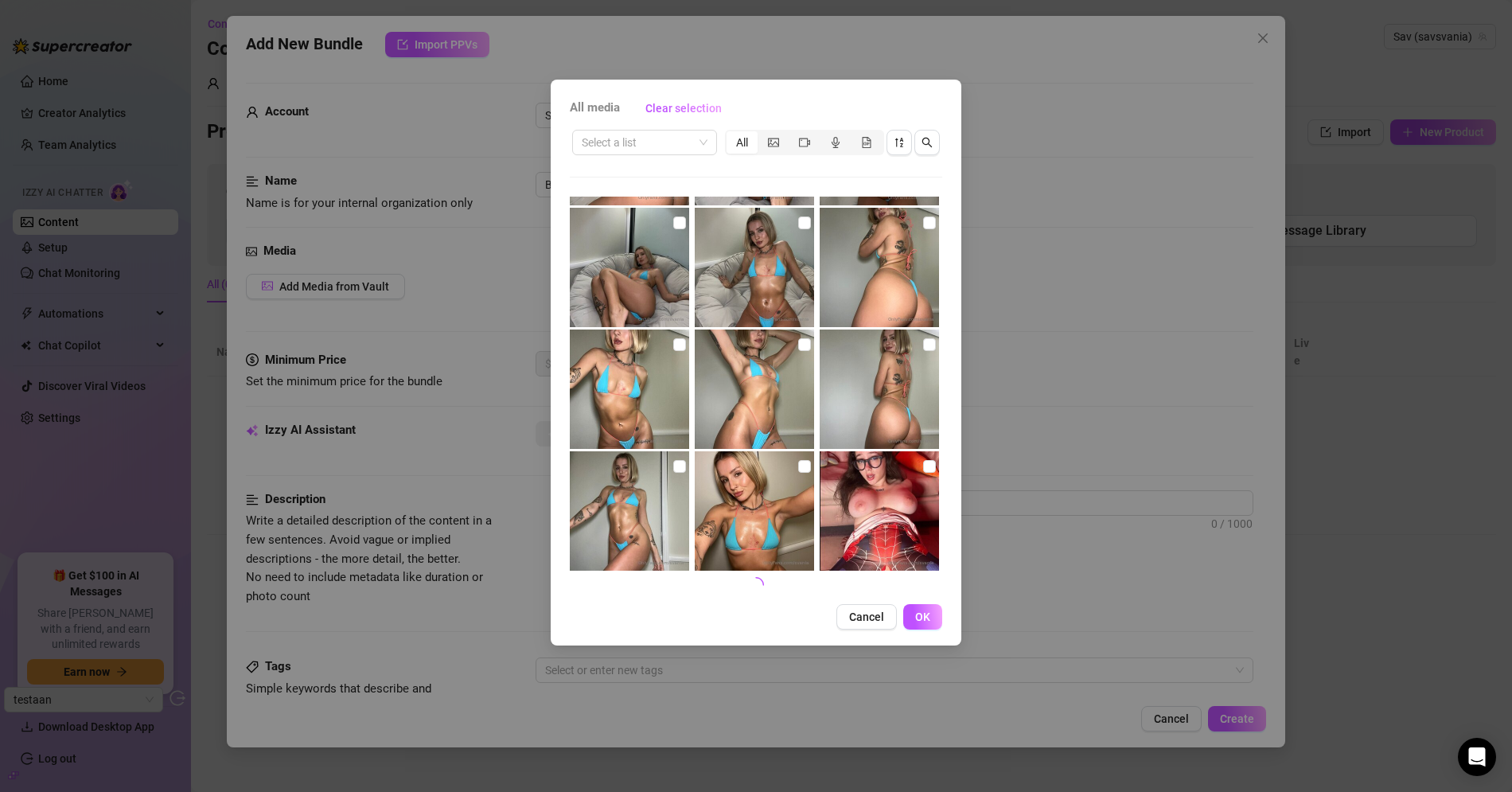
scroll to position [5471, 0]
click at [855, 618] on span "Cancel" at bounding box center [866, 617] width 35 height 13
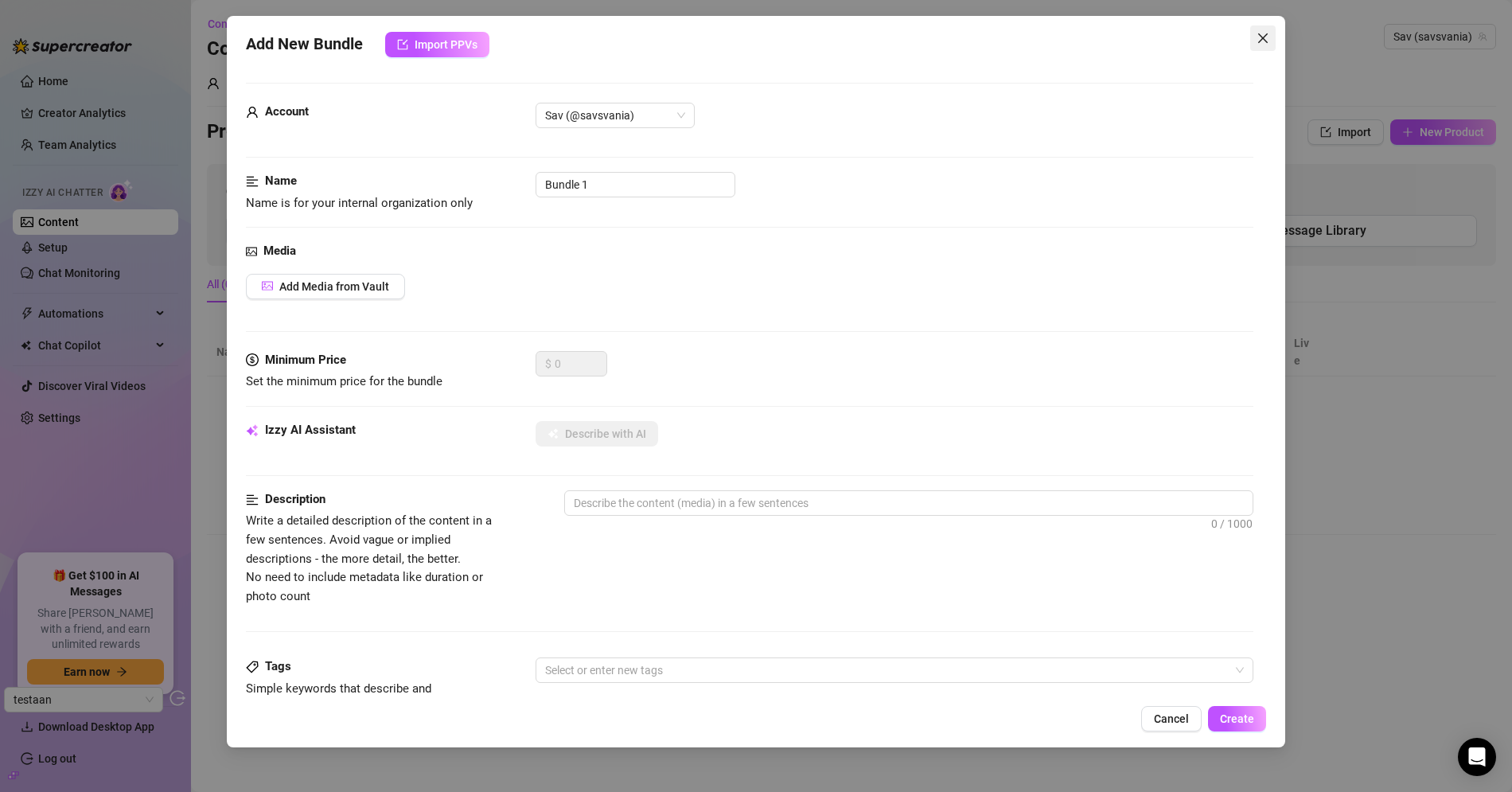
click at [1271, 40] on span "Close" at bounding box center [1263, 37] width 26 height 13
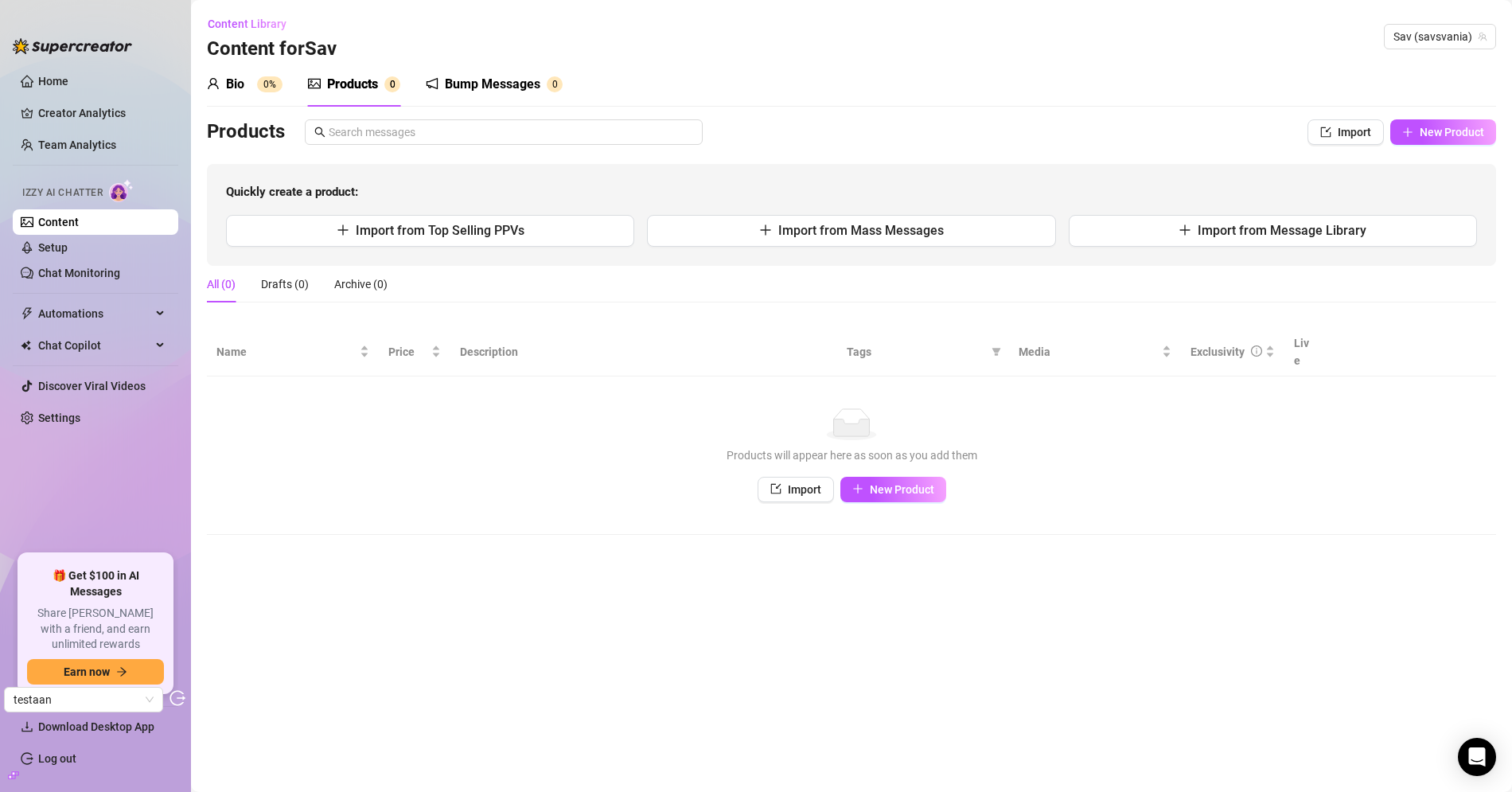
click at [62, 222] on link "Content" at bounding box center [59, 222] width 41 height 13
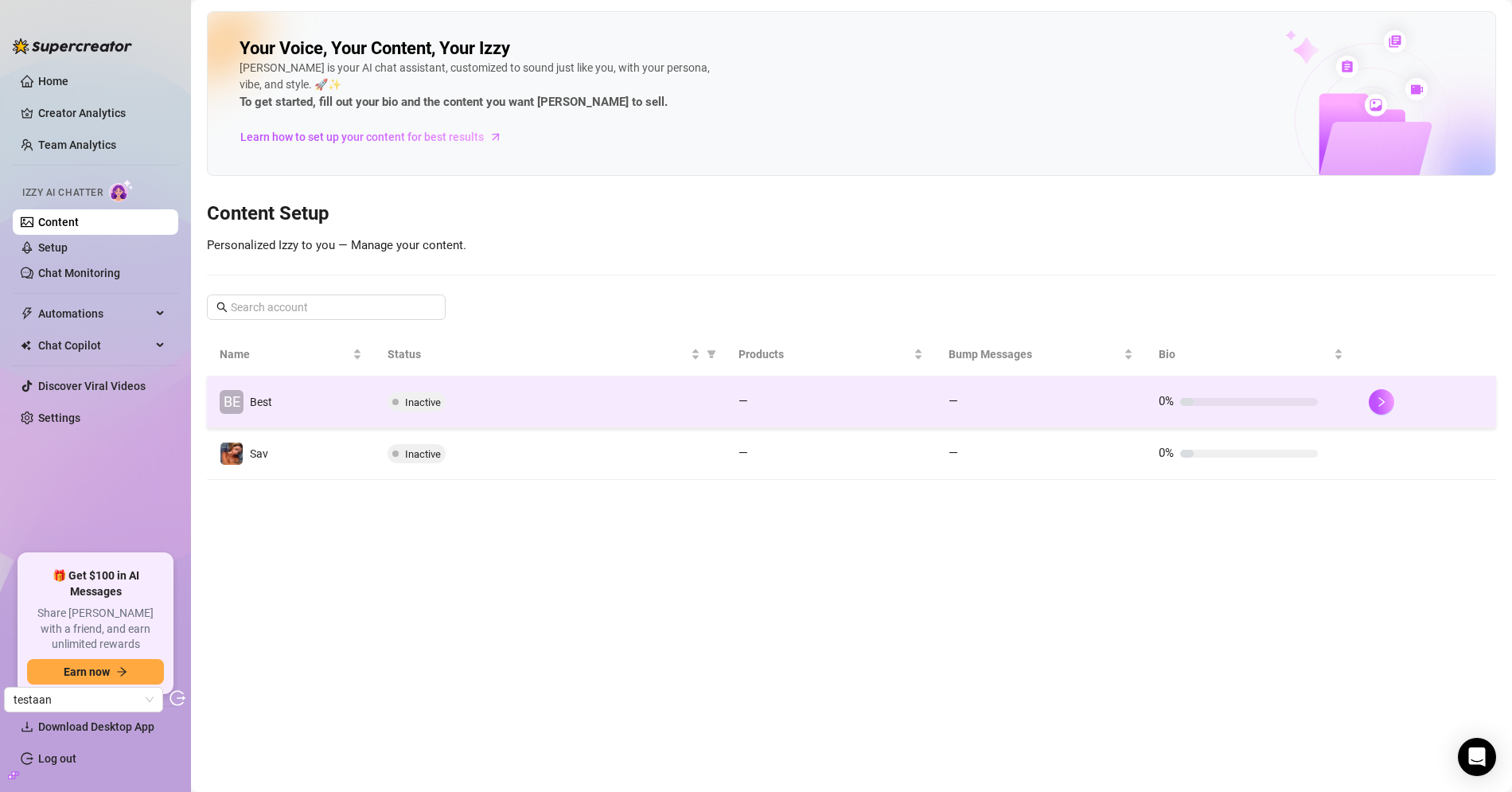
click at [402, 398] on span "Inactive" at bounding box center [417, 402] width 58 height 19
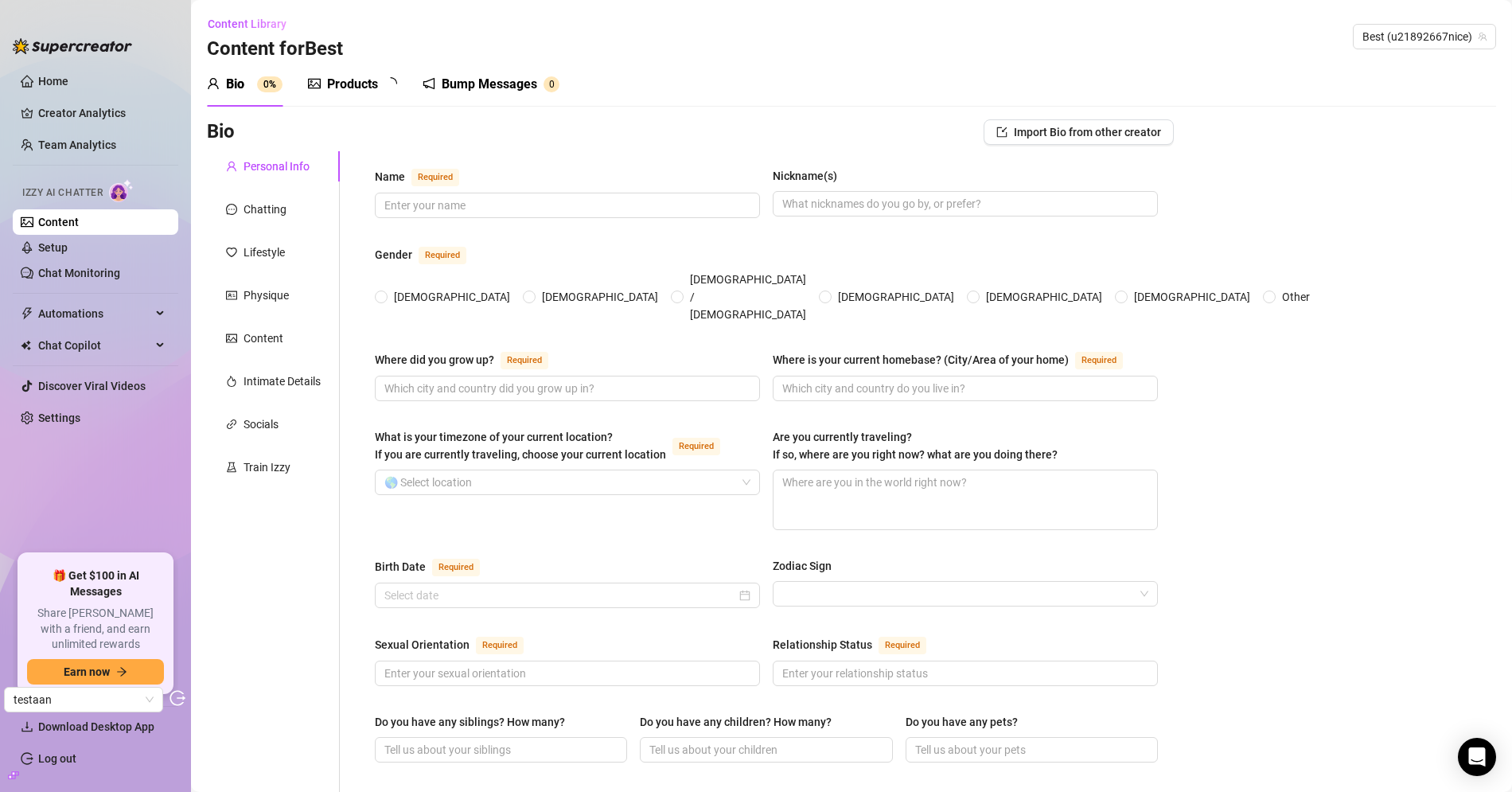
click at [330, 75] on div "Products" at bounding box center [353, 84] width 51 height 19
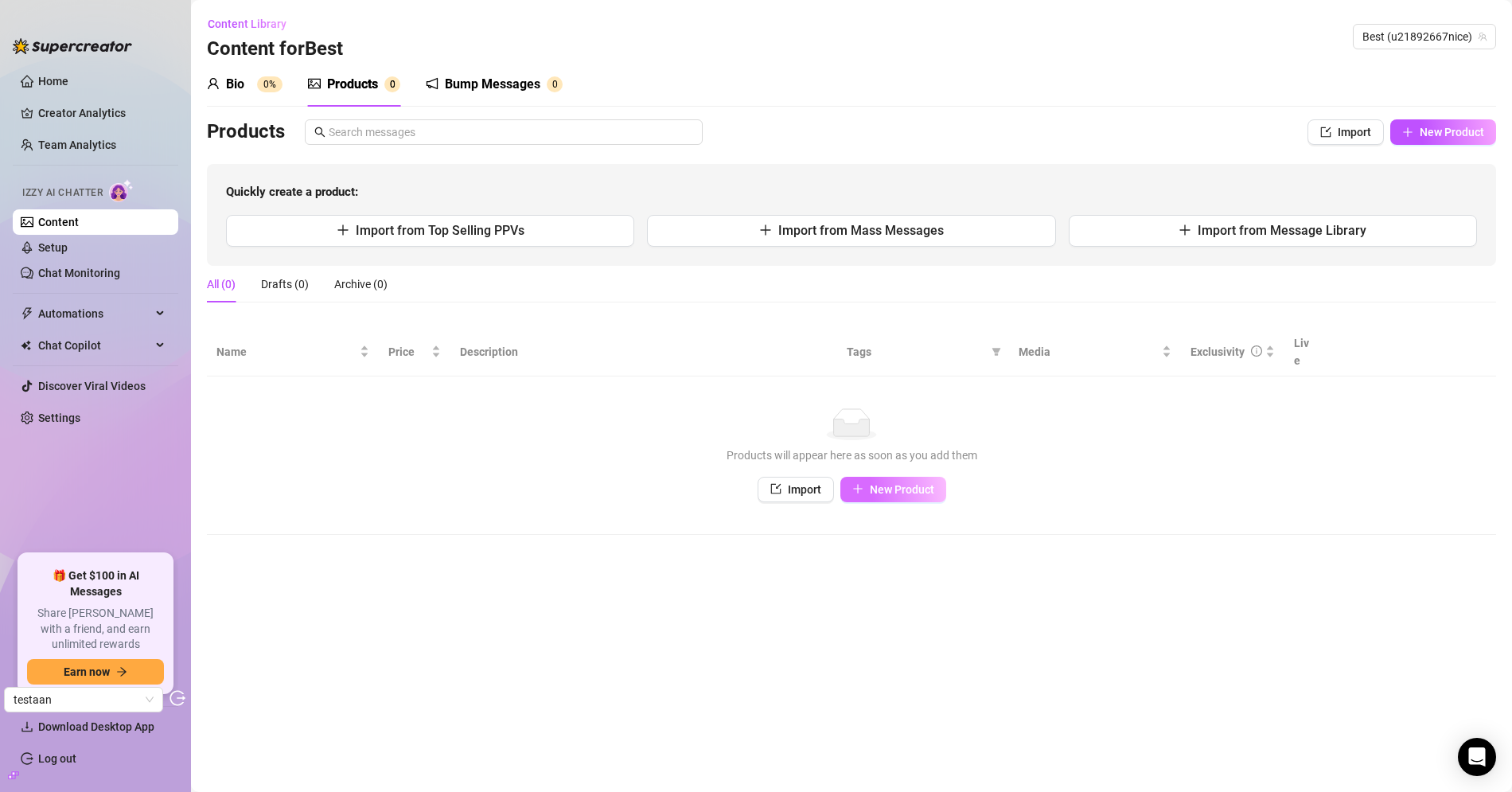
click at [885, 476] on button "New Product" at bounding box center [893, 489] width 105 height 26
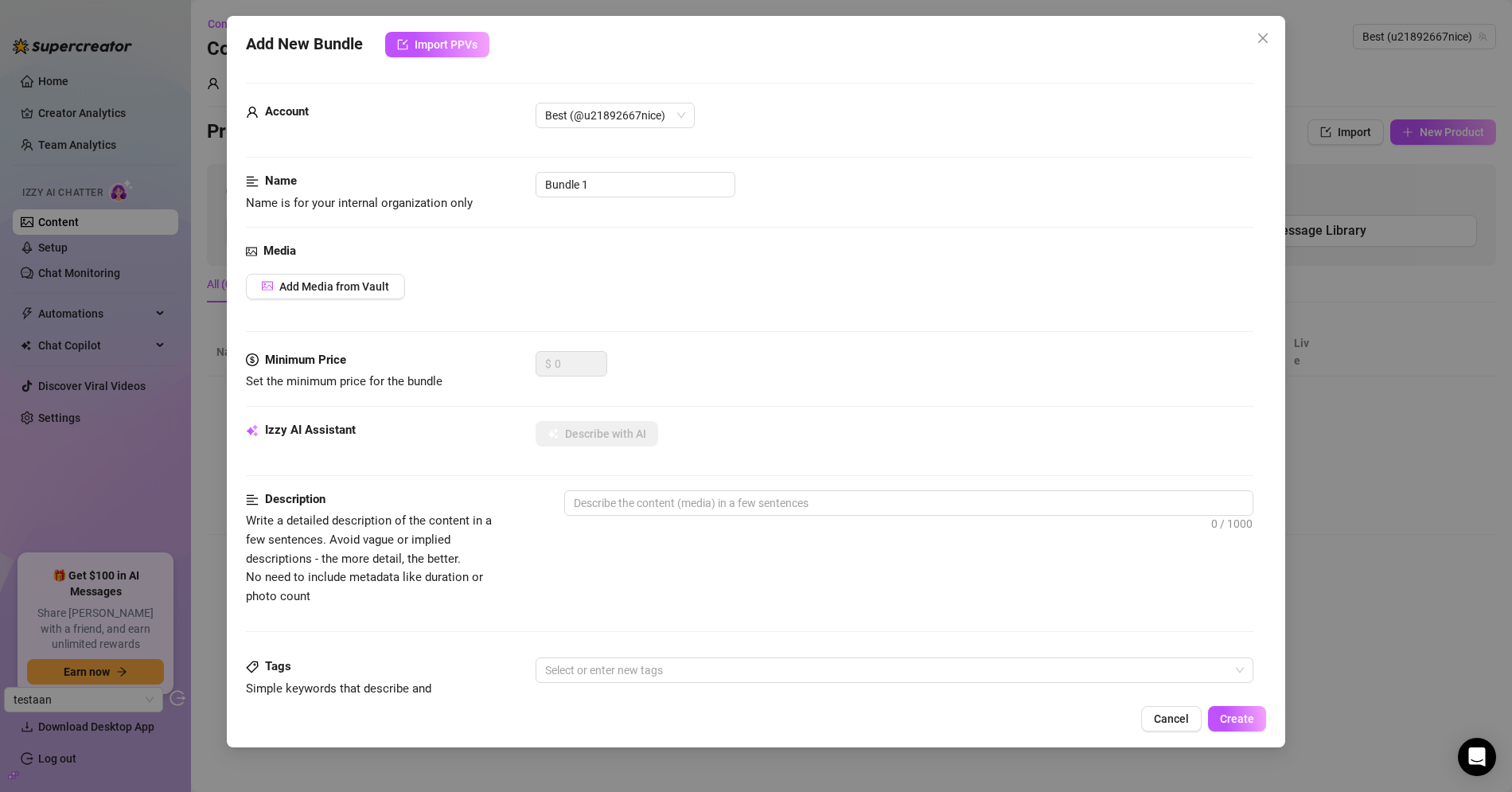
click at [371, 271] on div "Media Add Media from Vault" at bounding box center [749, 296] width 1008 height 109
click at [367, 276] on button "Add Media from Vault" at bounding box center [325, 287] width 159 height 26
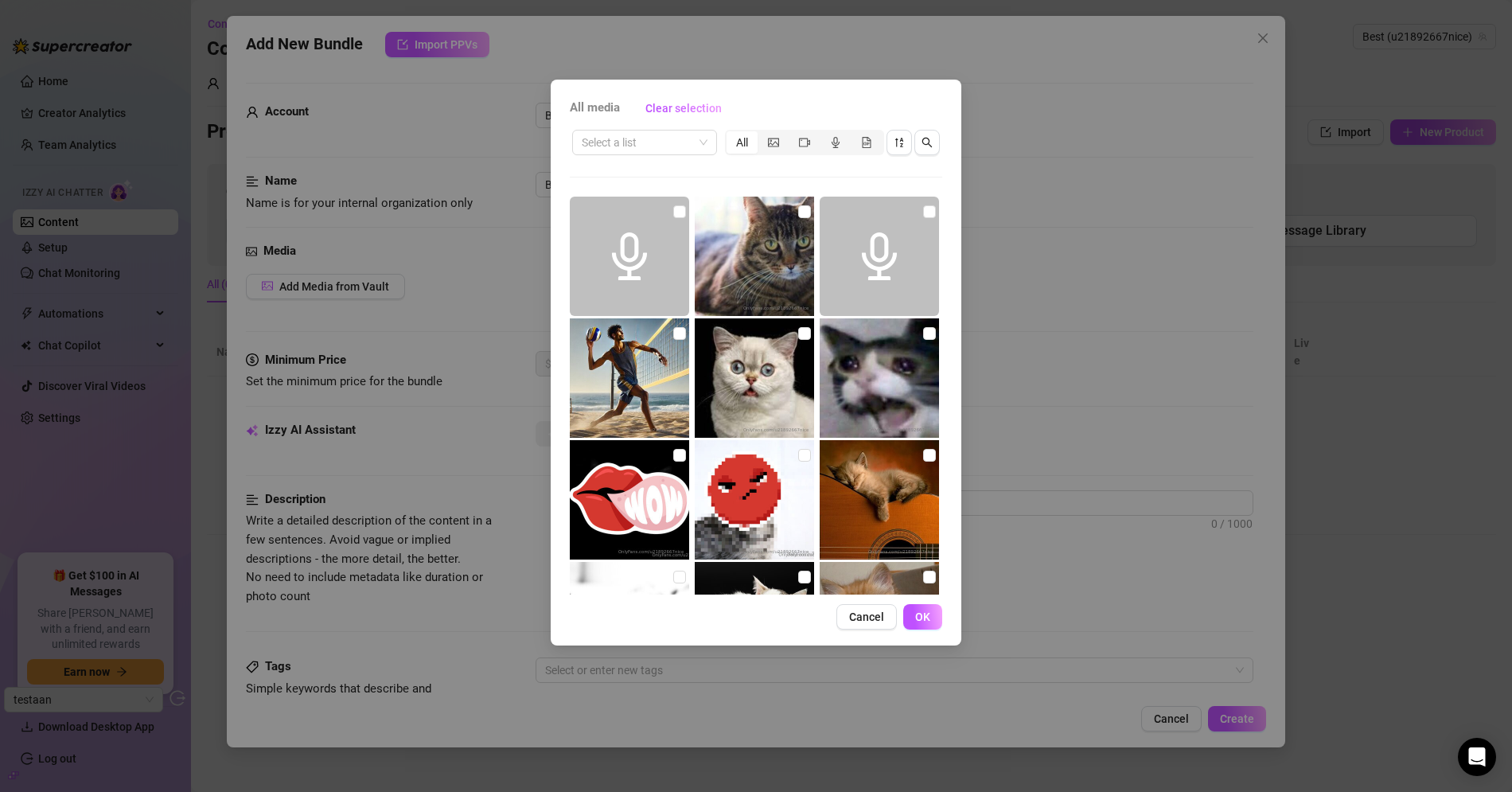
click at [1250, 38] on div "All media Clear selection Select a list All Cancel OK" at bounding box center [756, 396] width 1512 height 792
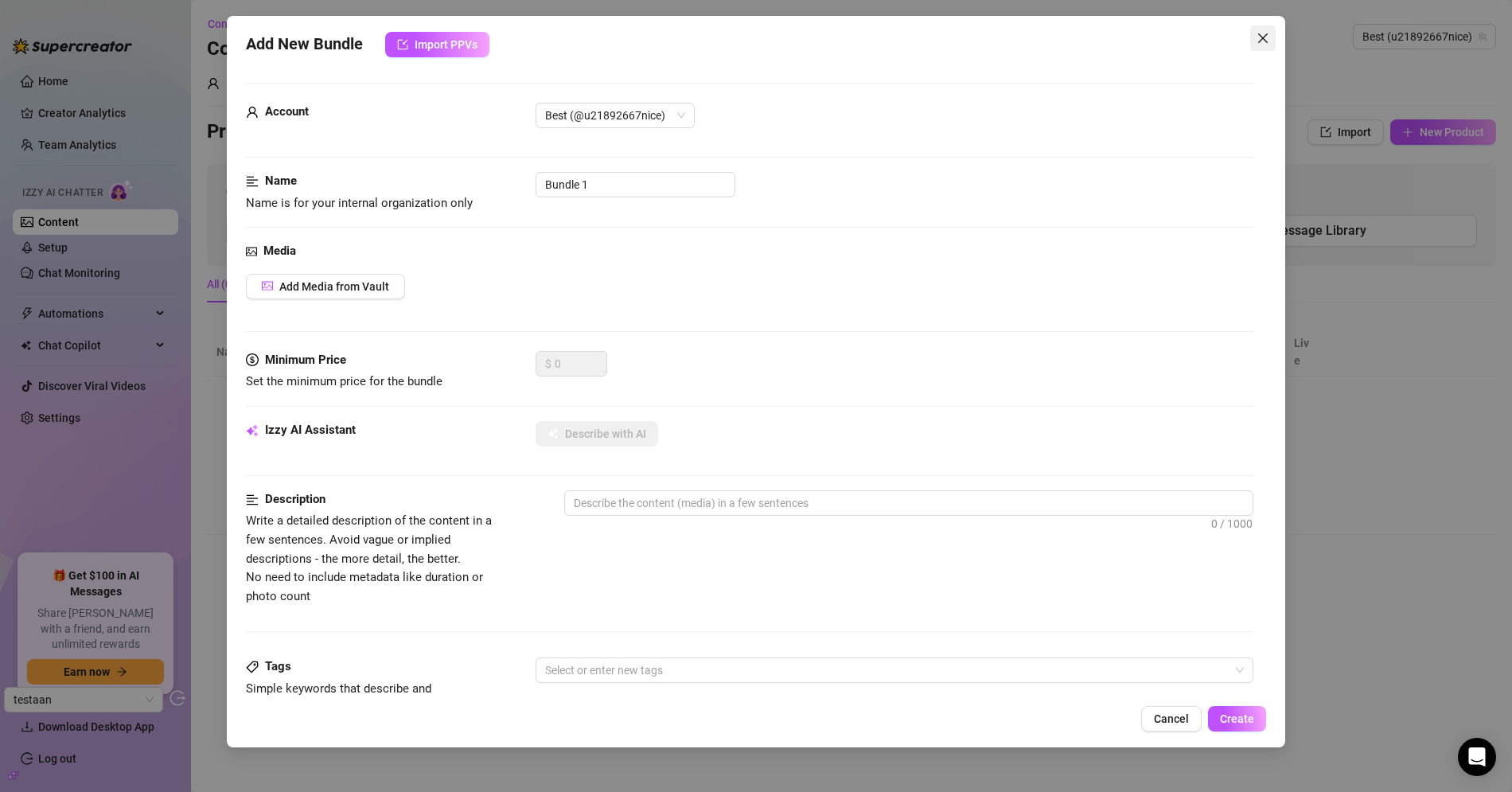
click at [1265, 33] on icon "close" at bounding box center [1262, 37] width 13 height 13
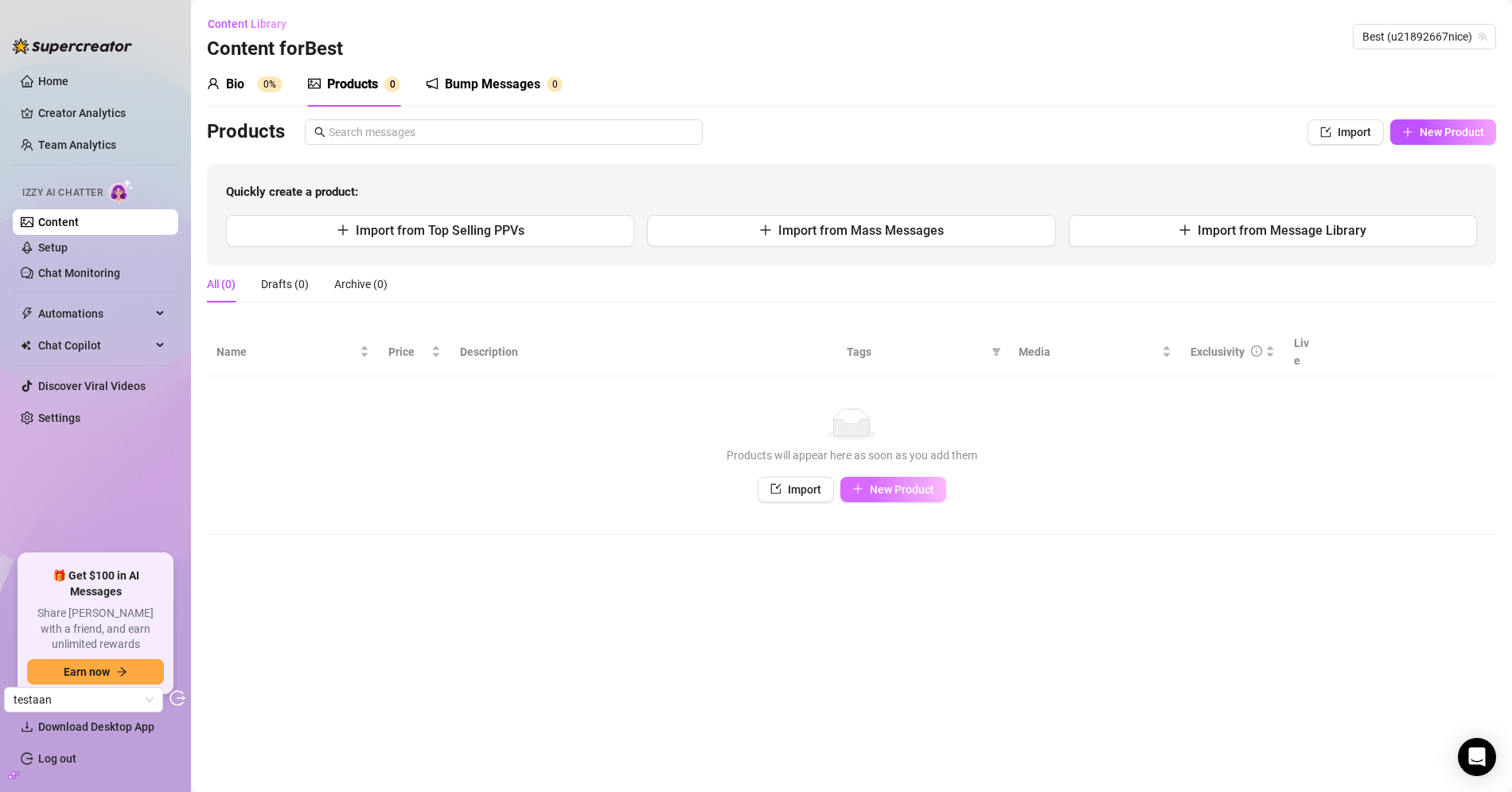
click at [875, 483] on span "New Product" at bounding box center [902, 489] width 65 height 13
type textarea "Type your message here..."
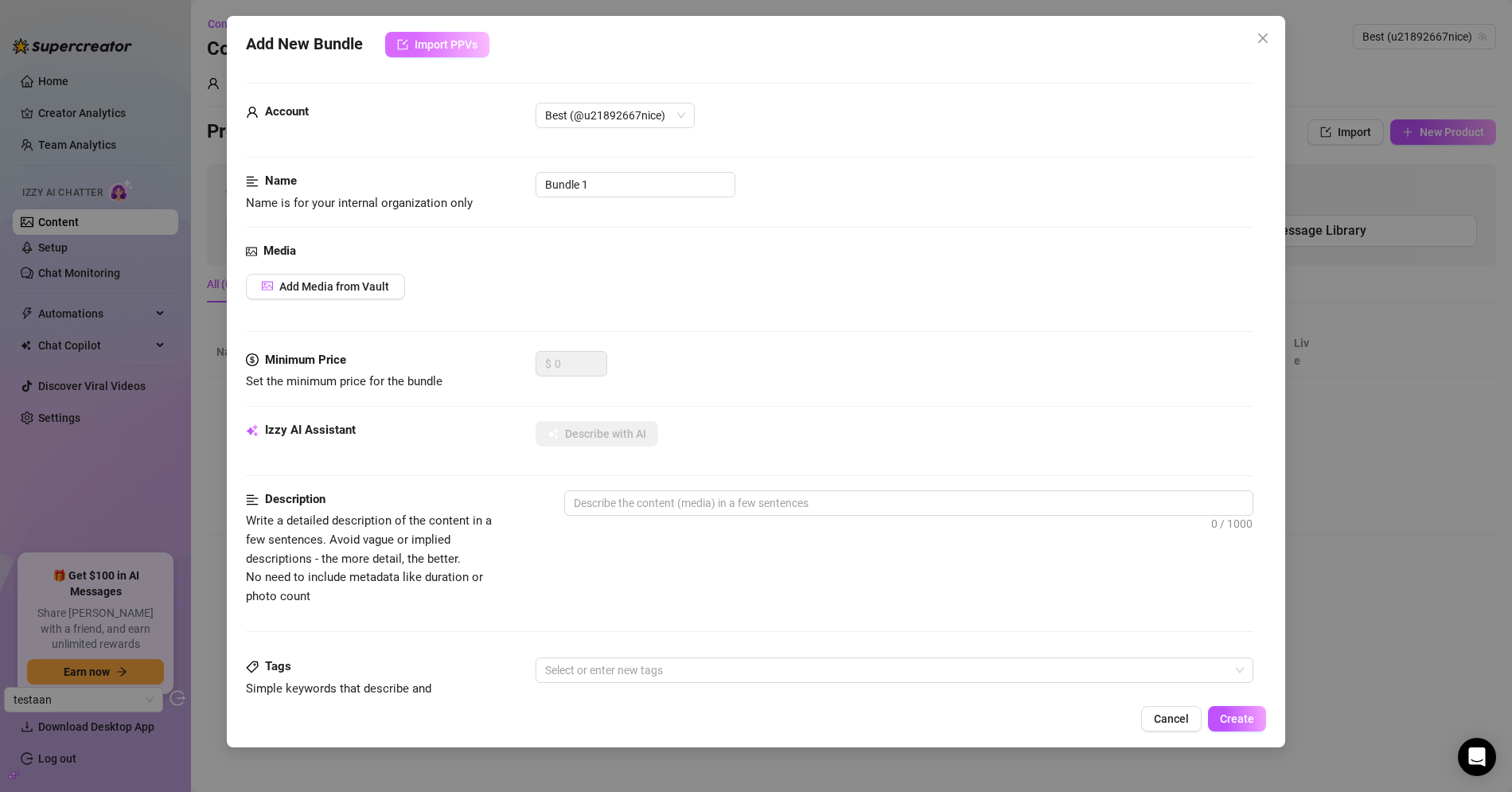
click at [469, 48] on span "Import PPVs" at bounding box center [446, 44] width 63 height 13
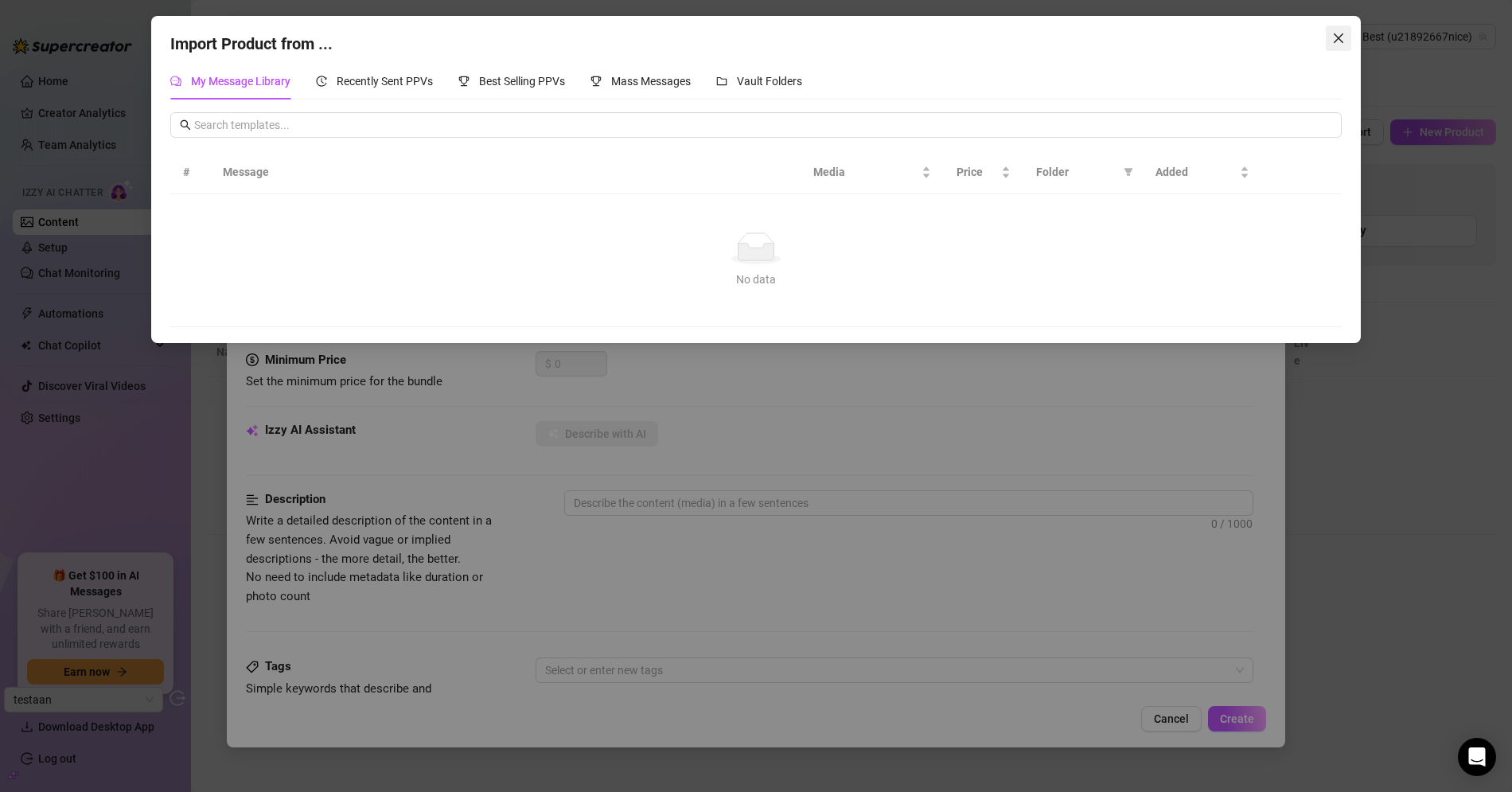
click at [1334, 37] on icon "close" at bounding box center [1338, 37] width 13 height 13
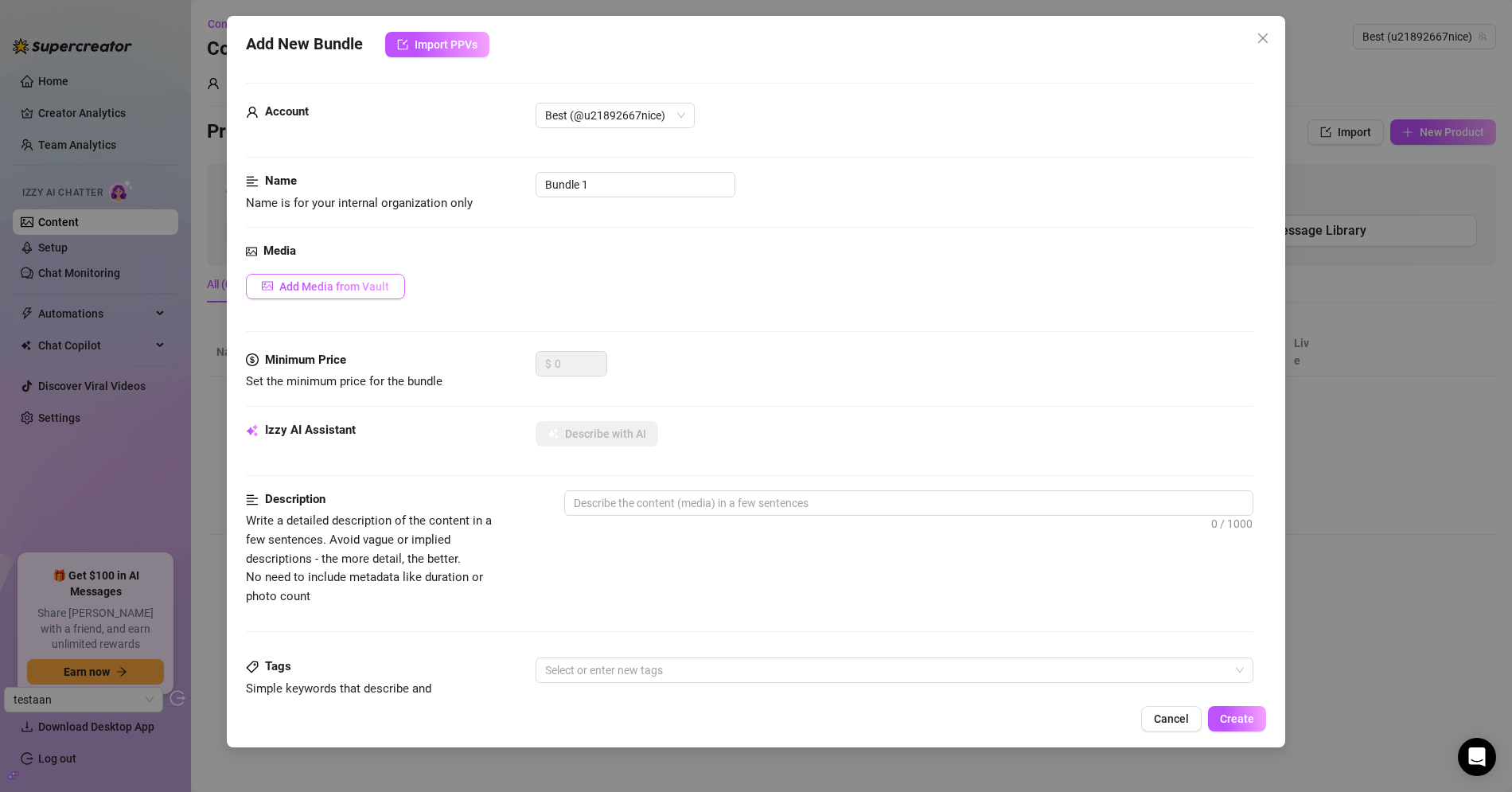
click at [349, 292] on button "Add Media from Vault" at bounding box center [325, 287] width 159 height 26
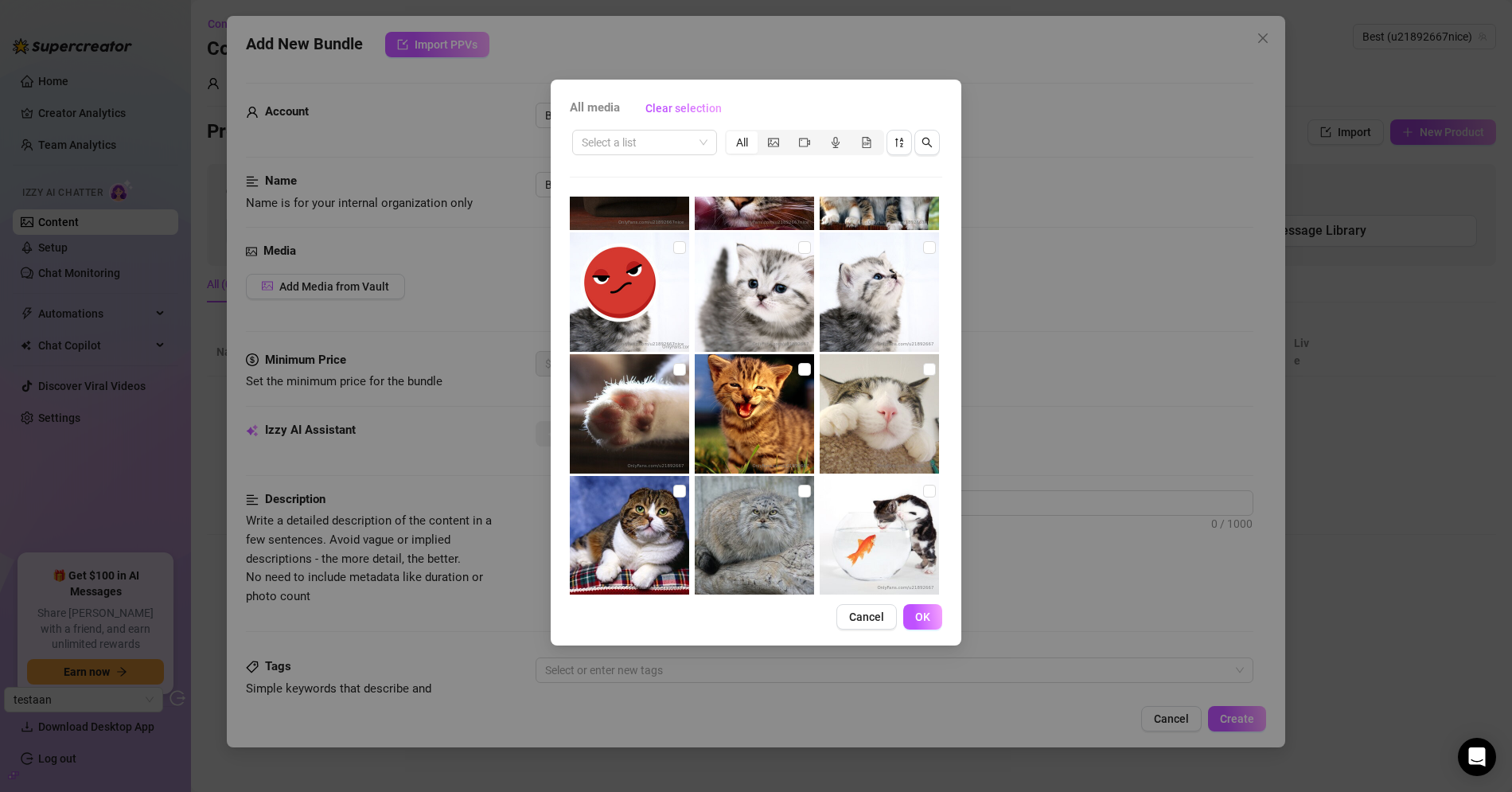
scroll to position [600, 0]
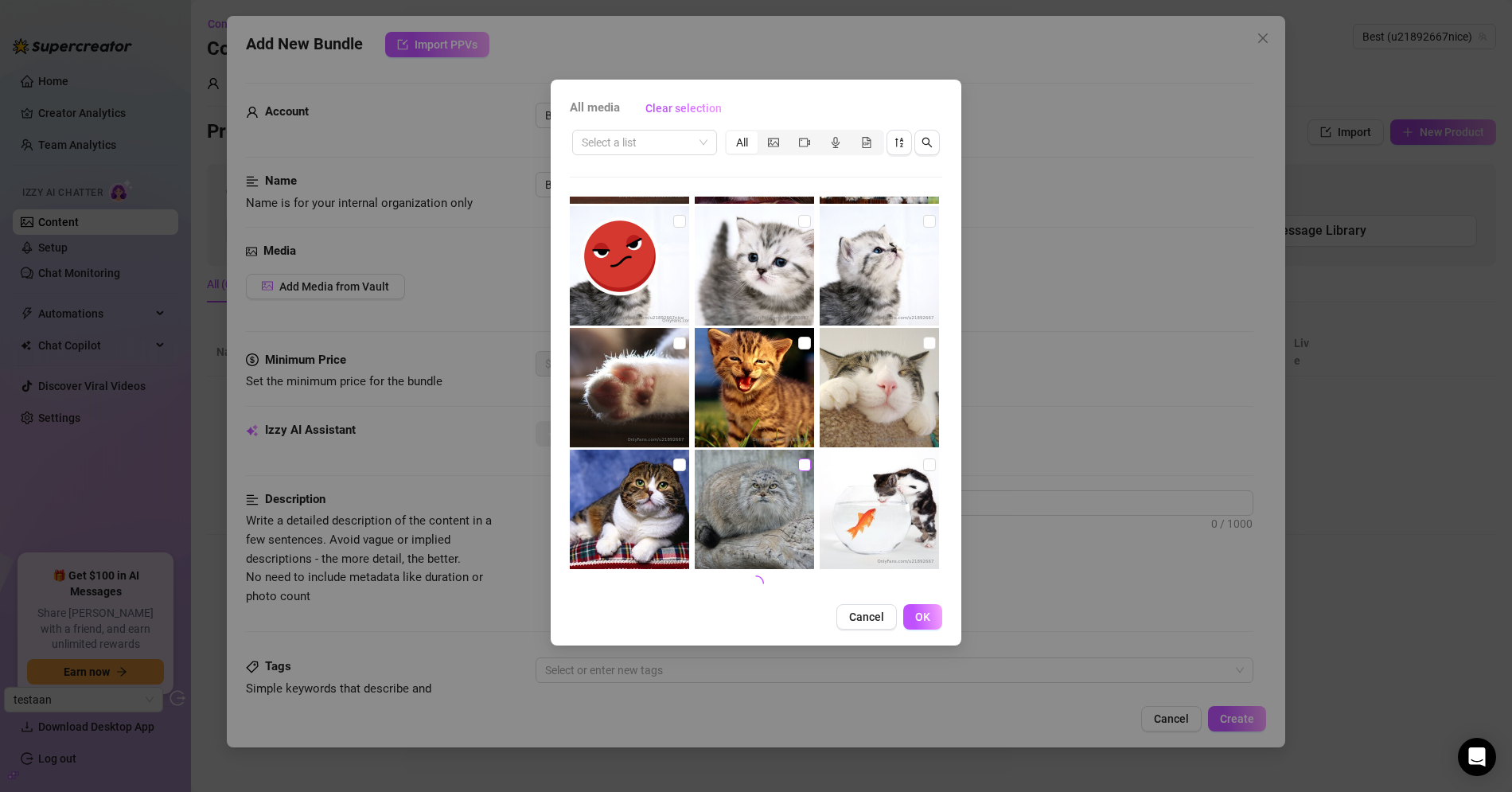
click at [799, 468] on input "checkbox" at bounding box center [804, 464] width 13 height 13
click at [801, 460] on input "checkbox" at bounding box center [804, 464] width 13 height 13
checkbox input "false"
click at [923, 470] on label at bounding box center [929, 464] width 13 height 18
click at [923, 470] on input "checkbox" at bounding box center [929, 464] width 13 height 13
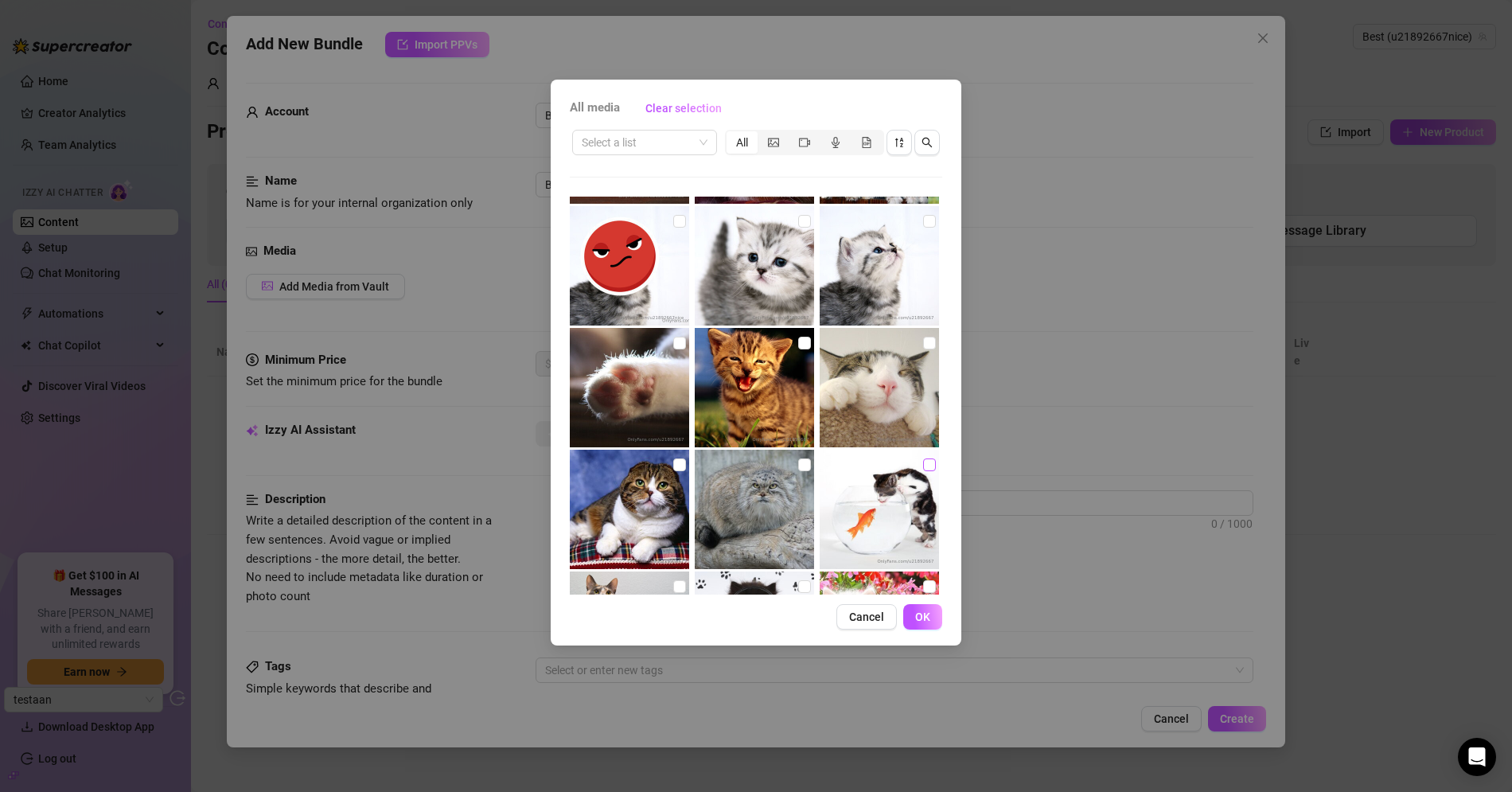
checkbox input "true"
click at [930, 617] on button "OK" at bounding box center [923, 617] width 39 height 26
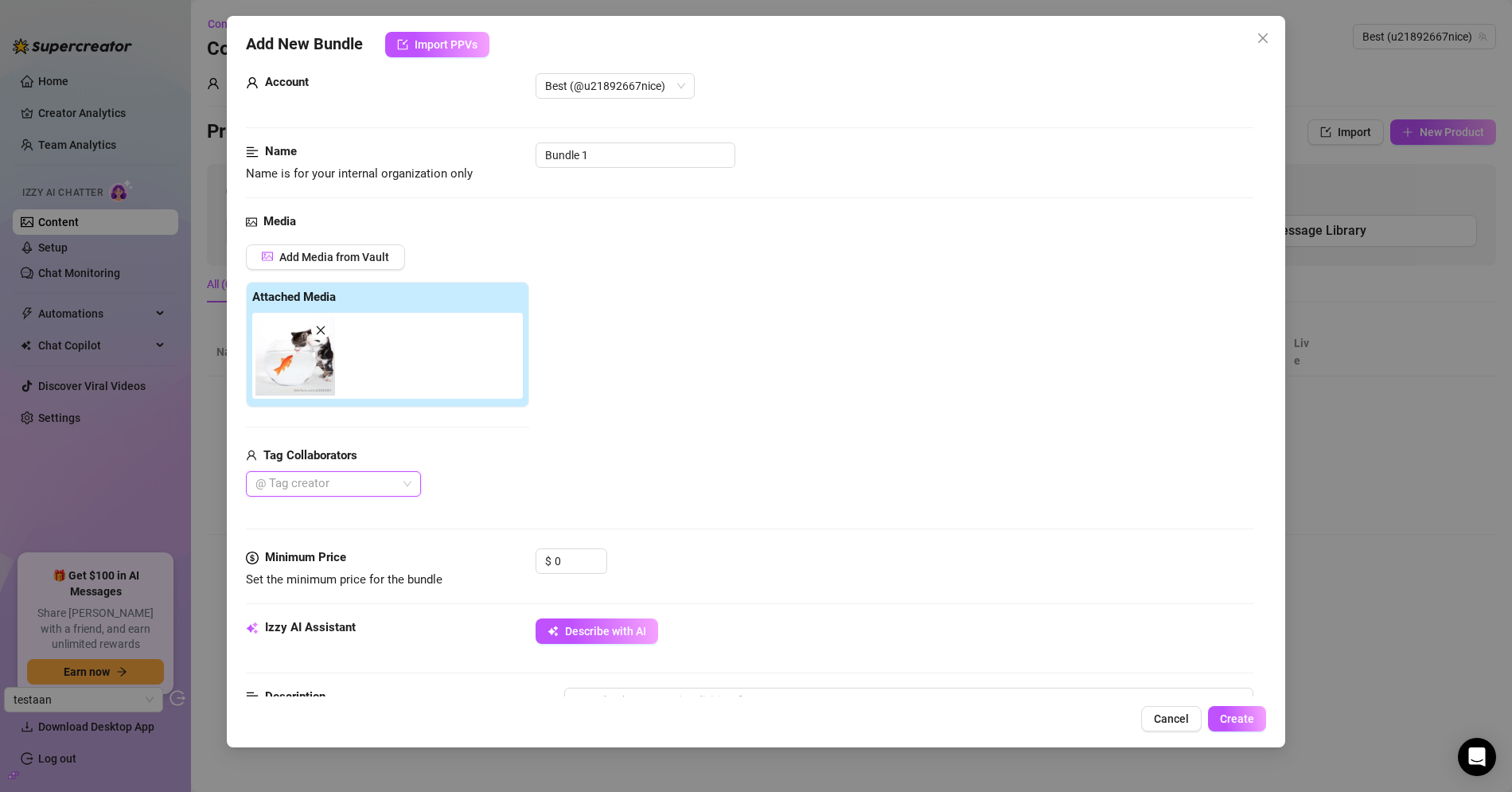
scroll to position [0, 0]
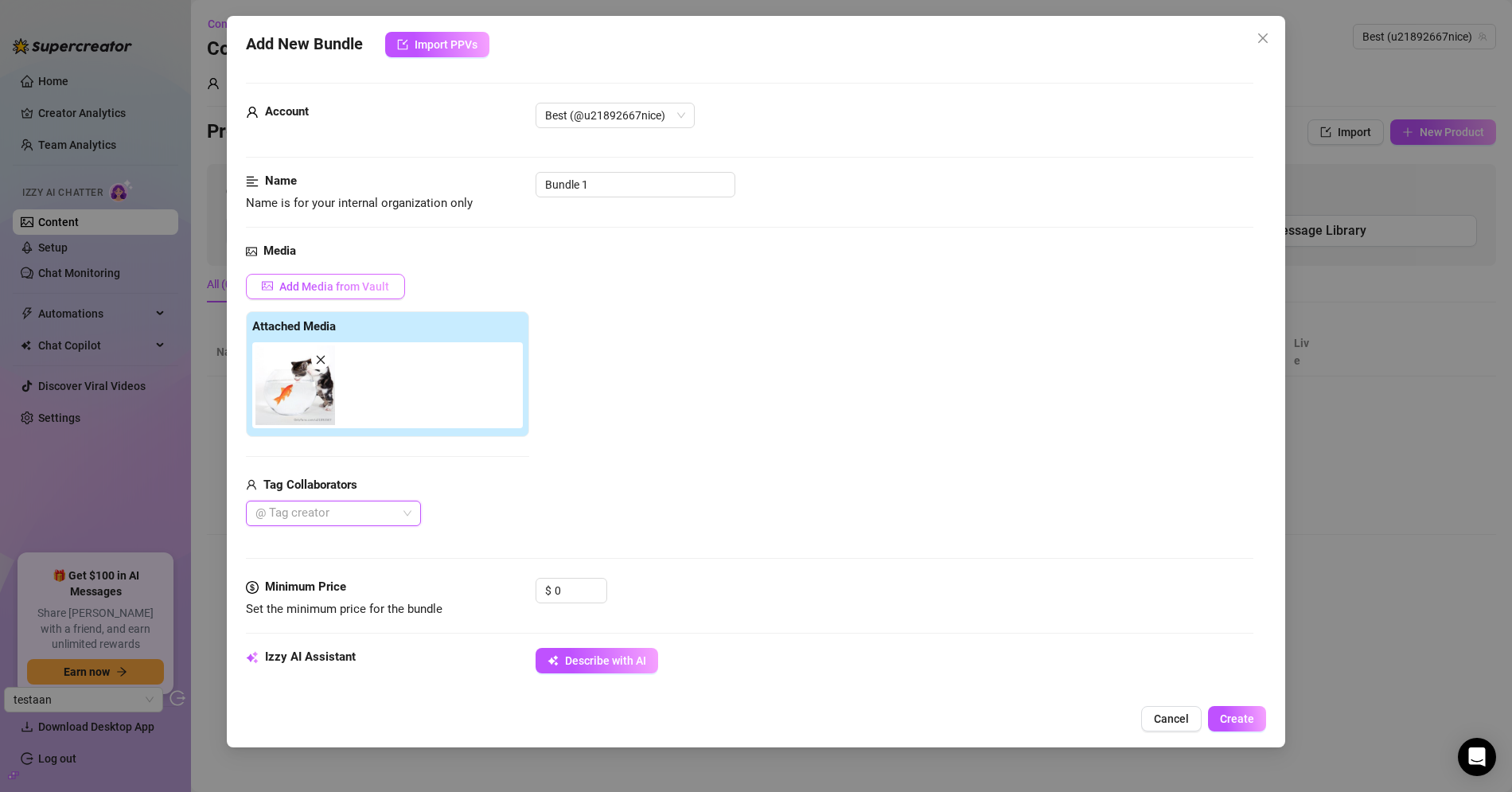
click at [378, 288] on span "Add Media from Vault" at bounding box center [333, 286] width 110 height 13
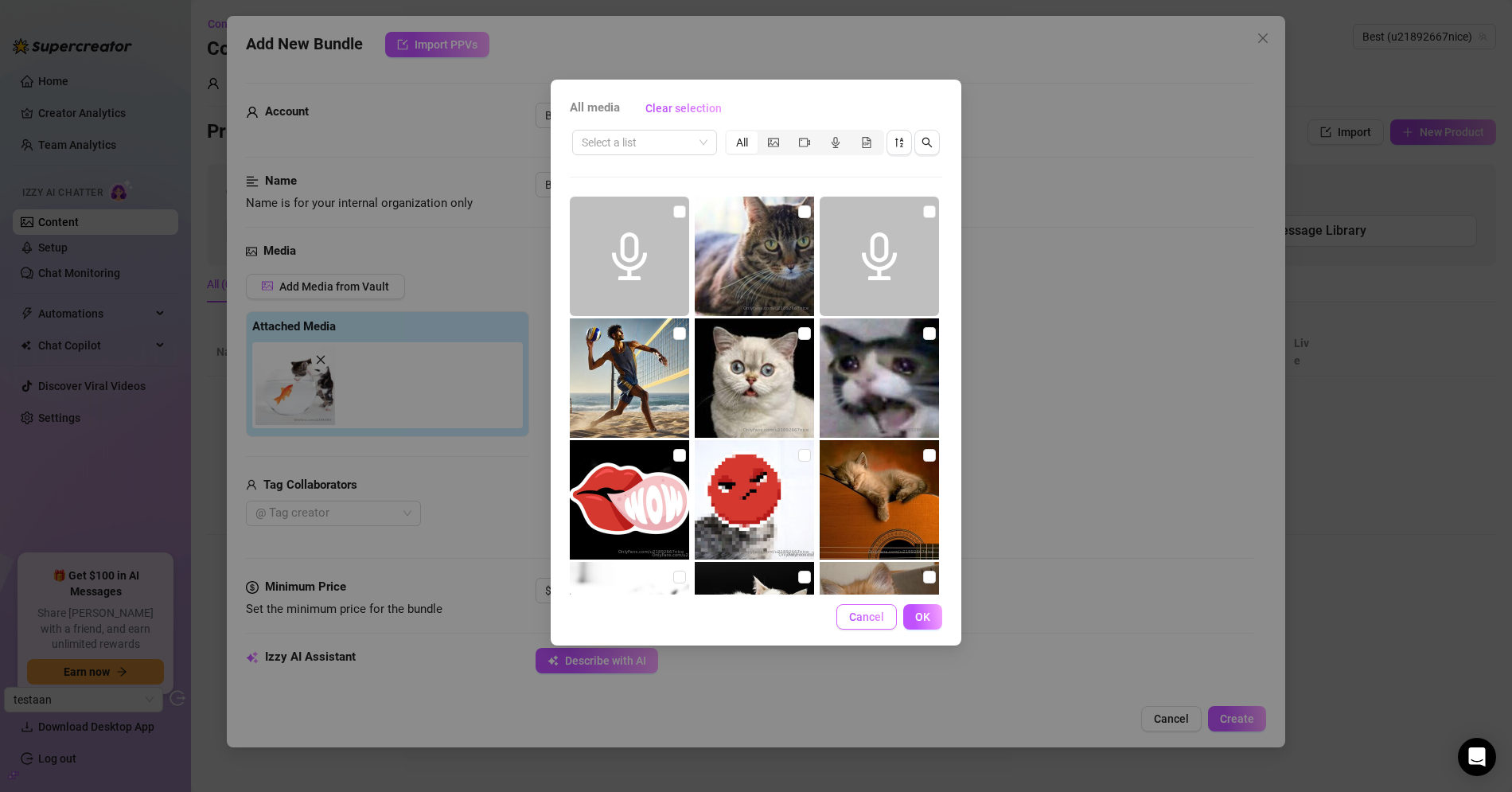
click at [874, 617] on span "Cancel" at bounding box center [866, 617] width 35 height 13
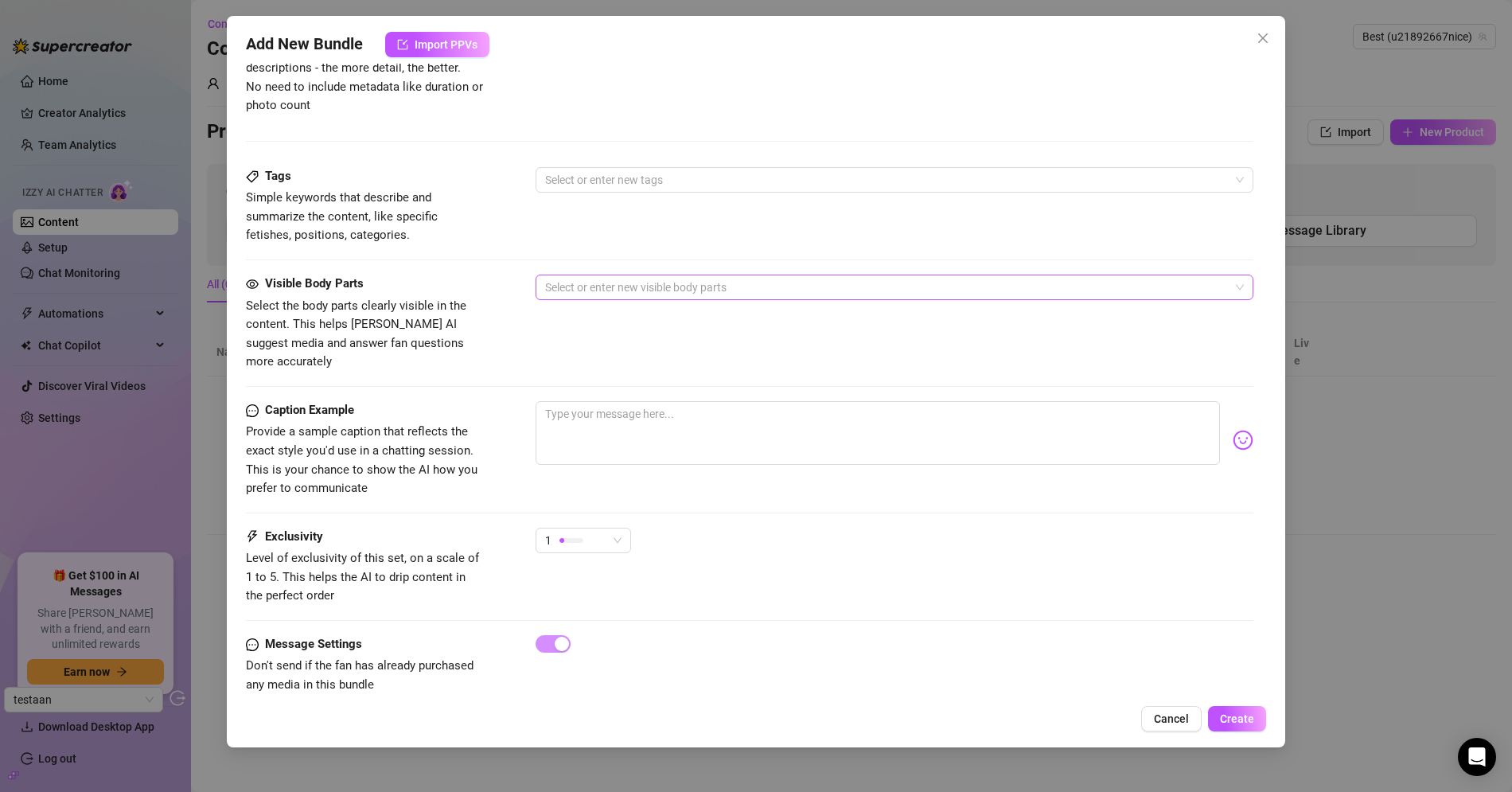
scroll to position [721, 0]
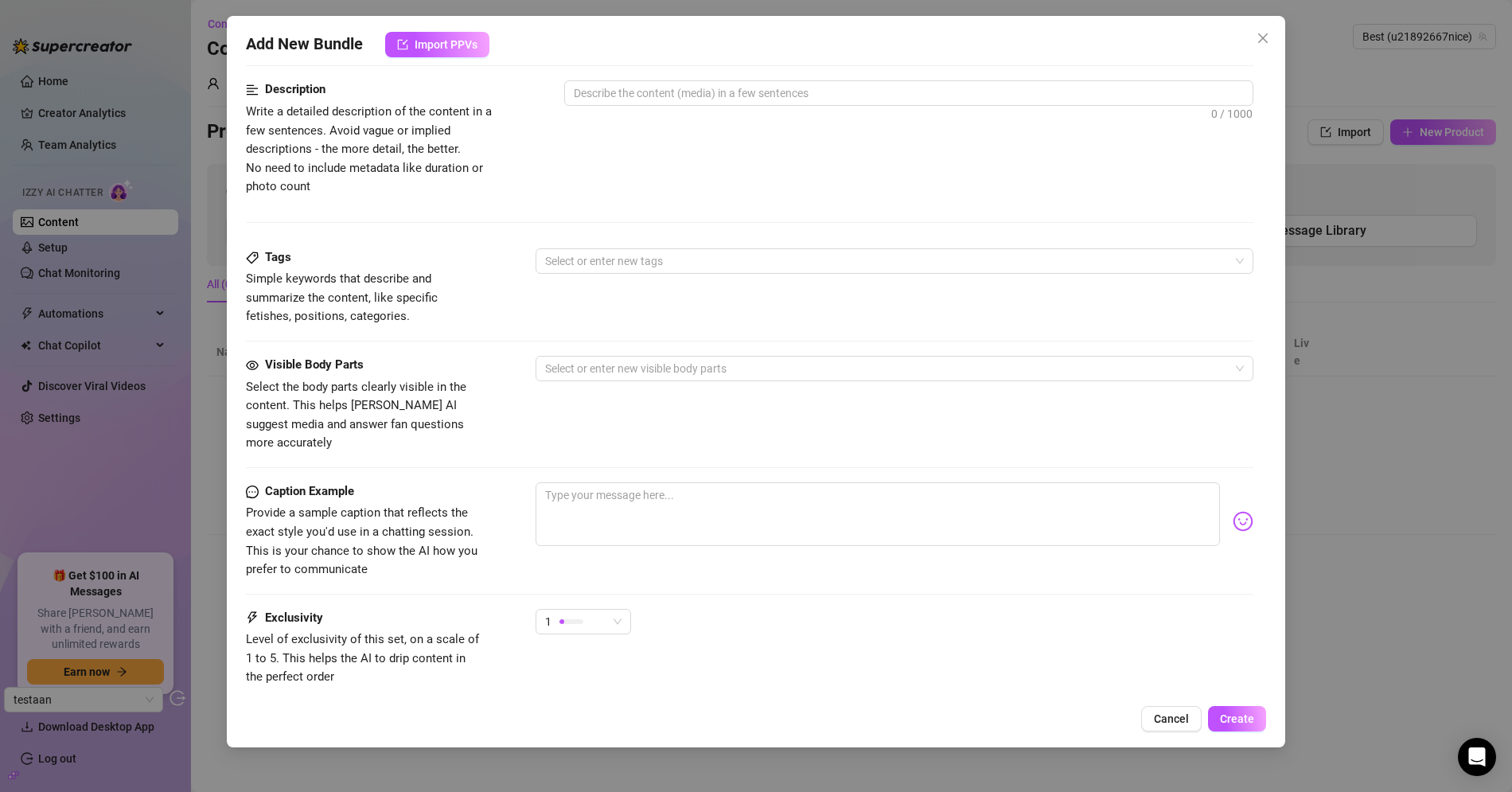
click at [458, 528] on span "Provide a sample caption that reflects the exact style you'd use in a chatting …" at bounding box center [361, 540] width 231 height 71
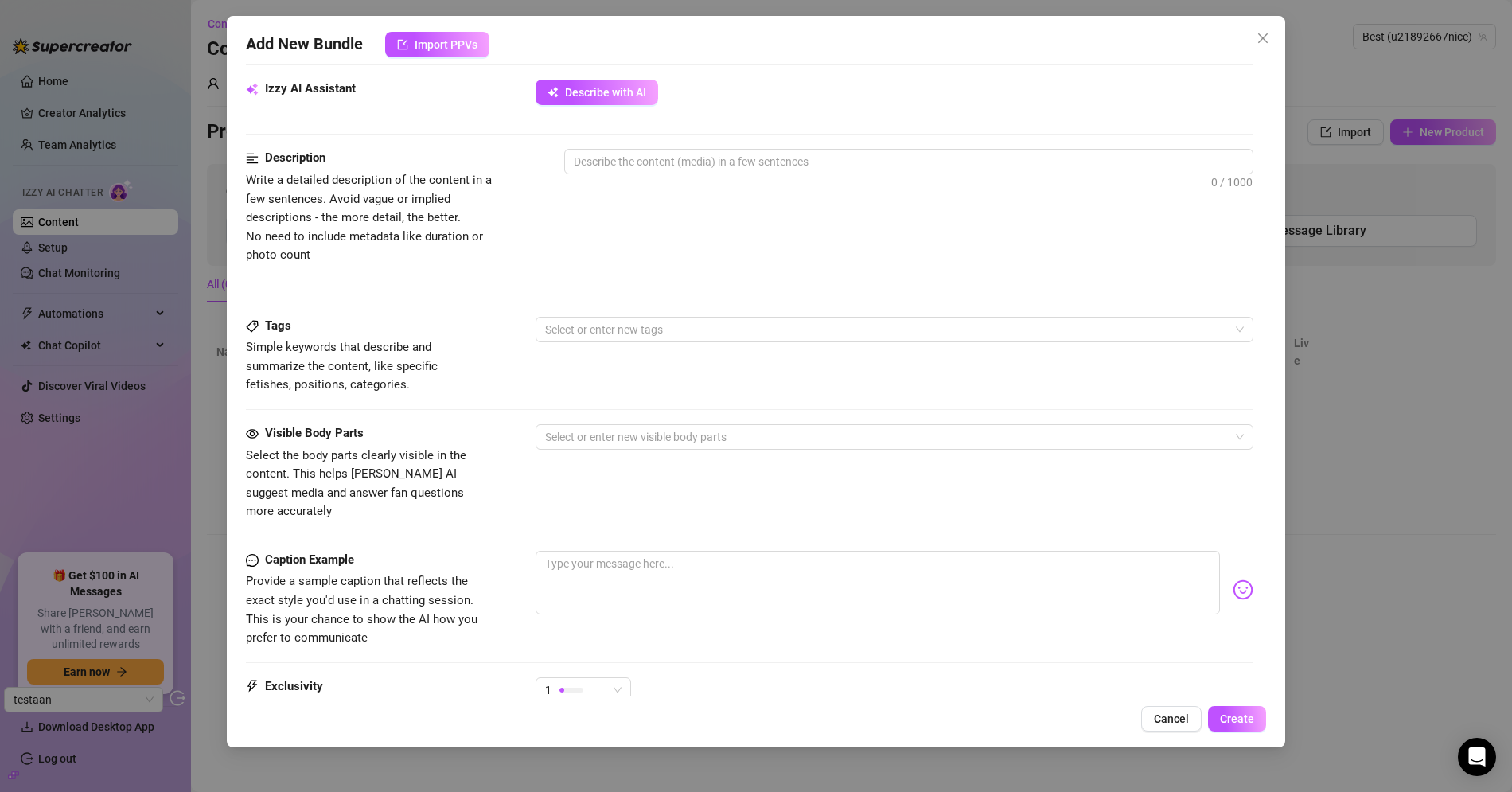
click at [427, 495] on span "Select the body parts clearly visible in the content. This helps [PERSON_NAME] …" at bounding box center [355, 483] width 220 height 71
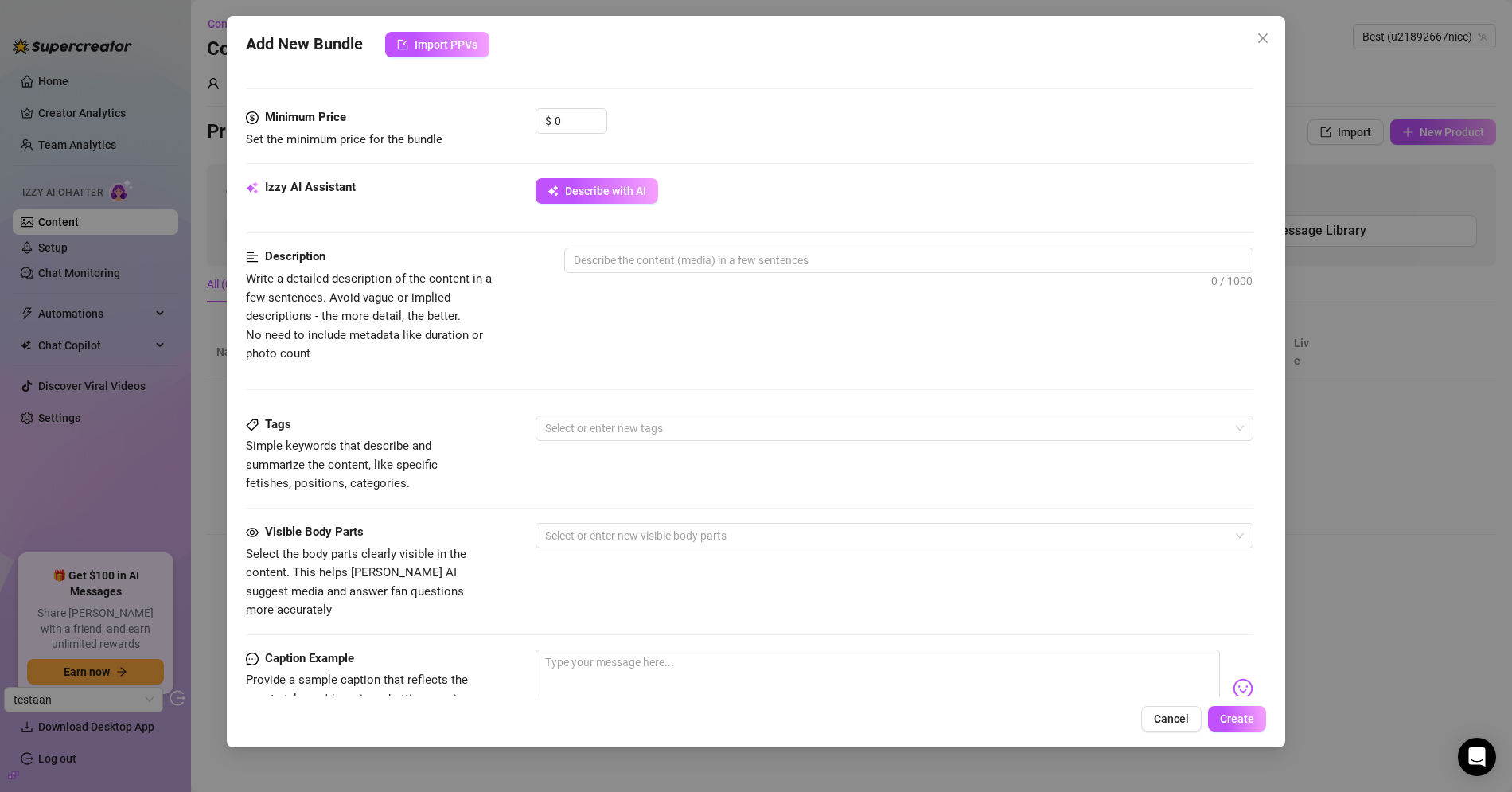
click at [386, 476] on span "Simple keywords that describe and summarize the content, like specific fetishes…" at bounding box center [365, 465] width 239 height 56
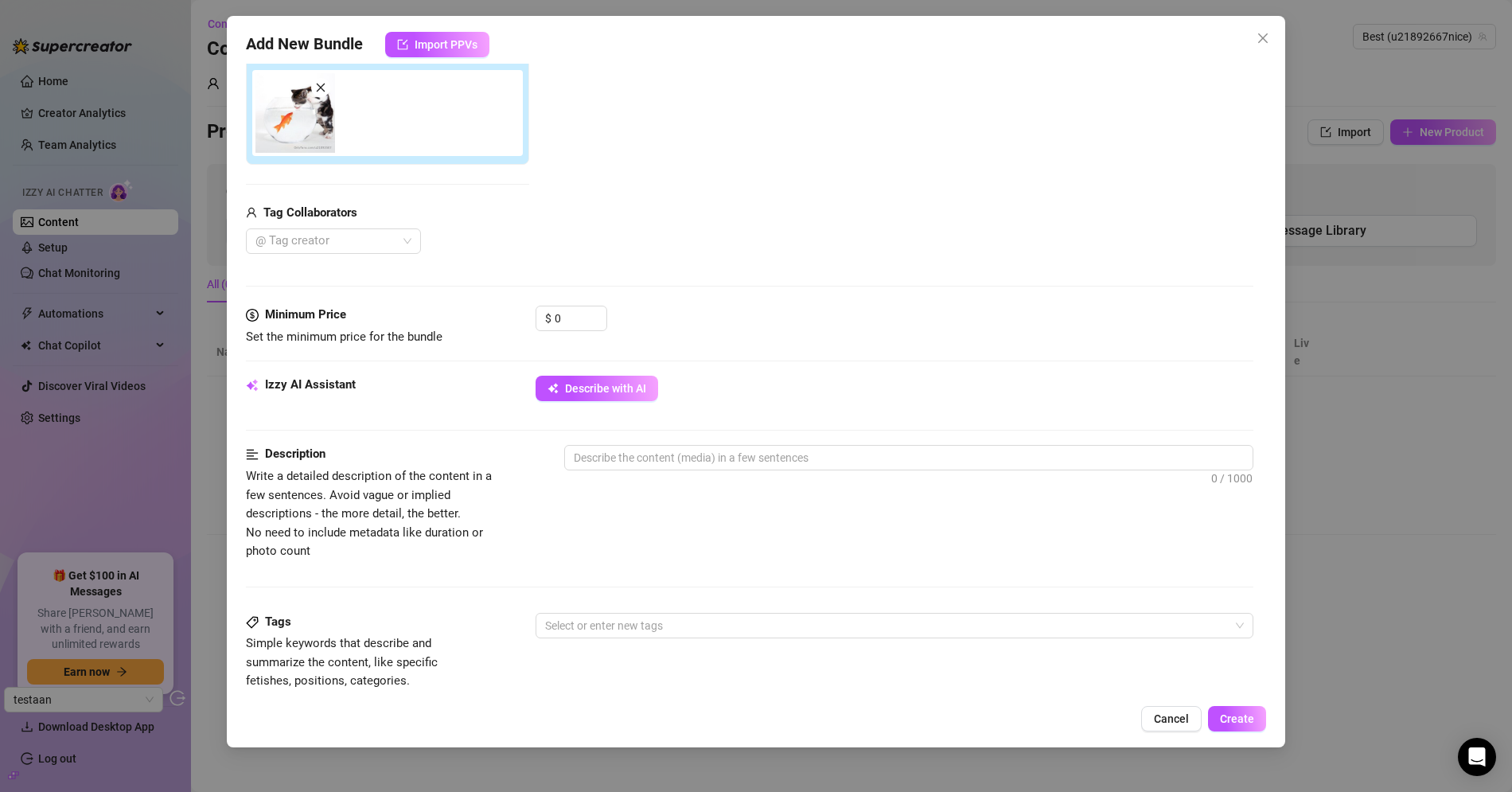
click at [386, 476] on span "Write a detailed description of the content in a few sentences. Avoid vague or …" at bounding box center [368, 513] width 246 height 89
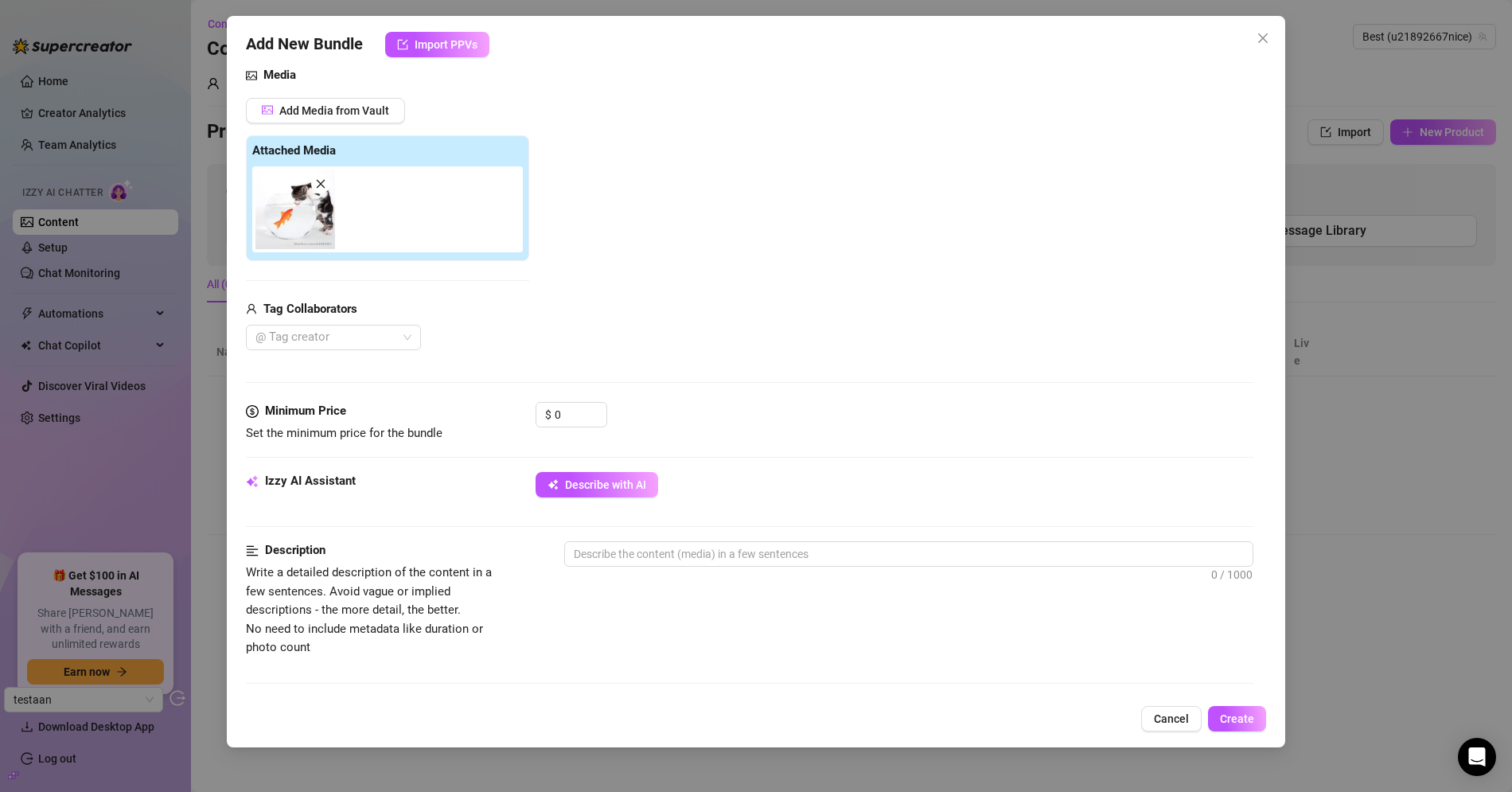
scroll to position [105, 0]
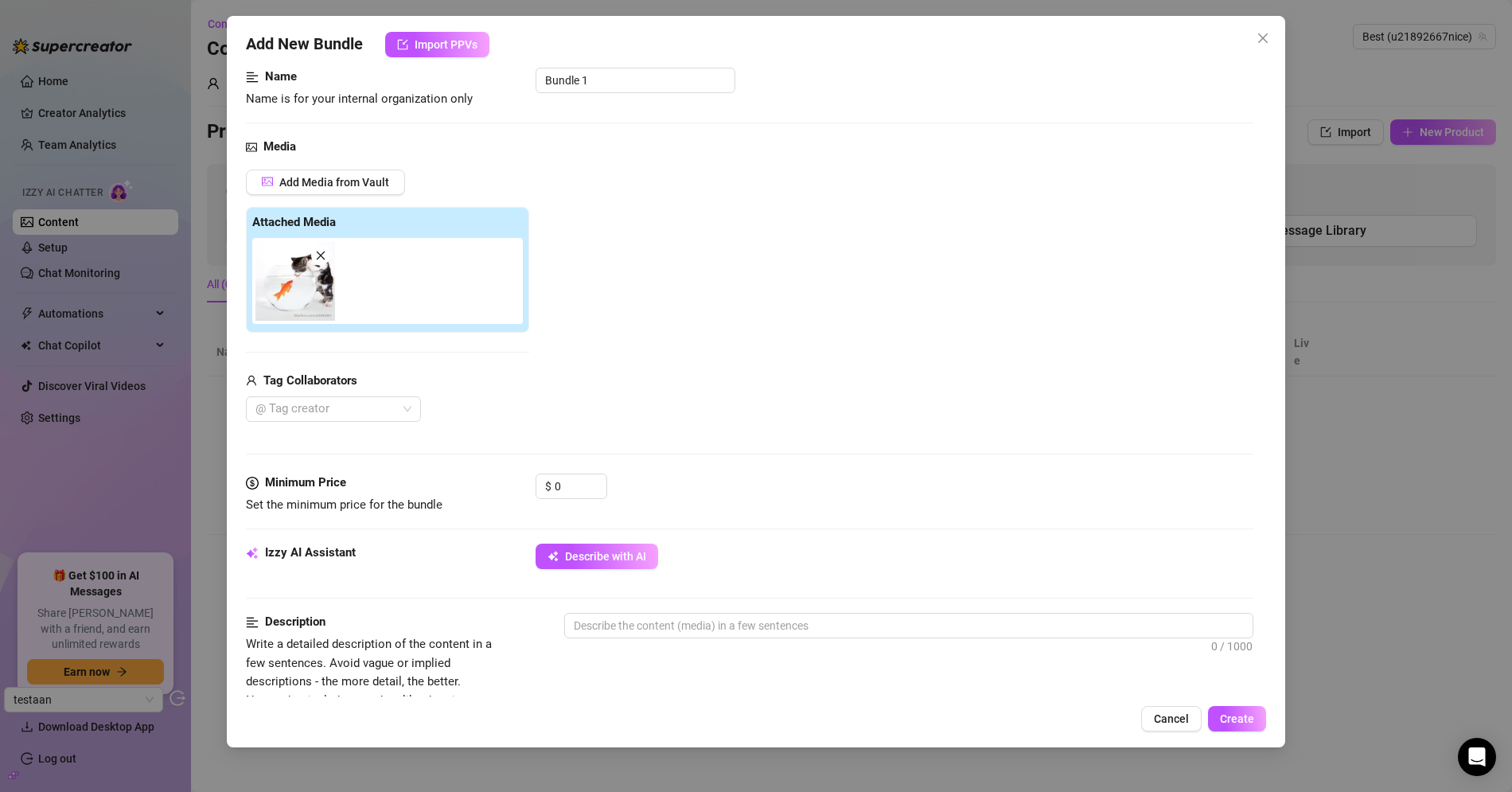
click at [361, 251] on div at bounding box center [391, 281] width 277 height 86
click at [323, 219] on strong "Attached Media" at bounding box center [294, 222] width 83 height 14
click at [317, 169] on button "Add Media from Vault" at bounding box center [325, 182] width 159 height 26
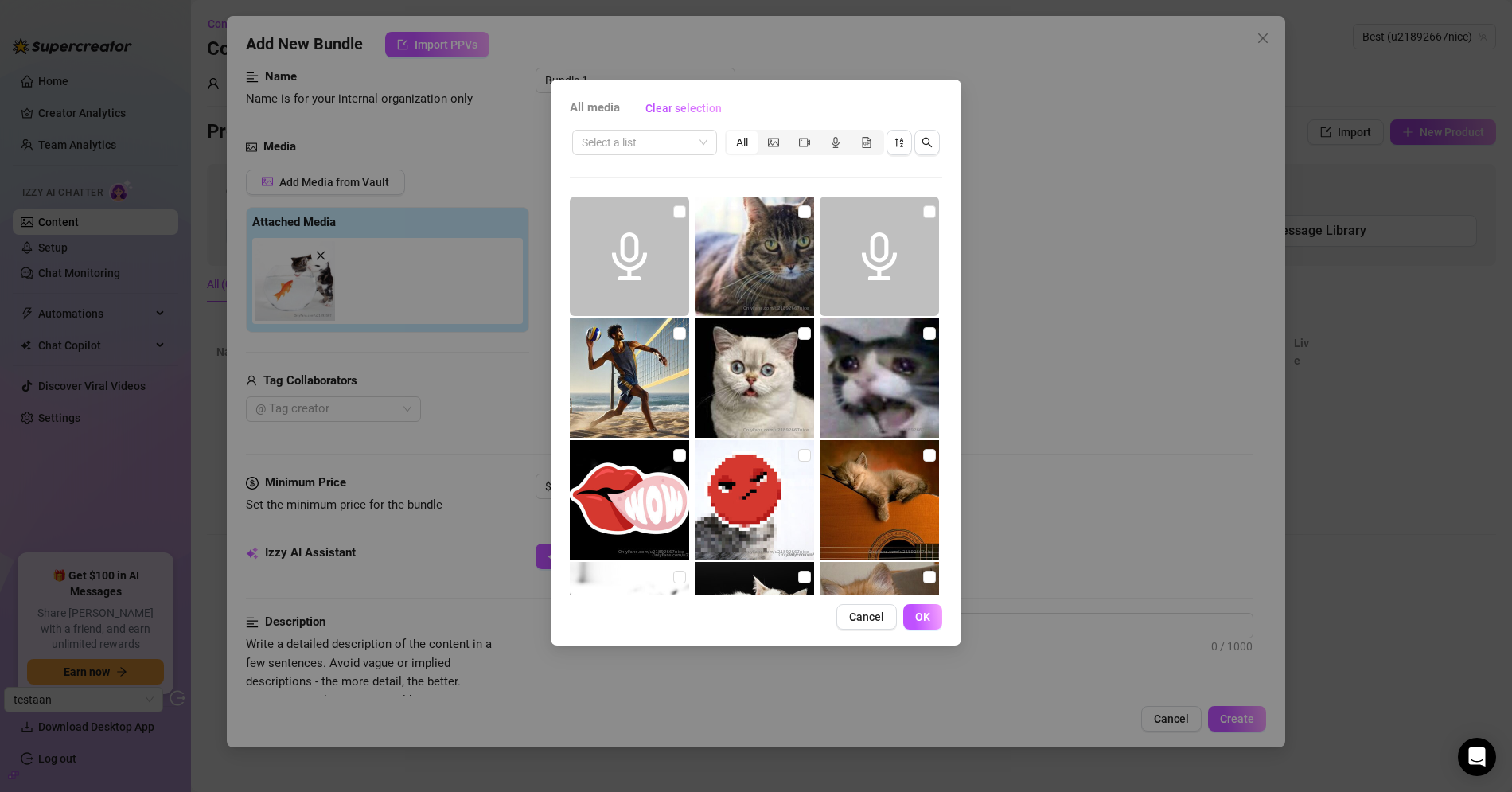
click at [641, 350] on img at bounding box center [629, 378] width 119 height 119
checkbox input "true"
click at [929, 625] on button "OK" at bounding box center [923, 617] width 39 height 26
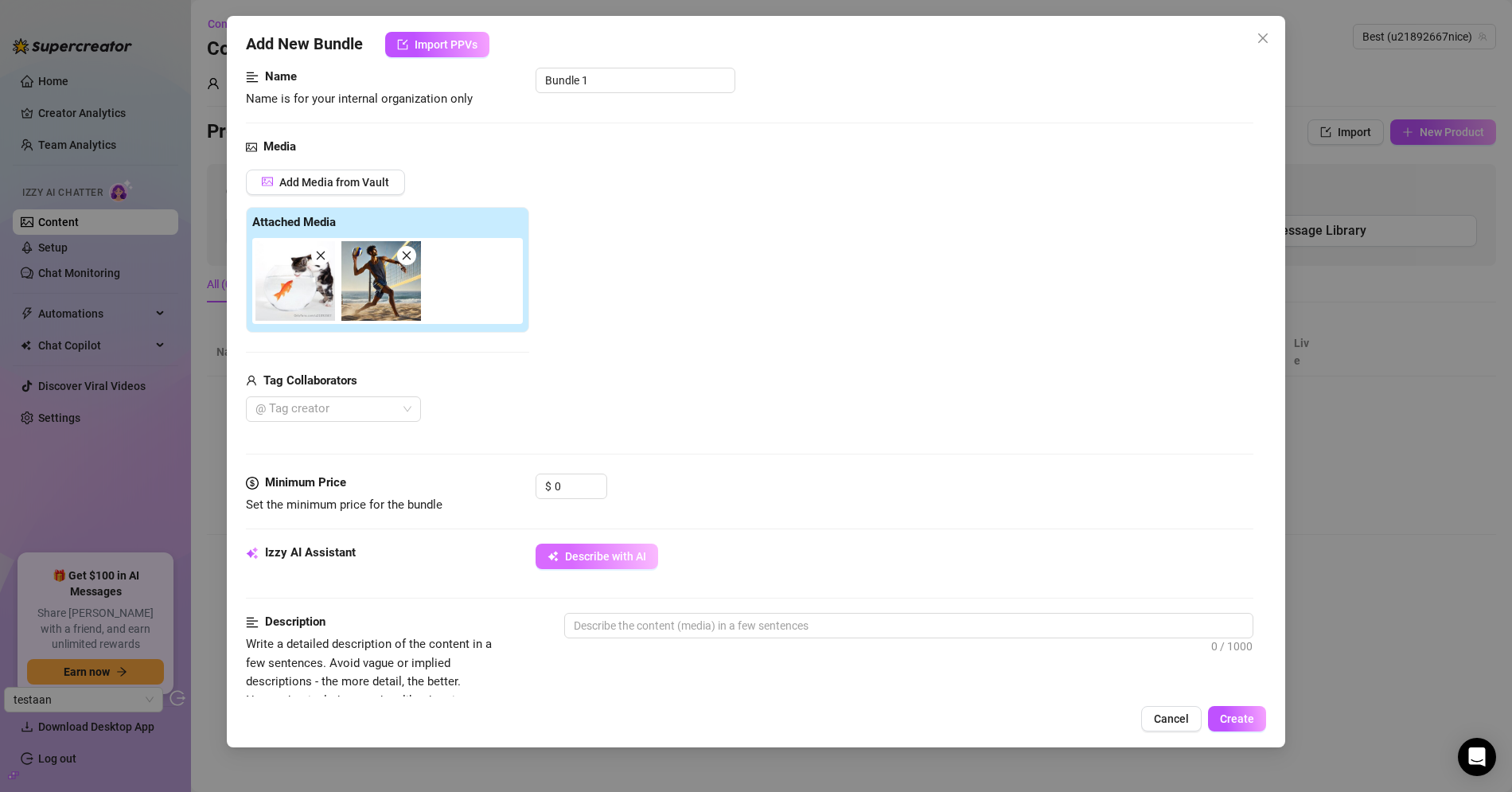
click at [581, 544] on button "Describe with AI" at bounding box center [597, 556] width 122 height 26
type textarea "A"
type textarea "A man"
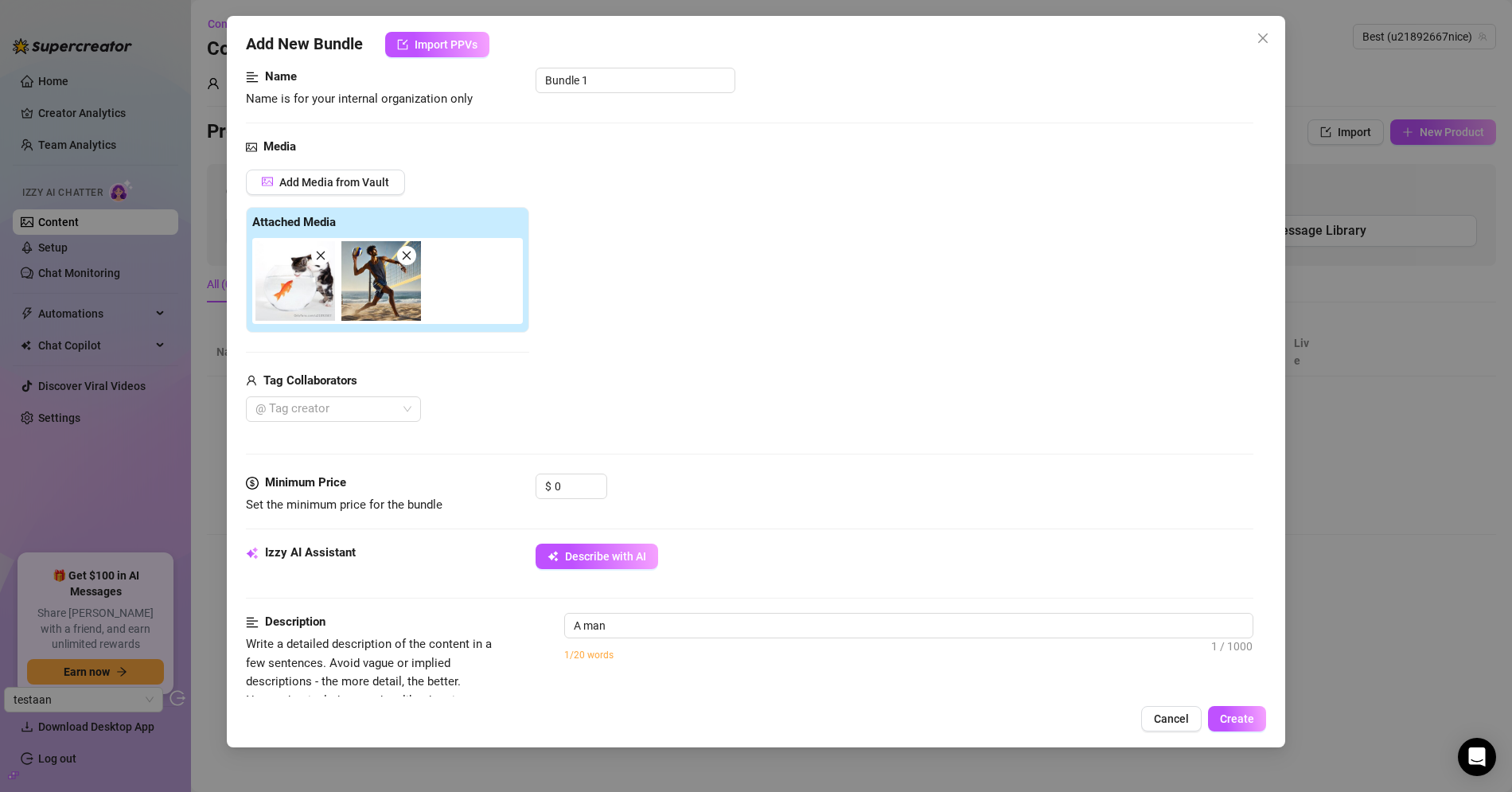
type textarea "A man in"
type textarea "A man in athletic"
type textarea "A man in athletic beachwear"
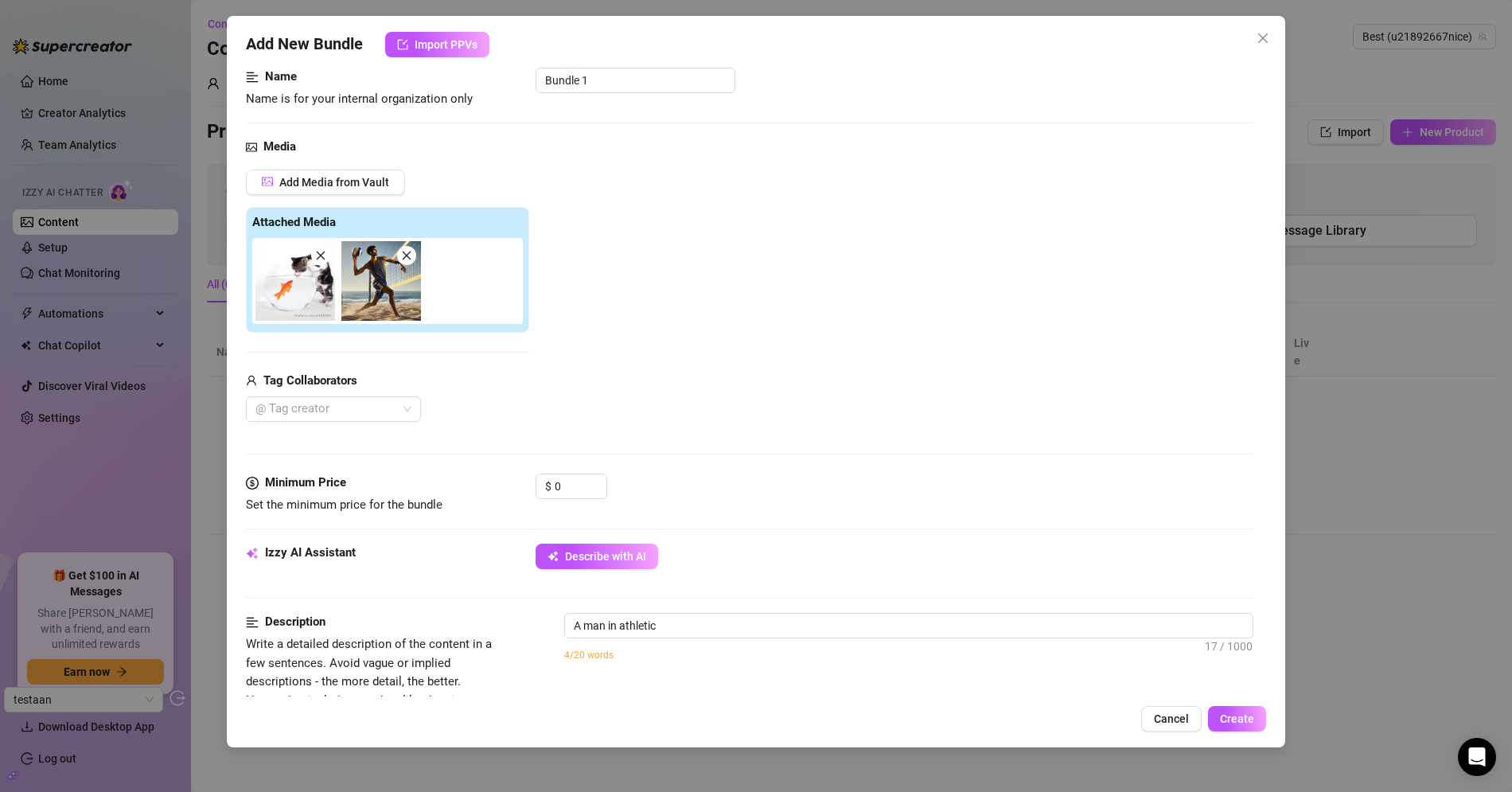
type textarea "A man in athletic beachwear"
type textarea "A man in athletic beachwear is"
type textarea "A man in athletic beachwear is mid-action"
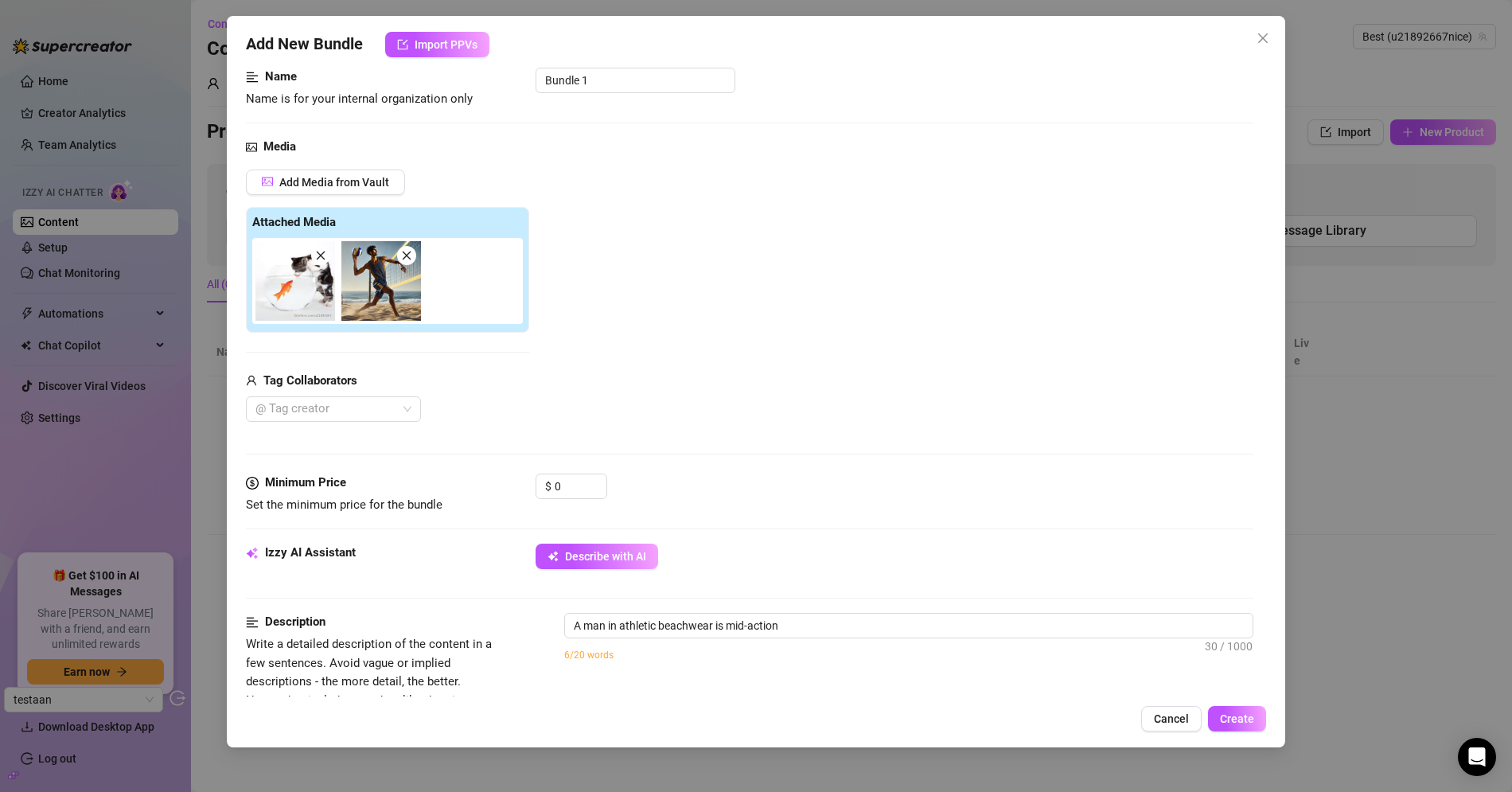
type textarea "A man in athletic beachwear is mid-action playing"
type textarea "A man in athletic beachwear is mid-action playing volleyball"
type textarea "A man in athletic beachwear is mid-action playing volleyball on"
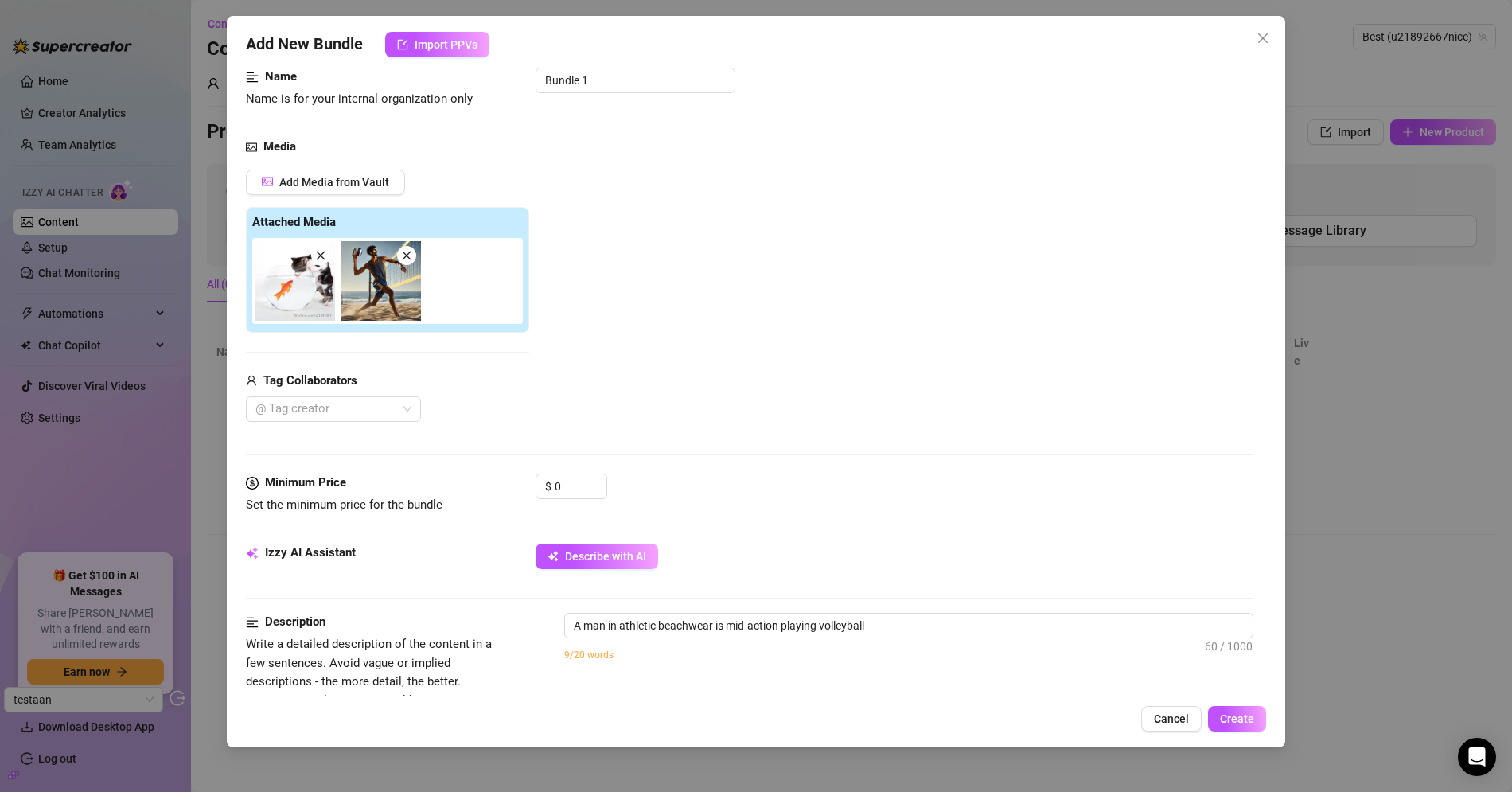
type textarea "A man in athletic beachwear is mid-action playing volleyball on"
type textarea "A man in athletic beachwear is mid-action playing volleyball on a"
type textarea "A man in athletic beachwear is mid-action playing volleyball on a [PERSON_NAME]"
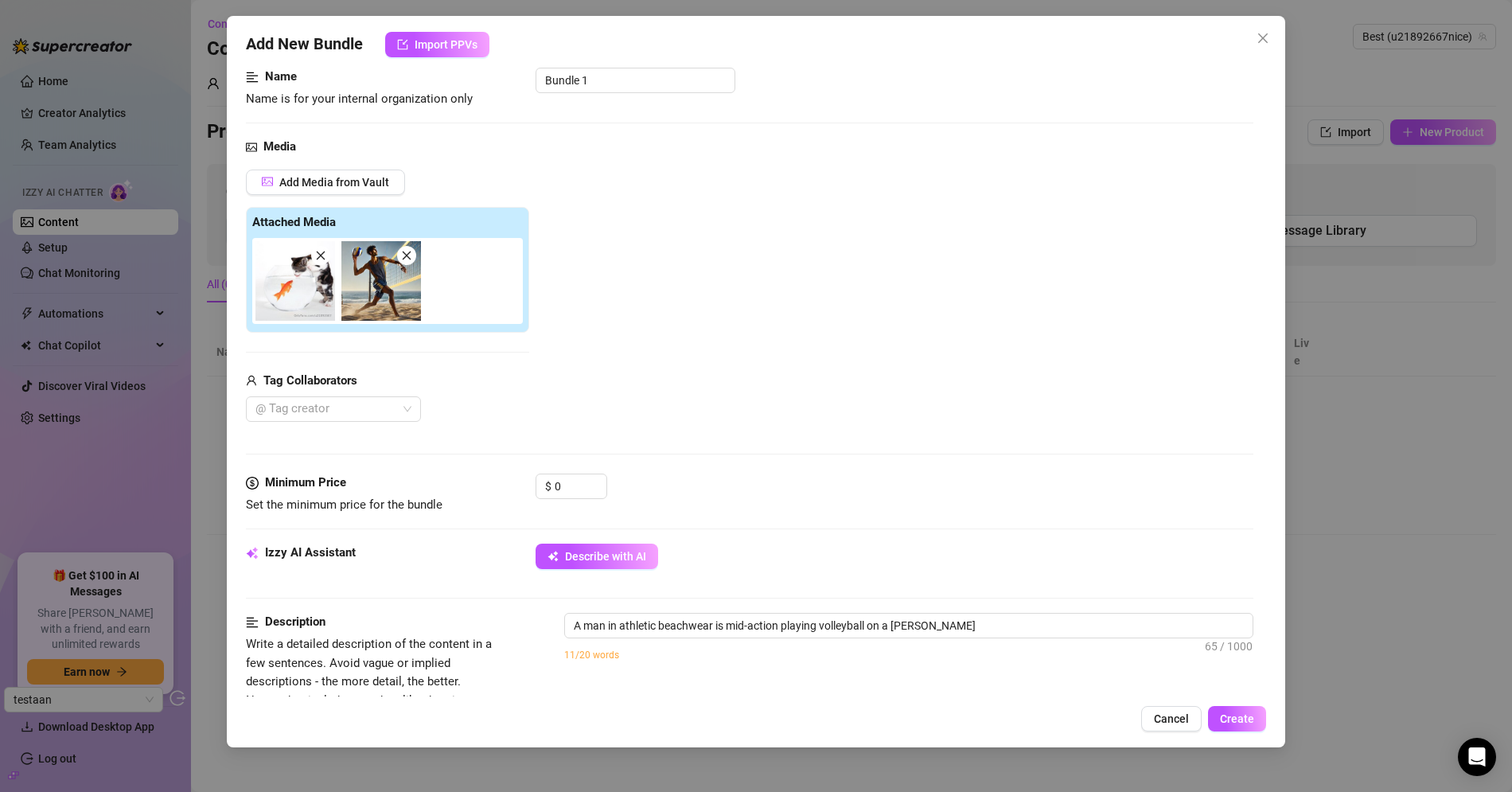
type textarea "A man in athletic beachwear is mid-action playing volleyball on a [PERSON_NAME]…"
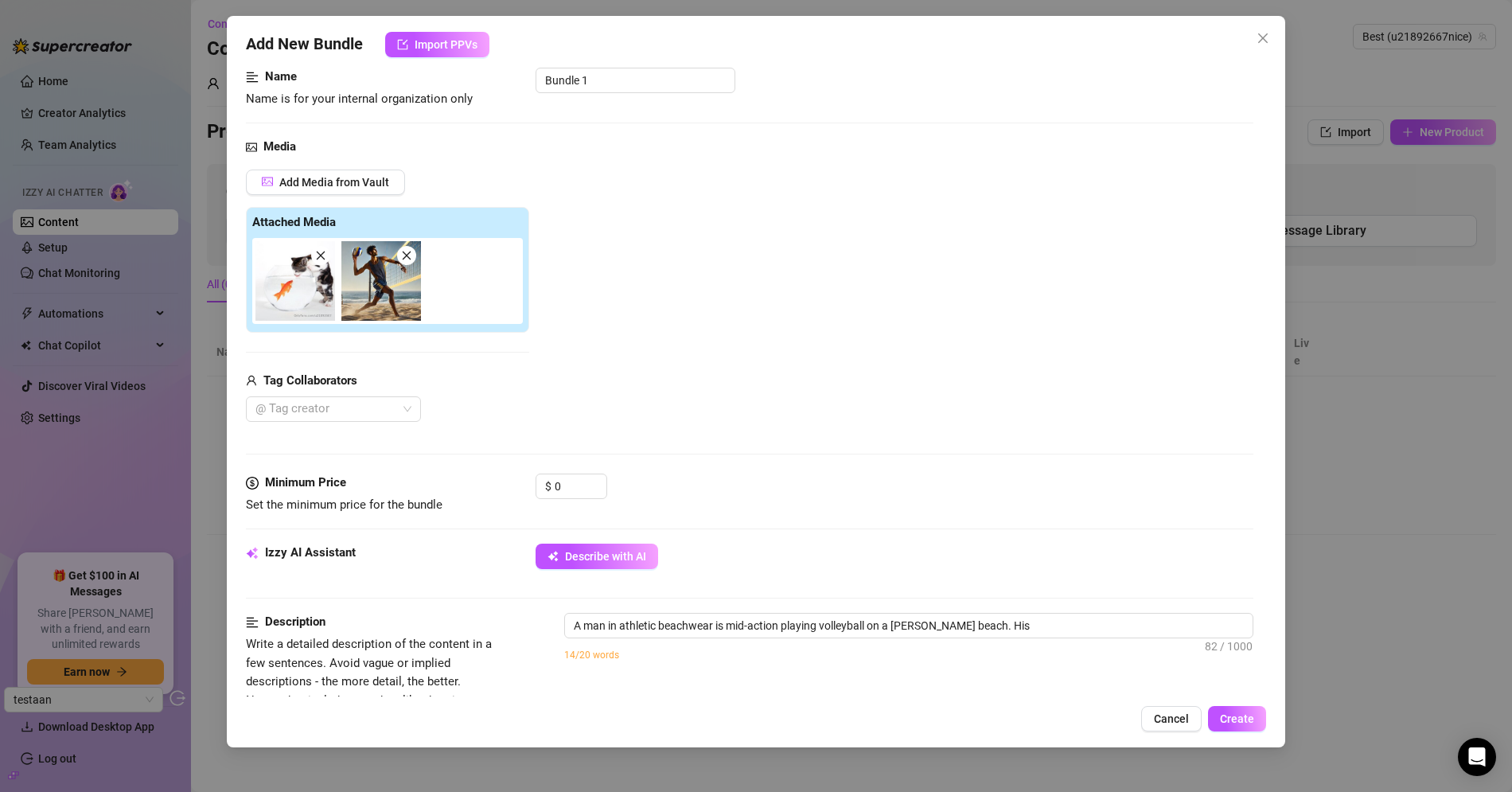
type textarea "A man in athletic beachwear is mid-action playing volleyball on a [PERSON_NAME]…"
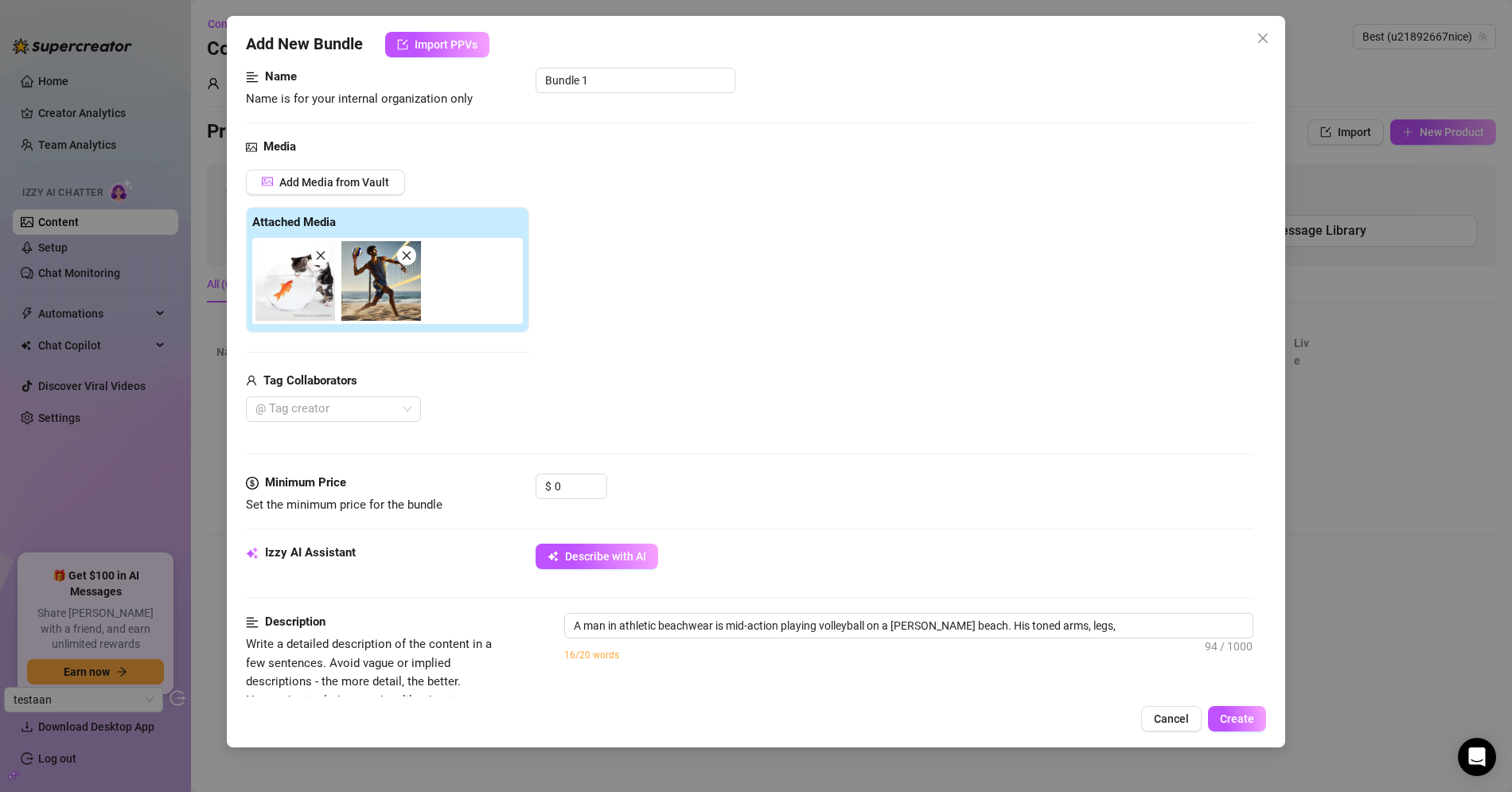
type textarea "A man in athletic beachwear is mid-action playing volleyball on a [PERSON_NAME]…"
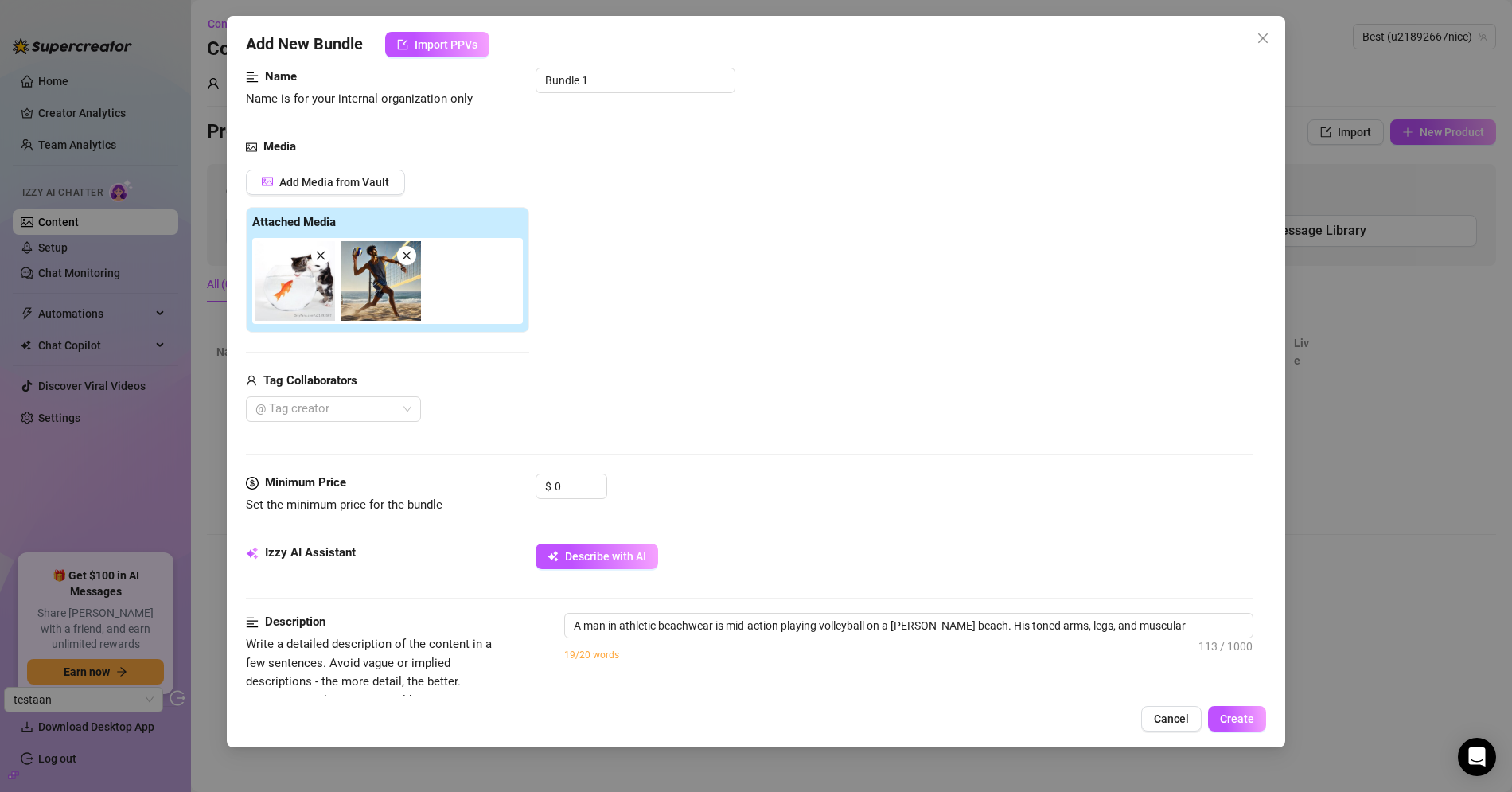
type textarea "A man in athletic beachwear is mid-action playing volleyball on a [PERSON_NAME]…"
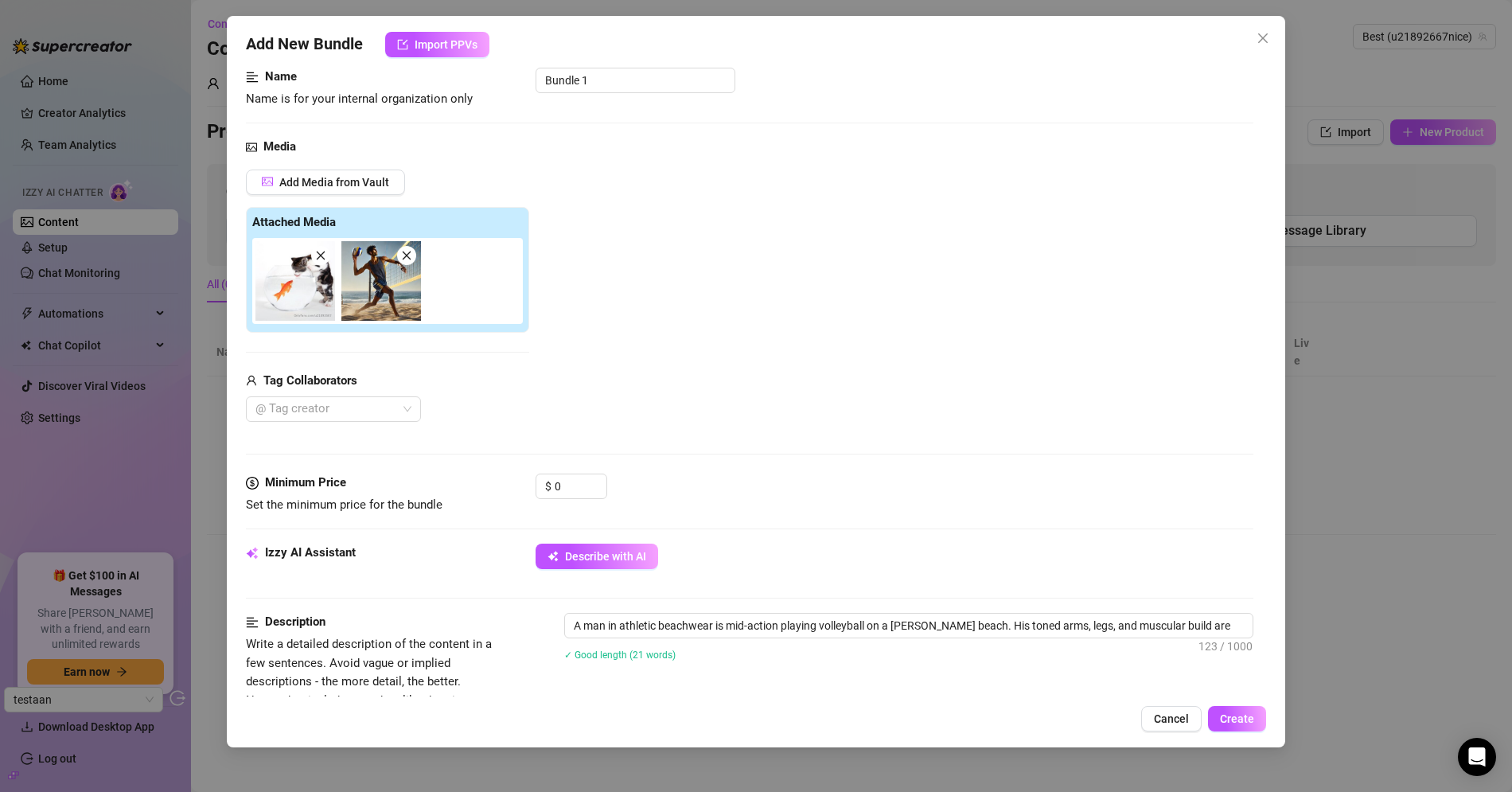
type textarea "A man in athletic beachwear is mid-action playing volleyball on a [PERSON_NAME]…"
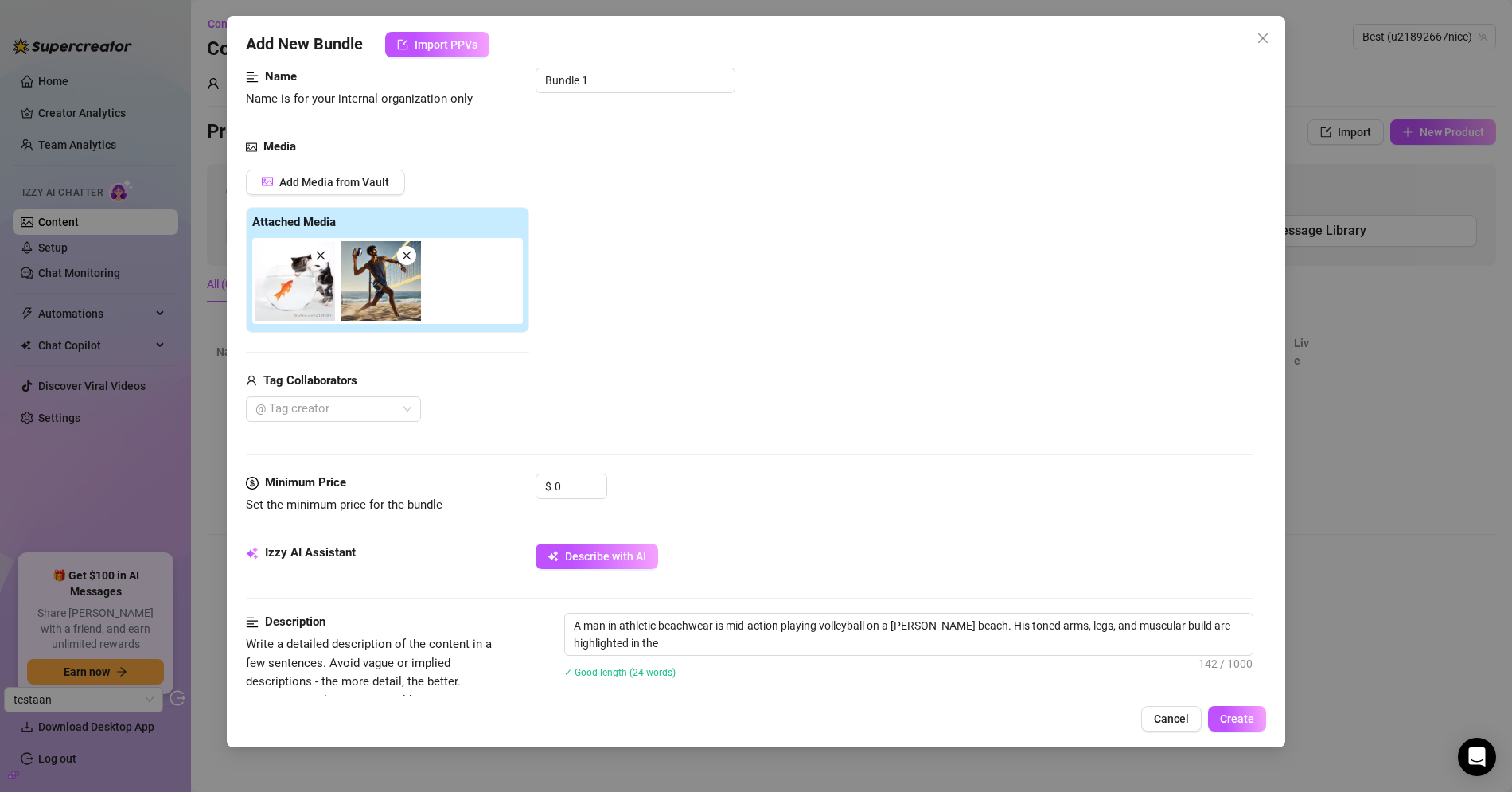
type textarea "A man in athletic beachwear is mid-action playing volleyball on a [PERSON_NAME]…"
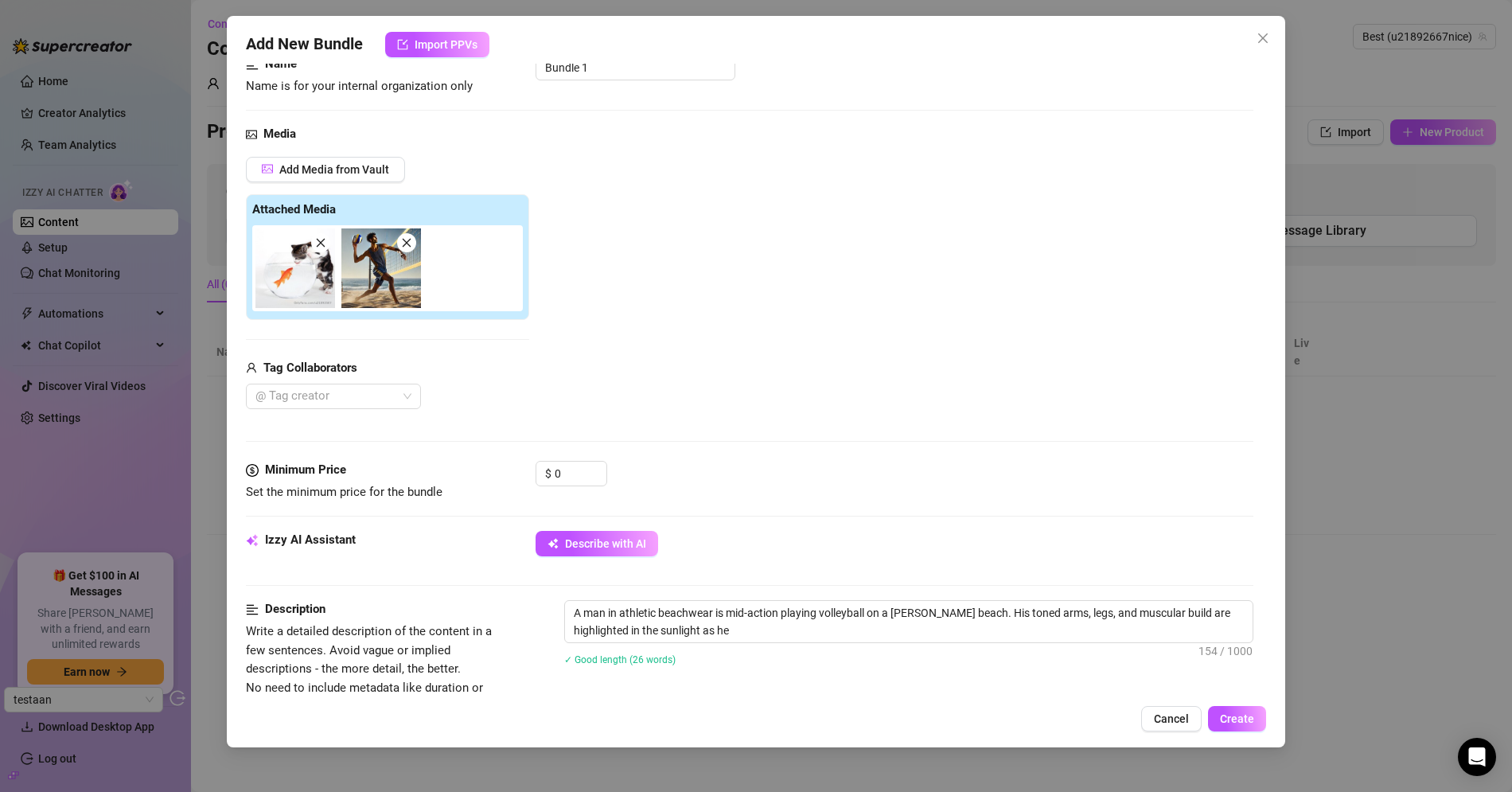
type textarea "A man in athletic beachwear is mid-action playing volleyball on a [PERSON_NAME]…"
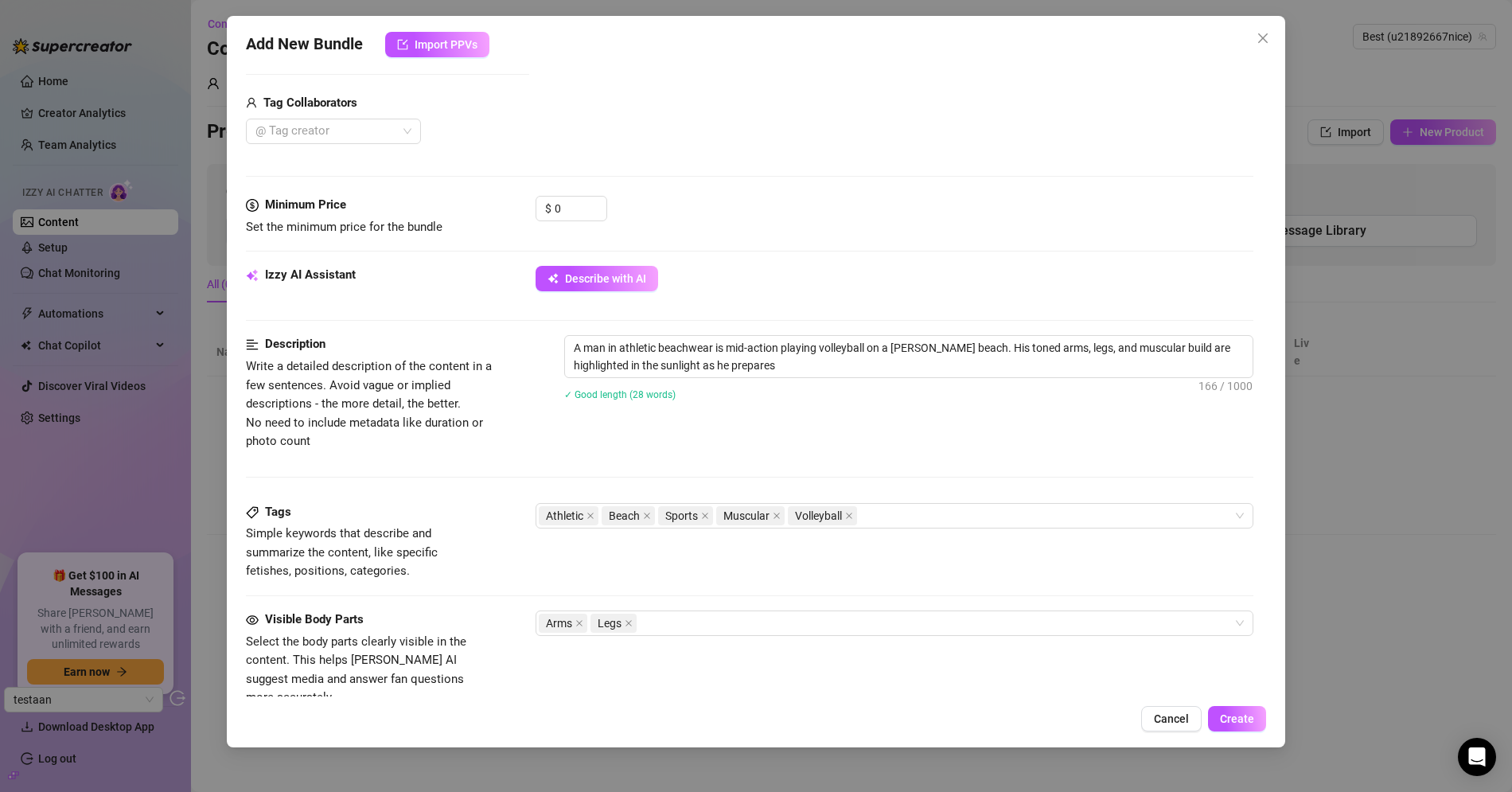
type textarea "A man in athletic beachwear is mid-action playing volleyball on a [PERSON_NAME]…"
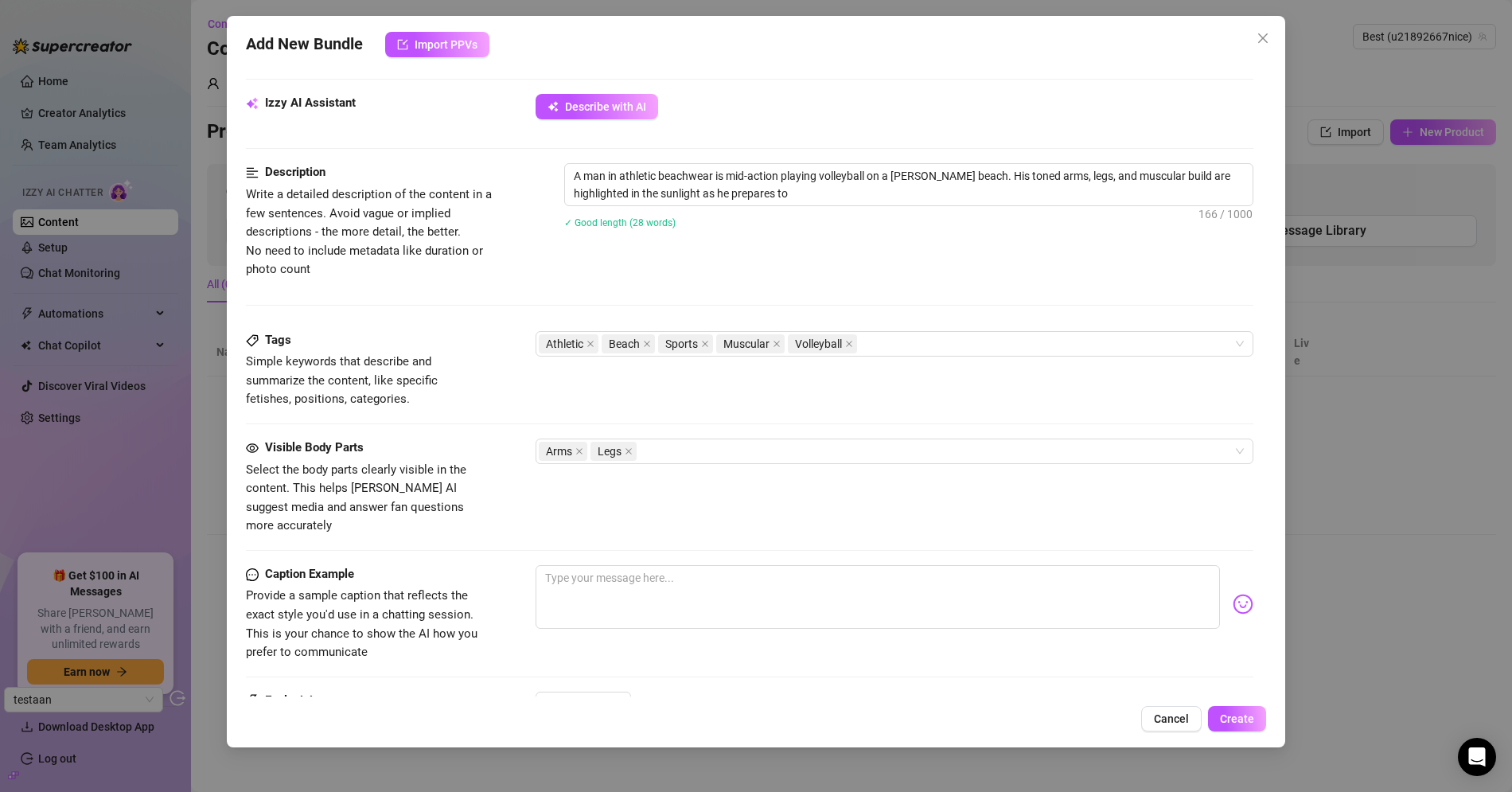
type textarea "A man in athletic beachwear is mid-action playing volleyball on a [PERSON_NAME]…"
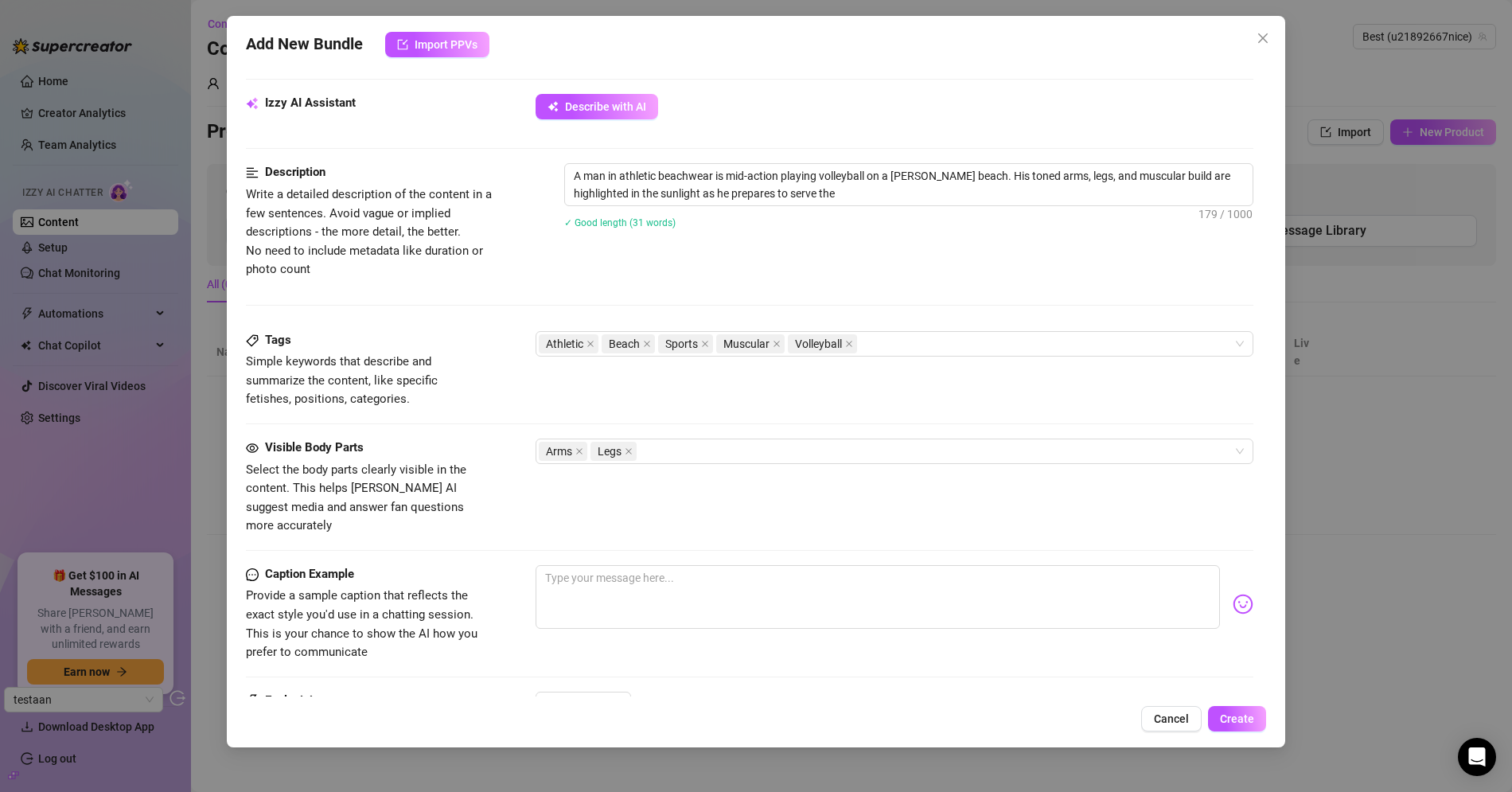
type textarea "A man in athletic beachwear is mid-action playing volleyball on a [PERSON_NAME]…"
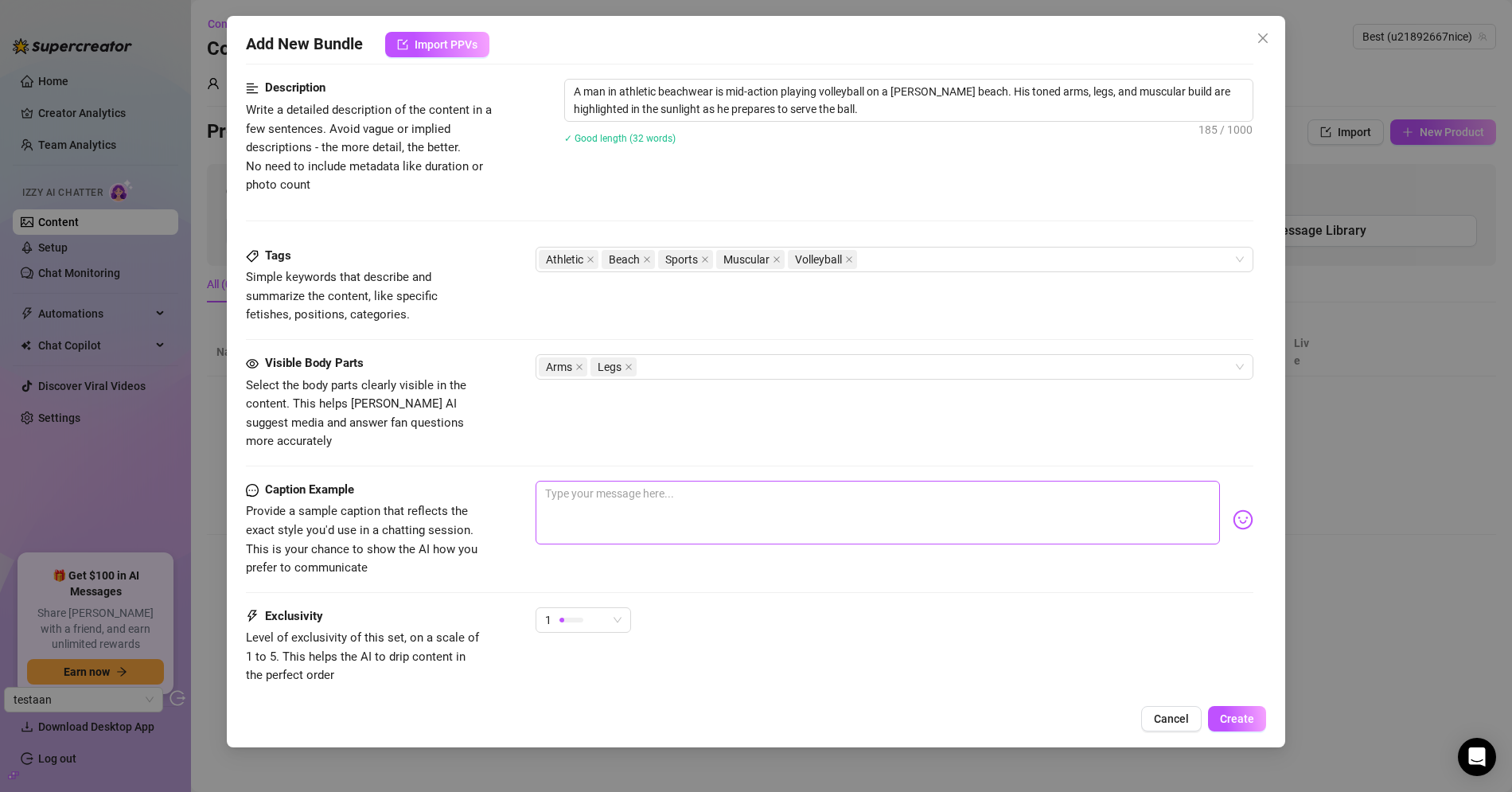
scroll to position [673, 0]
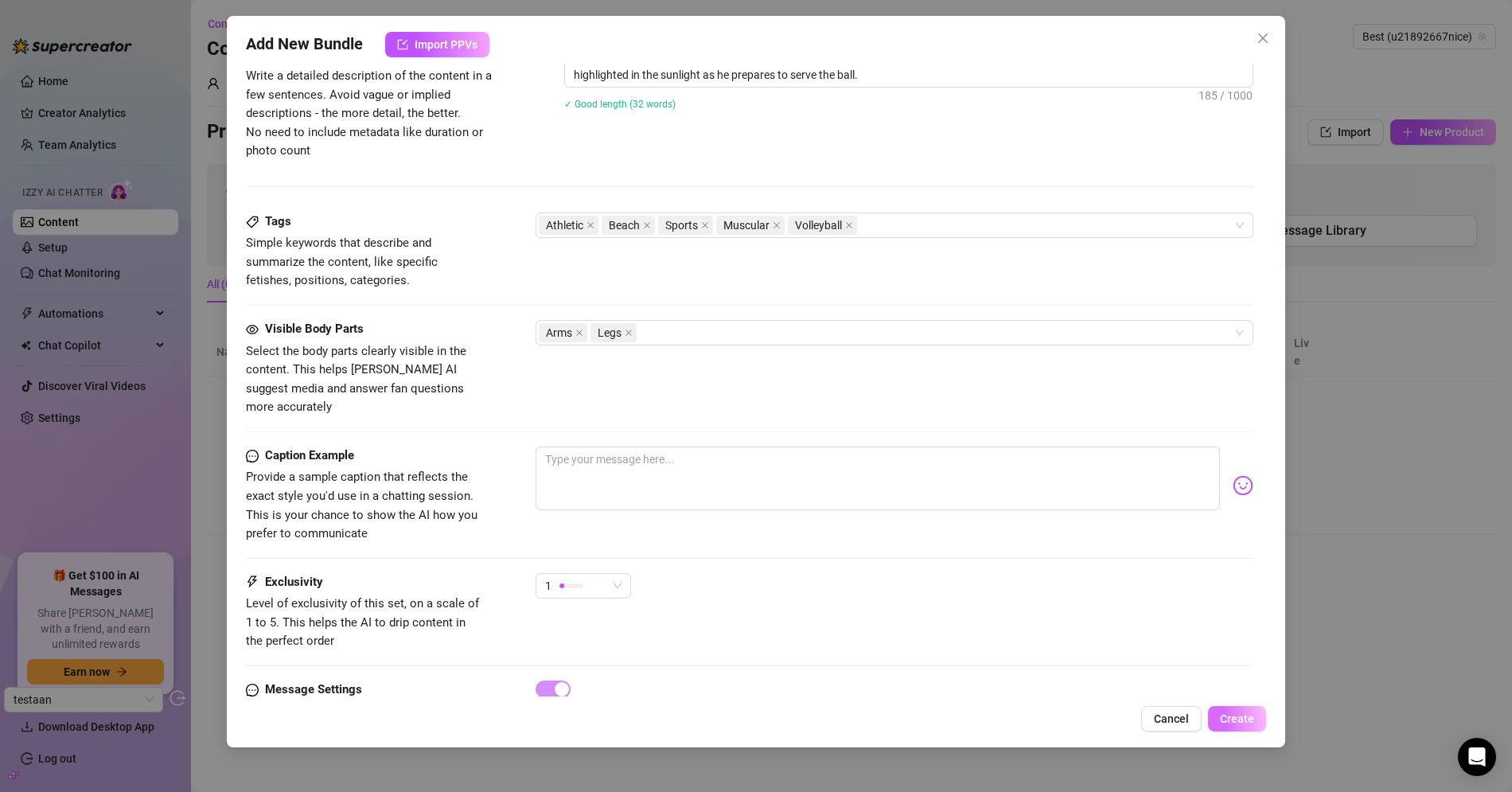
click at [1246, 711] on button "Create" at bounding box center [1236, 719] width 58 height 26
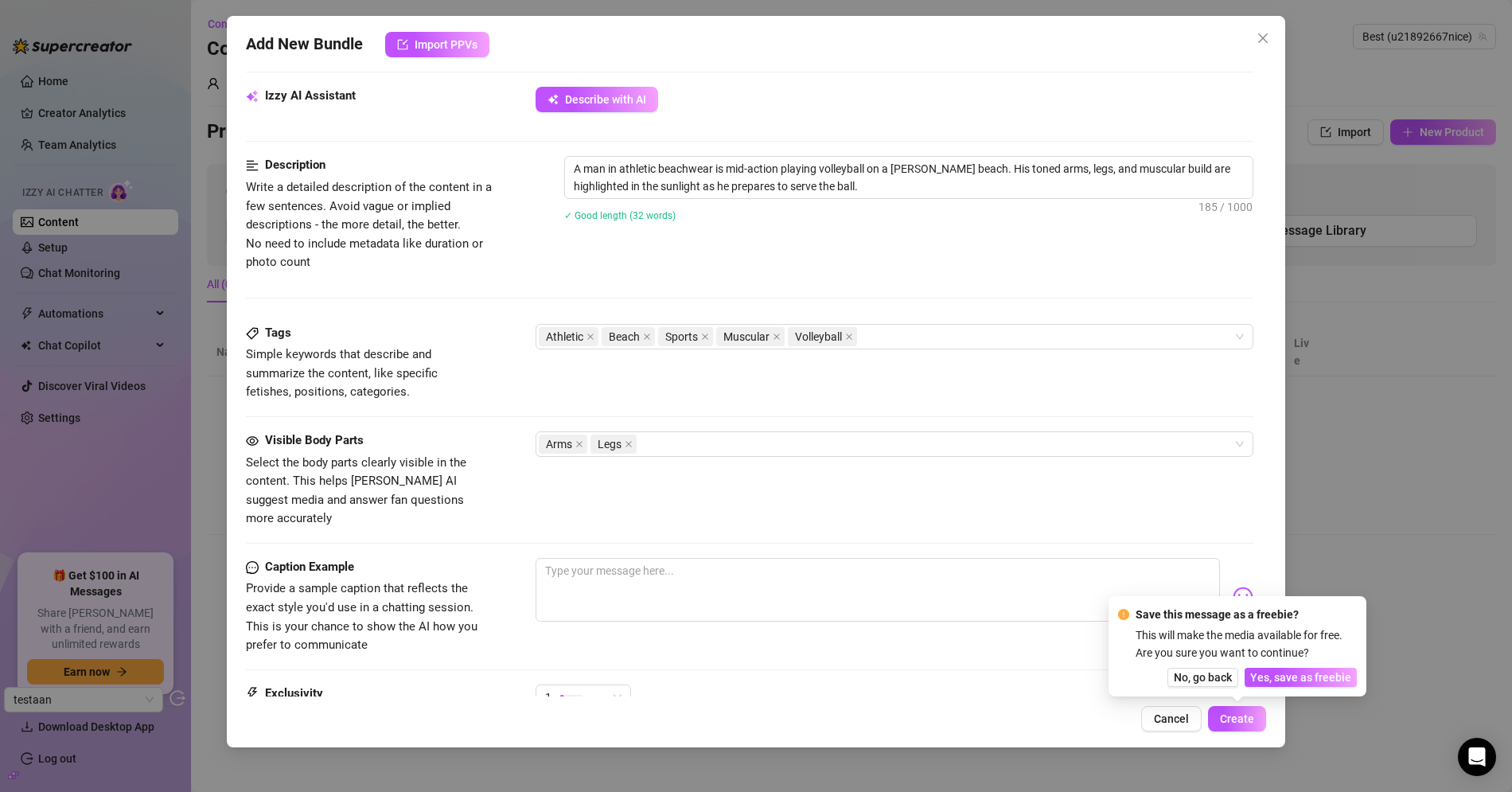
scroll to position [66, 0]
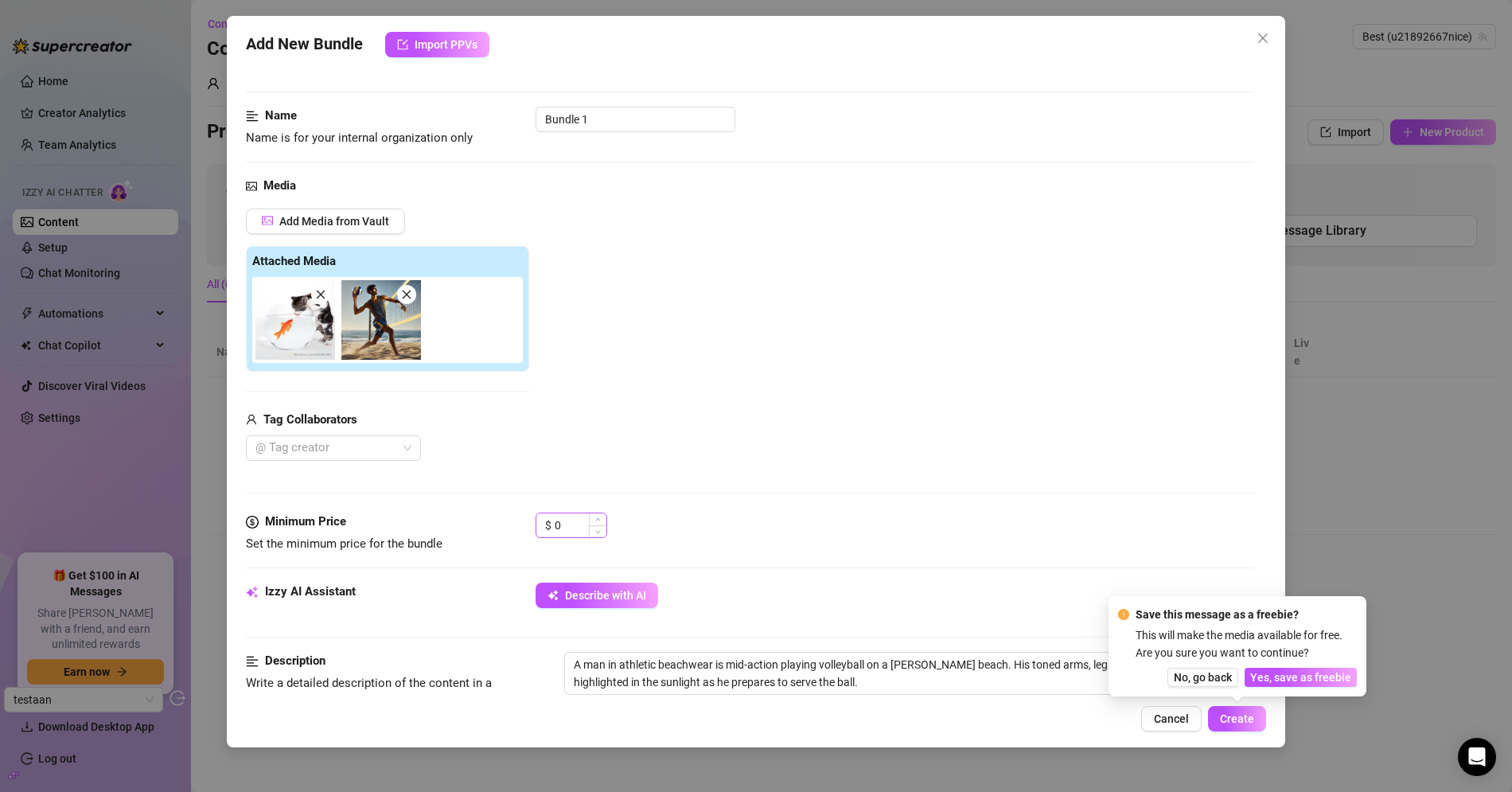
click at [579, 510] on div "Media Add Media from Vault Attached Media Tag Collaborators @ Tag creator" at bounding box center [749, 345] width 1008 height 336
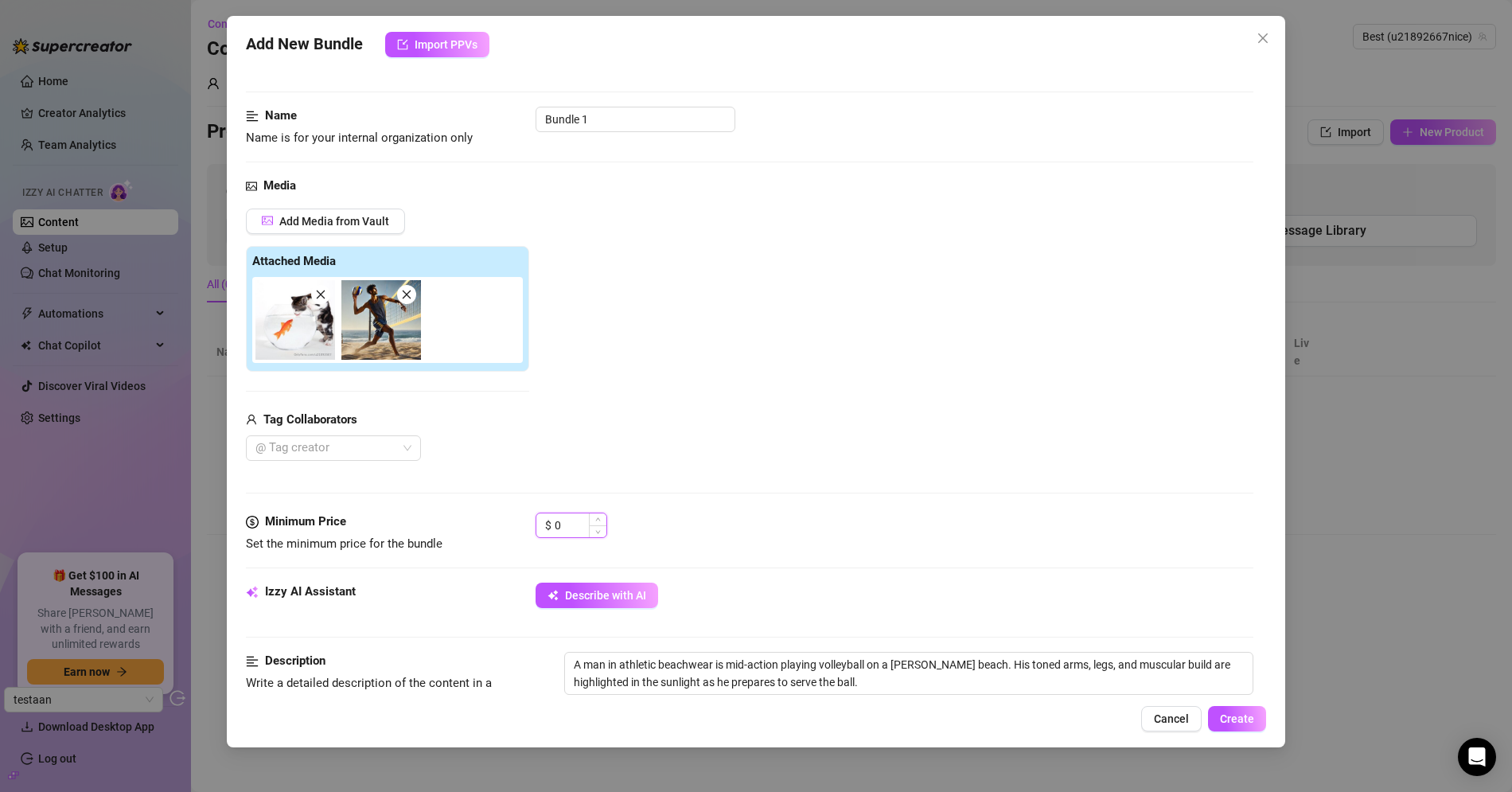
drag, startPoint x: 583, startPoint y: 519, endPoint x: 559, endPoint y: 520, distance: 24.0
click at [559, 520] on input "0" at bounding box center [580, 526] width 52 height 24
click at [600, 514] on span "Increase Value" at bounding box center [597, 521] width 18 height 14
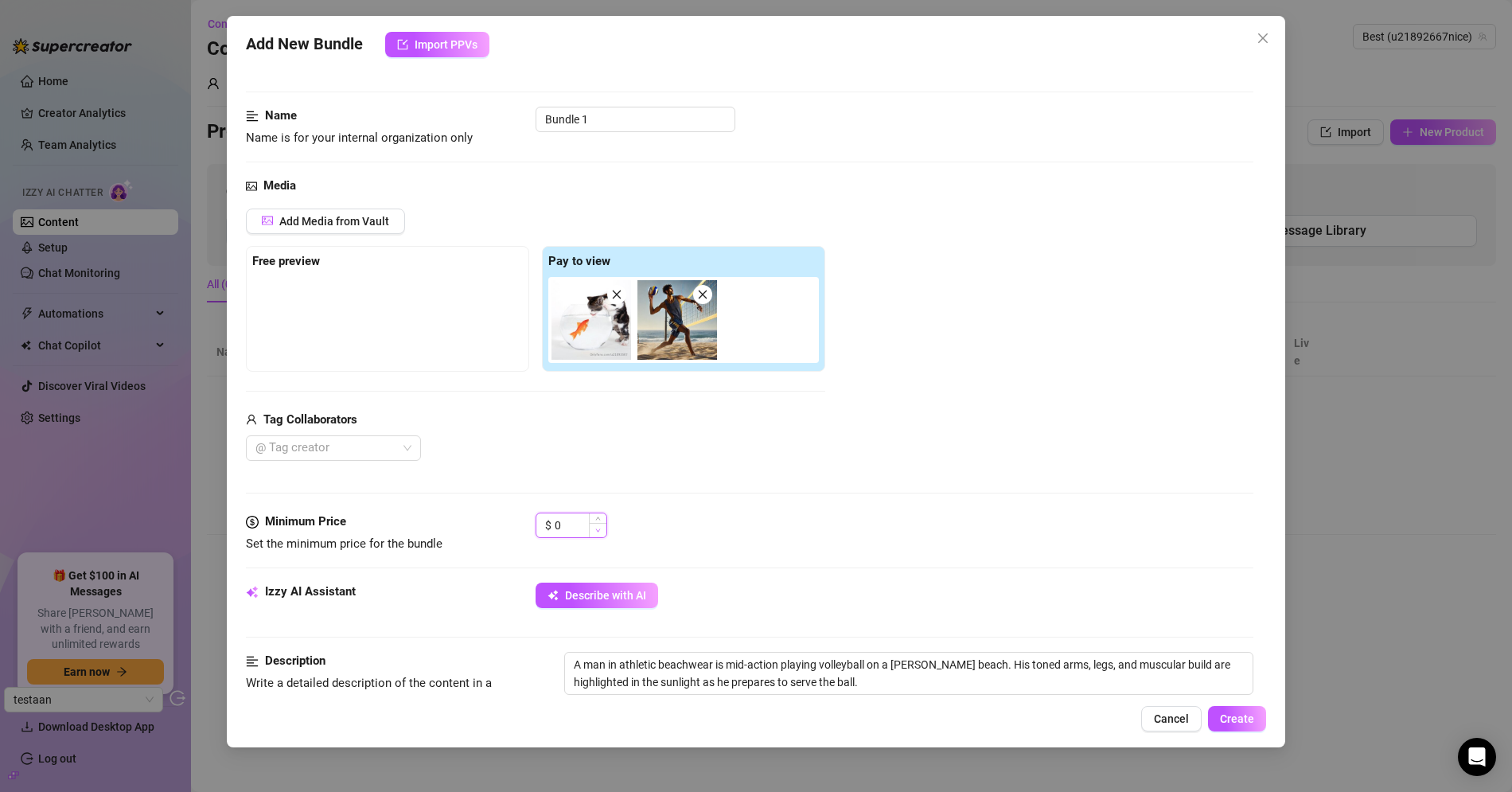
click at [597, 529] on icon "down" at bounding box center [598, 530] width 6 height 6
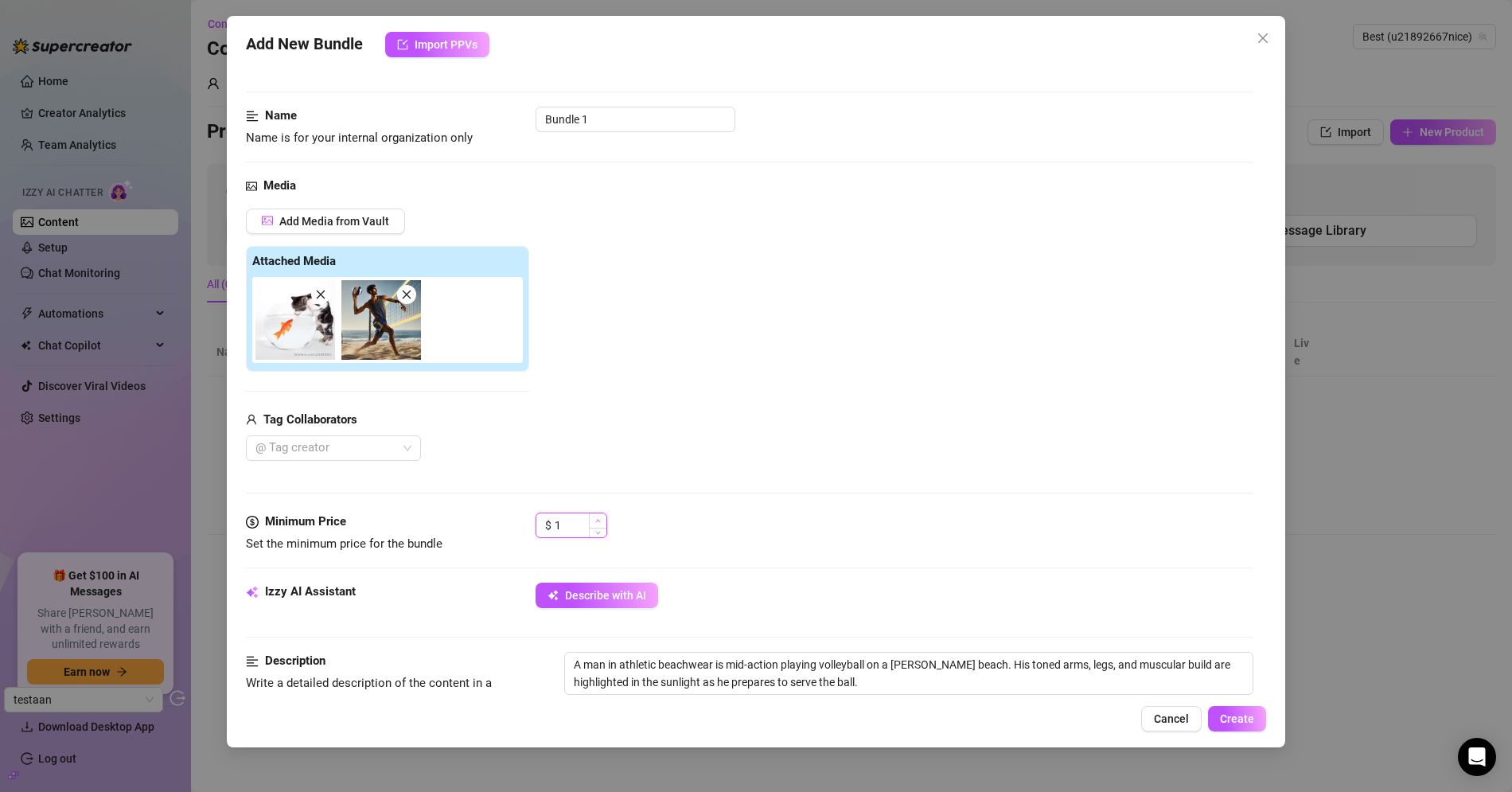
click at [600, 518] on icon "up" at bounding box center [598, 521] width 6 height 6
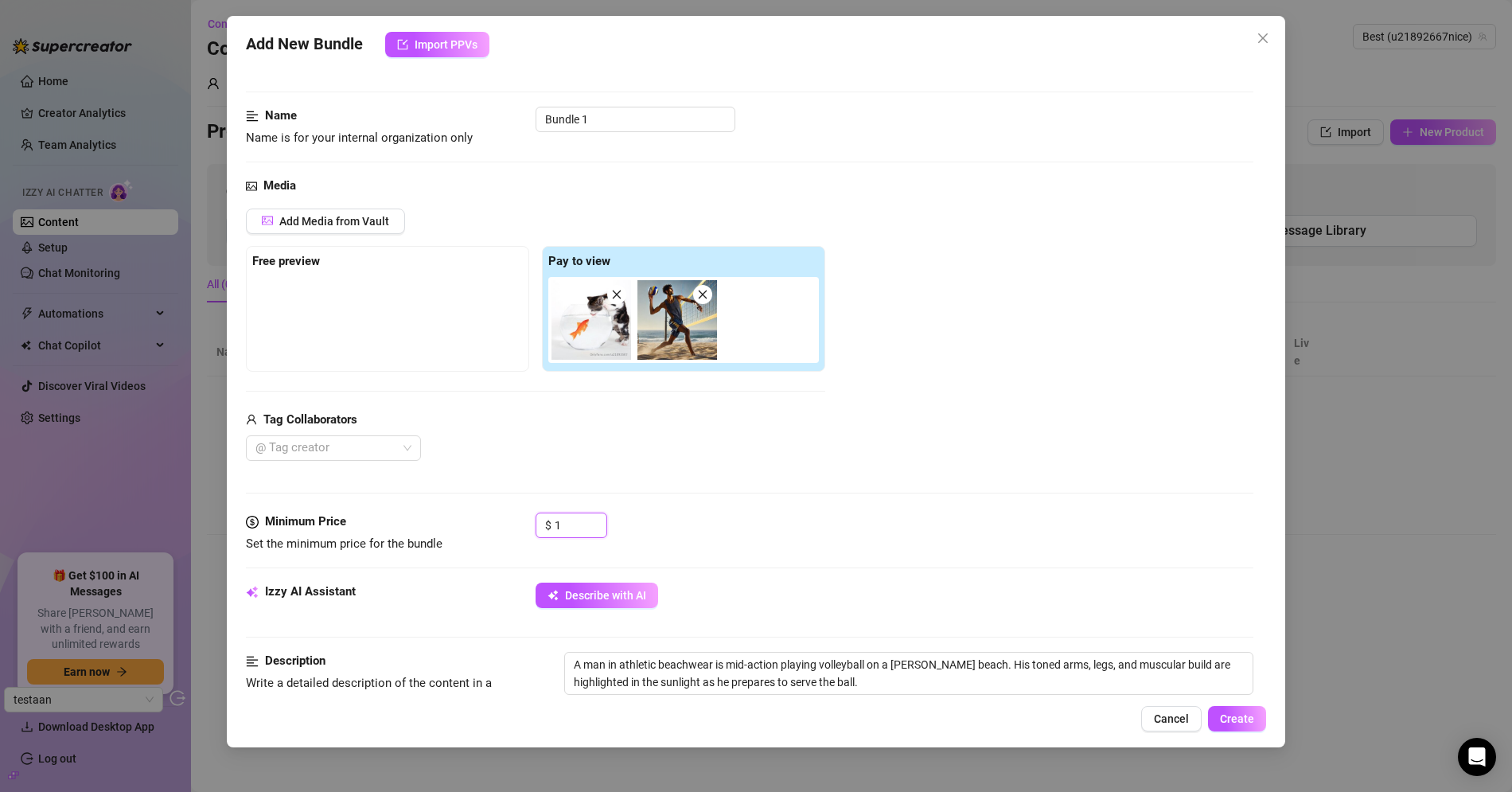
click at [701, 290] on icon "close" at bounding box center [702, 294] width 11 height 11
click at [345, 315] on div at bounding box center [388, 317] width 270 height 80
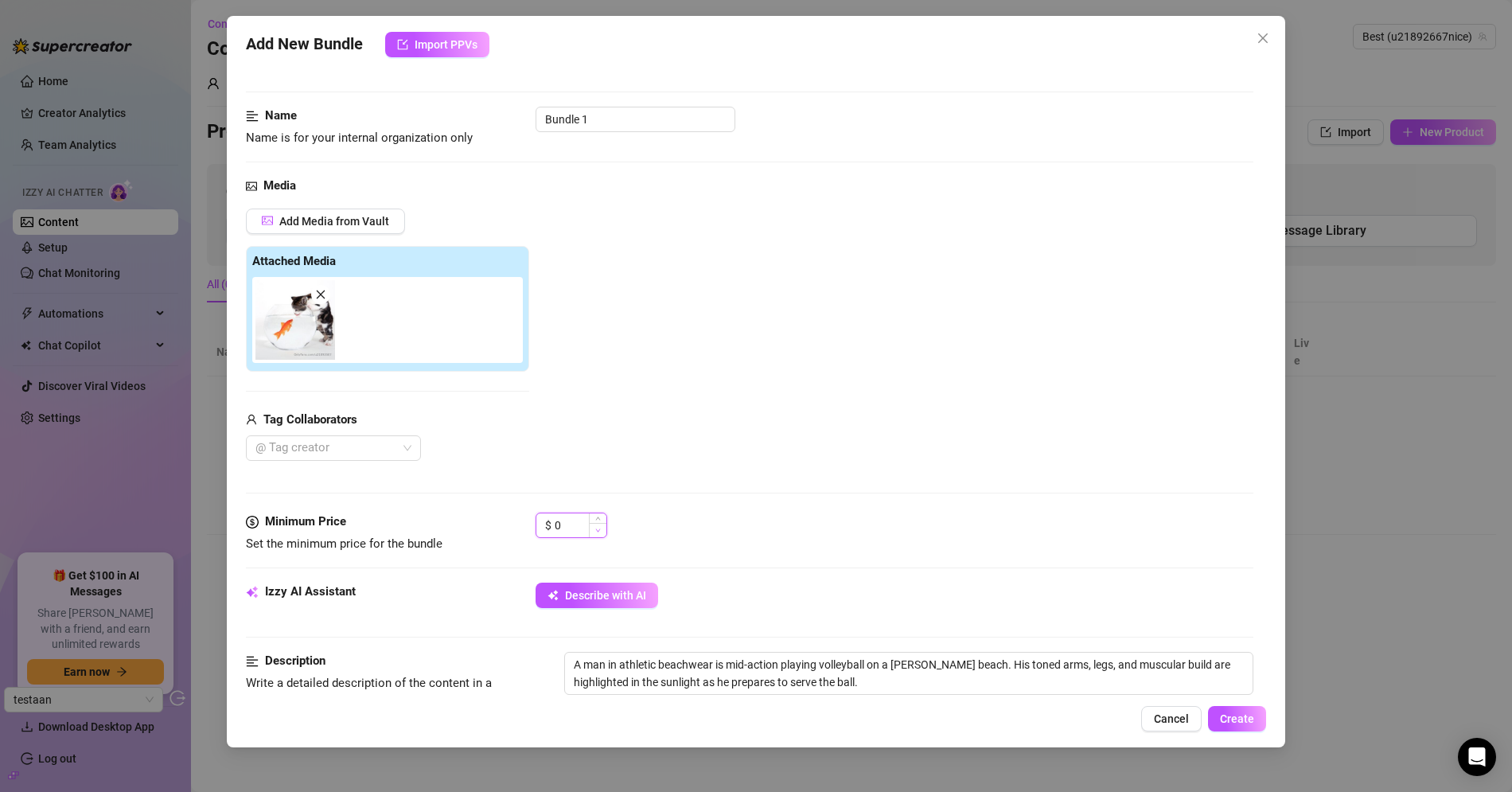
click at [594, 525] on span "Decrease Value" at bounding box center [597, 530] width 18 height 14
type input "1"
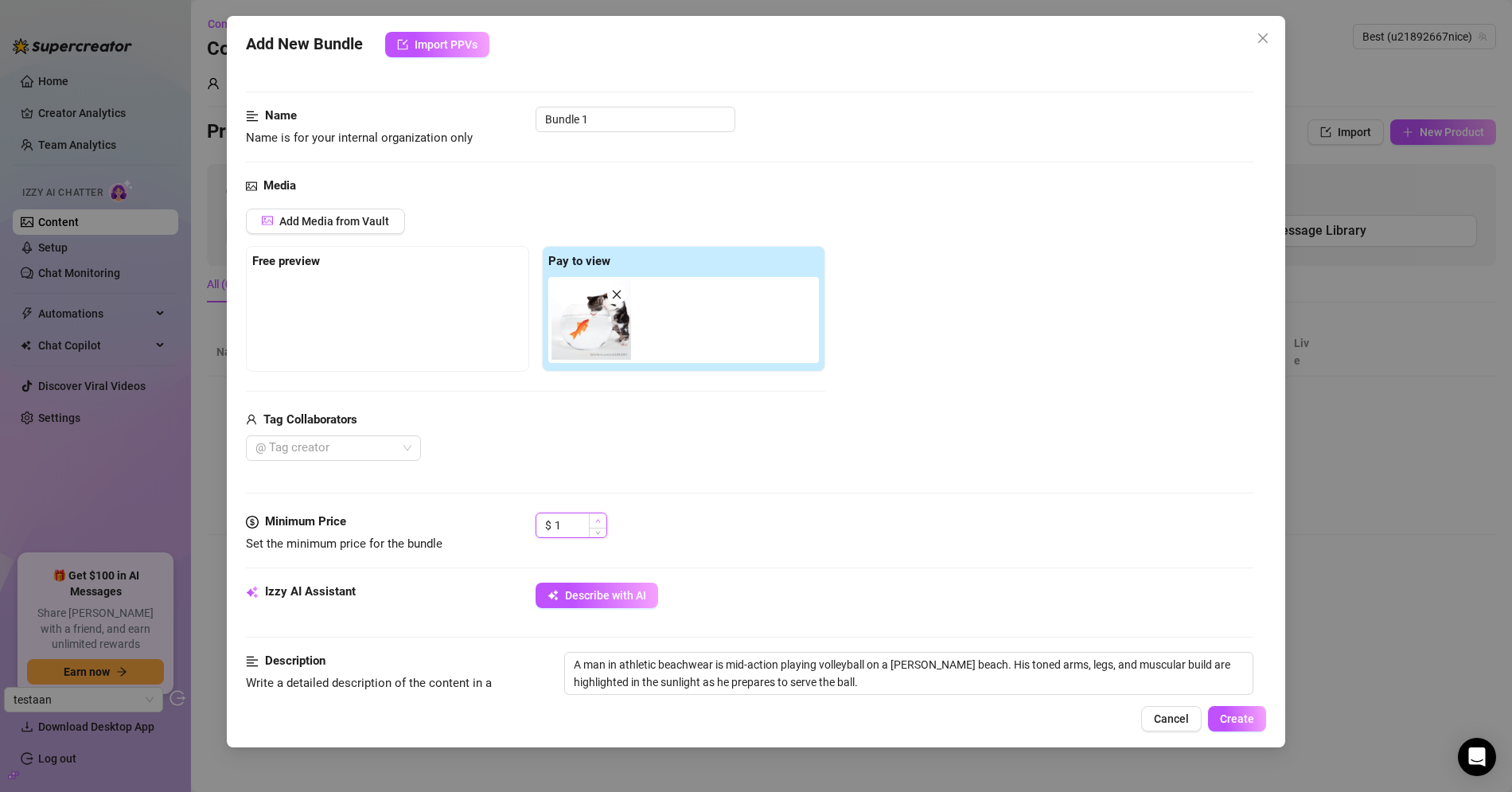
click at [600, 518] on icon "up" at bounding box center [598, 521] width 6 height 6
drag, startPoint x: 597, startPoint y: 316, endPoint x: 316, endPoint y: 302, distance: 281.3
click at [339, 301] on div "Free preview Pay to view" at bounding box center [535, 309] width 579 height 126
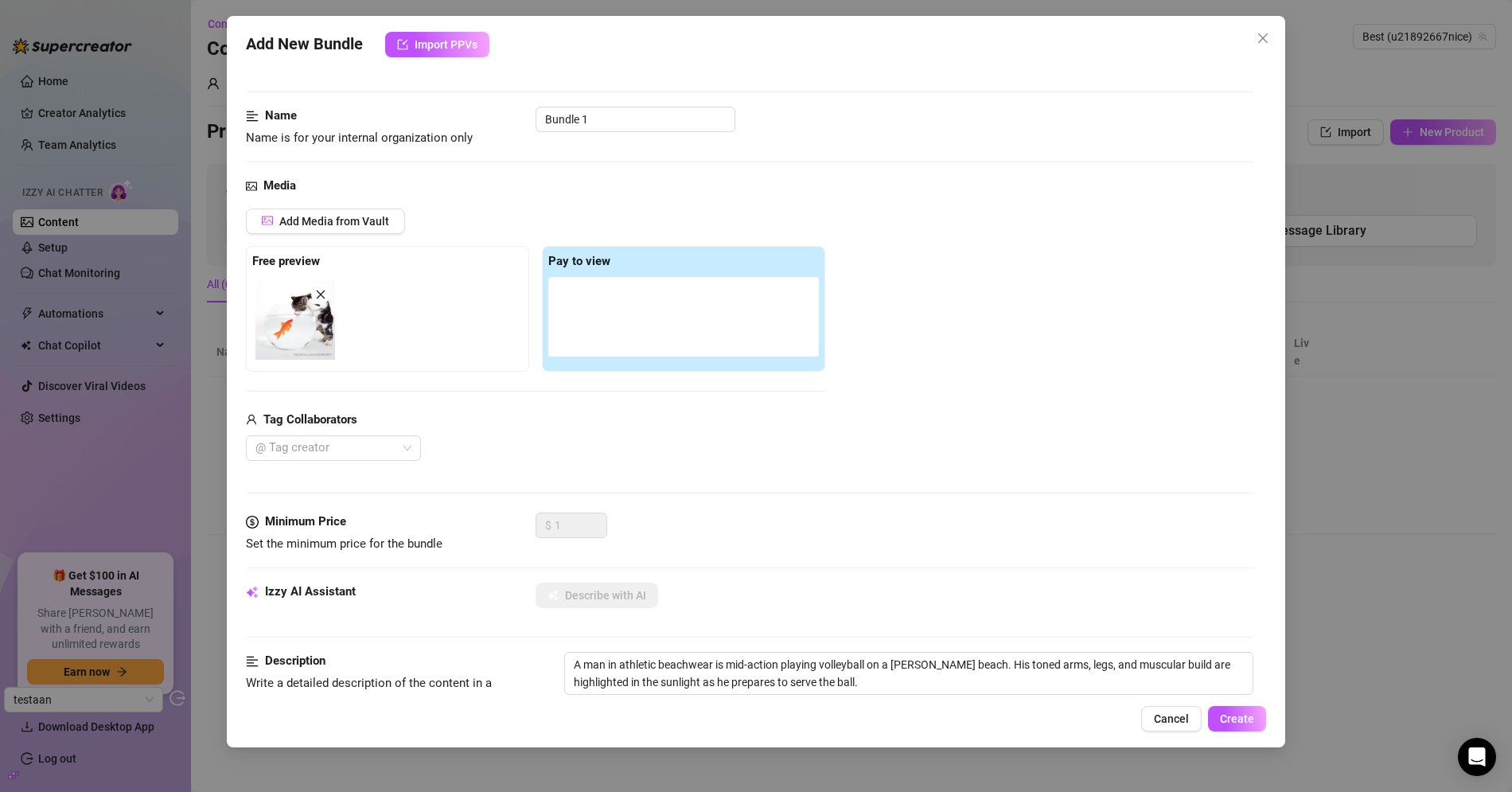
click at [278, 303] on img at bounding box center [295, 320] width 80 height 80
drag, startPoint x: 305, startPoint y: 338, endPoint x: 607, endPoint y: 323, distance: 302.4
click at [607, 323] on div "Free preview Pay to view" at bounding box center [535, 309] width 579 height 126
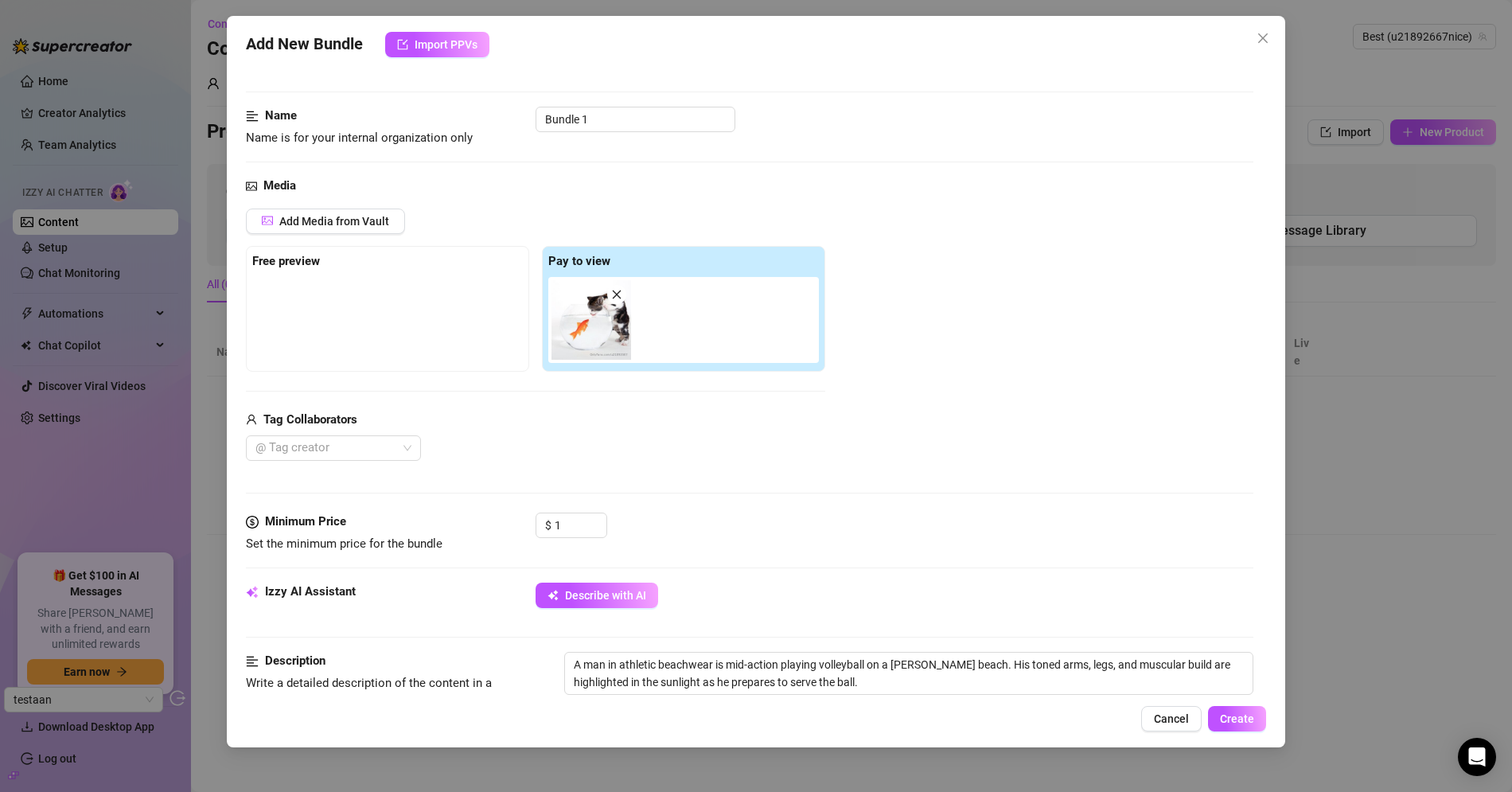
click at [792, 430] on div "Tag Collaborators @ Tag creator" at bounding box center [535, 436] width 579 height 51
click at [443, 340] on div at bounding box center [388, 317] width 270 height 80
click at [280, 262] on strong "Free preview" at bounding box center [287, 260] width 68 height 14
drag, startPoint x: 600, startPoint y: 328, endPoint x: 380, endPoint y: 335, distance: 220.1
click at [380, 335] on div "Free preview Pay to view" at bounding box center [535, 309] width 579 height 126
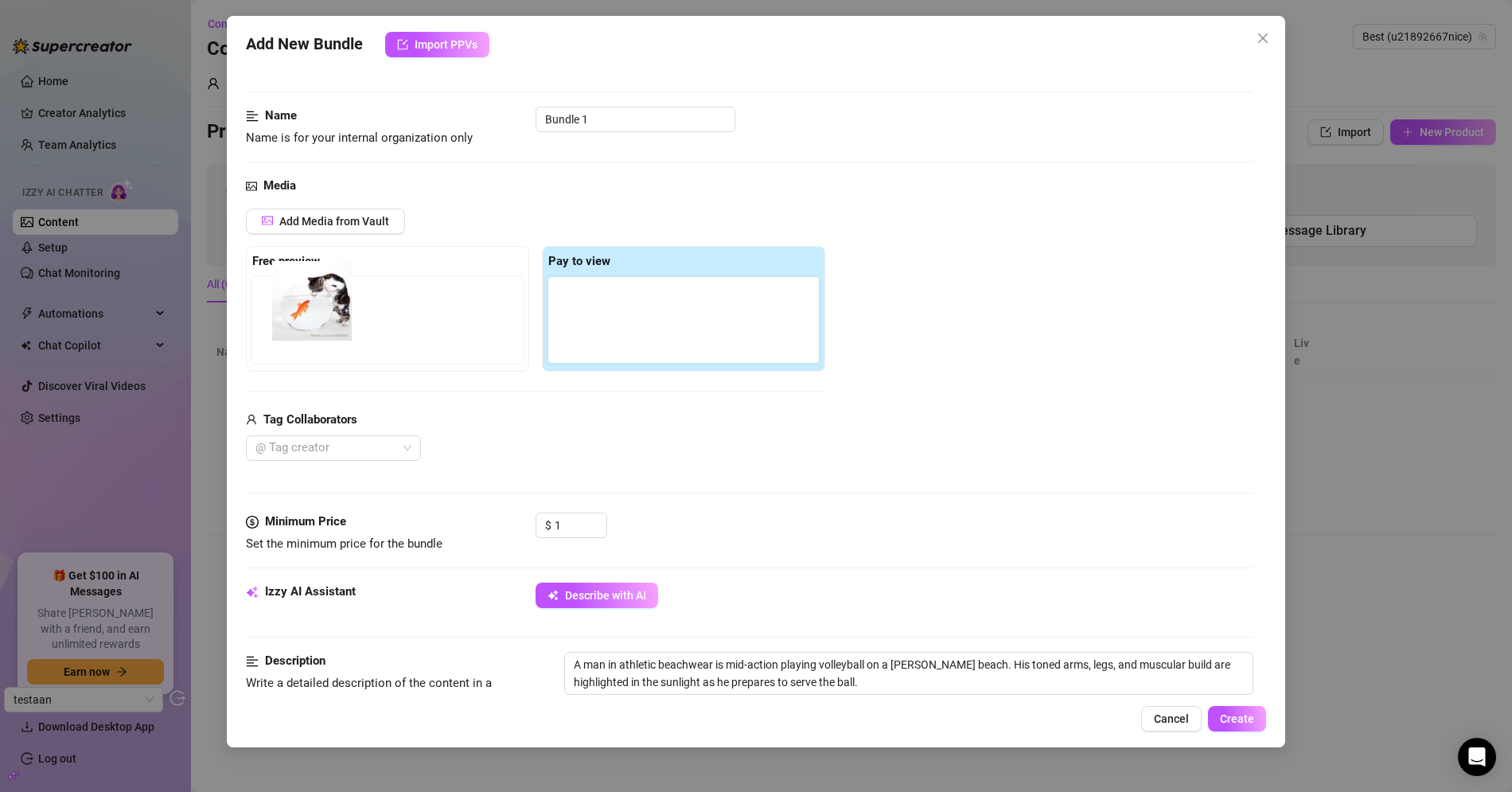
drag, startPoint x: 583, startPoint y: 331, endPoint x: 296, endPoint y: 313, distance: 287.6
click at [296, 313] on div "Free preview Pay to view" at bounding box center [535, 309] width 579 height 126
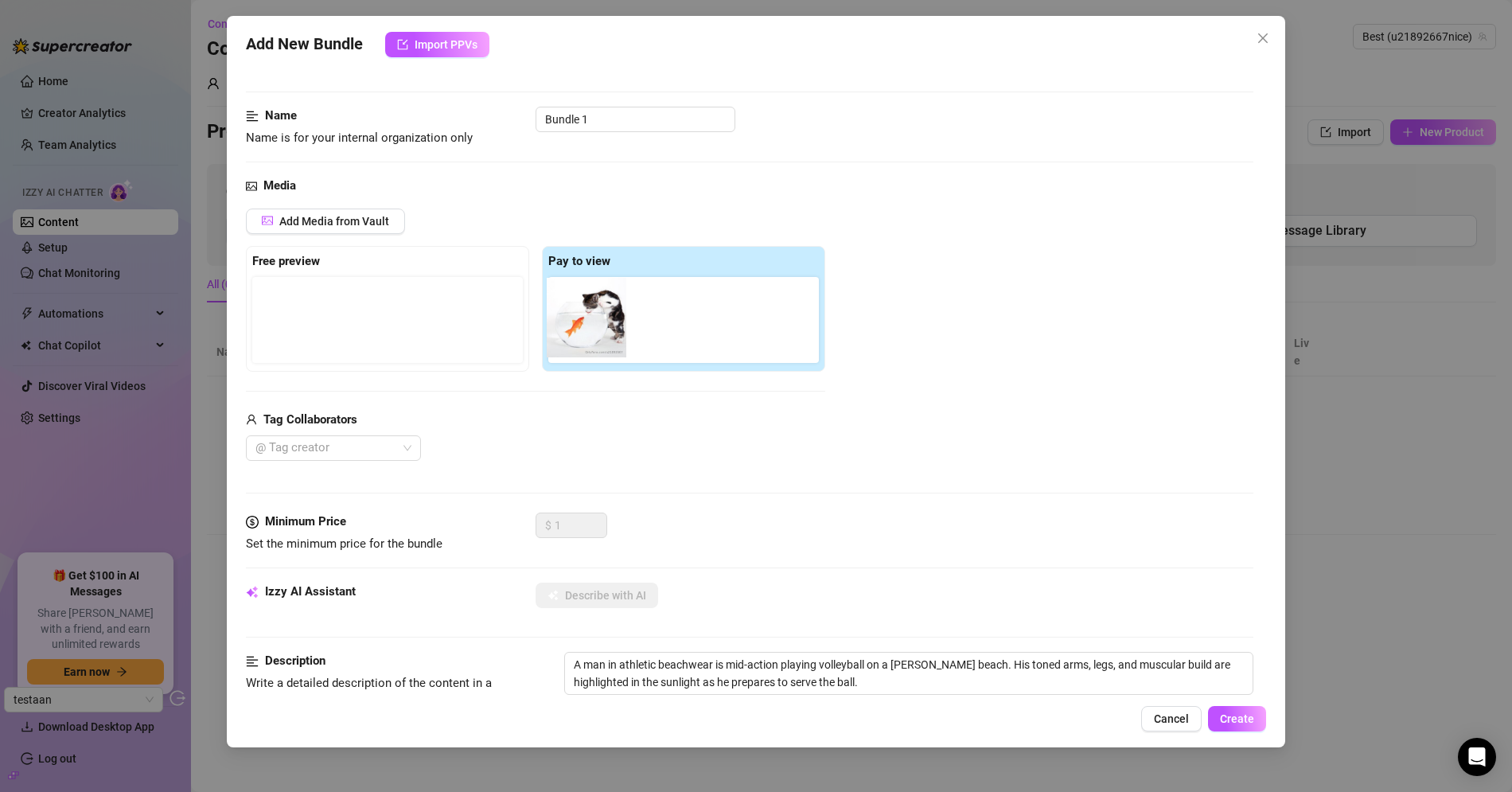
drag, startPoint x: 312, startPoint y: 327, endPoint x: 619, endPoint y: 326, distance: 307.0
click at [622, 326] on div "Free preview Pay to view" at bounding box center [535, 309] width 579 height 126
click at [366, 235] on div "Add Media from Vault" at bounding box center [535, 227] width 579 height 37
click at [368, 225] on span "Add Media from Vault" at bounding box center [333, 221] width 110 height 13
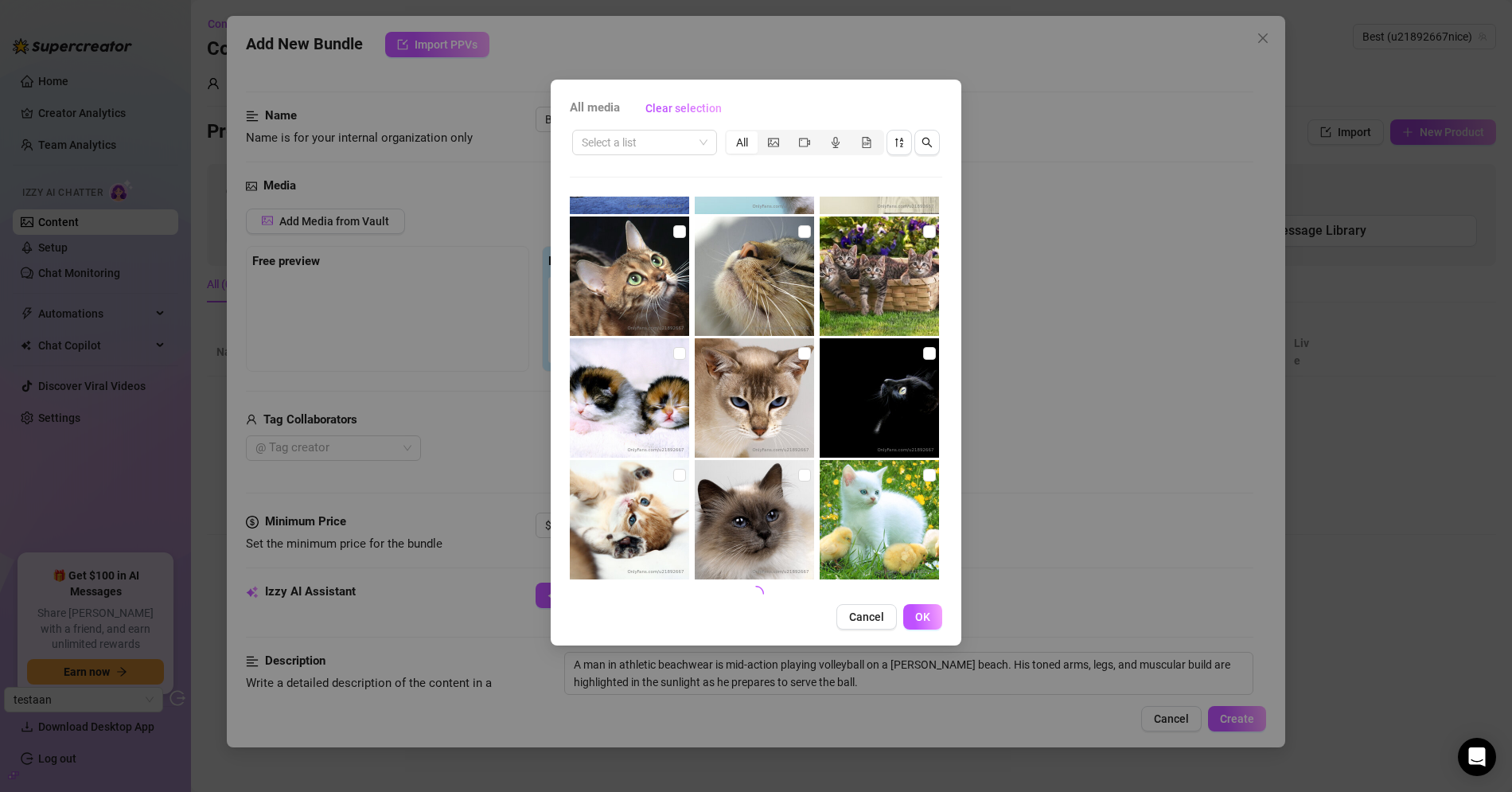
scroll to position [2548, 0]
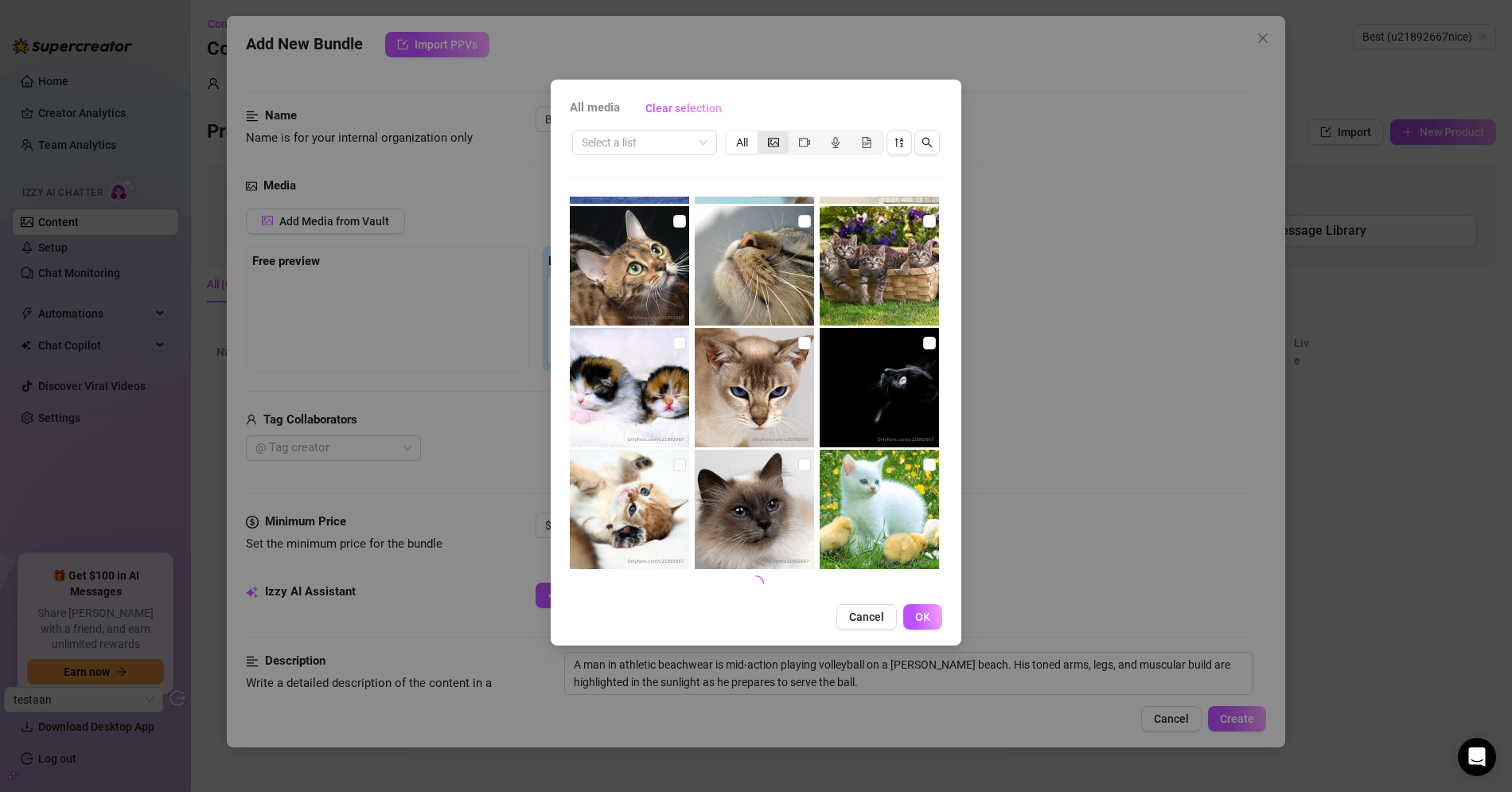
click at [764, 142] on div "segmented control" at bounding box center [773, 142] width 31 height 22
click at [761, 134] on input "segmented control" at bounding box center [761, 134] width 0 height 0
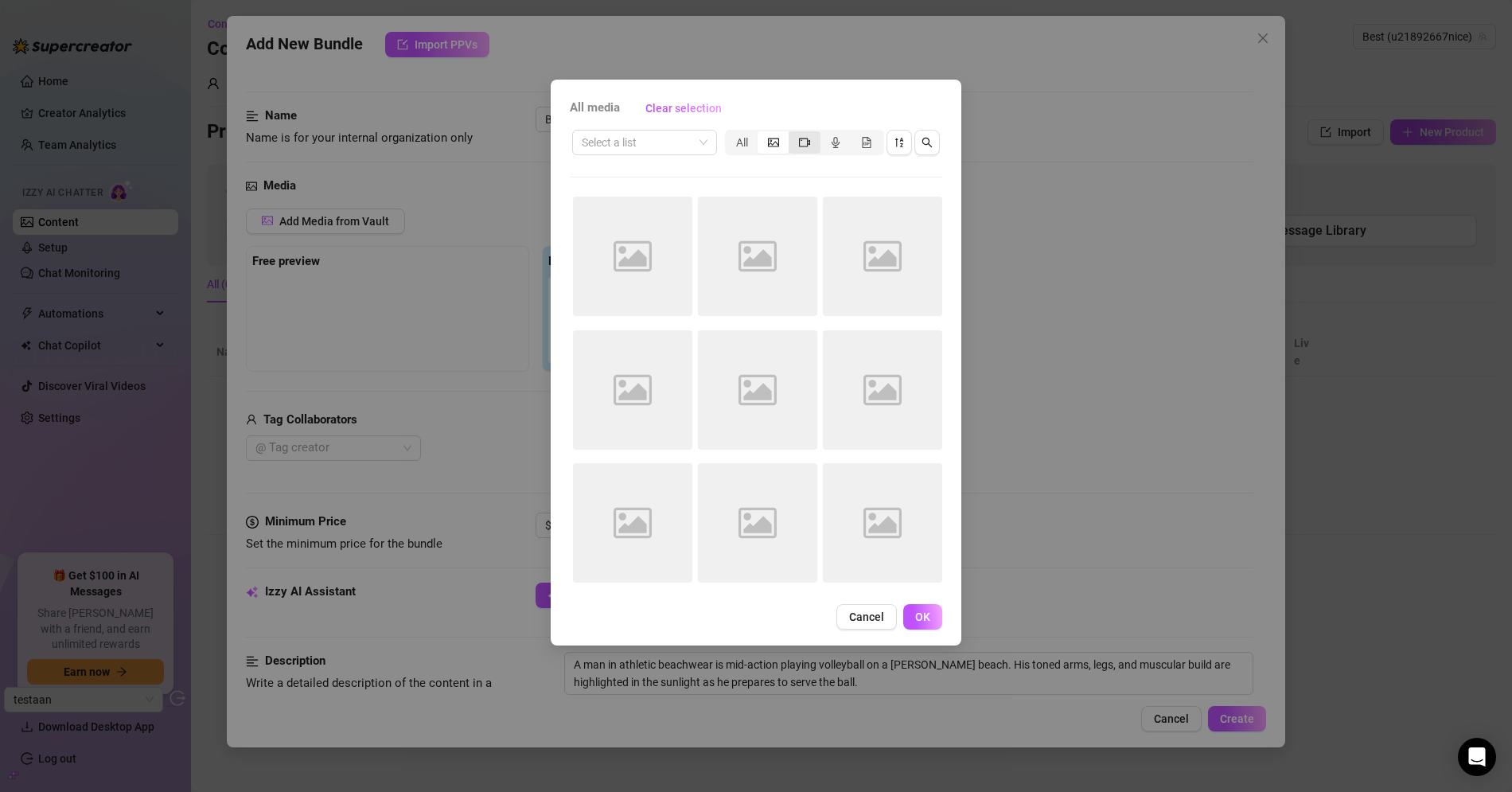
click at [804, 143] on icon "video-camera" at bounding box center [804, 142] width 11 height 11
click at [793, 134] on input "segmented control" at bounding box center [793, 134] width 0 height 0
click at [742, 146] on div "All" at bounding box center [742, 142] width 31 height 22
click at [730, 134] on input "All" at bounding box center [730, 134] width 0 height 0
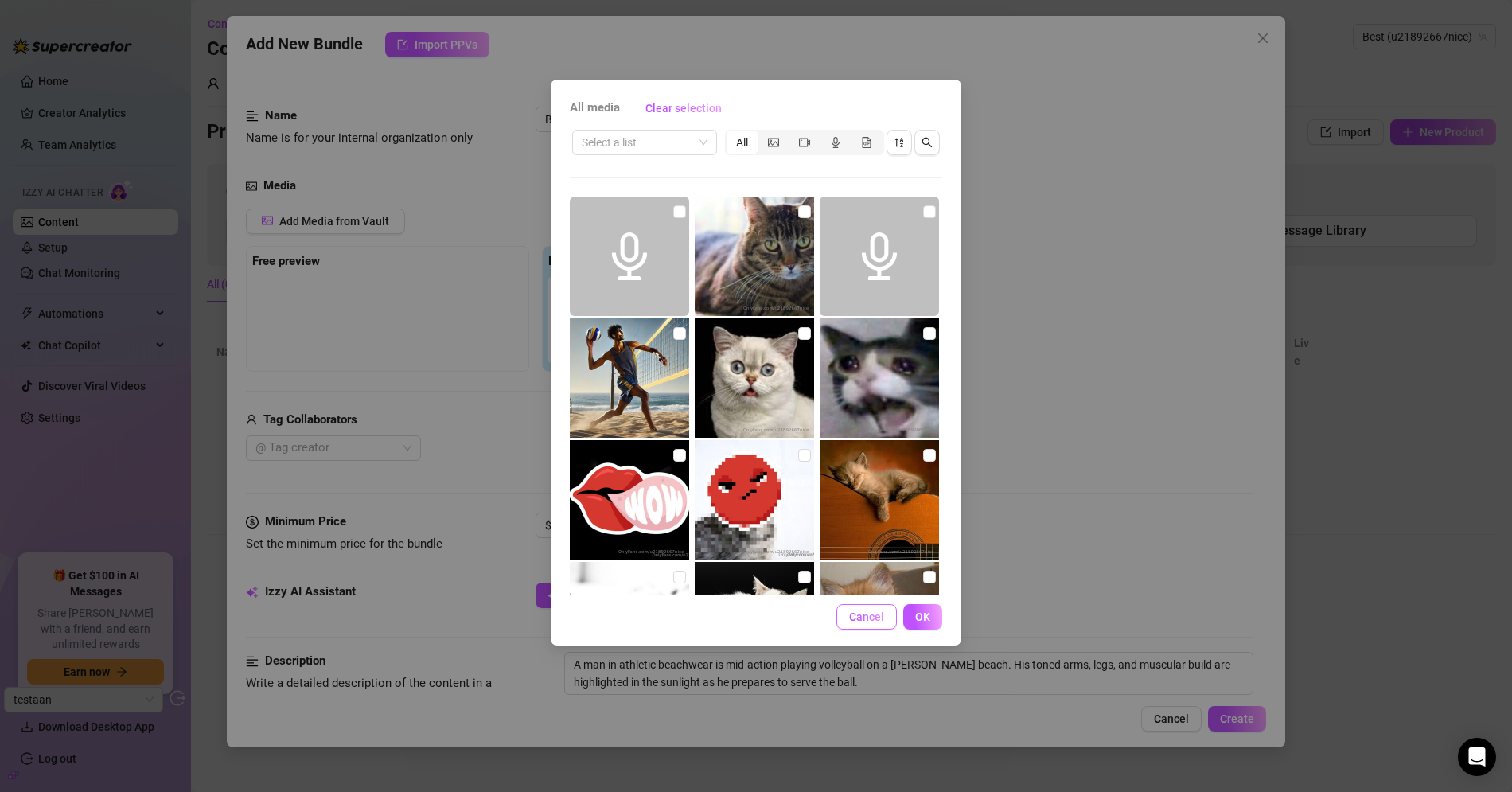
click at [859, 615] on span "Cancel" at bounding box center [866, 617] width 35 height 13
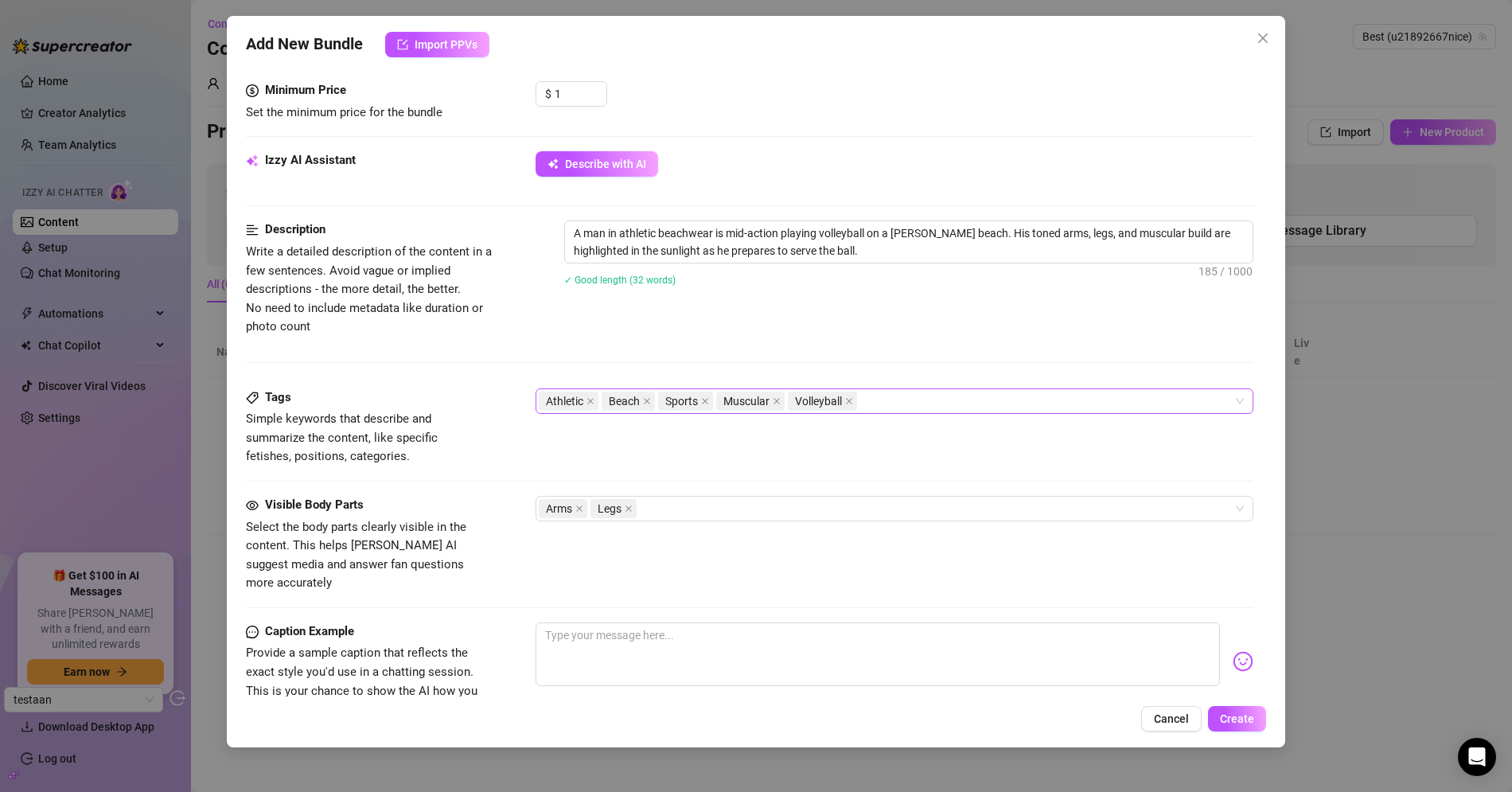
scroll to position [721, 0]
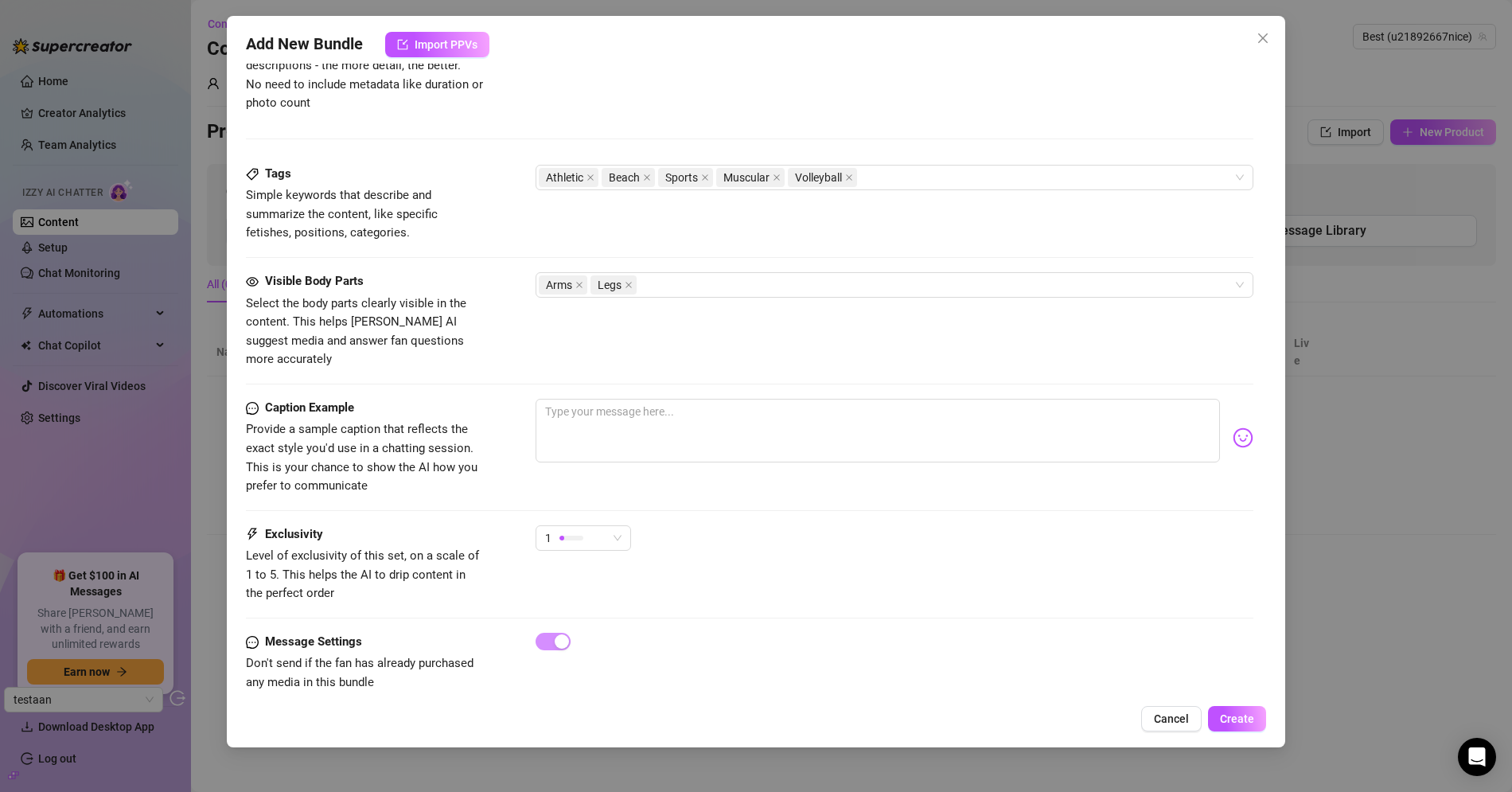
drag, startPoint x: 1243, startPoint y: 29, endPoint x: 1290, endPoint y: 55, distance: 53.7
click at [1250, 34] on div "Add New Bundle Import PPVs Account Best (@u21892667nice) Name Name is for your …" at bounding box center [756, 382] width 1058 height 732
click at [1293, 55] on div "Add New Bundle Import PPVs Account Best (@u21892667nice) Name Name is for your …" at bounding box center [756, 396] width 1512 height 792
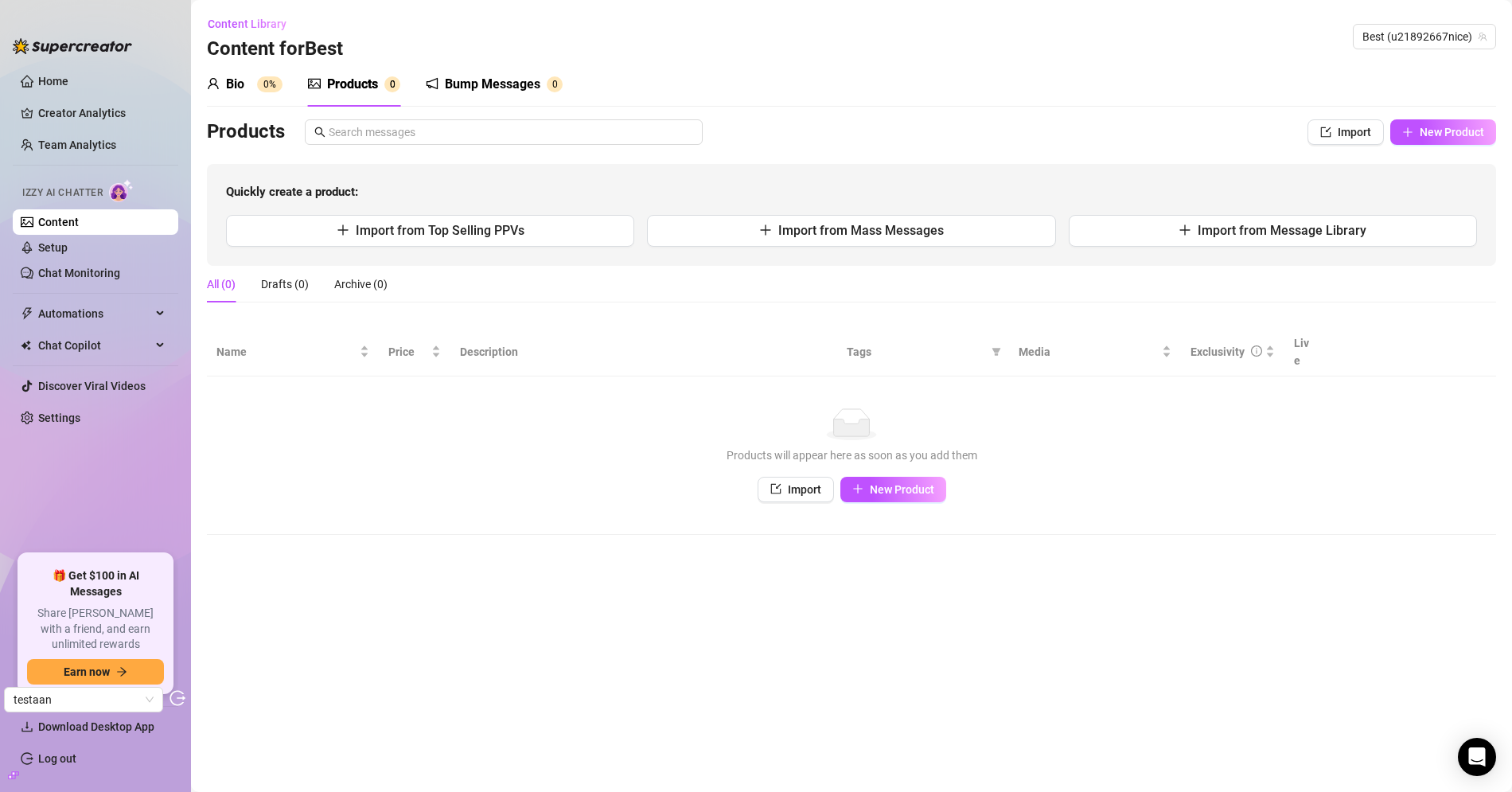
click at [1257, 43] on div "Content Library Content for Best Best (u21892667nice)" at bounding box center [851, 37] width 1289 height 51
click at [1048, 26] on div "Content Library Content for Best Best (u21892667nice)" at bounding box center [851, 37] width 1289 height 51
click at [471, 88] on div "Bump Messages" at bounding box center [492, 84] width 95 height 19
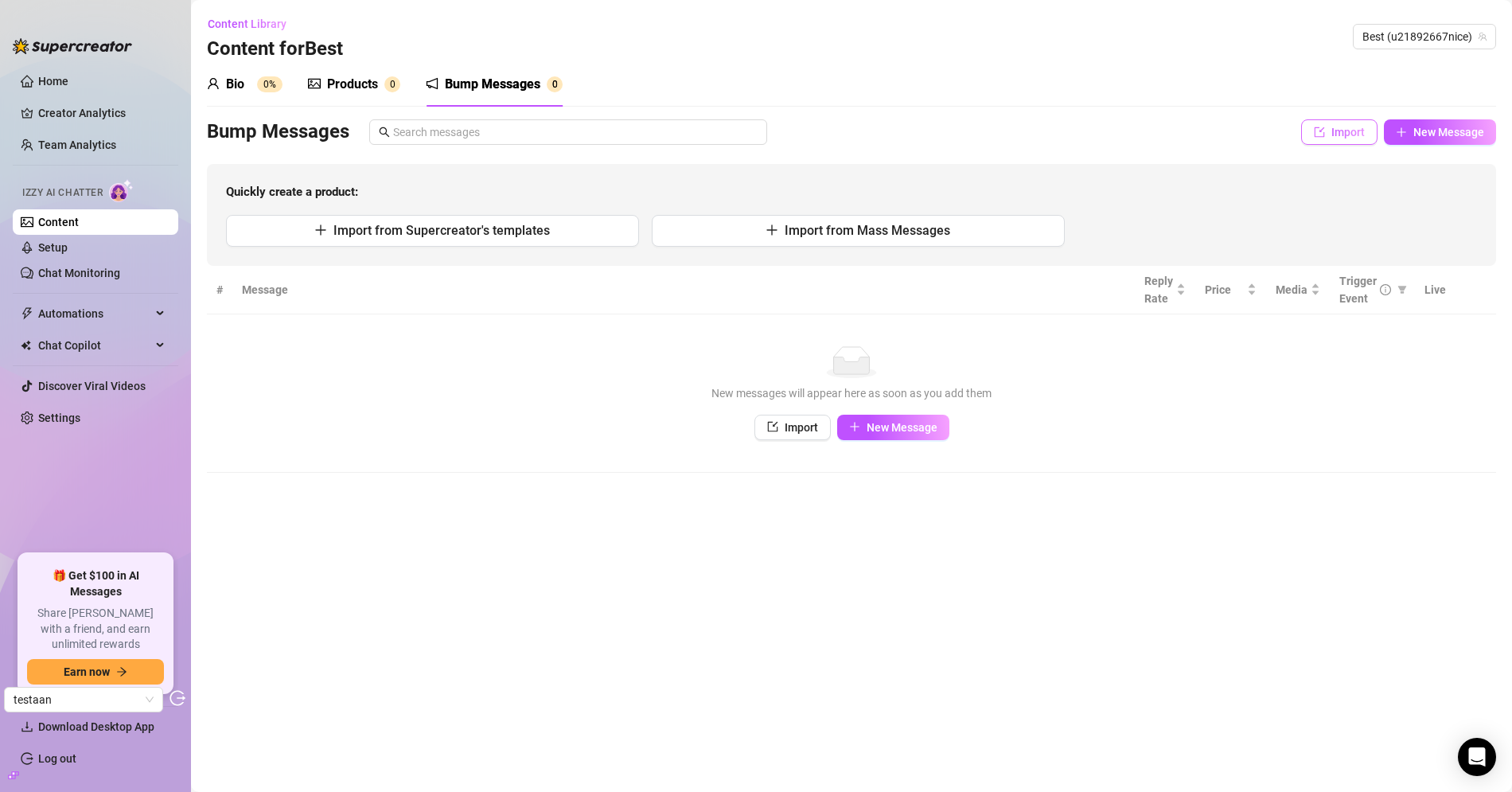
click at [1326, 127] on button "Import" at bounding box center [1339, 132] width 77 height 26
type textarea "Type your message here..."
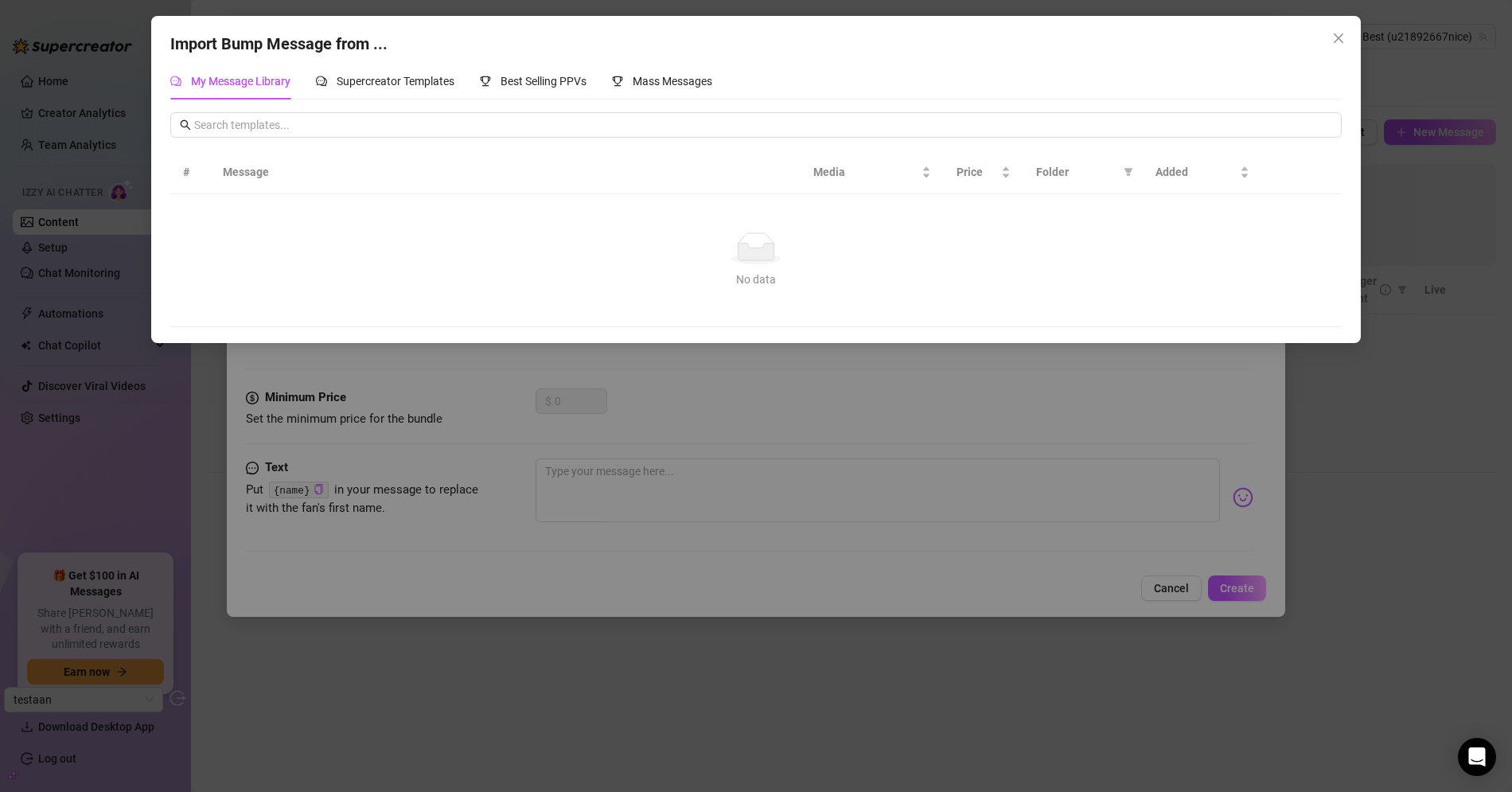
click at [1081, 462] on div "Import Bump Message from ... My Message Library Supercreator Templates Best Sel…" at bounding box center [756, 396] width 1512 height 792
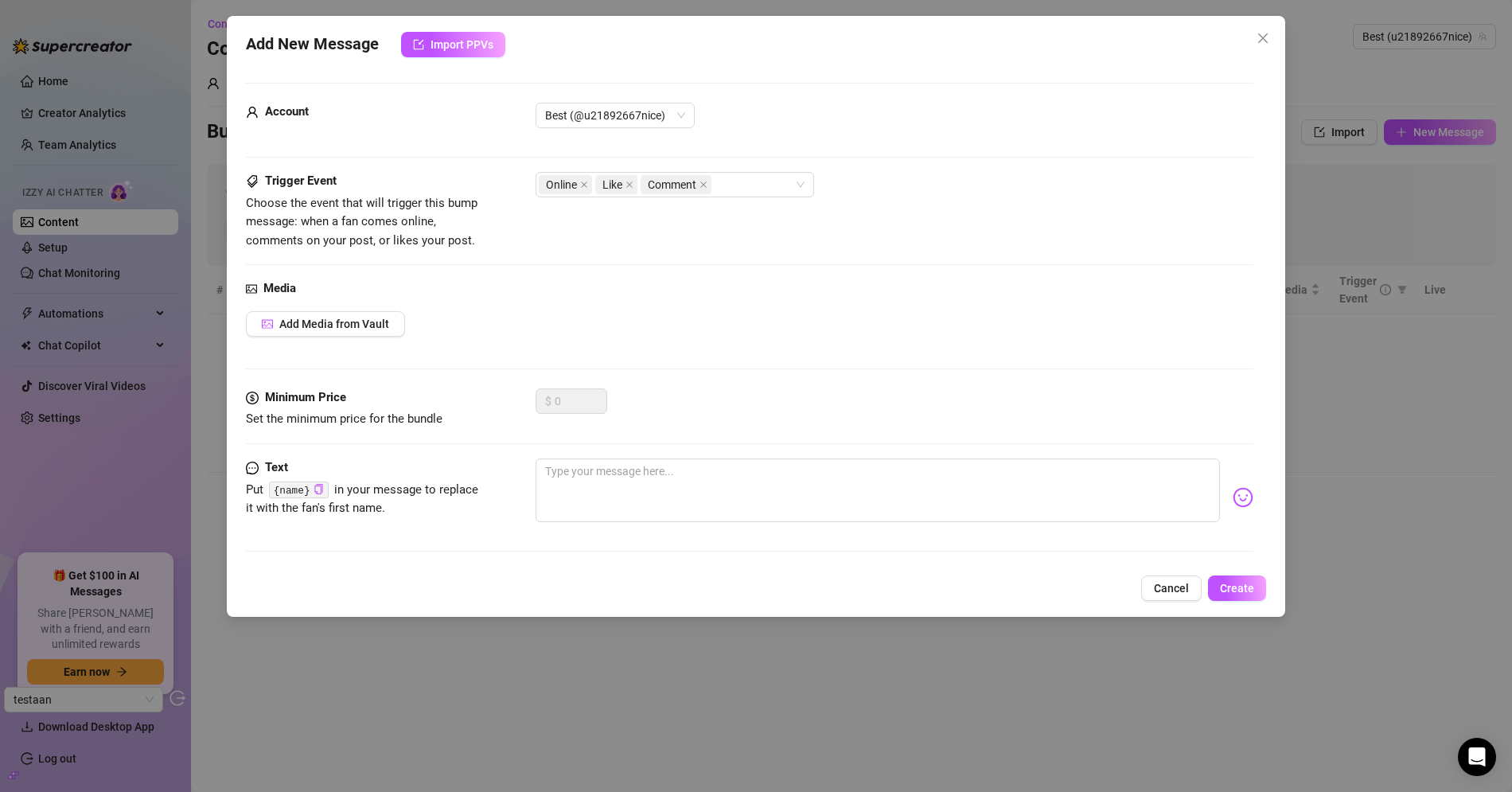
click at [1388, 457] on div "Add New Message Import PPVs Account Best (@u21892667nice) Trigger Event Choose …" at bounding box center [756, 396] width 1512 height 792
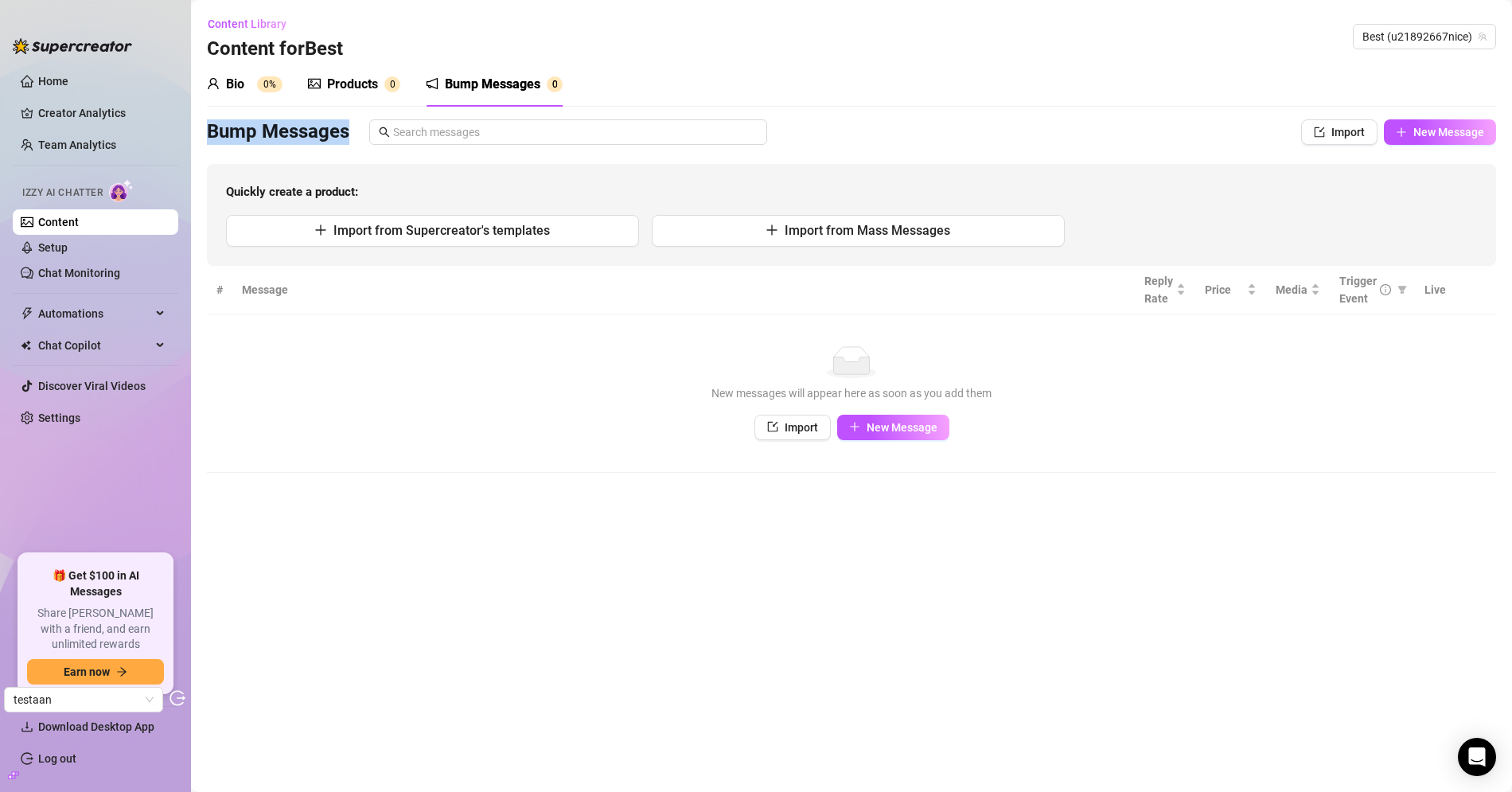
drag, startPoint x: 209, startPoint y: 128, endPoint x: 350, endPoint y: 129, distance: 141.0
click at [350, 129] on div "Bump Messages" at bounding box center [719, 132] width 1026 height 26
click at [68, 242] on link "Setup" at bounding box center [53, 248] width 30 height 13
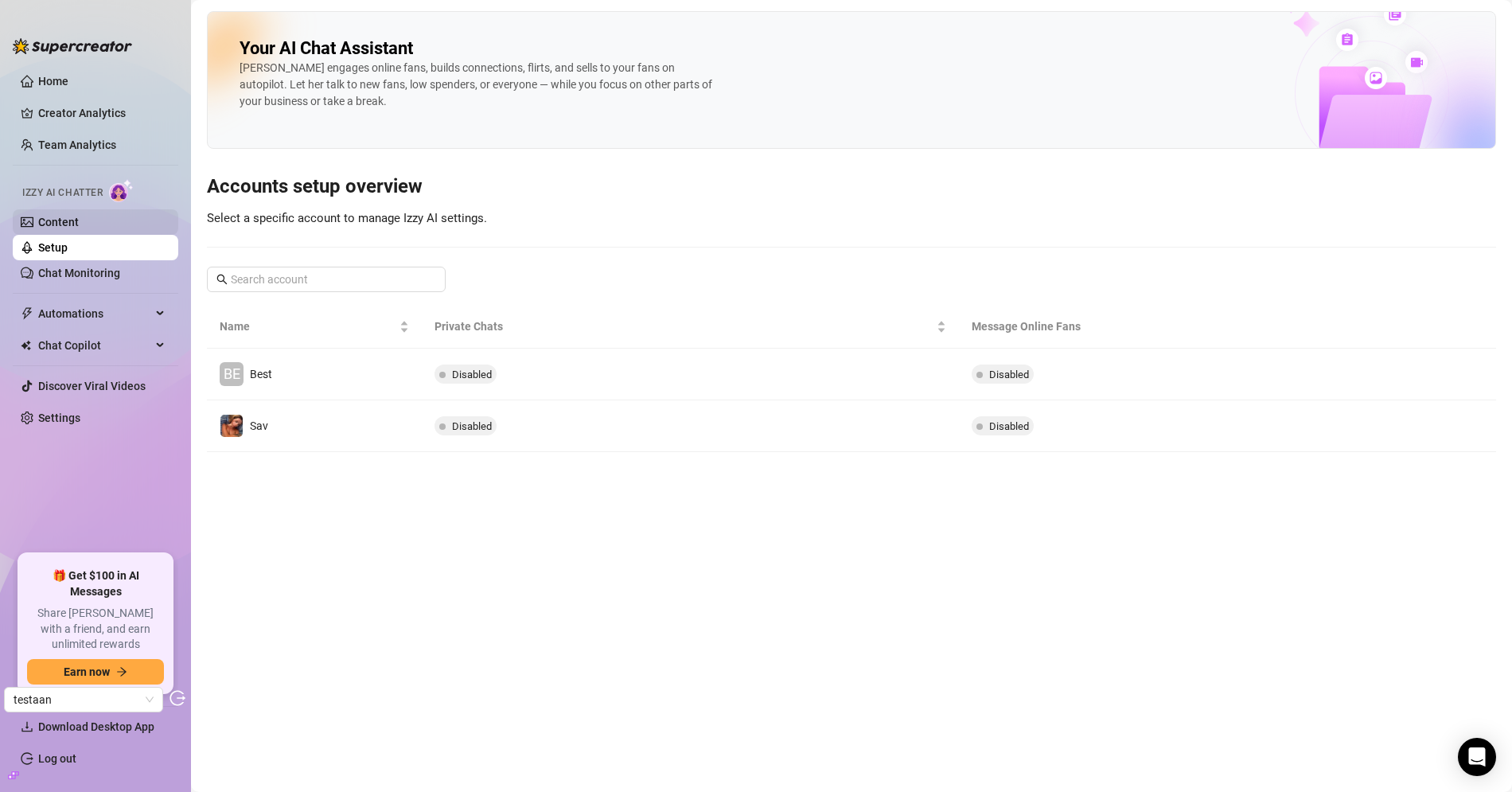
click at [60, 228] on link "Content" at bounding box center [59, 222] width 41 height 13
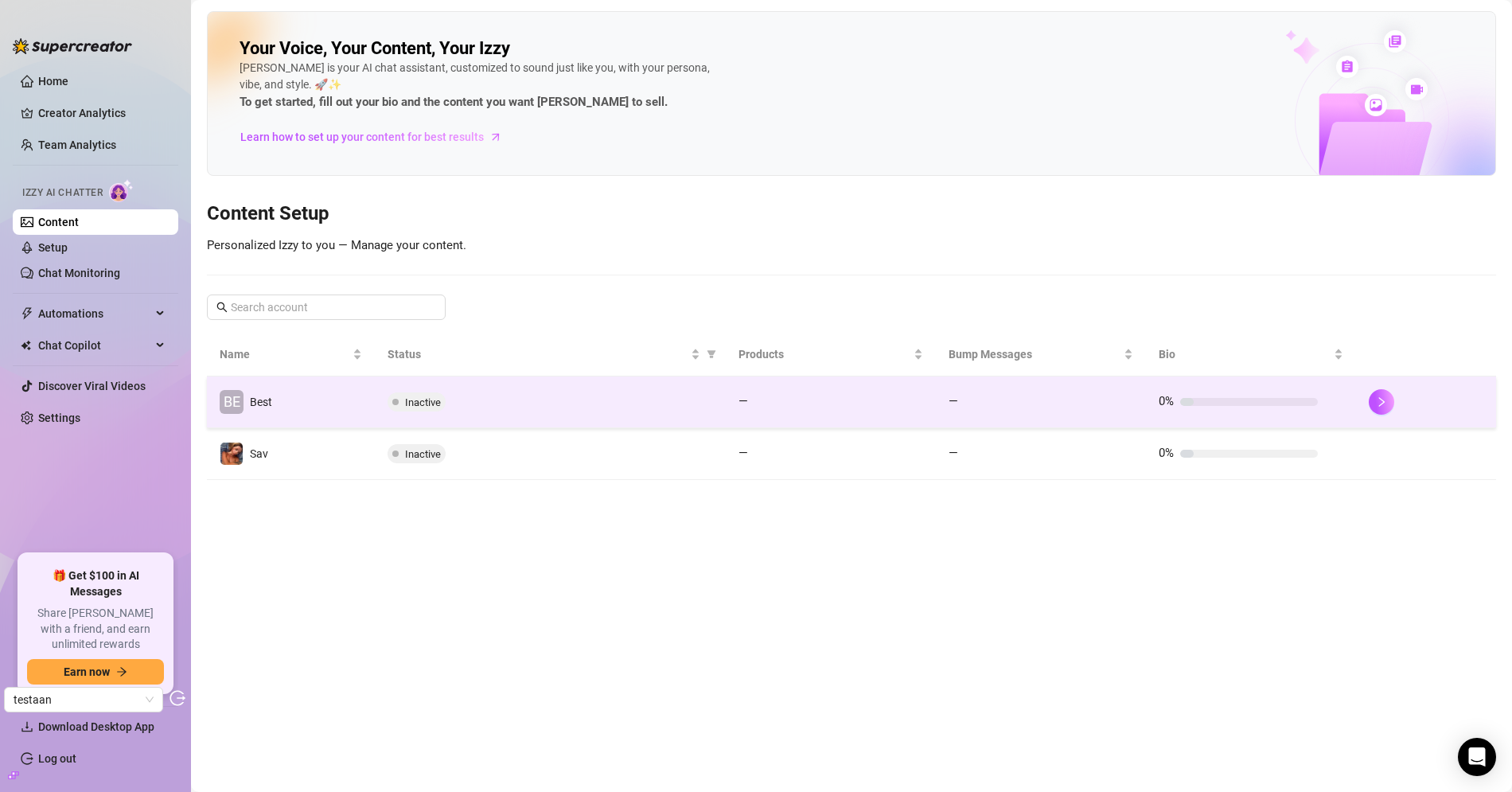
click at [323, 404] on td "BE Best" at bounding box center [290, 402] width 168 height 52
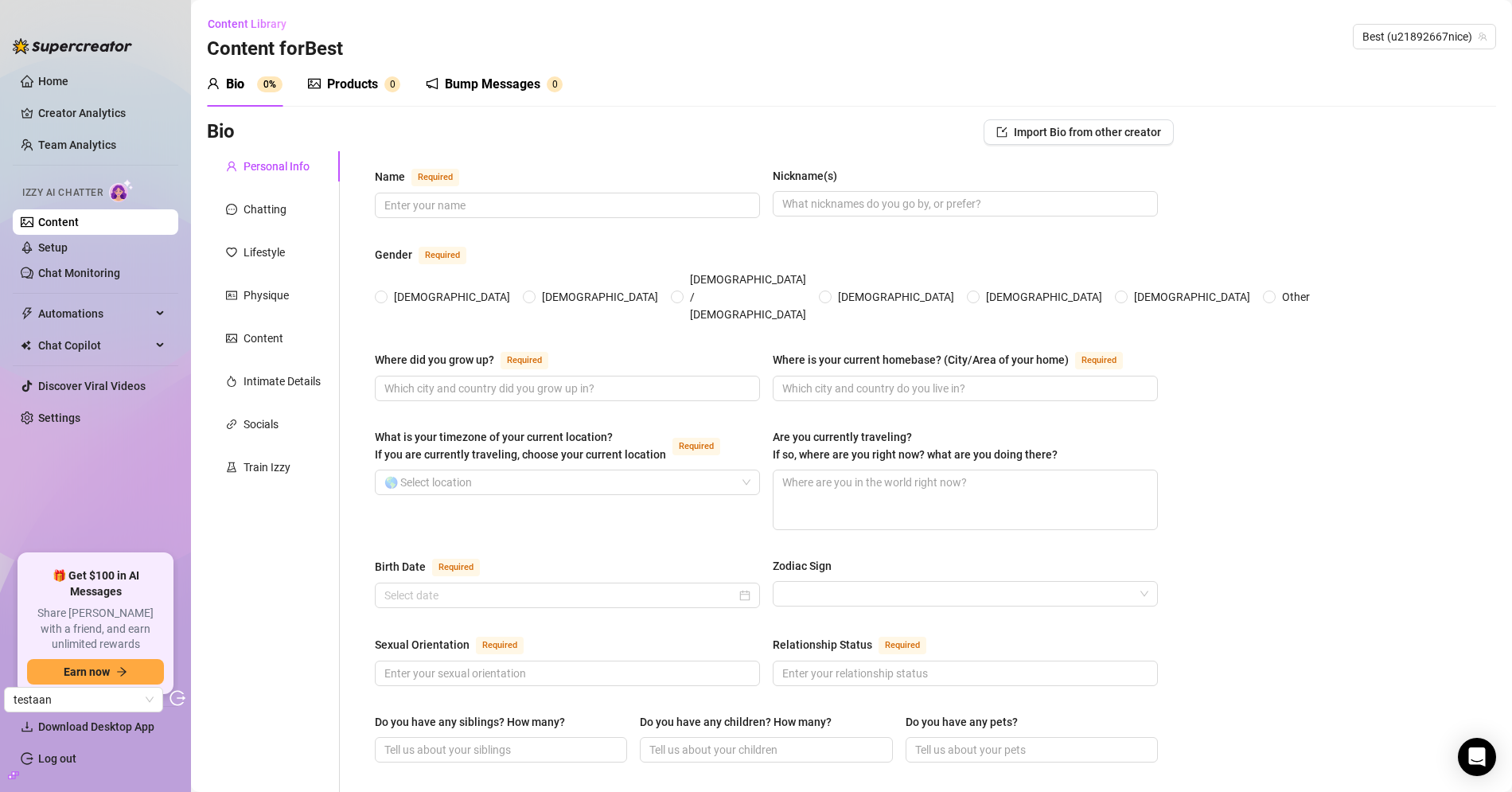
click at [526, 93] on div "Bump Messages" at bounding box center [492, 84] width 95 height 19
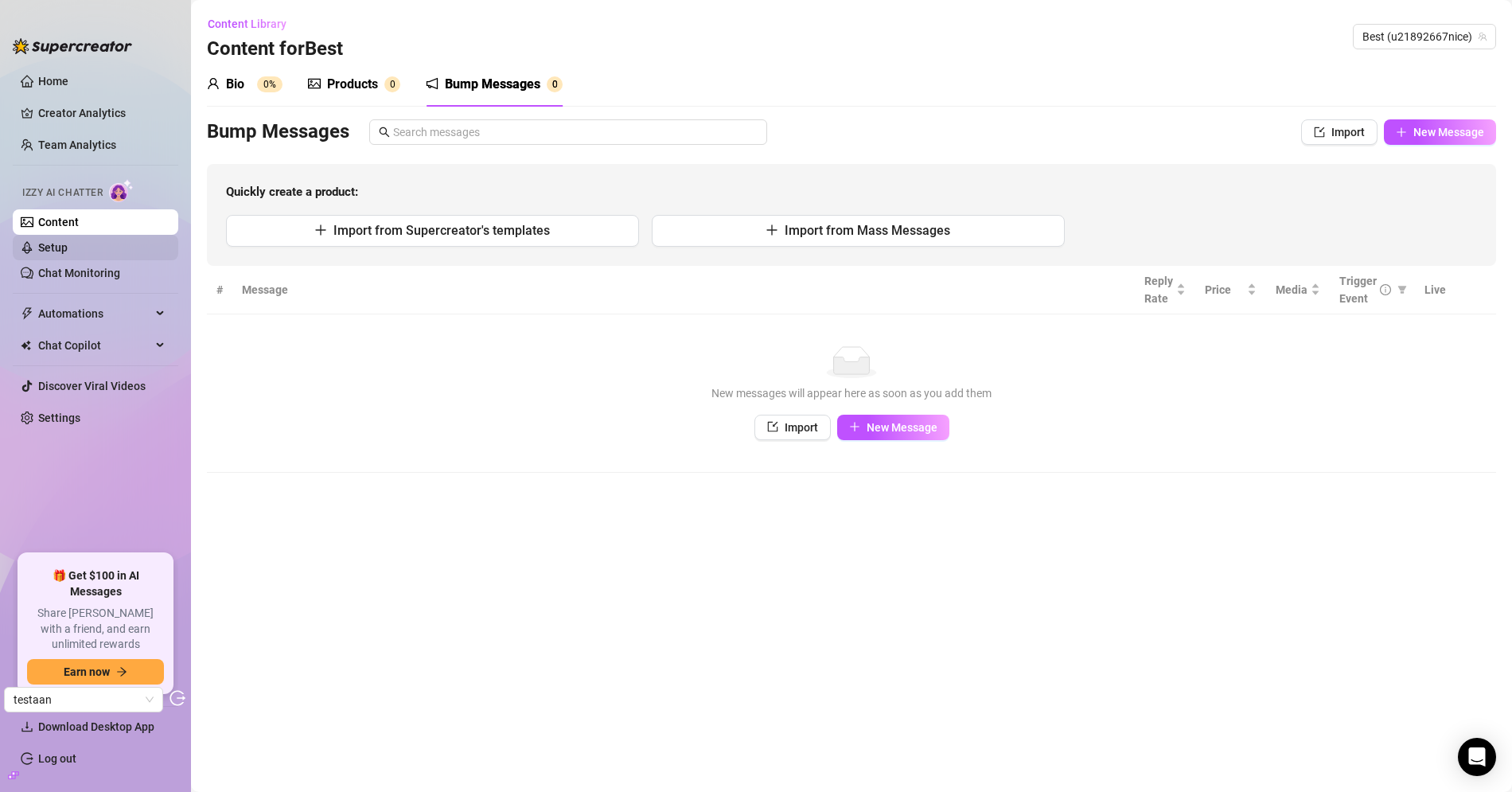
click at [68, 242] on link "Setup" at bounding box center [53, 248] width 30 height 13
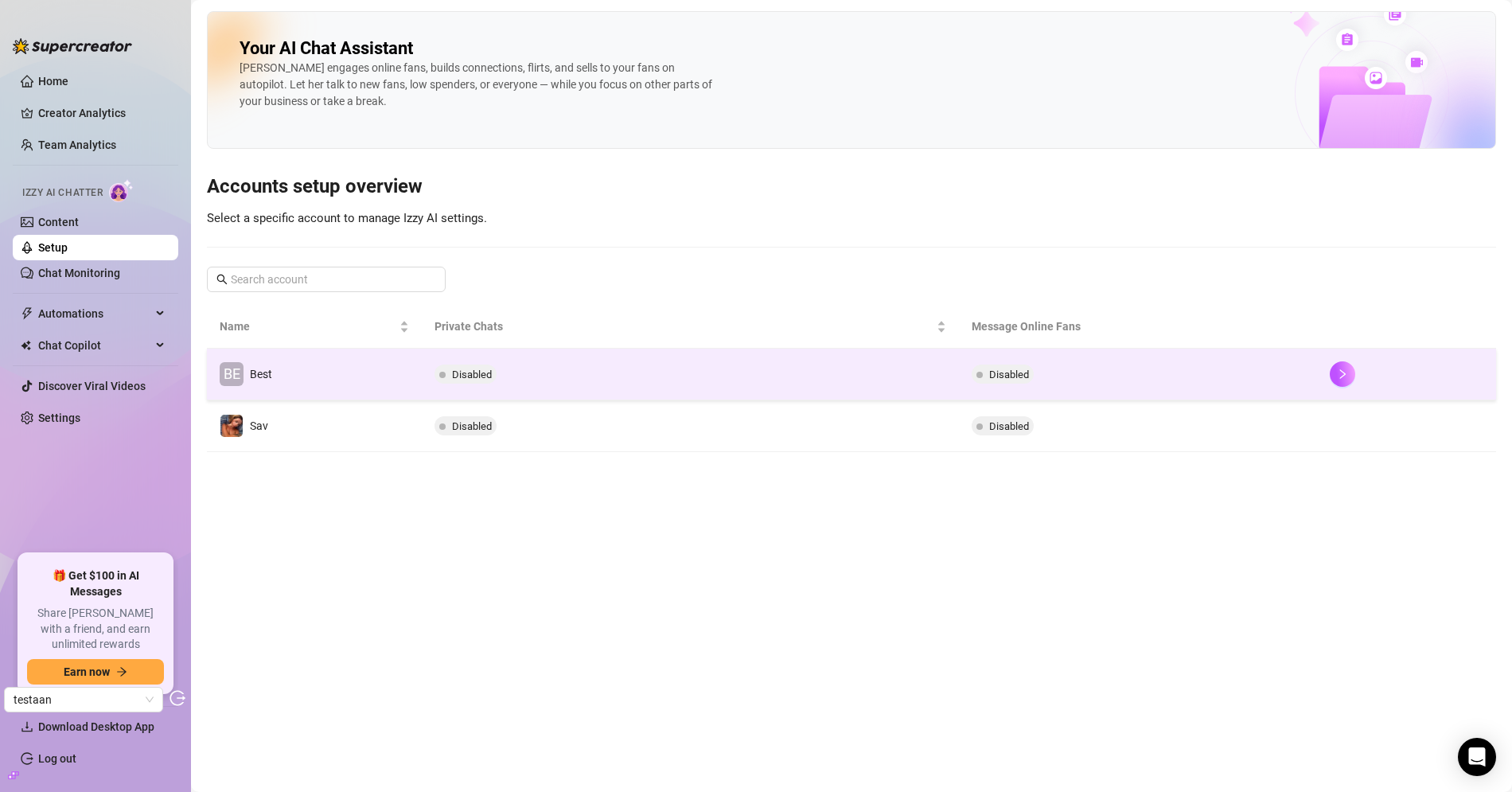
click at [311, 382] on td "BE Best" at bounding box center [314, 374] width 215 height 52
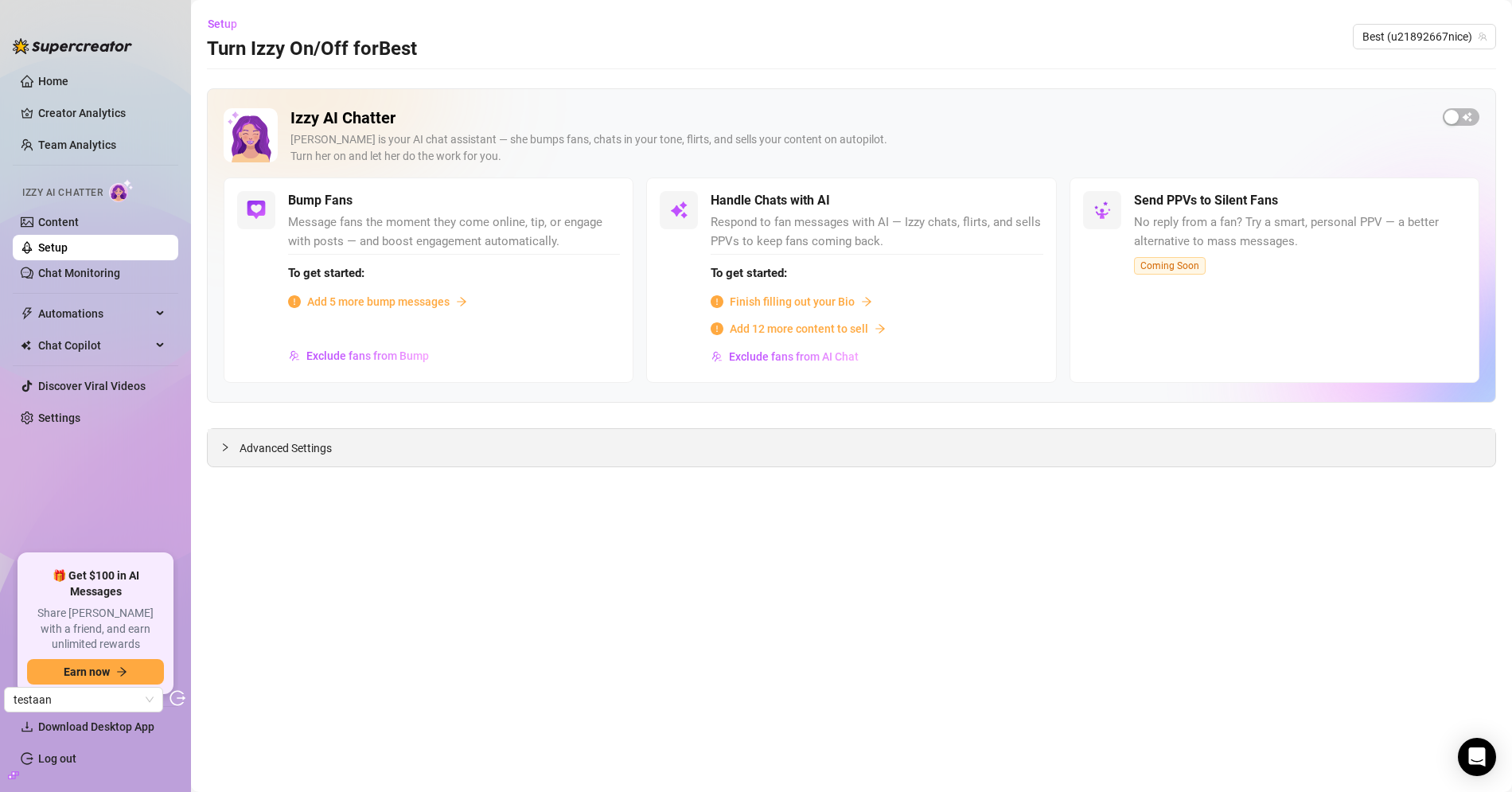
click at [265, 430] on div "Advanced Settings" at bounding box center [851, 447] width 1287 height 37
click at [384, 355] on span "Exclude fans from Bump" at bounding box center [367, 356] width 122 height 13
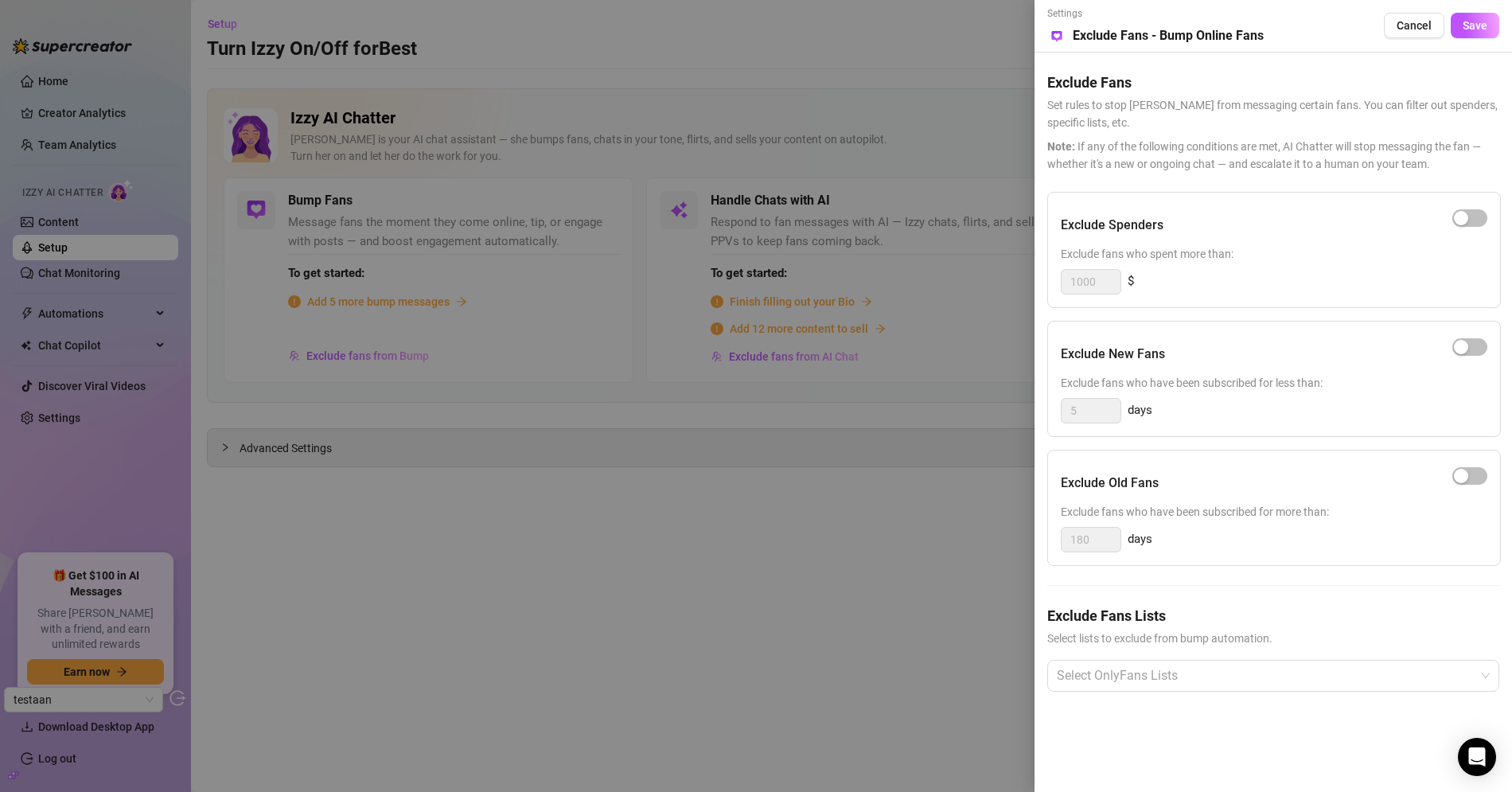
click at [406, 190] on div at bounding box center [756, 396] width 1512 height 792
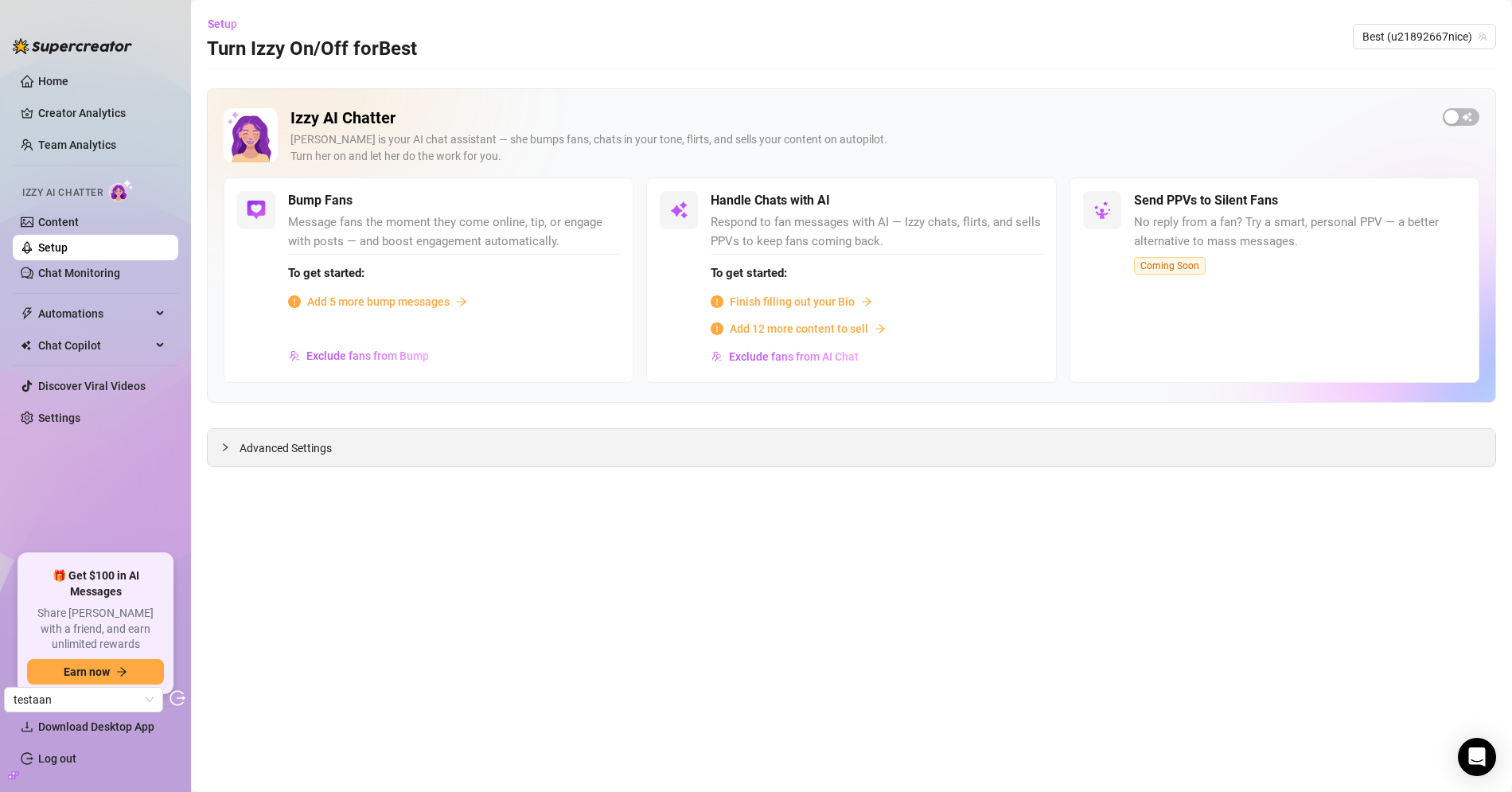
click at [246, 447] on span "Advanced Settings" at bounding box center [286, 448] width 93 height 18
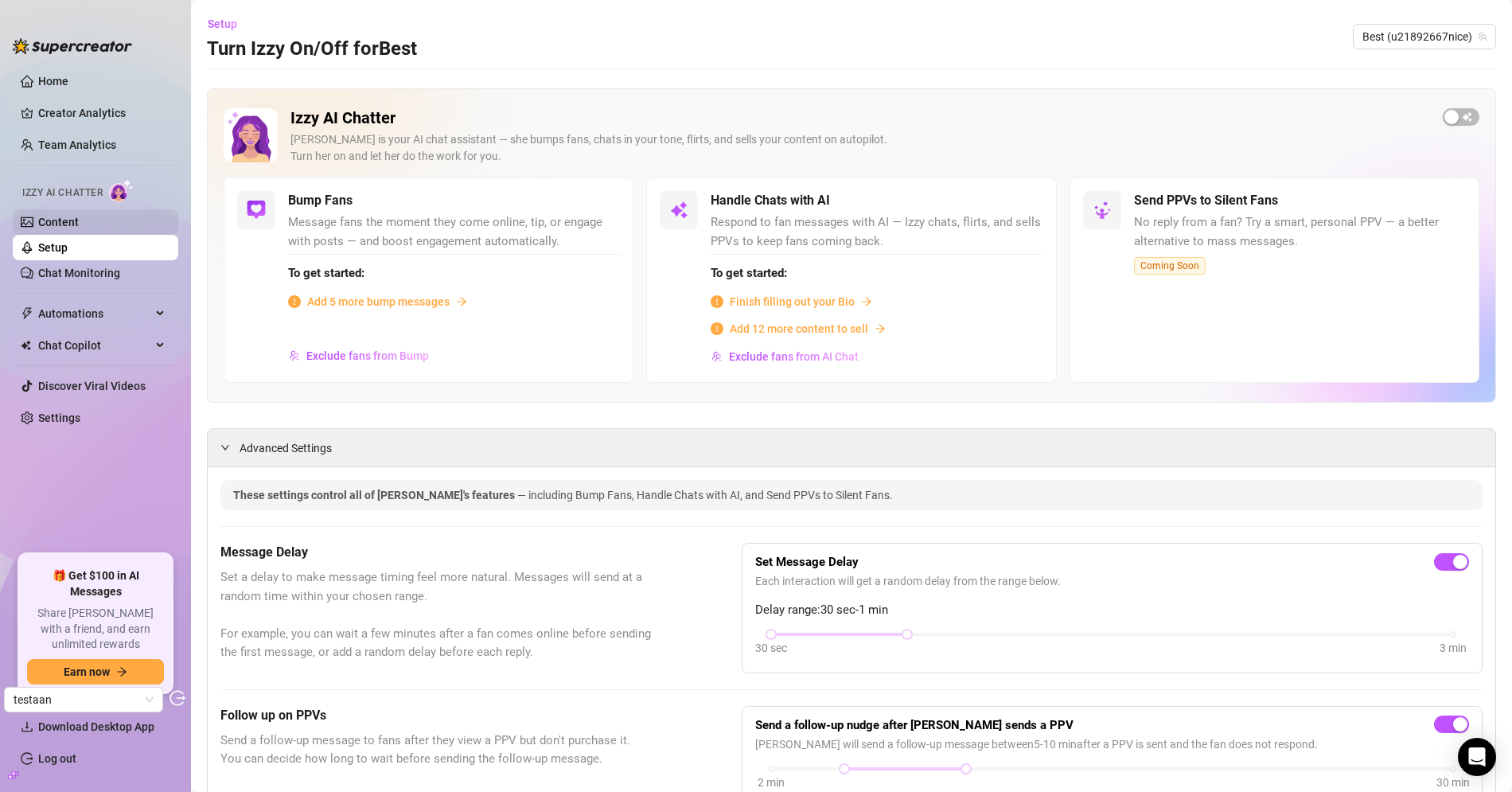
click at [60, 225] on link "Content" at bounding box center [59, 222] width 41 height 13
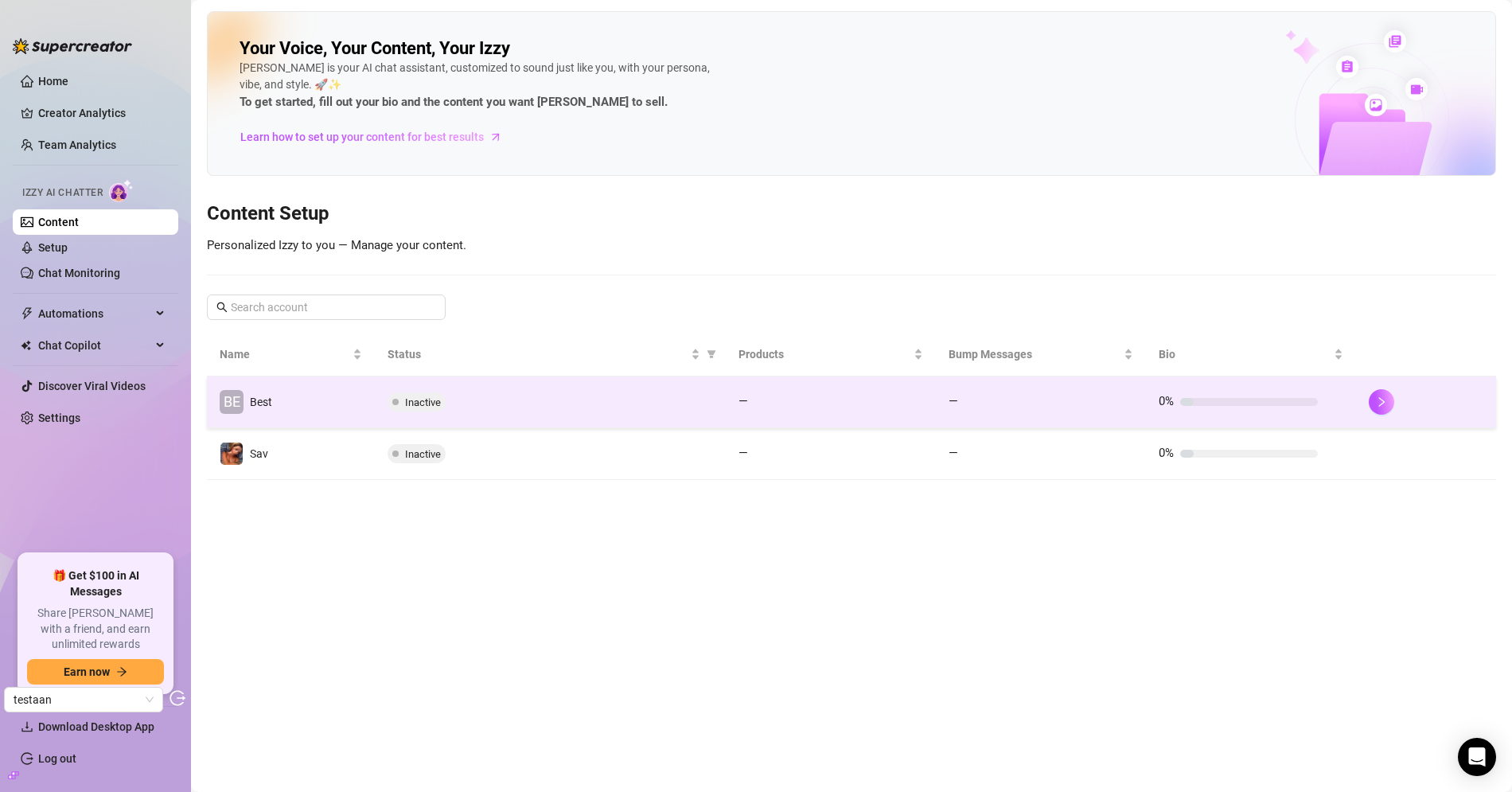
click at [355, 397] on td "BE Best" at bounding box center [290, 402] width 168 height 52
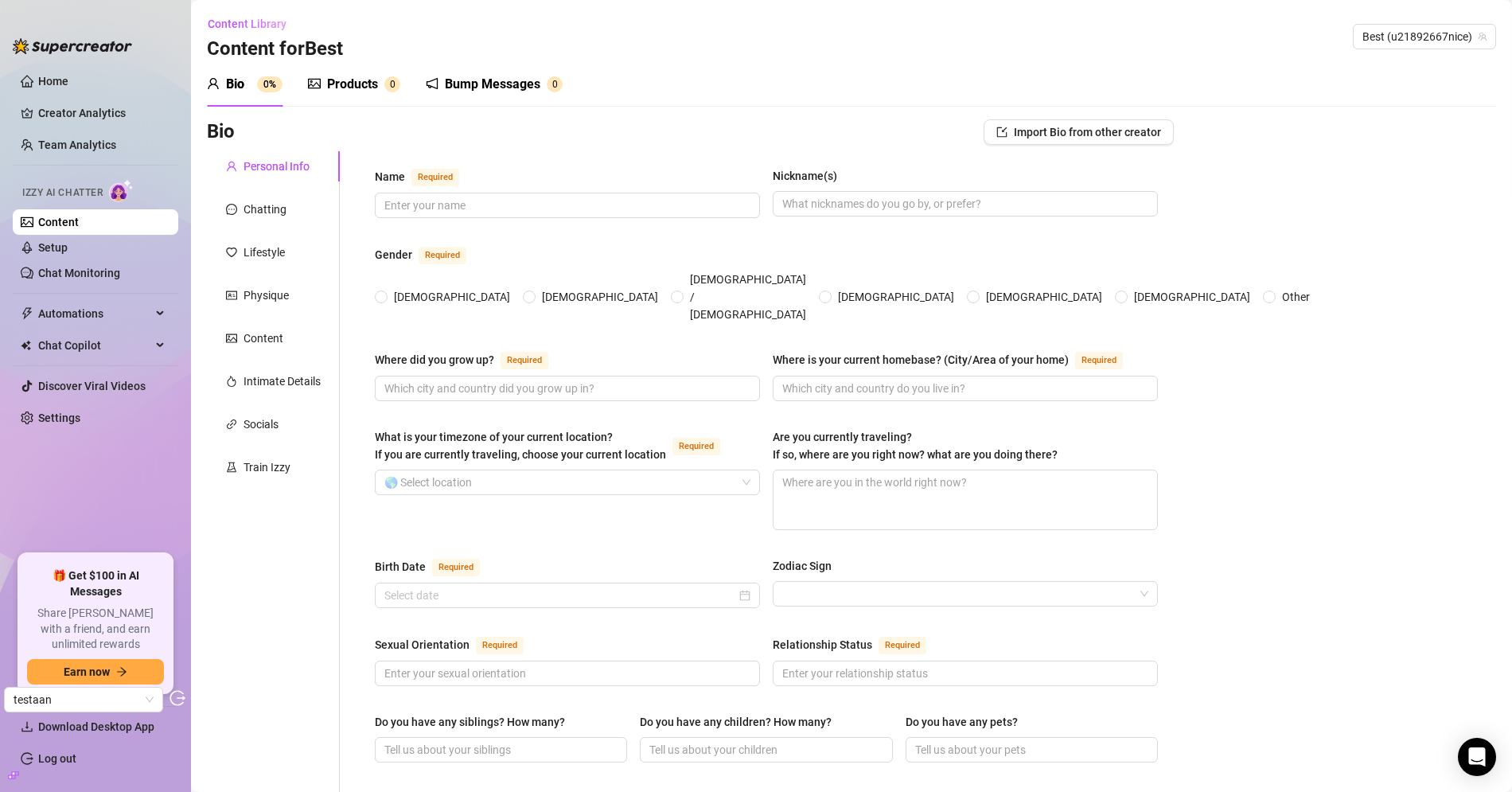
click at [477, 87] on div "Bump Messages" at bounding box center [492, 84] width 95 height 19
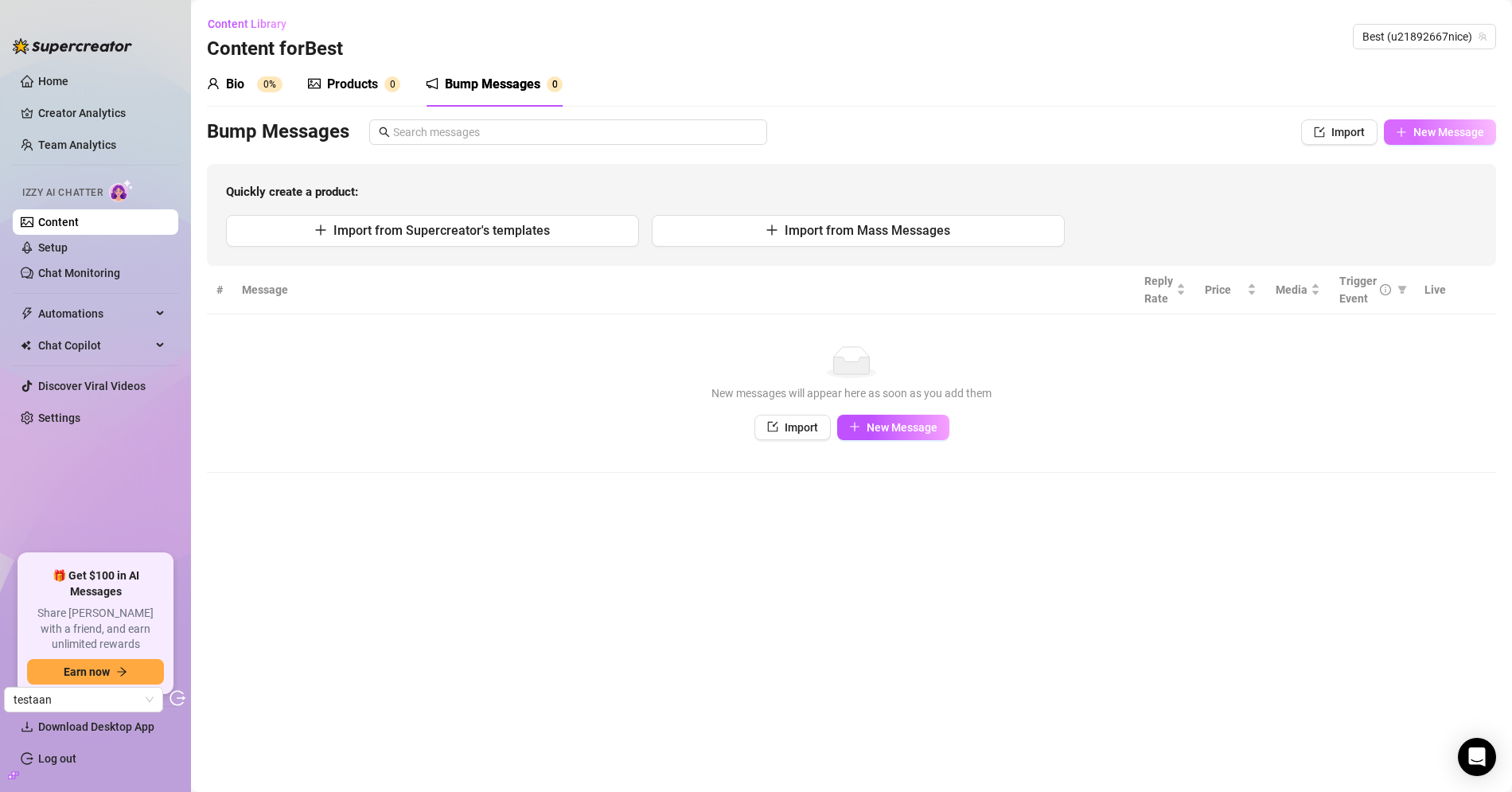
click at [1457, 133] on span "New Message" at bounding box center [1448, 132] width 71 height 13
type textarea "Type your message here..."
click at [1424, 133] on span "New Message" at bounding box center [1448, 132] width 71 height 13
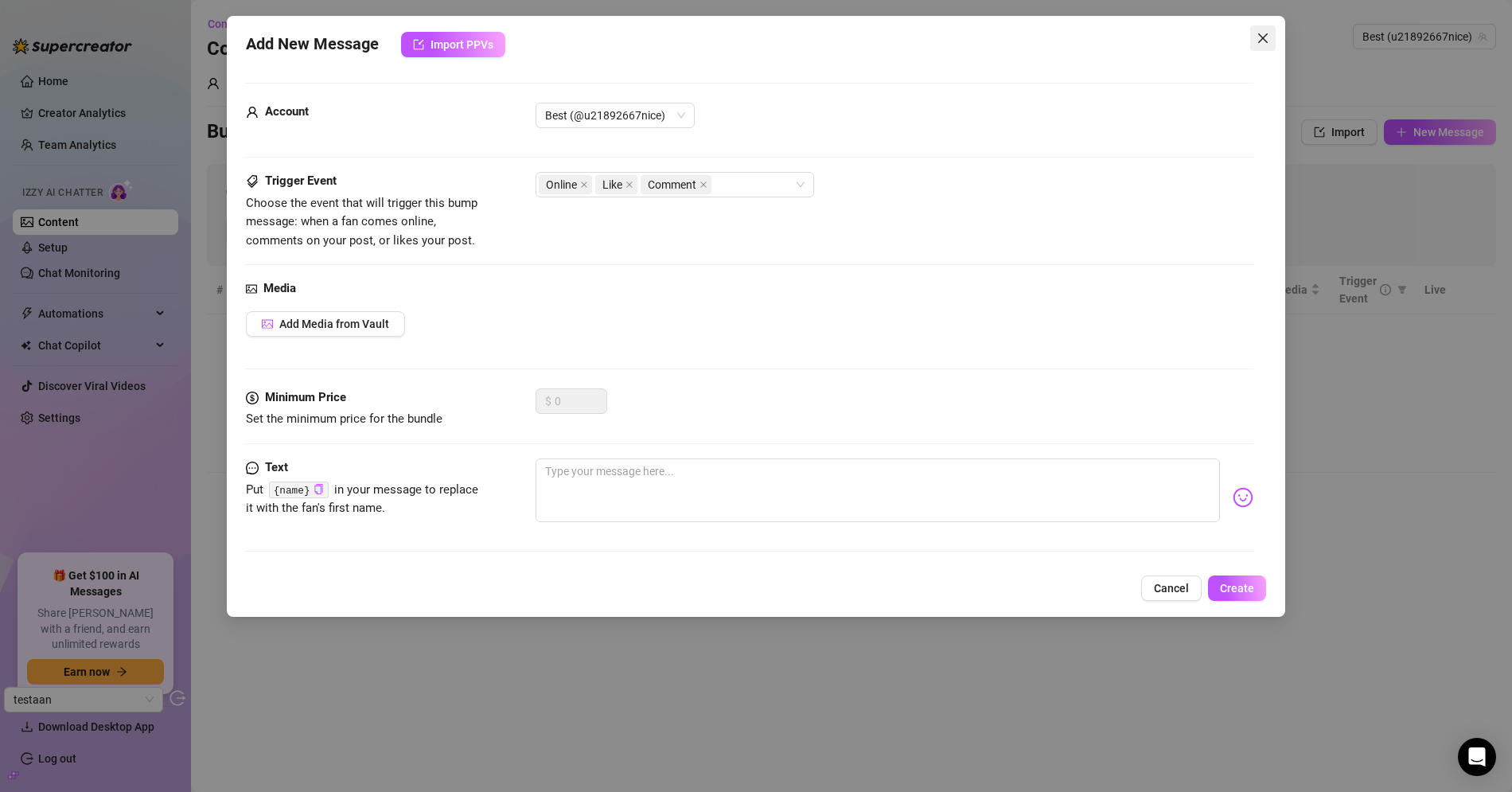
click at [1264, 43] on icon "close" at bounding box center [1262, 37] width 13 height 13
